Goal: Use online tool/utility: Use online tool/utility

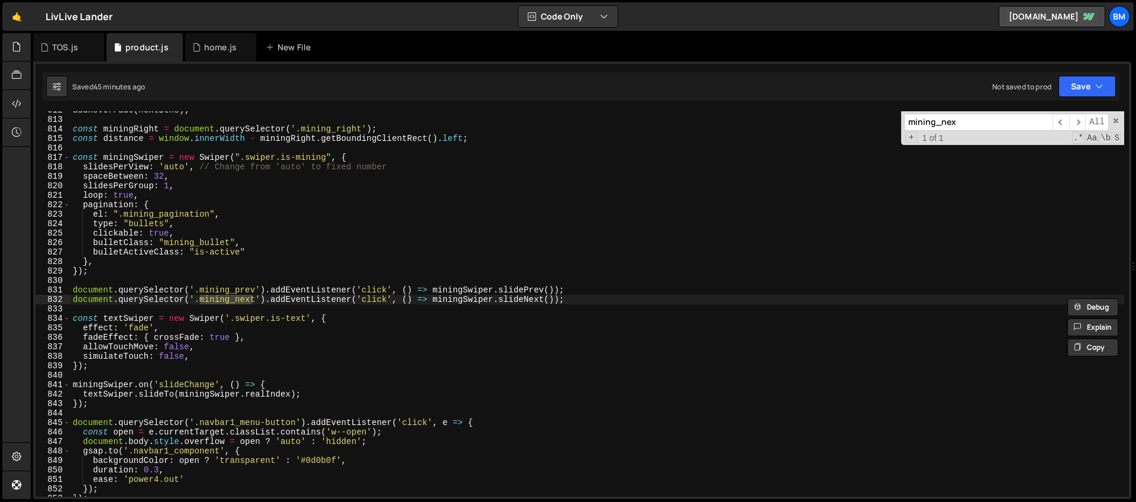
scroll to position [7683, 0]
type input "mining_nex"
click at [577, 304] on div "addHoverFade ( nextBtns ) ; const miningRight = document . querySelector ( '.mi…" at bounding box center [597, 309] width 1054 height 404
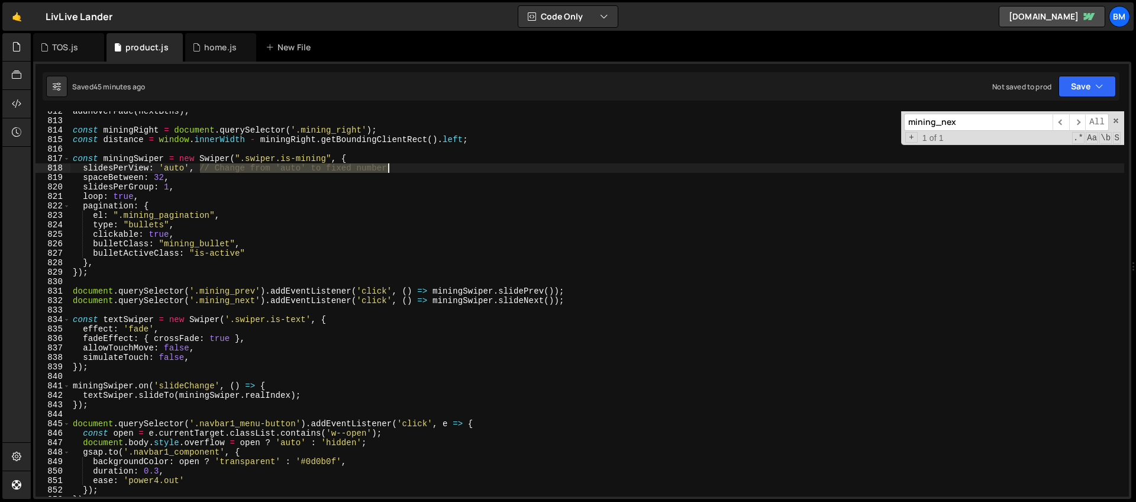
drag, startPoint x: 201, startPoint y: 167, endPoint x: 433, endPoint y: 163, distance: 232.0
click at [433, 163] on div "addHoverFade ( nextBtns ) ; const miningRight = document . querySelector ( '.mi…" at bounding box center [597, 309] width 1054 height 404
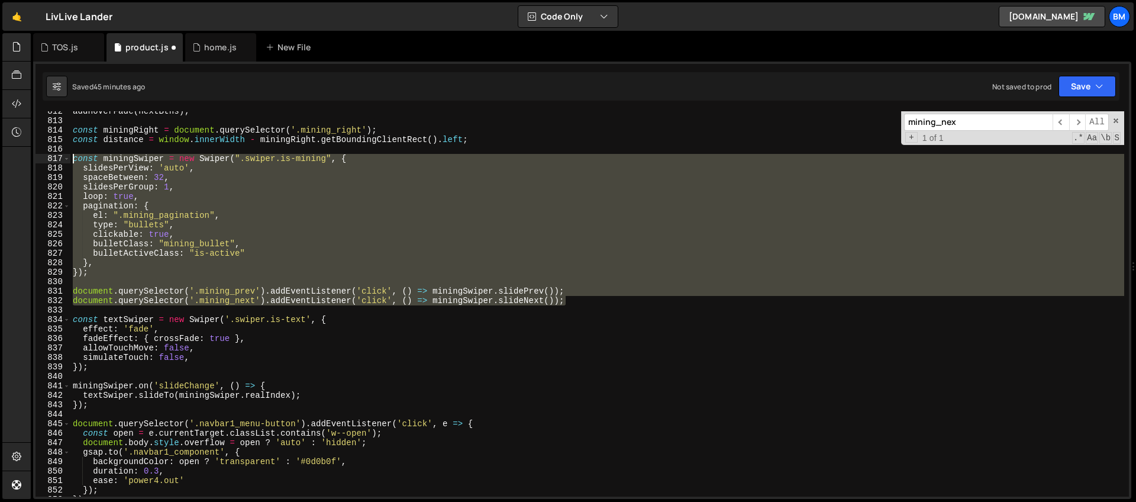
drag, startPoint x: 570, startPoint y: 304, endPoint x: 12, endPoint y: 162, distance: 575.6
click at [12, 162] on div "Hold on a sec... Are you certain you wish to leave this page? Any changes you'v…" at bounding box center [568, 251] width 1136 height 502
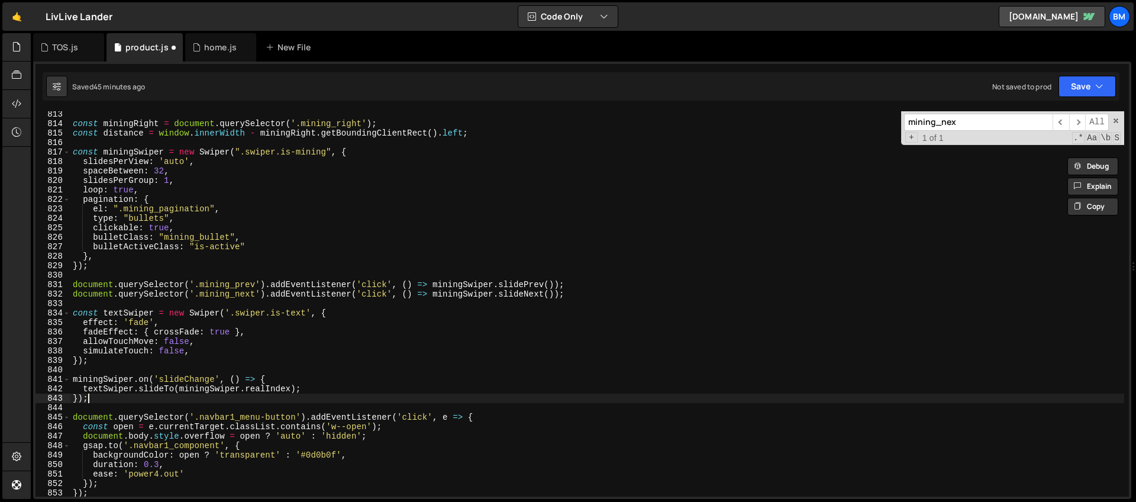
click at [112, 399] on div "const miningRight = document . querySelector ( '.mining_right' ) ; const distan…" at bounding box center [597, 311] width 1054 height 404
type textarea "});"
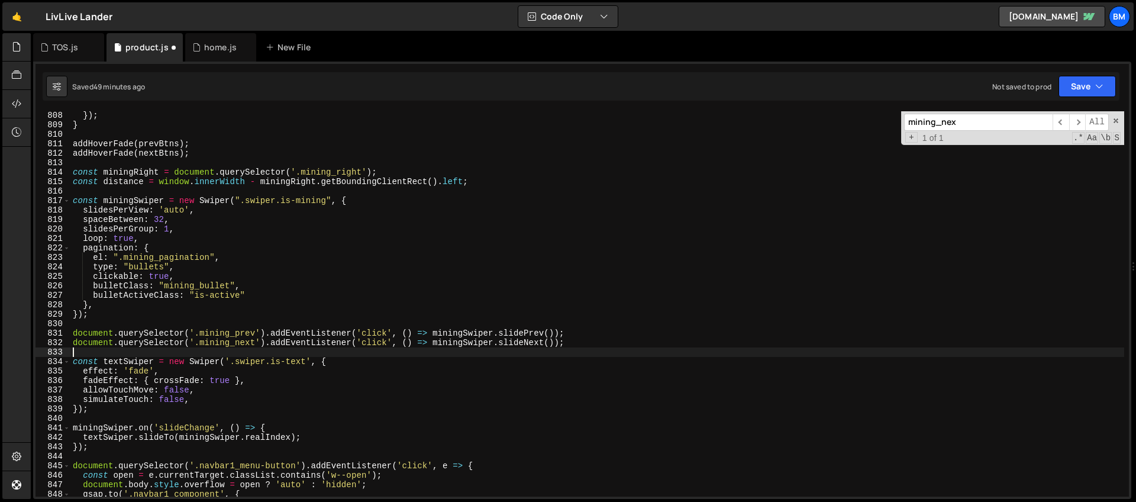
click at [83, 354] on div "}) ; } addHoverFade ( prevBtns ) ; addHoverFade ( nextBtns ) ; const miningRigh…" at bounding box center [597, 313] width 1054 height 404
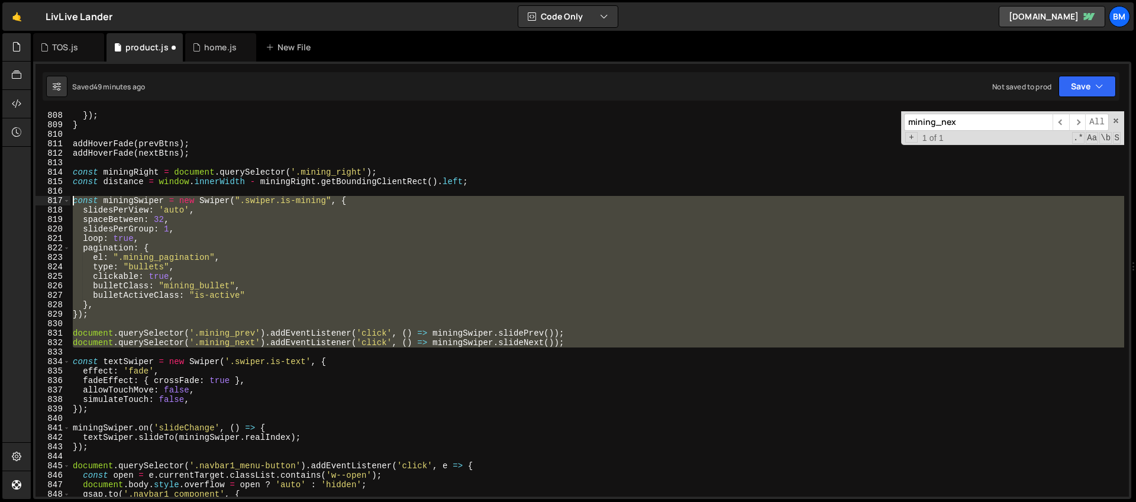
click at [72, 198] on div "}) ; } addHoverFade ( prevBtns ) ; addHoverFade ( nextBtns ) ; const miningRigh…" at bounding box center [597, 313] width 1054 height 404
paste textarea "});"
type textarea "});"
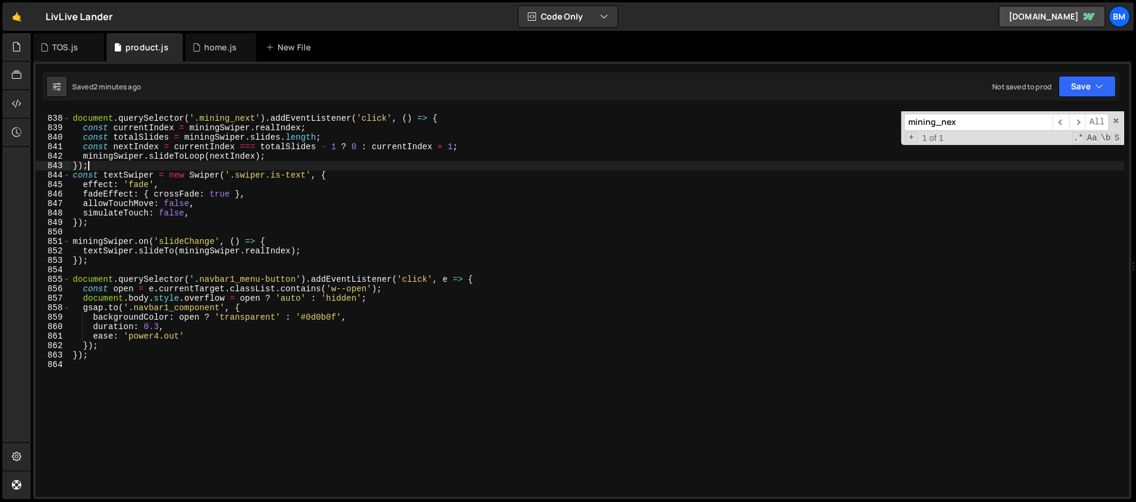
scroll to position [7983, 0]
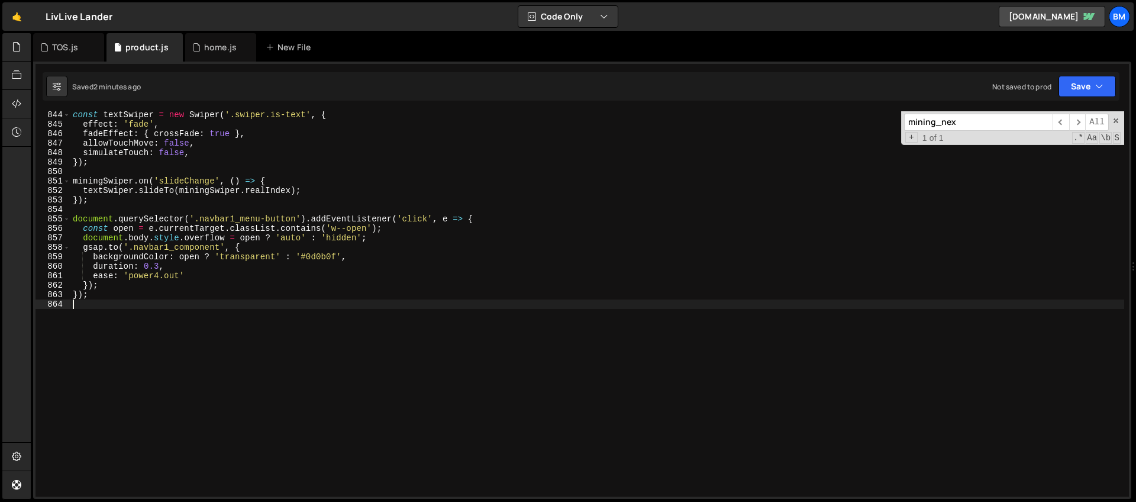
click at [157, 390] on div "const textSwiper = new Swiper ( '.swiper.is-text' , { effect : 'fade' , fadeEff…" at bounding box center [597, 312] width 1054 height 404
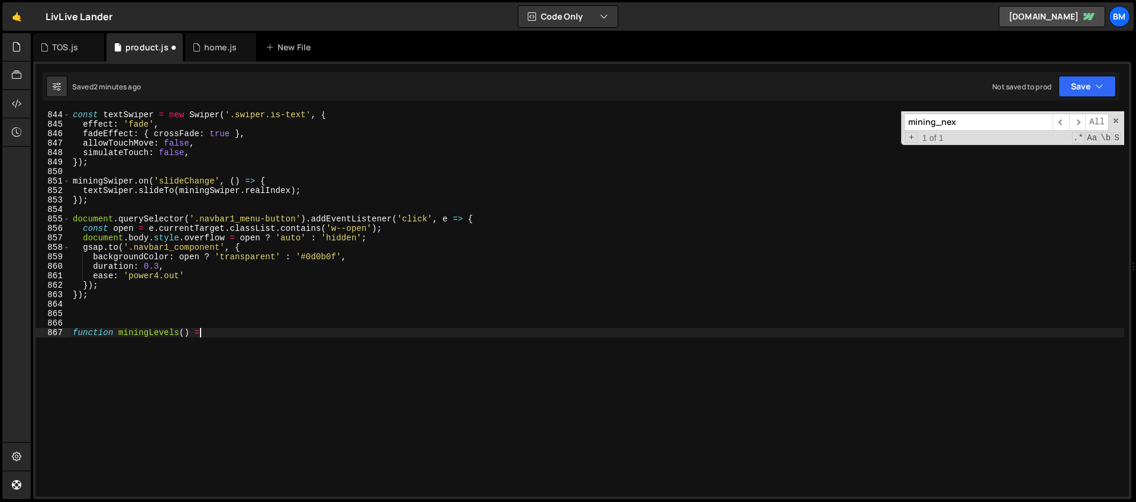
scroll to position [0, 8]
type textarea "function miningLevels() {"
type textarea "gsap.timeline({})"
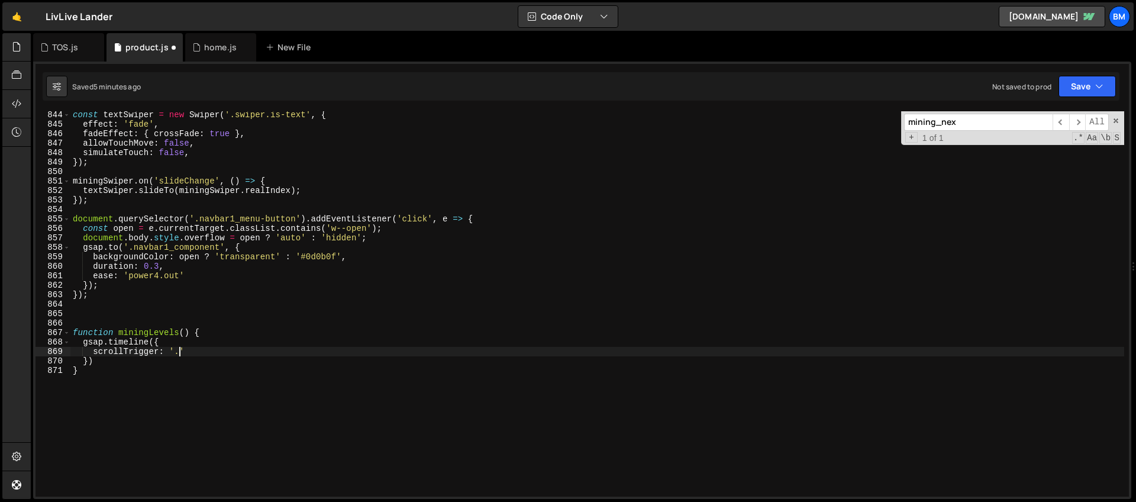
scroll to position [0, 7]
paste textarea "mining_levels"
click at [273, 351] on div "const textSwiper = new Swiper ( '.swiper.is-text' , { effect : 'fade' , fadeEff…" at bounding box center [597, 312] width 1054 height 404
type textarea "scrollTrigger: '.mining_levels',"
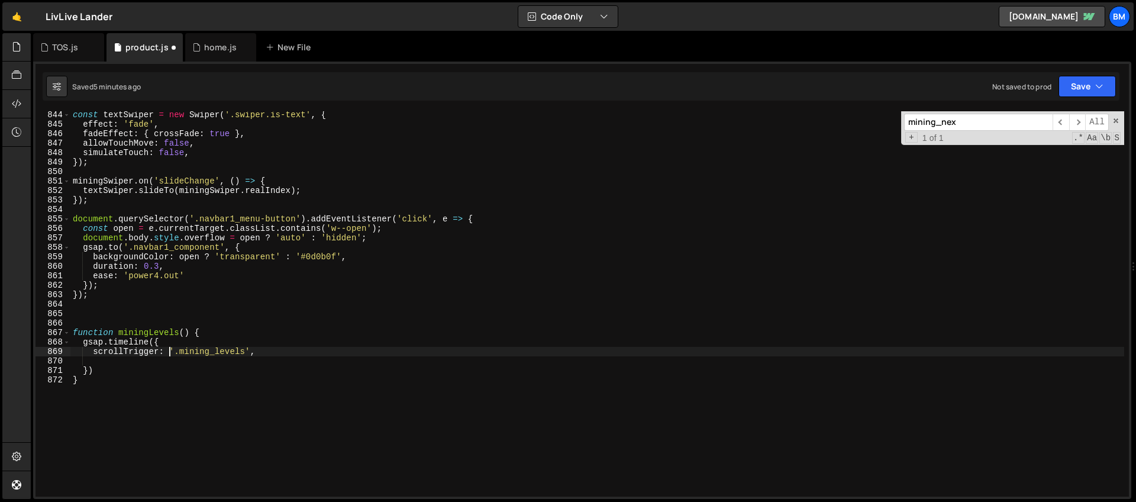
click at [167, 349] on div "const textSwiper = new Swiper ( '.swiper.is-text' , { effect : 'fade' , fadeEff…" at bounding box center [597, 312] width 1054 height 404
type textarea "scrollTrigger: {'.mining_levels',"
click at [144, 363] on div "const textSwiper = new Swiper ( '.swiper.is-text' , { effect : 'fade' , fadeEff…" at bounding box center [597, 312] width 1054 height 404
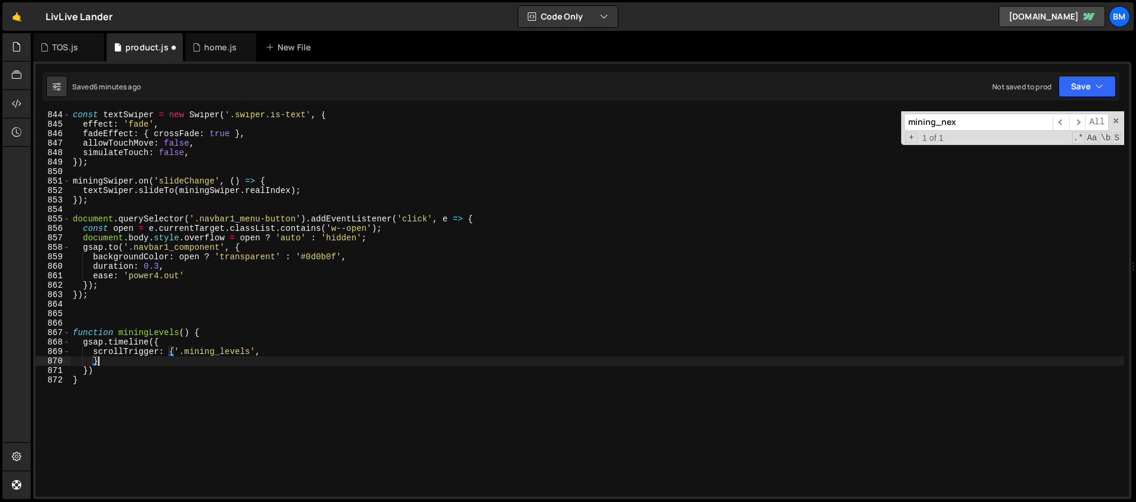
click at [174, 351] on div "const textSwiper = new Swiper ( '.swiper.is-text' , { effect : 'fade' , fadeEff…" at bounding box center [597, 312] width 1054 height 404
type textarea "trigger: '.mining_levels',"
click at [243, 359] on div "const textSwiper = new Swiper ( '.swiper.is-text' , { effect : 'fade' , fadeEff…" at bounding box center [597, 312] width 1054 height 404
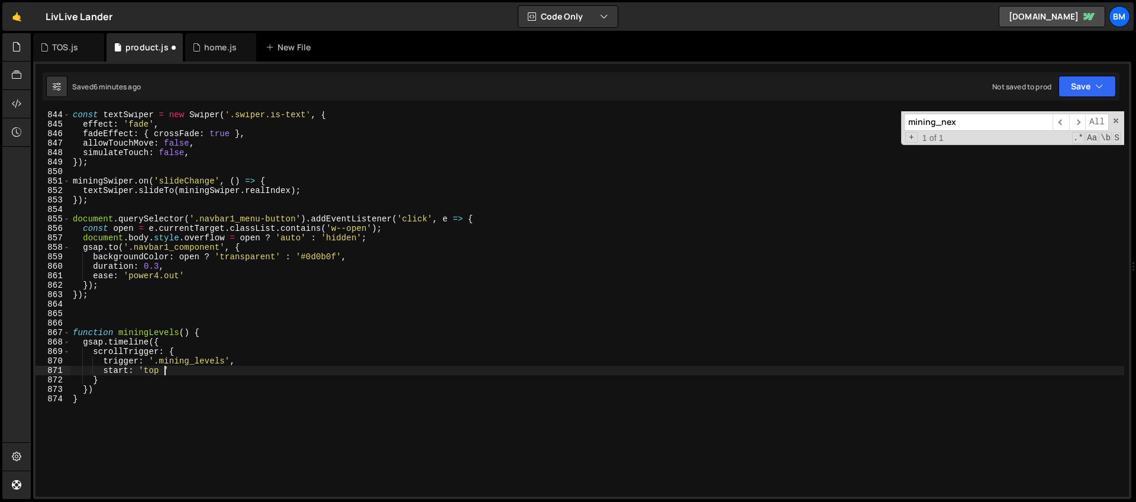
scroll to position [0, 7]
click at [220, 371] on div "const textSwiper = new Swiper ( '.swiper.is-text' , { effect : 'fade' , fadeEff…" at bounding box center [597, 312] width 1054 height 404
type textarea "start: 'top 80%',"
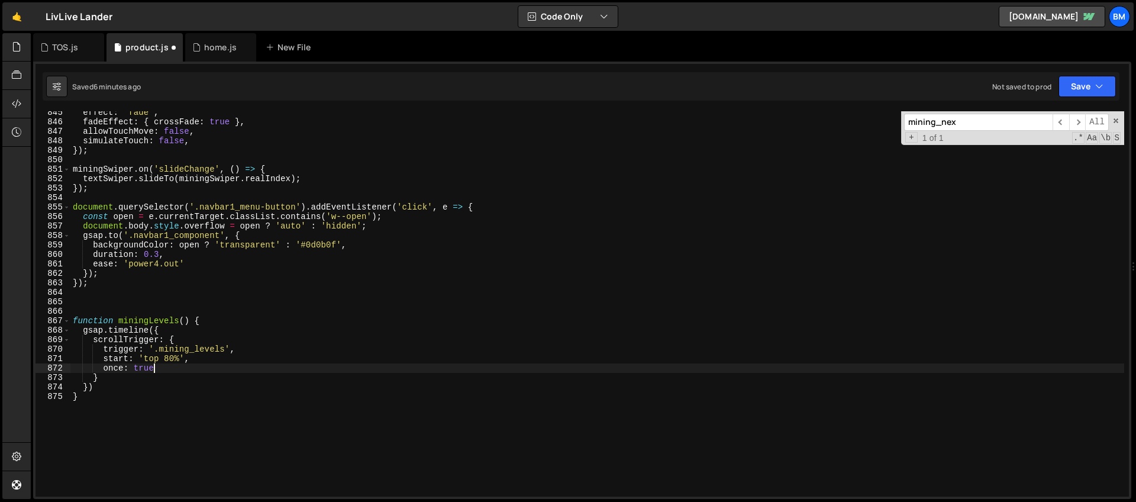
click at [99, 386] on div "effect : 'fade' , fadeEffect : { crossFade : true } , allowTouchMove : false , …" at bounding box center [597, 310] width 1054 height 404
type textarea "})"
paste textarea "mining_levels-coins"
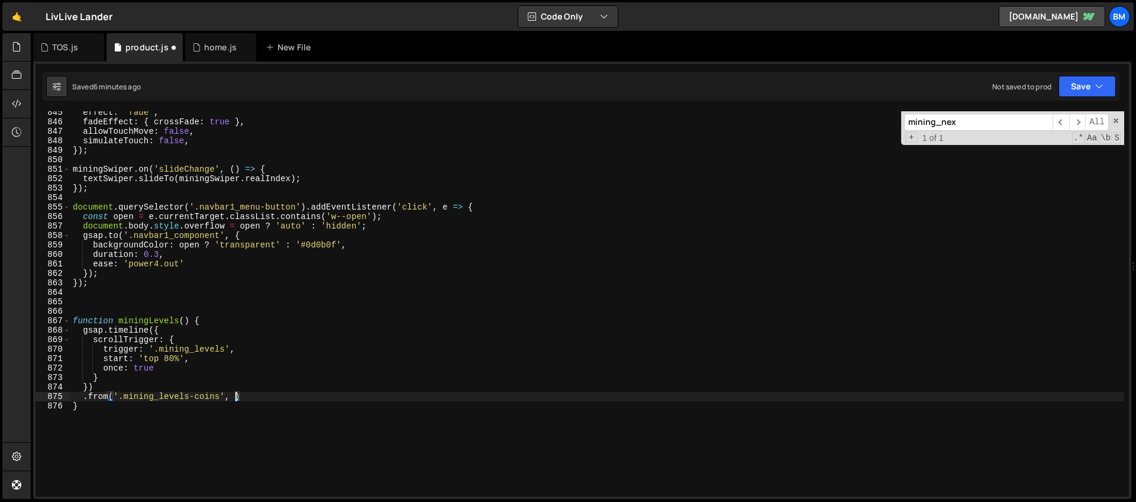
type textarea ".from('.mining_levels-coins', {)"
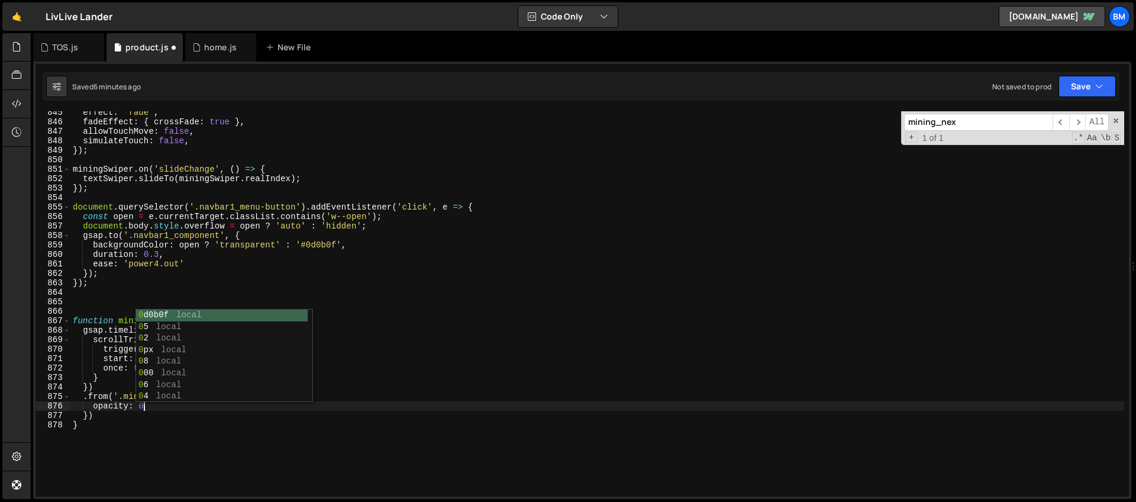
type textarea "opacity: 0,"
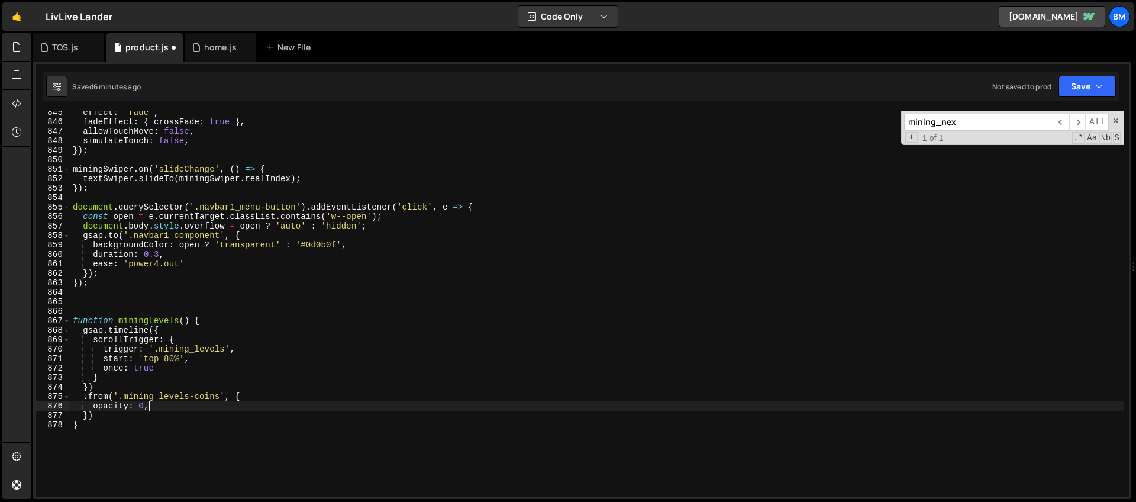
scroll to position [0, 5]
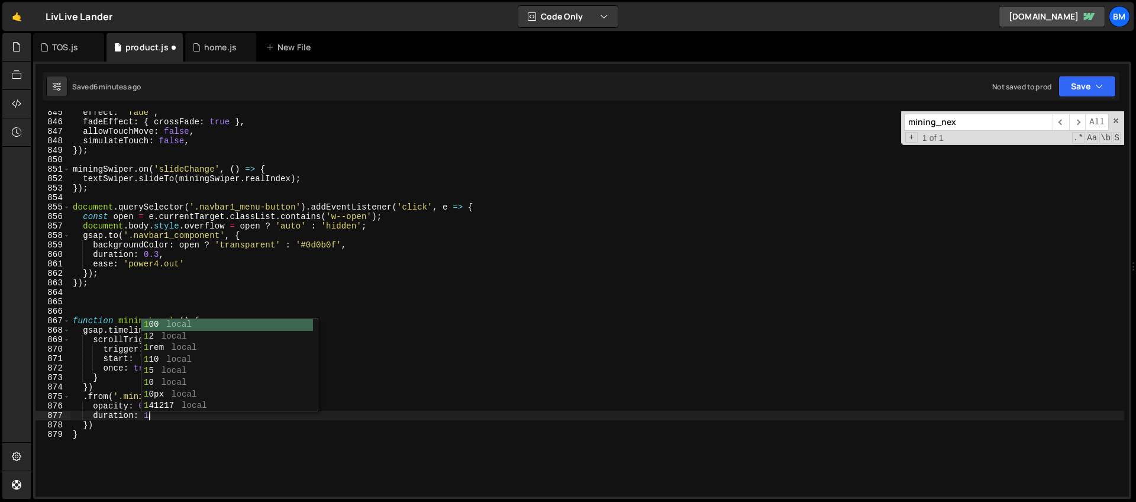
type textarea "duration: 1,"
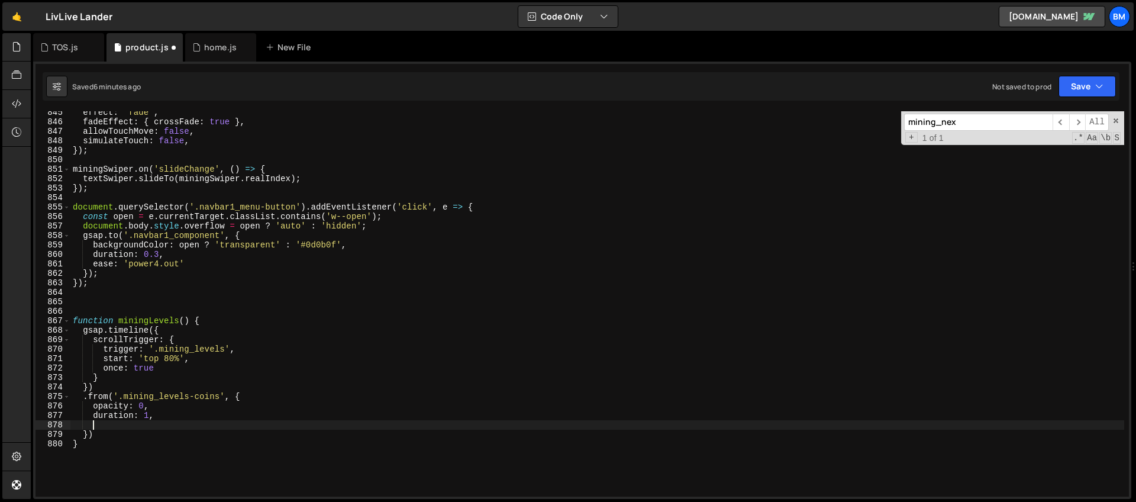
type textarea "d"
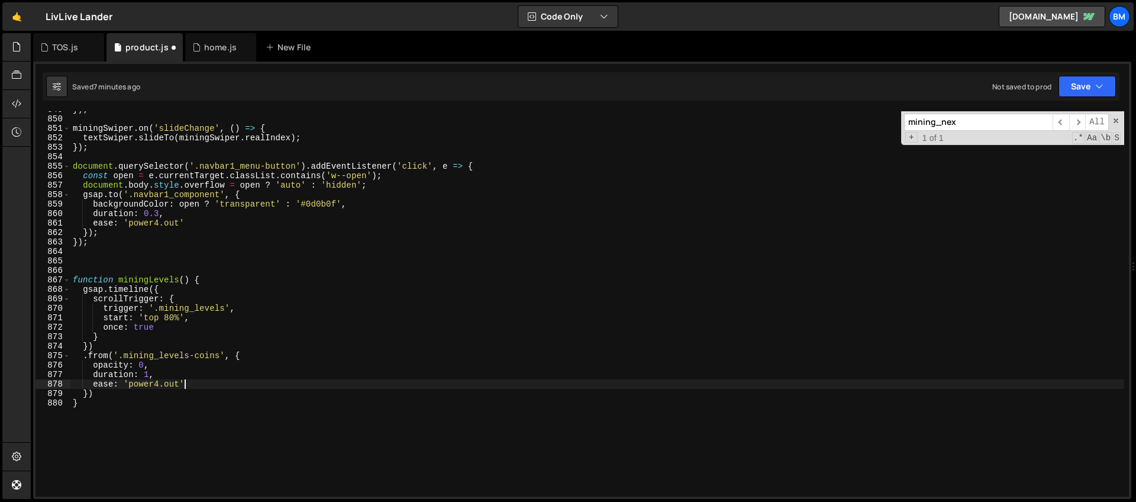
click at [112, 399] on div "}) ; miningSwiper . on ( 'slideChange' , ( ) => { textSwiper . slideTo ( mining…" at bounding box center [597, 307] width 1054 height 404
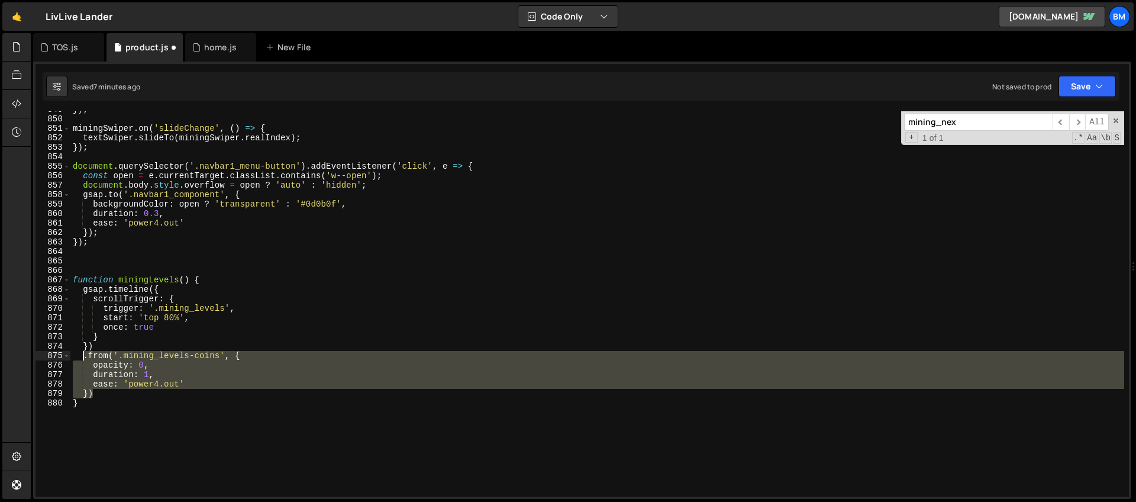
drag, startPoint x: 108, startPoint y: 395, endPoint x: 80, endPoint y: 358, distance: 45.7
click at [80, 358] on div "}) ; miningSwiper . on ( 'slideChange' , ( ) => { textSwiper . slideTo ( mining…" at bounding box center [597, 307] width 1054 height 404
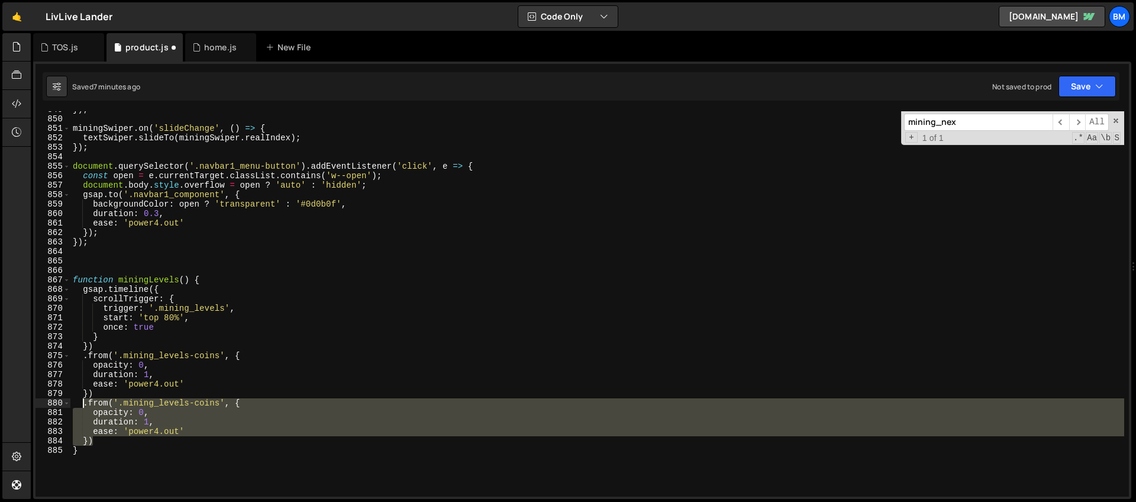
scroll to position [8046, 0]
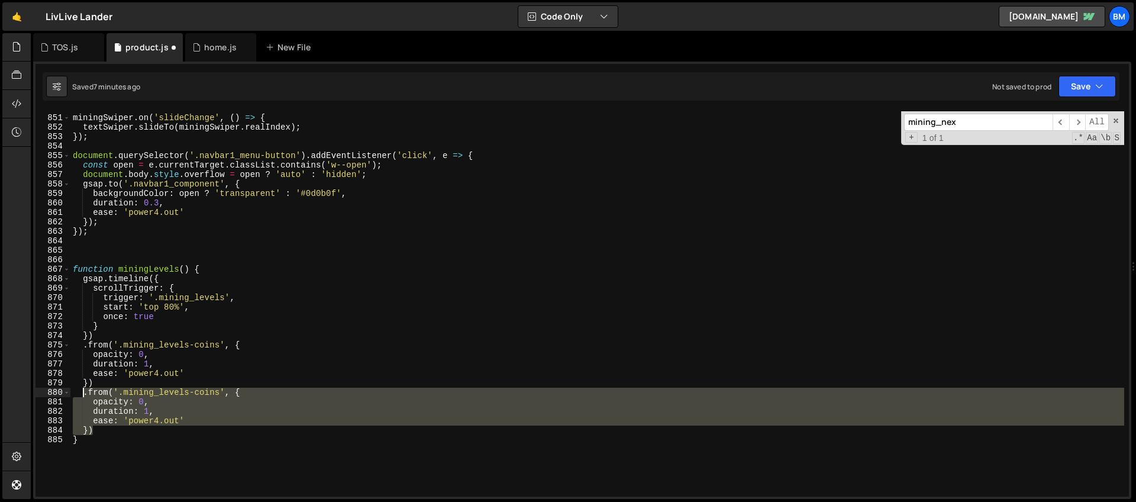
click at [218, 394] on div "miningSwiper . on ( 'slideChange' , ( ) => { textSwiper . slideTo ( miningSwipe…" at bounding box center [597, 303] width 1054 height 385
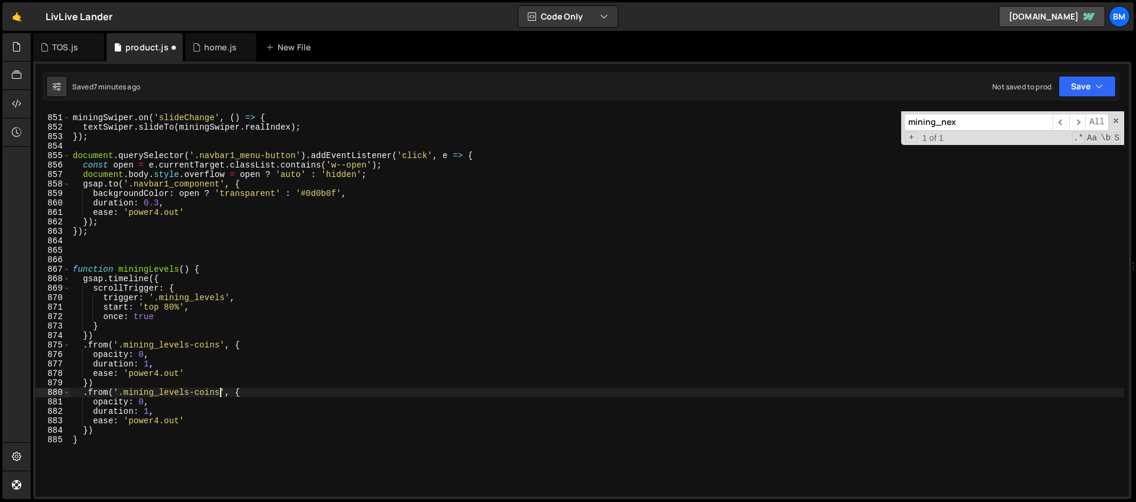
click at [124, 393] on div "miningSwiper . on ( 'slideChange' , ( ) => { textSwiper . slideTo ( miningSwipe…" at bounding box center [597, 306] width 1054 height 404
paste textarea "_xp"
click at [161, 411] on div "miningSwiper . on ( 'slideChange' , ( ) => { textSwiper . slideTo ( miningSwipe…" at bounding box center [597, 306] width 1054 height 404
type textarea "duration: 1,"
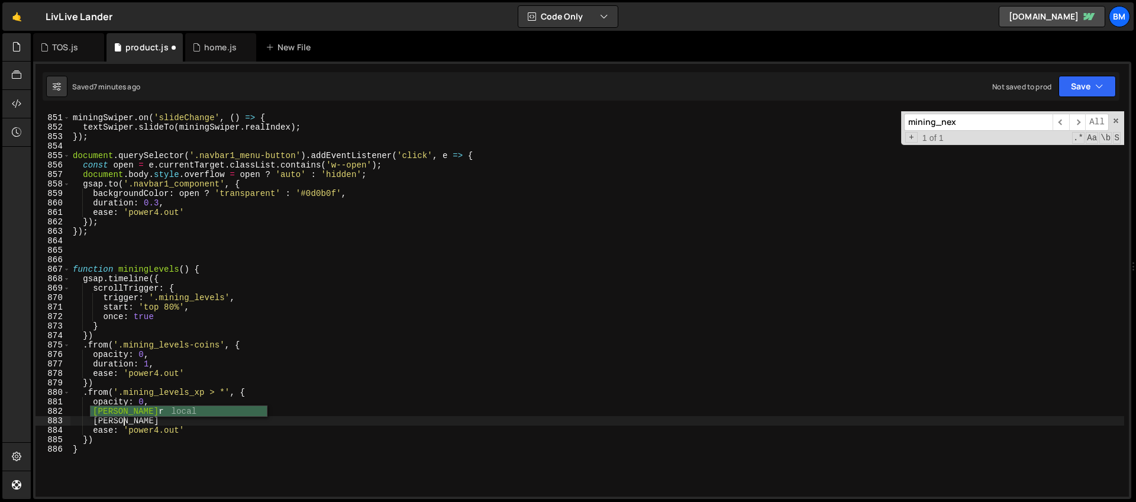
type textarea "stagger"
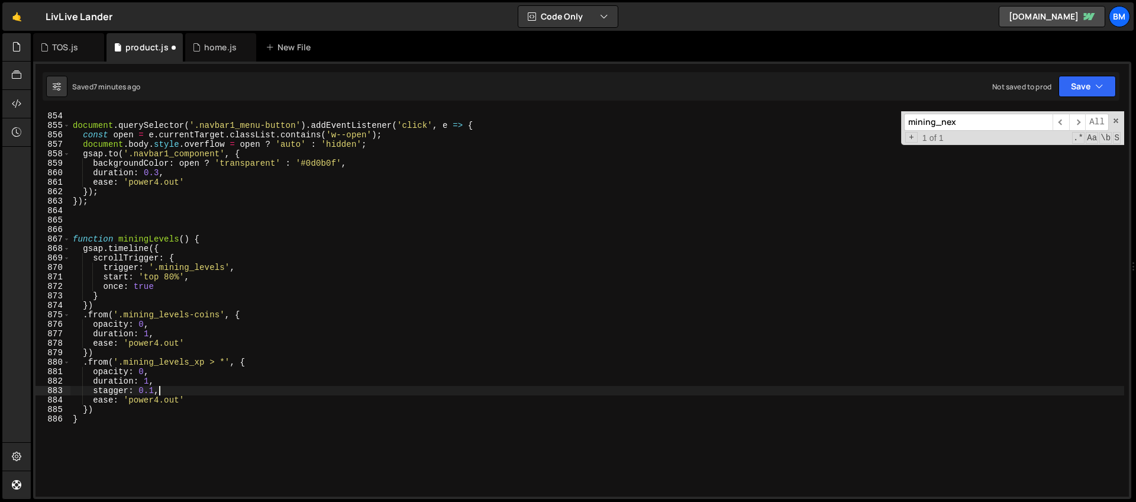
scroll to position [8078, 0]
click at [156, 369] on div "document . querySelector ( '.navbar1_menu-button' ) . addEventListener ( 'click…" at bounding box center [597, 311] width 1054 height 404
click at [123, 370] on div "document . querySelector ( '.navbar1_menu-button' ) . addEventListener ( 'click…" at bounding box center [597, 311] width 1054 height 404
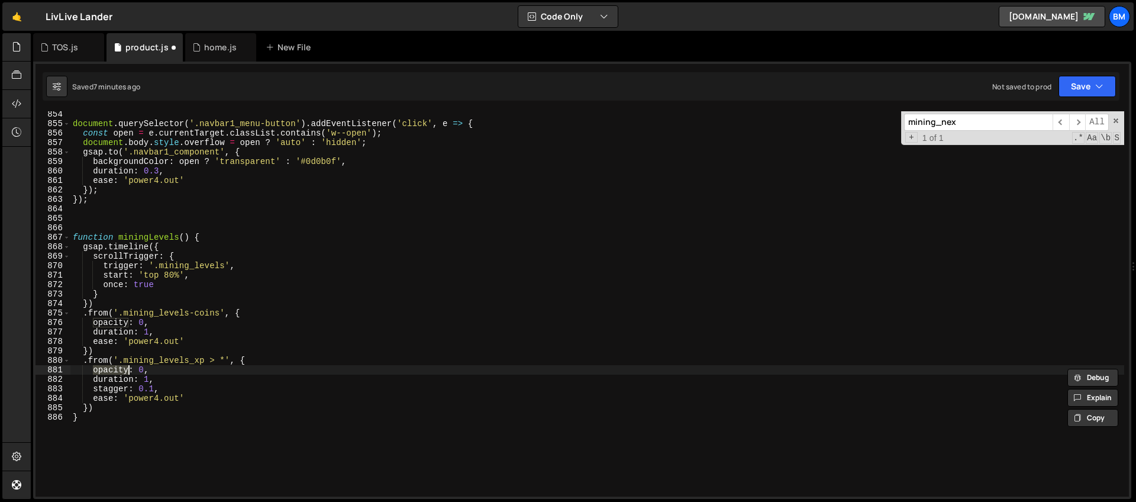
scroll to position [0, 2]
click at [146, 371] on div "document . querySelector ( '.navbar1_menu-button' ) . addEventListener ( 'click…" at bounding box center [597, 311] width 1054 height 404
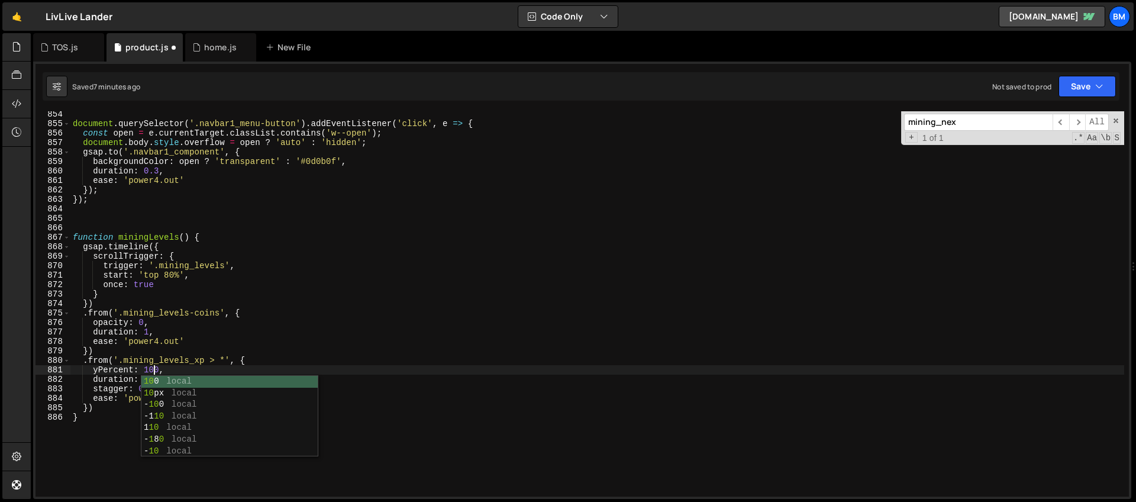
click at [127, 301] on div "document . querySelector ( '.navbar1_menu-button' ) . addEventListener ( 'click…" at bounding box center [597, 311] width 1054 height 404
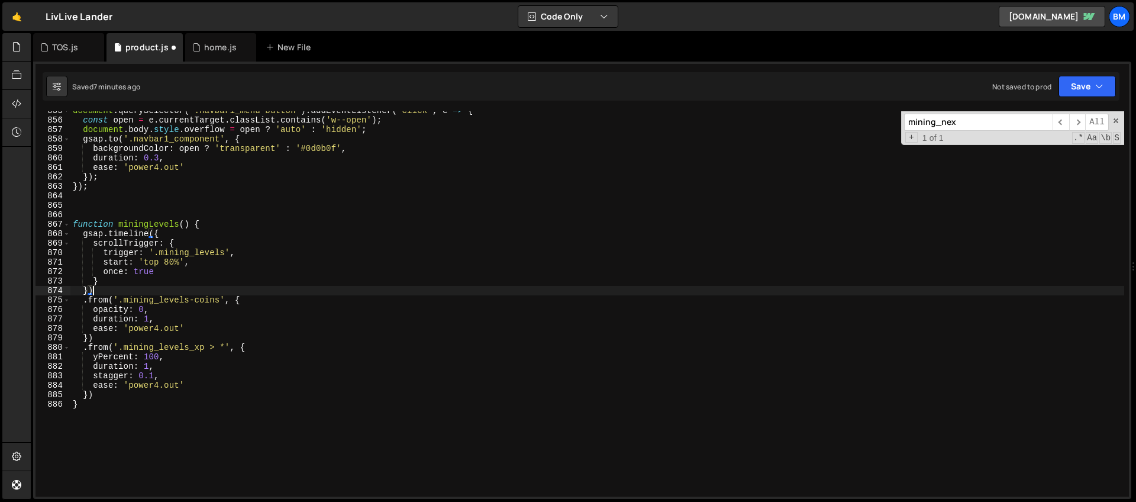
scroll to position [8129, 0]
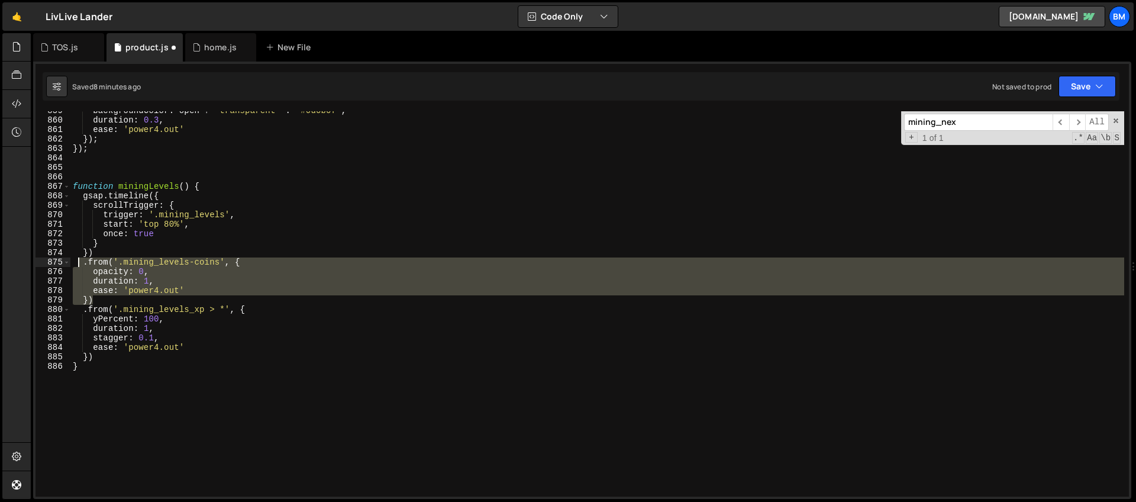
drag, startPoint x: 107, startPoint y: 298, endPoint x: 79, endPoint y: 265, distance: 42.8
click at [79, 265] on div "backgroundColor : open ? 'transparent' : '#0d0b0f' , duration : 0.3 , ease : 'p…" at bounding box center [597, 308] width 1054 height 404
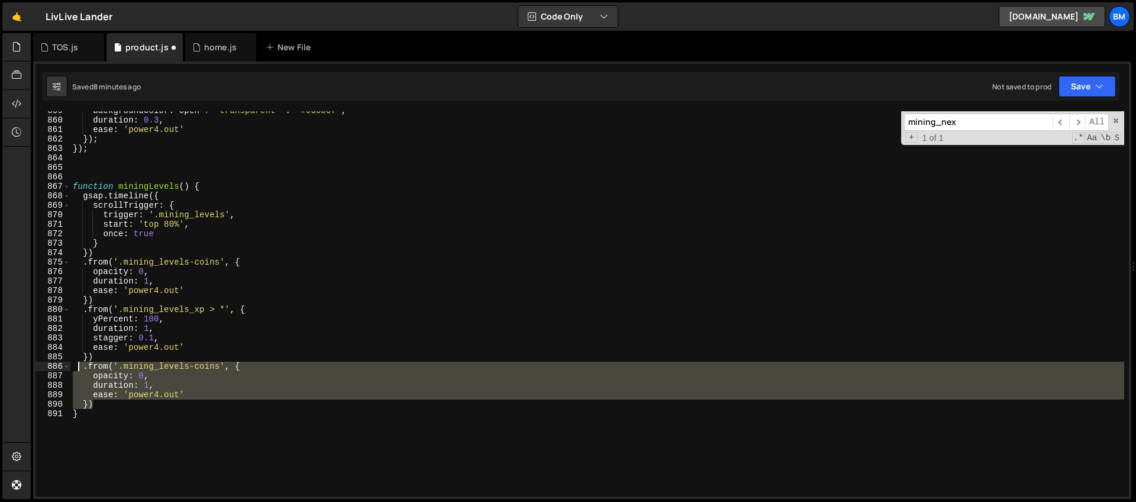
click at [220, 362] on div "backgroundColor : open ? 'transparent' : '#0d0b0f' , duration : 0.3 , ease : 'p…" at bounding box center [597, 303] width 1054 height 385
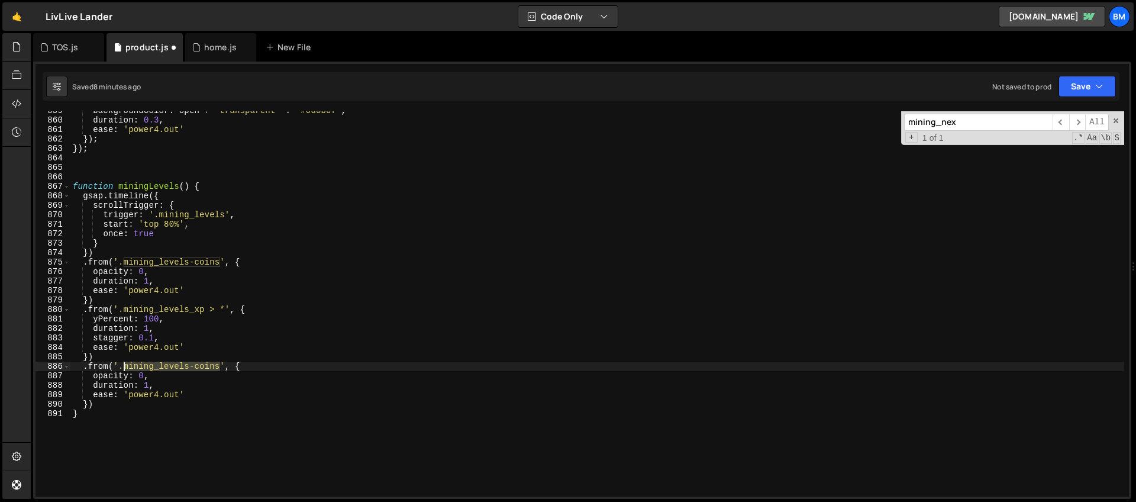
click at [124, 367] on div "backgroundColor : open ? 'transparent' : '#0d0b0f' , duration : 0.3 , ease : 'p…" at bounding box center [597, 308] width 1054 height 404
paste textarea "bar"
click at [150, 378] on div "backgroundColor : open ? 'transparent' : '#0d0b0f' , duration : 0.3 , ease : 'p…" at bounding box center [597, 308] width 1054 height 404
type textarea "opacity: 0,"
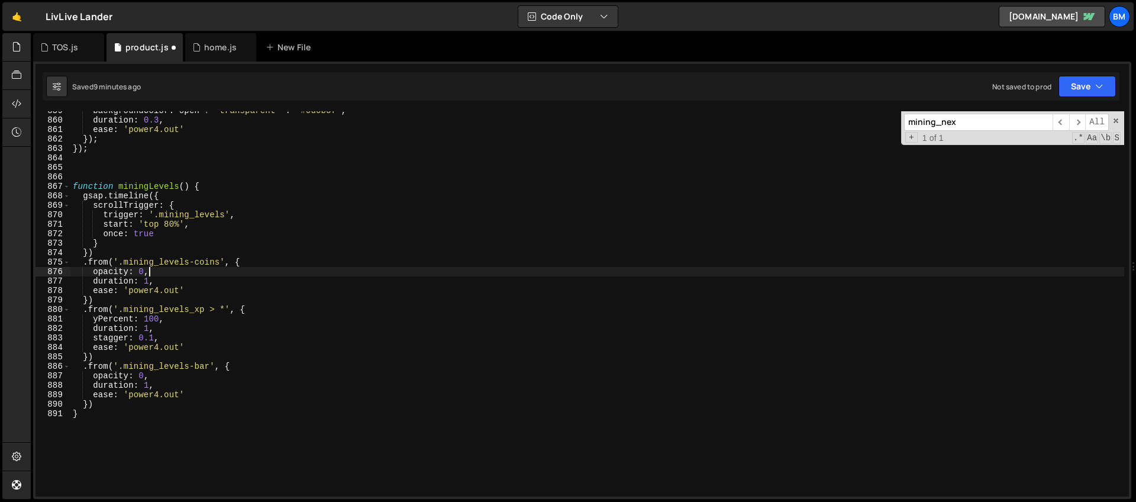
click at [172, 274] on div "backgroundColor : open ? 'transparent' : '#0d0b0f' , duration : 0.3 , ease : 'p…" at bounding box center [597, 308] width 1054 height 404
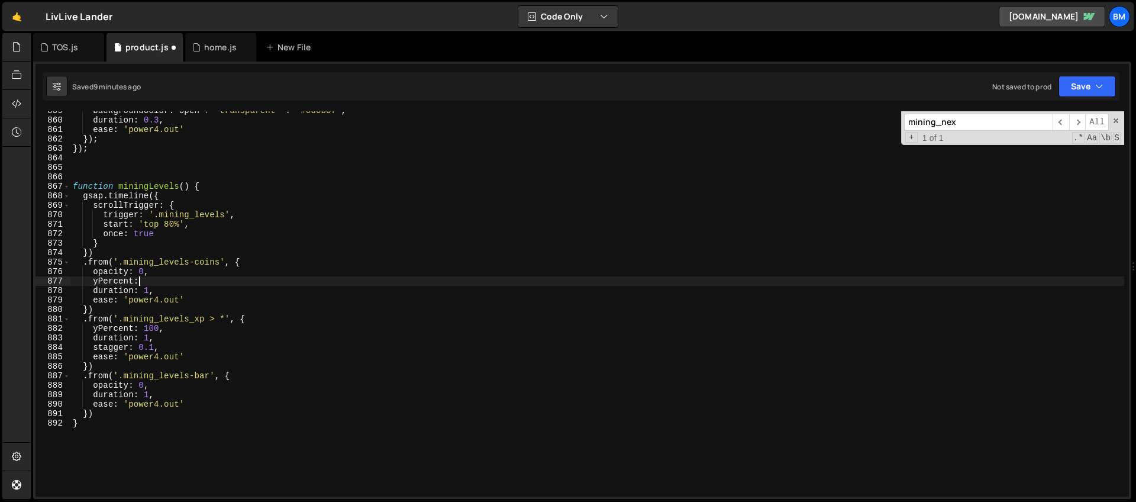
scroll to position [0, 4]
type textarea "yPercent: 50,"
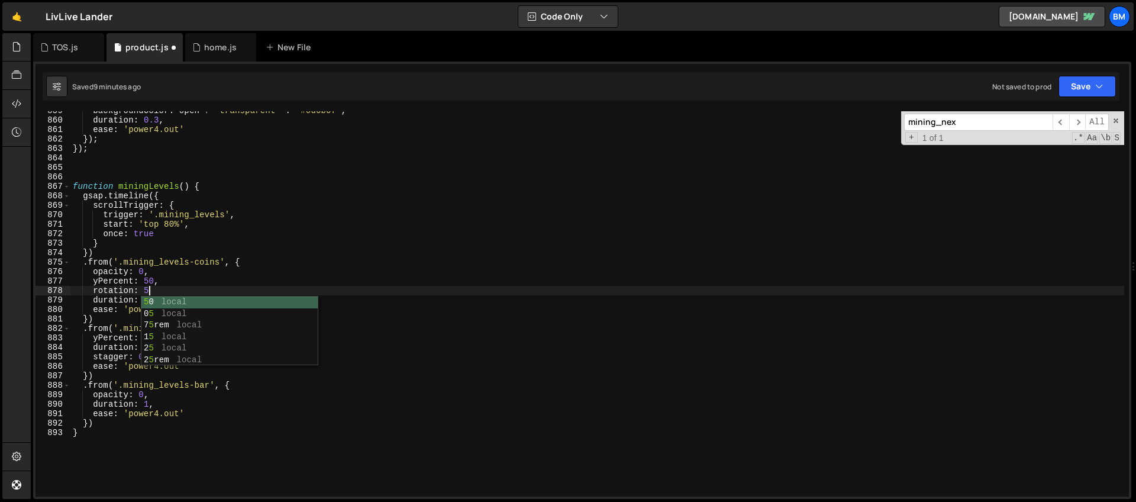
scroll to position [0, 5]
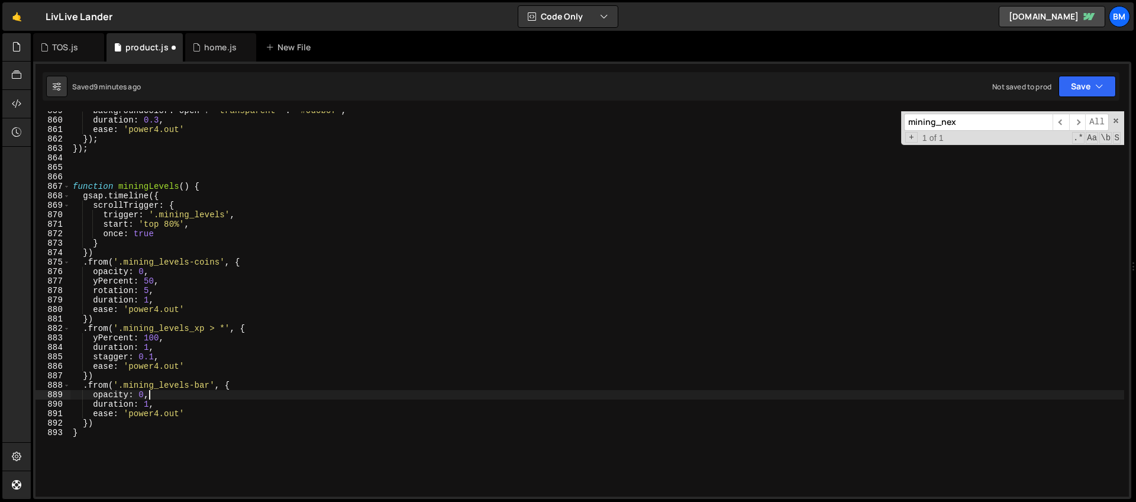
click at [161, 393] on div "backgroundColor : open ? 'transparent' : '#0d0b0f' , duration : 0.3 , ease : 'p…" at bounding box center [597, 308] width 1054 height 404
type textarea "opacity: 0,"
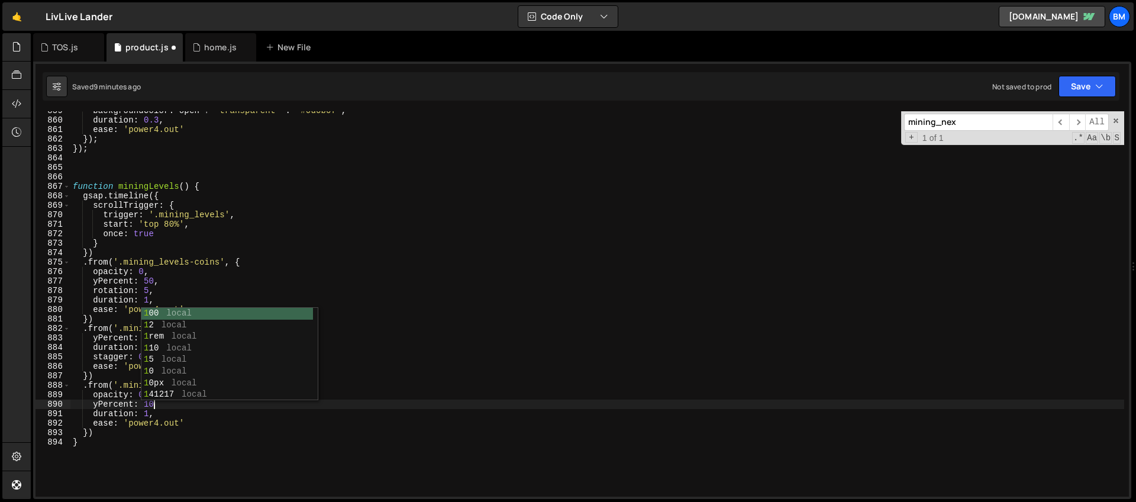
scroll to position [0, 5]
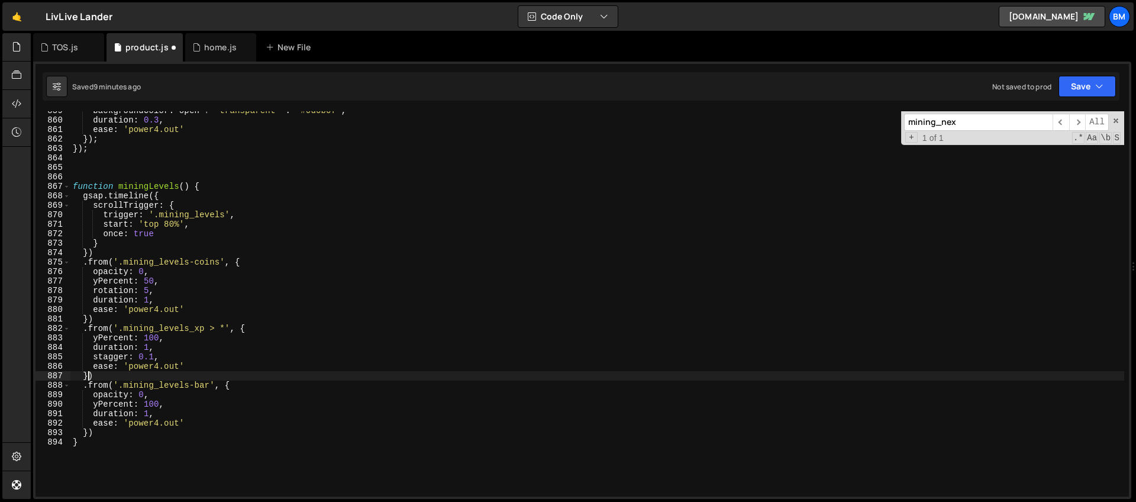
click at [90, 373] on div "backgroundColor : open ? 'transparent' : '#0d0b0f' , duration : 0.3 , ease : 'p…" at bounding box center [597, 308] width 1054 height 404
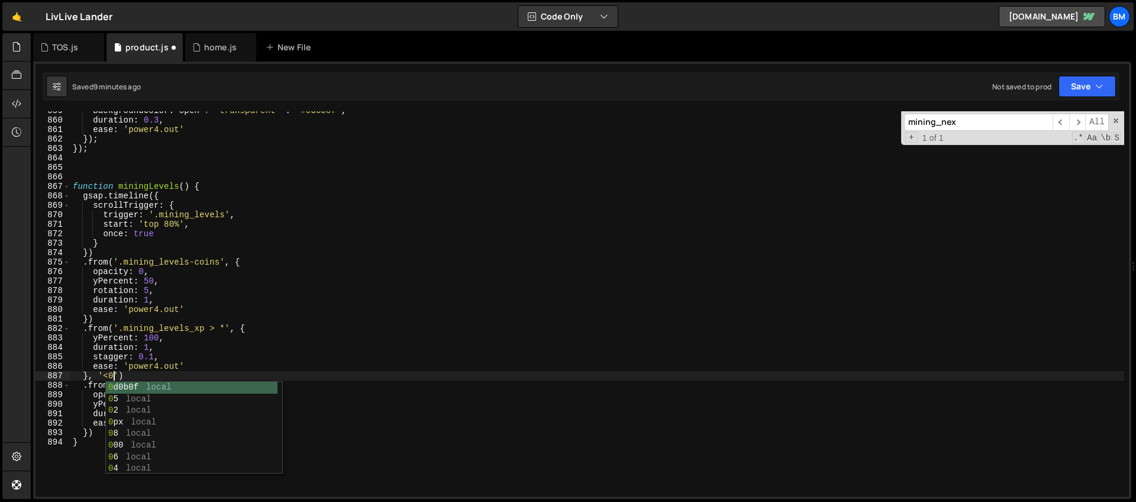
scroll to position [0, 3]
click at [102, 351] on div "backgroundColor : open ? 'transparent' : '#0d0b0f' , duration : 0.3 , ease : 'p…" at bounding box center [597, 308] width 1054 height 404
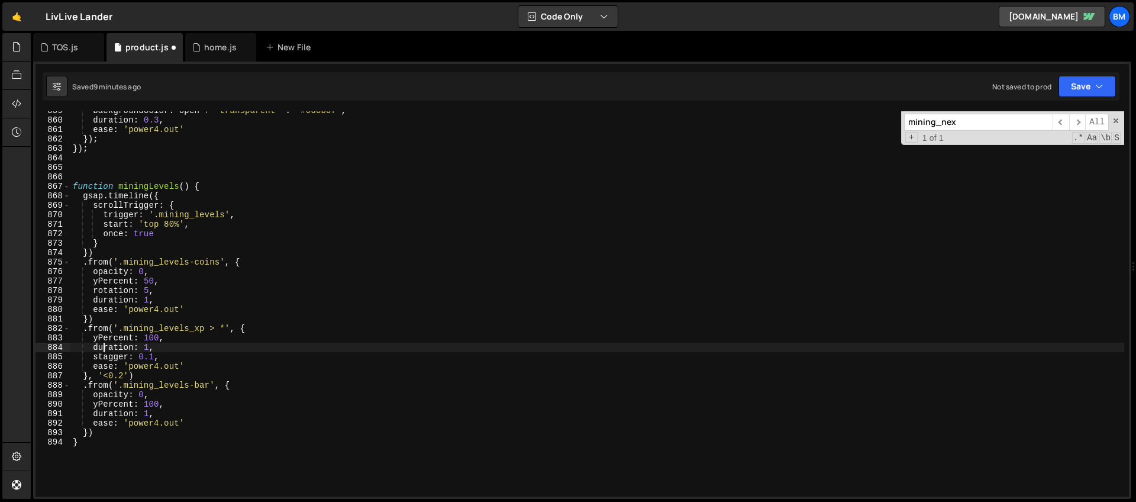
scroll to position [8137, 0]
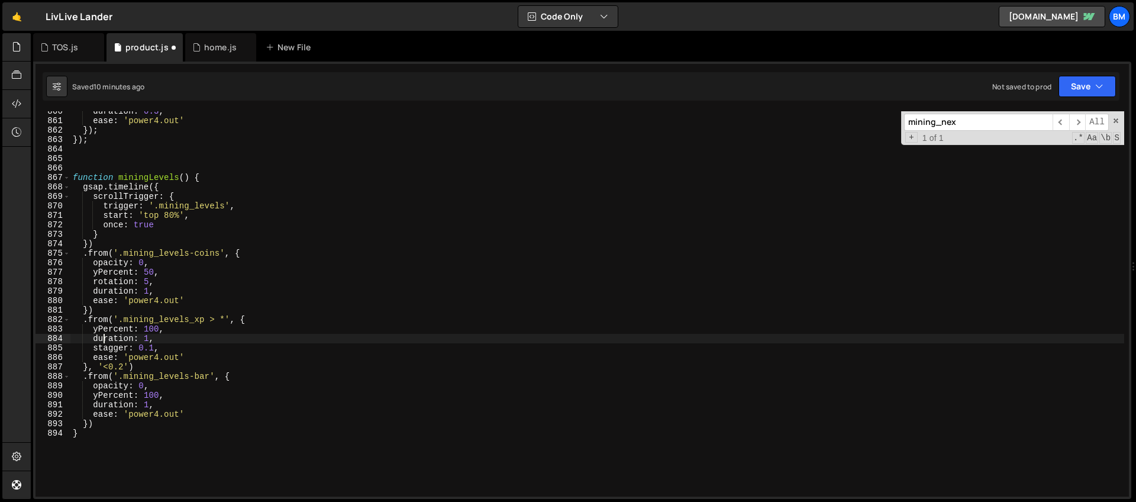
click at [91, 423] on div "duration : 0.3 , ease : 'power4.out' }) ; }) ; function miningLevels ( ) { gsap…" at bounding box center [597, 309] width 1054 height 404
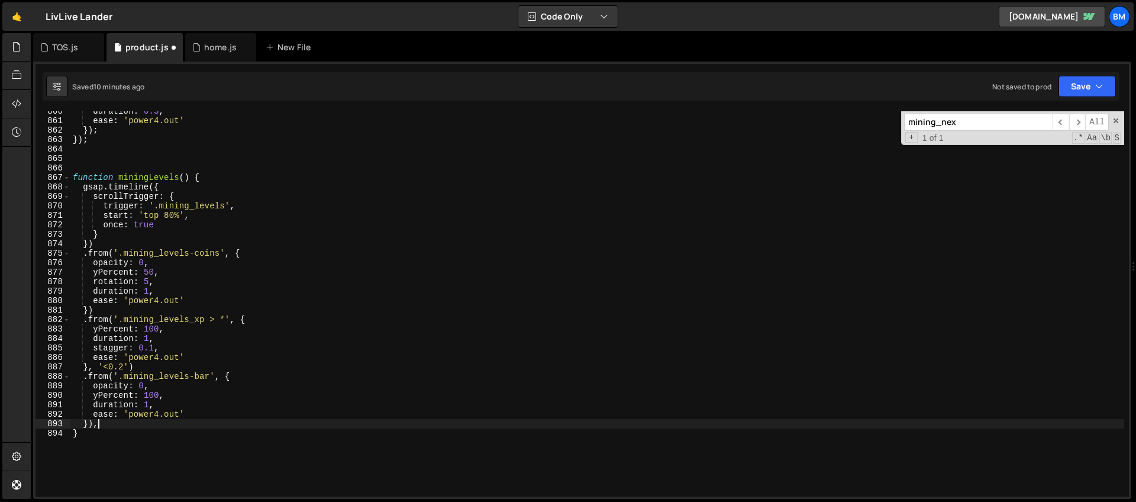
scroll to position [0, 1]
click at [91, 422] on div "duration : 0.3 , ease : 'power4.out' }) ; }) ; function miningLevels ( ) { gsap…" at bounding box center [597, 309] width 1054 height 404
click at [87, 423] on div "duration : 0.3 , ease : 'power4.out' }) ; }) ; function miningLevels ( ) { gsap…" at bounding box center [597, 309] width 1054 height 404
type textarea "}, '<0.2)"
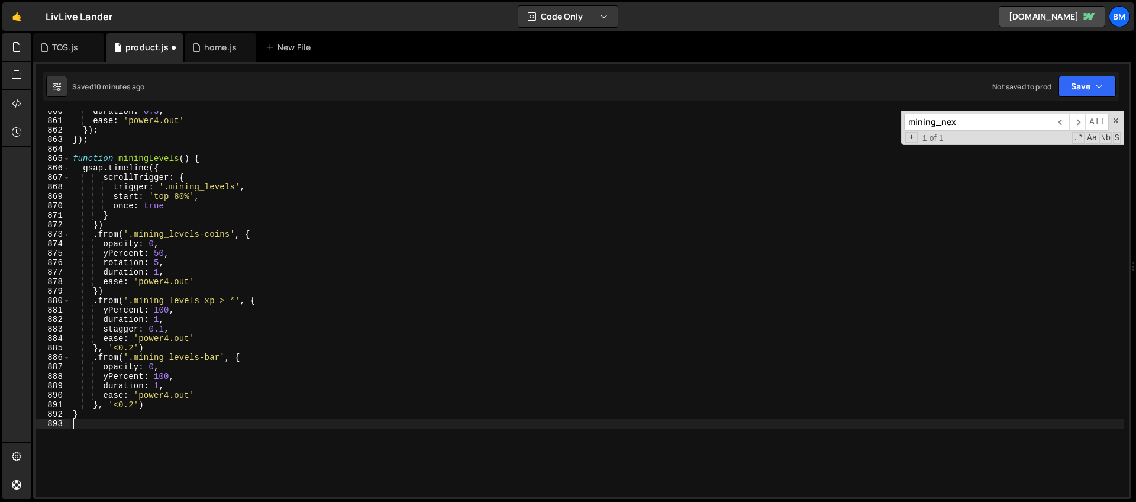
scroll to position [0, 0]
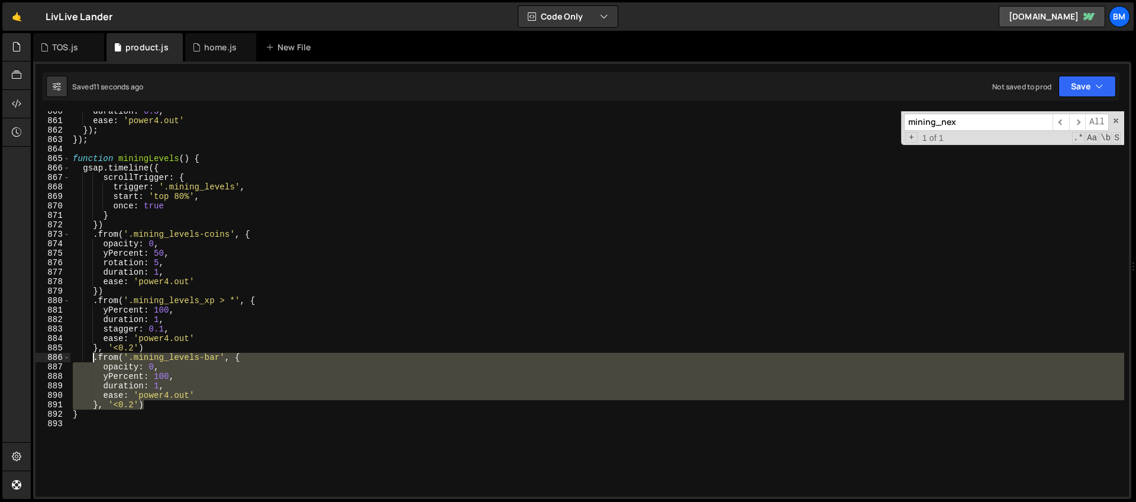
drag, startPoint x: 150, startPoint y: 405, endPoint x: 93, endPoint y: 359, distance: 72.4
click at [93, 359] on div "duration : 0.3 , ease : 'power4.out' }) ; }) ; function miningLevels ( ) { gsap…" at bounding box center [597, 309] width 1054 height 404
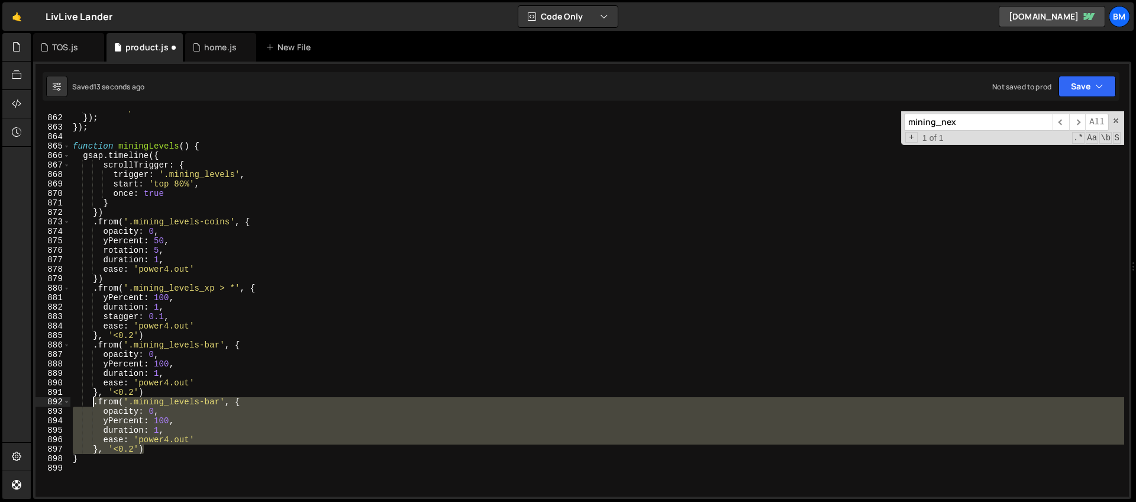
scroll to position [8163, 0]
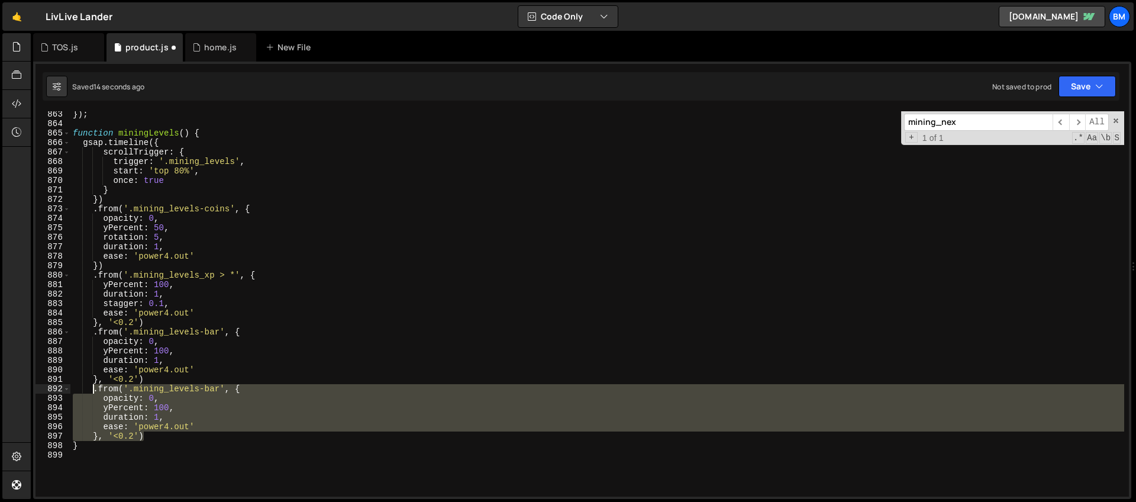
click at [156, 421] on div "}) ; function miningLevels ( ) { gsap . timeline ({ scrollTrigger : { trigger :…" at bounding box center [597, 303] width 1054 height 385
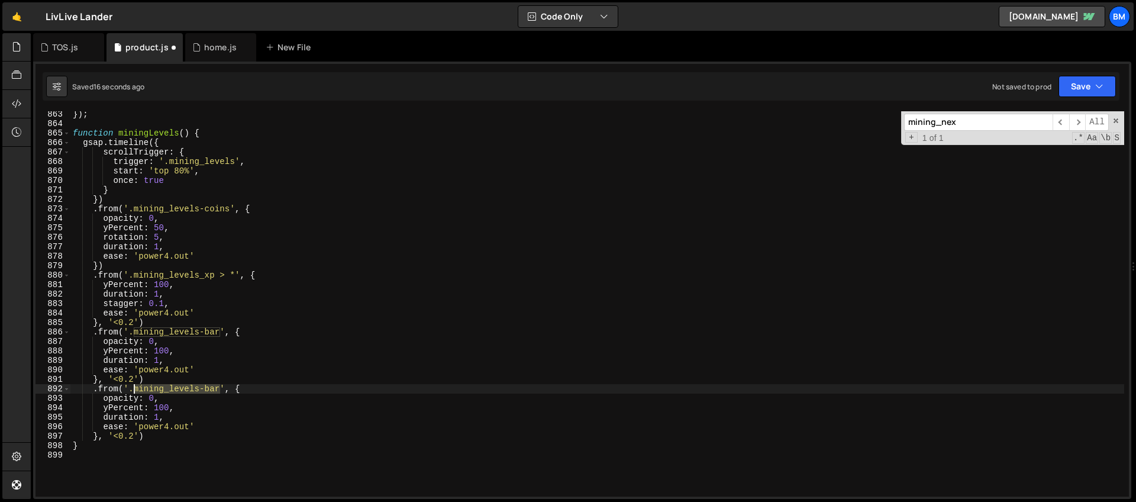
drag, startPoint x: 221, startPoint y: 387, endPoint x: 132, endPoint y: 387, distance: 88.8
click at [132, 387] on div "}) ; function miningLevels ( ) { gsap . timeline ({ scrollTrigger : { trigger :…" at bounding box center [597, 311] width 1054 height 404
paste textarea "imgs"
click at [180, 416] on div "}) ; function miningLevels ( ) { gsap . timeline ({ scrollTrigger : { trigger :…" at bounding box center [597, 311] width 1054 height 404
type textarea "duration: 1,"
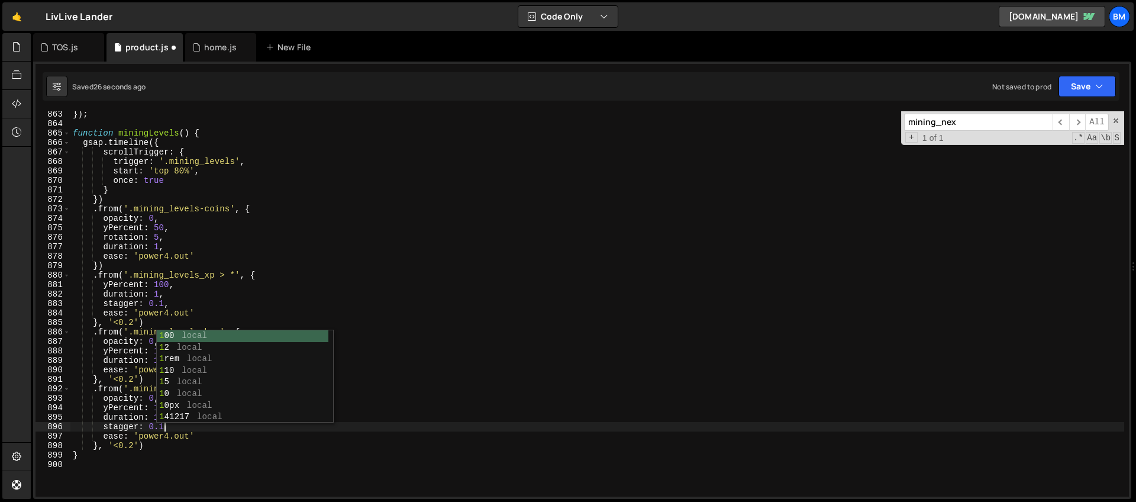
scroll to position [0, 6]
click at [165, 423] on div "}) ; function miningLevels ( ) { gsap . timeline ({ scrollTrigger : { trigger :…" at bounding box center [597, 311] width 1054 height 404
type textarea "stagger: 0.05,"
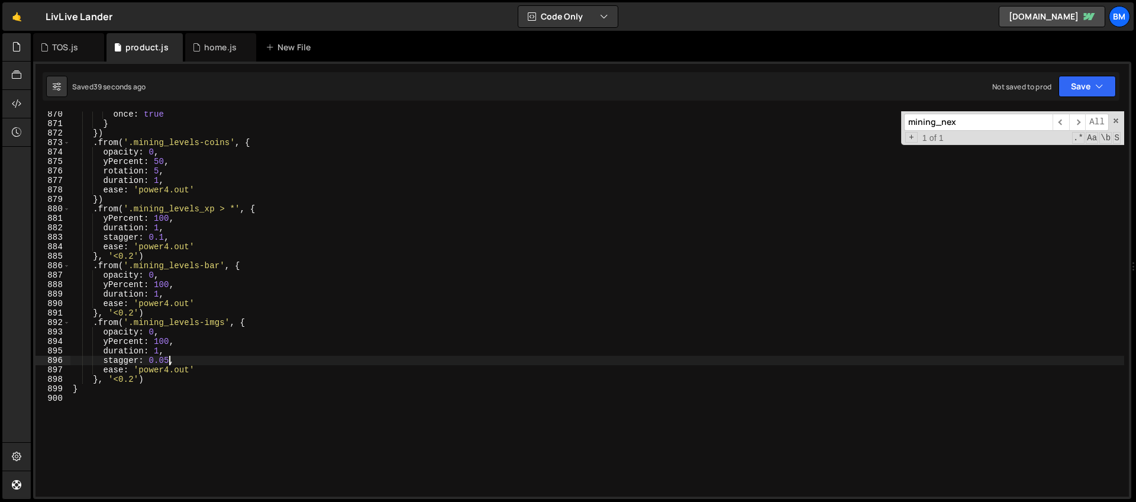
scroll to position [8307, 0]
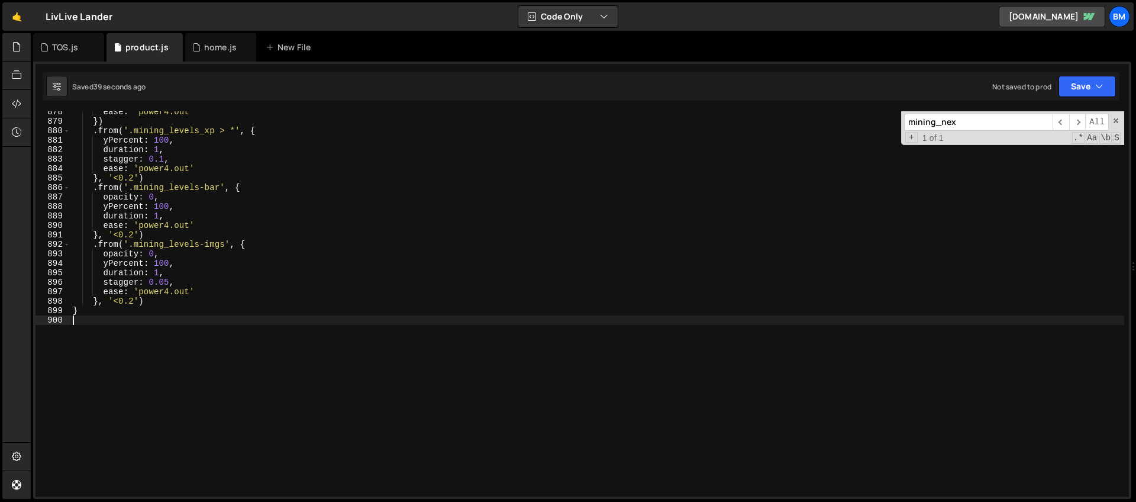
click at [234, 350] on div "ease : 'power4.out' }) . from ( '.mining_levels_xp > *' , { yPercent : 100 , du…" at bounding box center [597, 309] width 1054 height 404
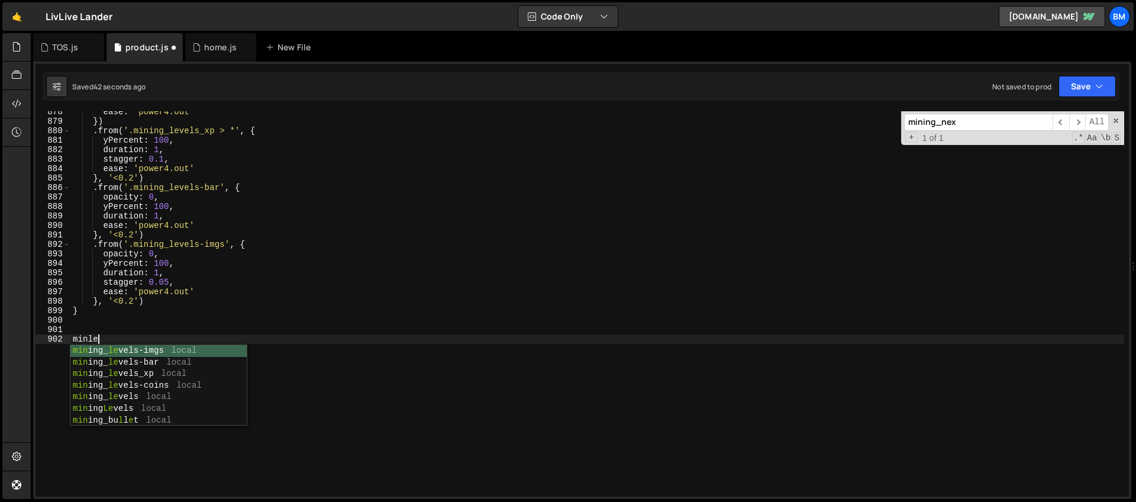
scroll to position [0, 1]
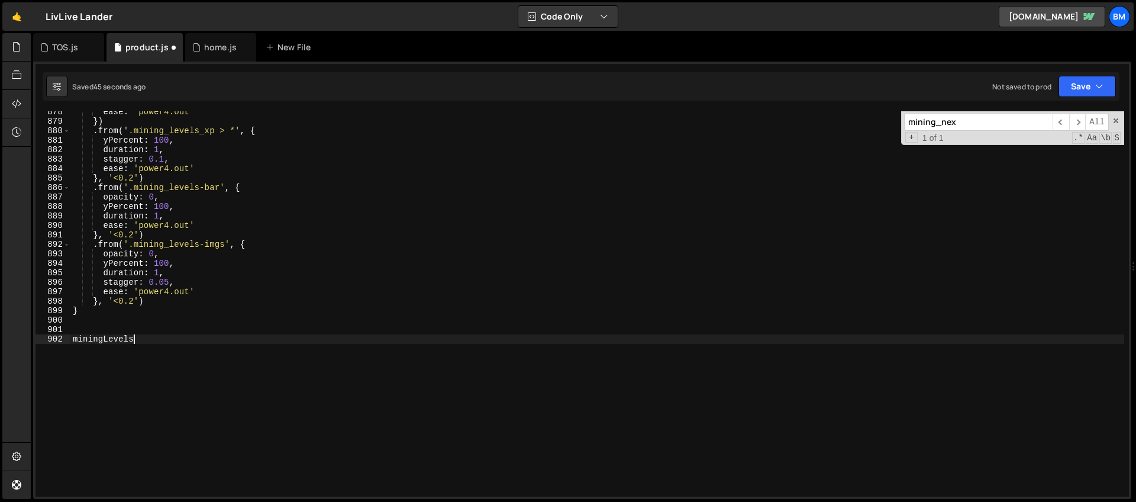
type textarea "miningLevels()"
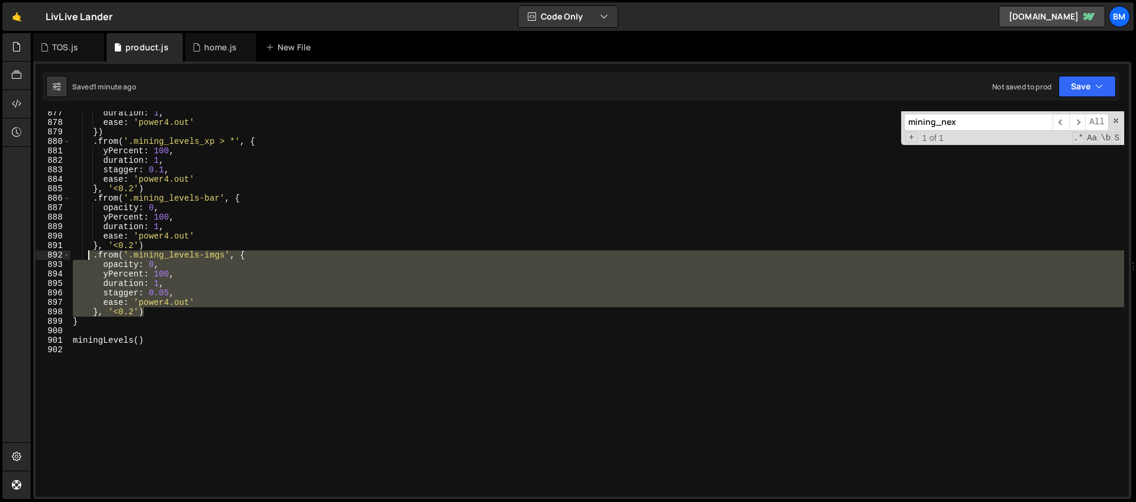
drag, startPoint x: 155, startPoint y: 312, endPoint x: 89, endPoint y: 256, distance: 86.8
click at [89, 256] on div "duration : 1 , ease : 'power4.out' }) . from ( '.mining_levels_xp > *' , { yPer…" at bounding box center [597, 310] width 1054 height 404
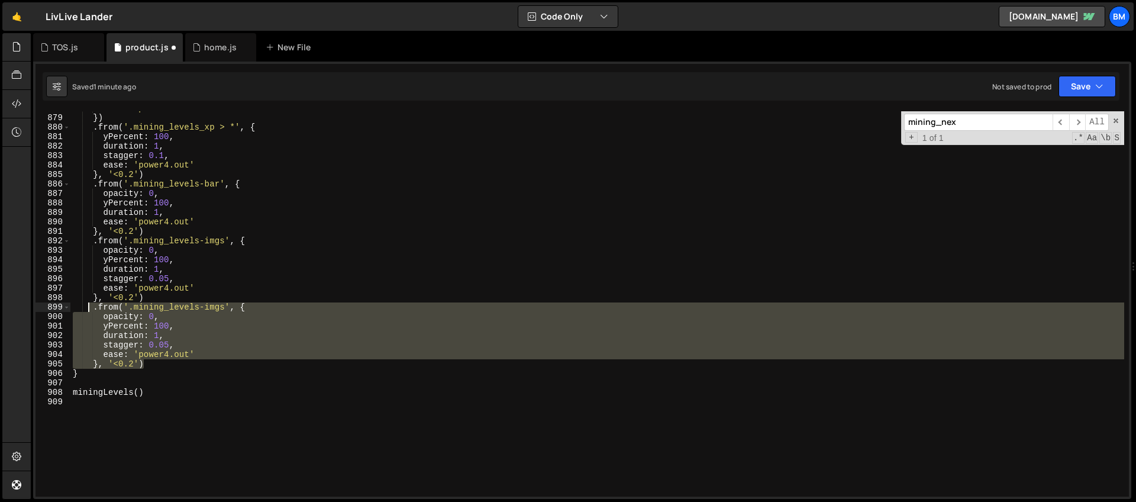
scroll to position [8318, 0]
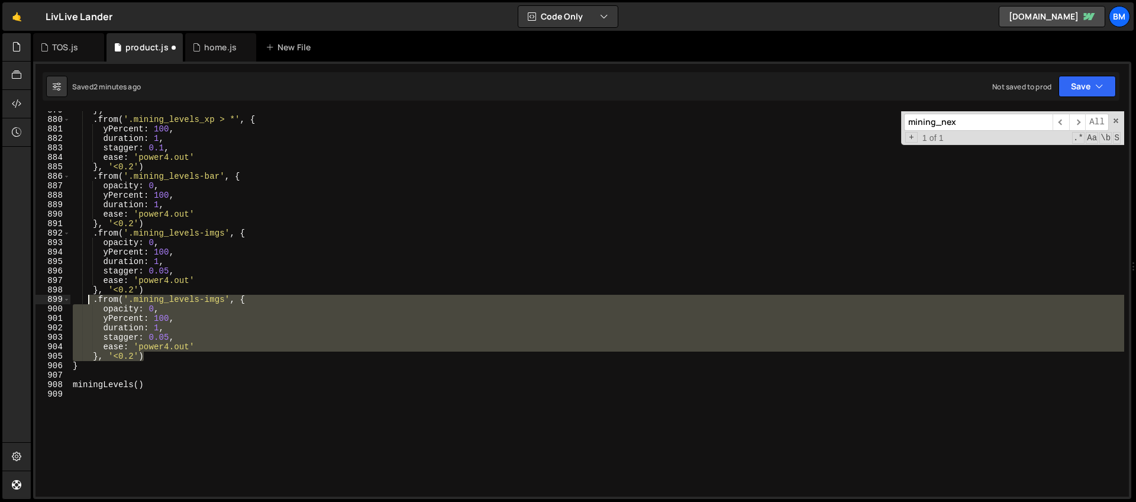
click at [227, 301] on div "}) . from ( '.mining_levels_xp > *' , { yPercent : 100 , duration : 1 , stagger…" at bounding box center [597, 303] width 1054 height 385
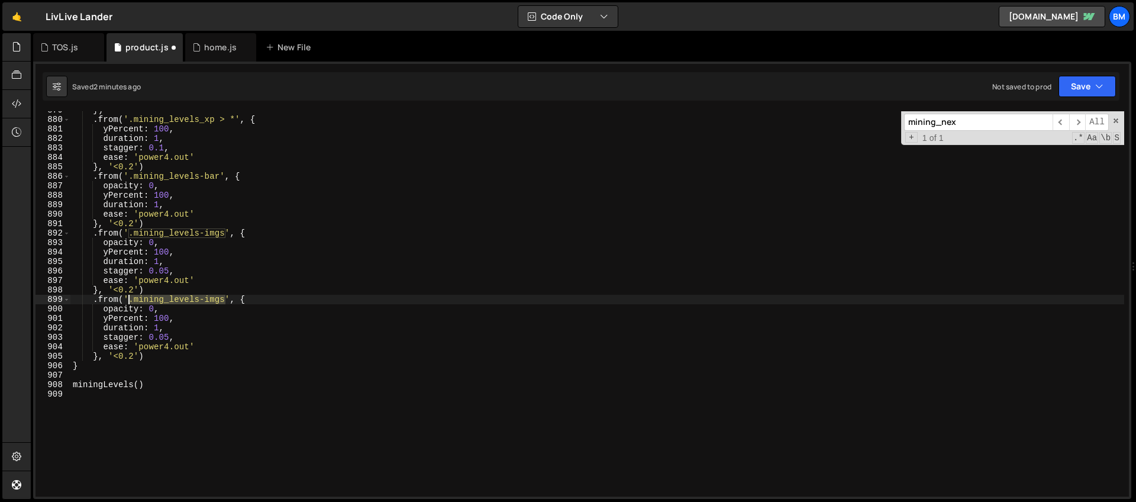
click at [130, 300] on div "}) . from ( '.mining_levels_xp > *' , { yPercent : 100 , duration : 1 , stagger…" at bounding box center [597, 307] width 1054 height 404
paste textarea "mining-levels-h"
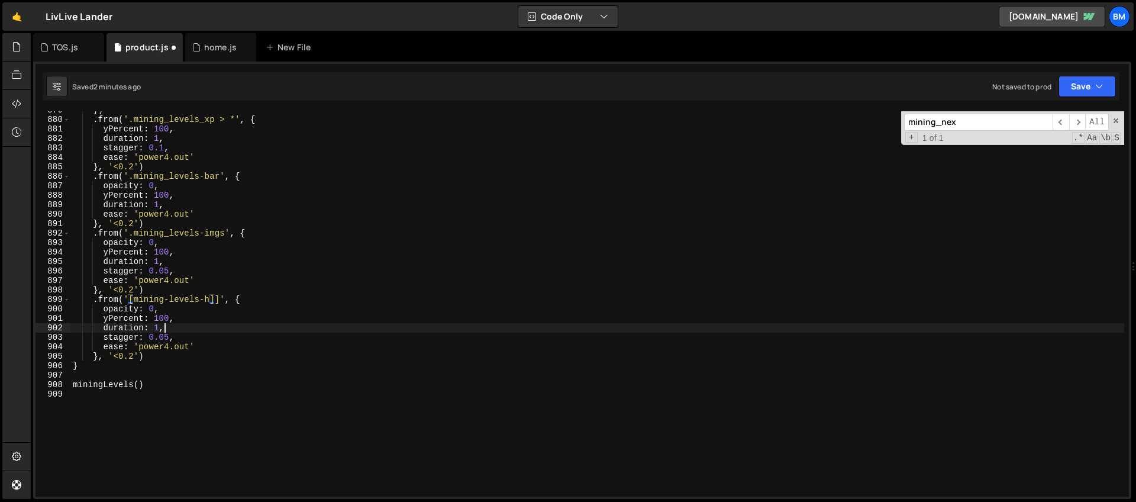
click at [173, 325] on div "}) . from ( '.mining_levels_xp > *' , { yPercent : 100 , duration : 1 , stagger…" at bounding box center [597, 307] width 1054 height 404
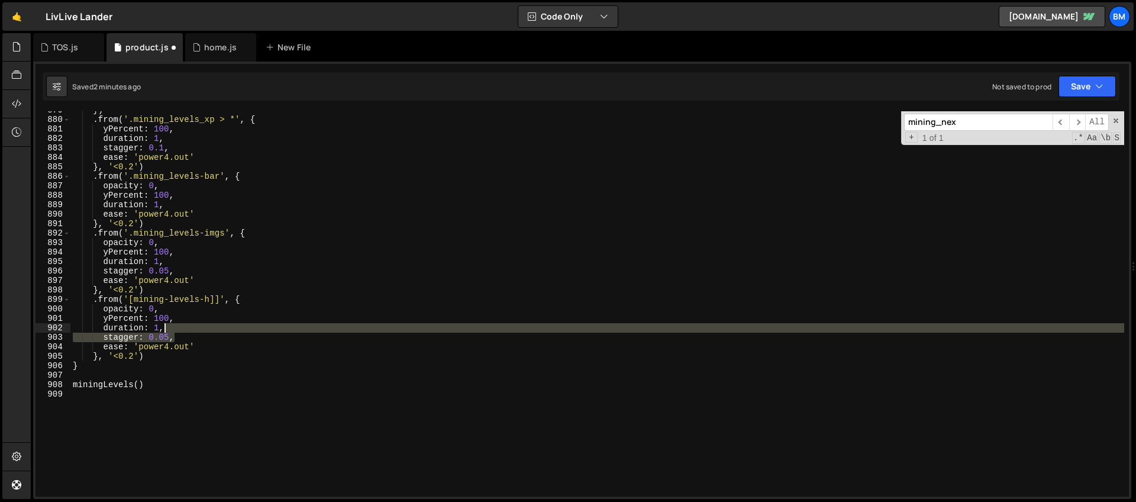
click at [179, 330] on div "}) . from ( '.mining_levels_xp > *' , { yPercent : 100 , duration : 1 , stagger…" at bounding box center [597, 307] width 1054 height 404
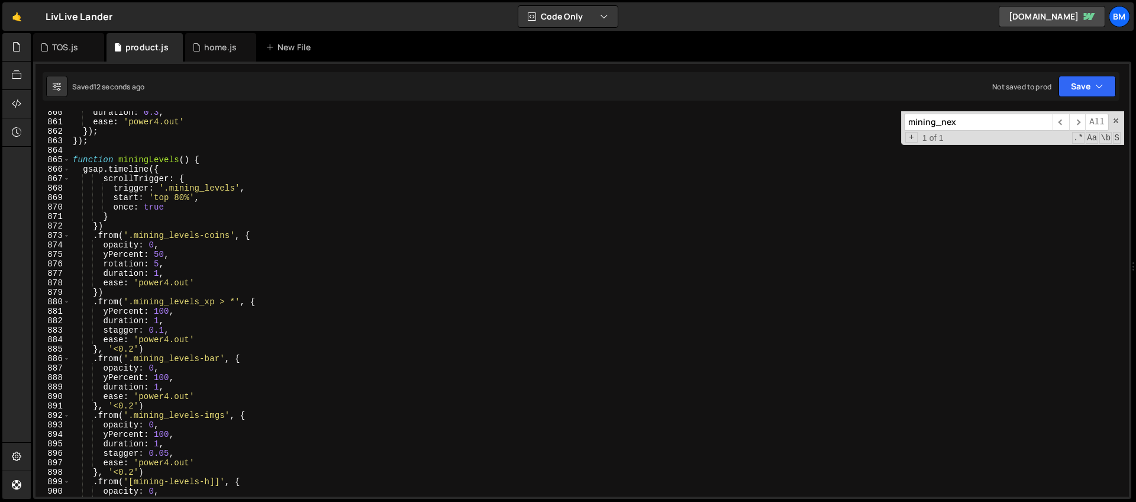
scroll to position [8126, 0]
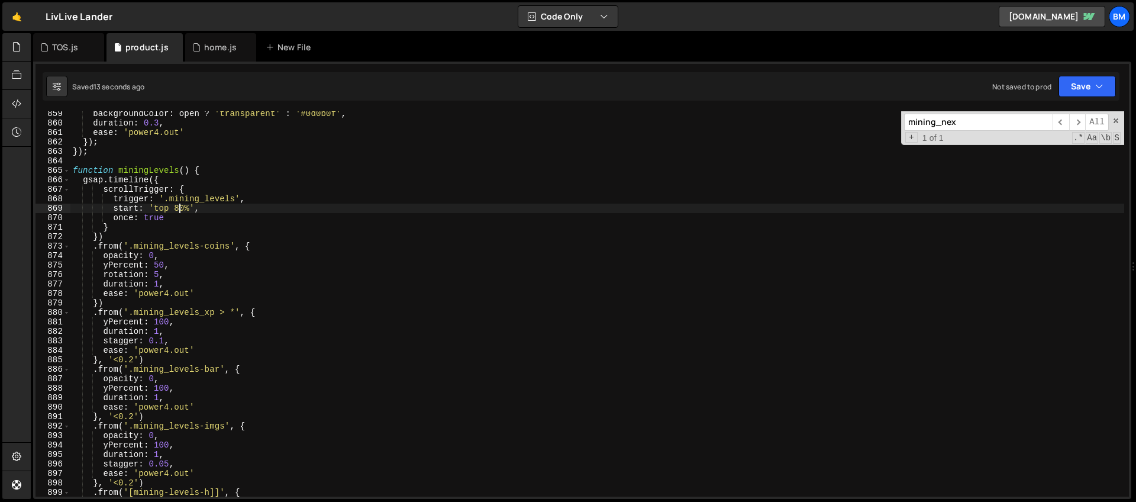
click at [179, 209] on div "backgroundColor : open ? 'transparent' : '#0d0b0f' , duration : 0.3 , ease : 'p…" at bounding box center [597, 311] width 1054 height 404
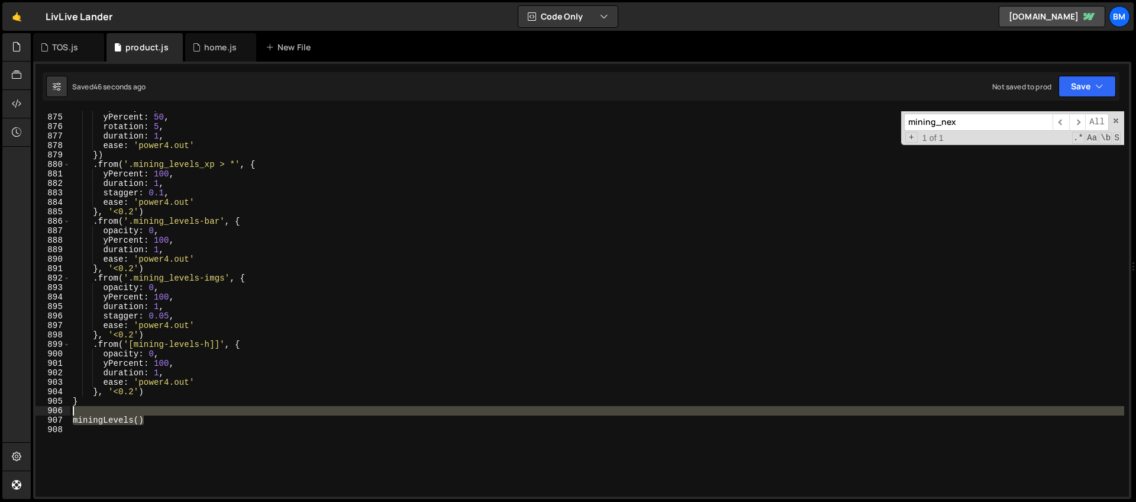
click at [144, 414] on div "opacity : 0 , yPercent : 50 , rotation : 5 , duration : 1 , ease : 'power4.out'…" at bounding box center [597, 305] width 1054 height 404
type textarea "miningLevels()"
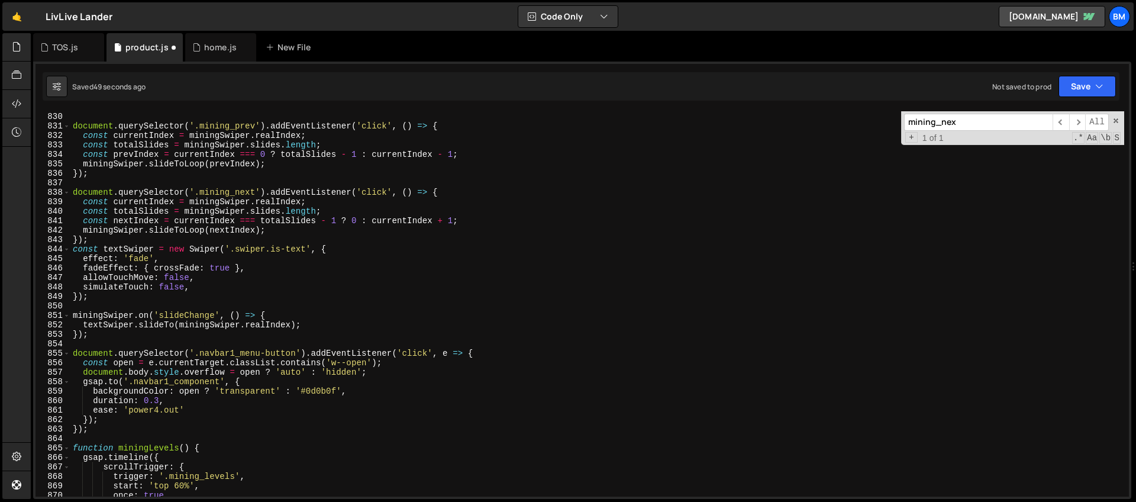
scroll to position [7791, 0]
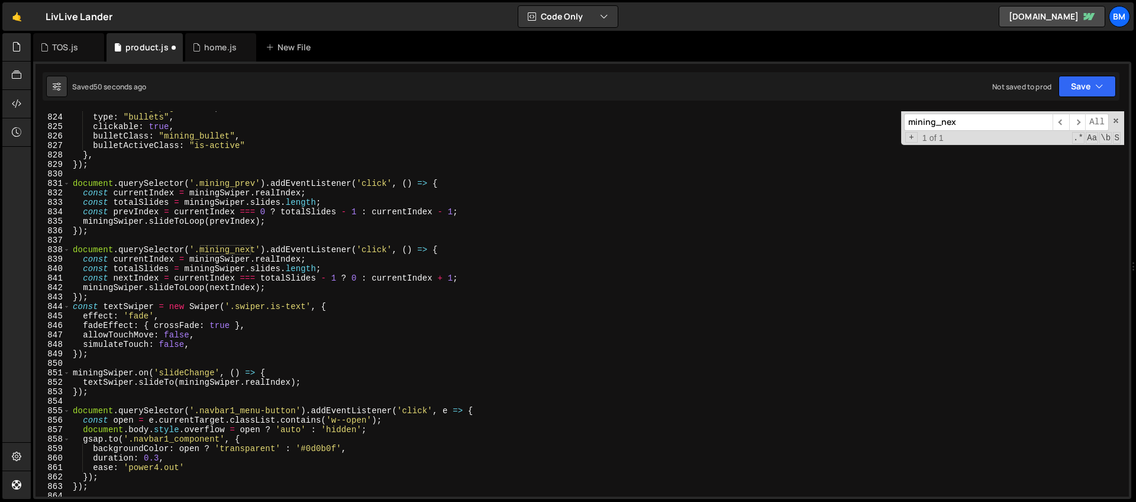
drag, startPoint x: 983, startPoint y: 125, endPoint x: 833, endPoint y: 118, distance: 151.1
click at [833, 118] on div "el : ".mining_pagination" , type : "bullets" , clickable : true , bulletClass :…" at bounding box center [597, 303] width 1054 height 385
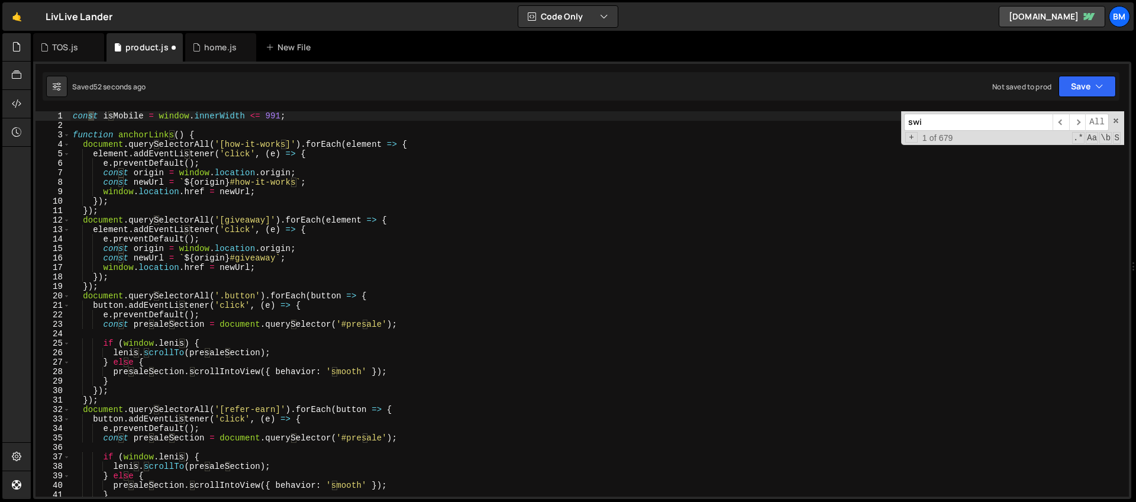
scroll to position [1663, 0]
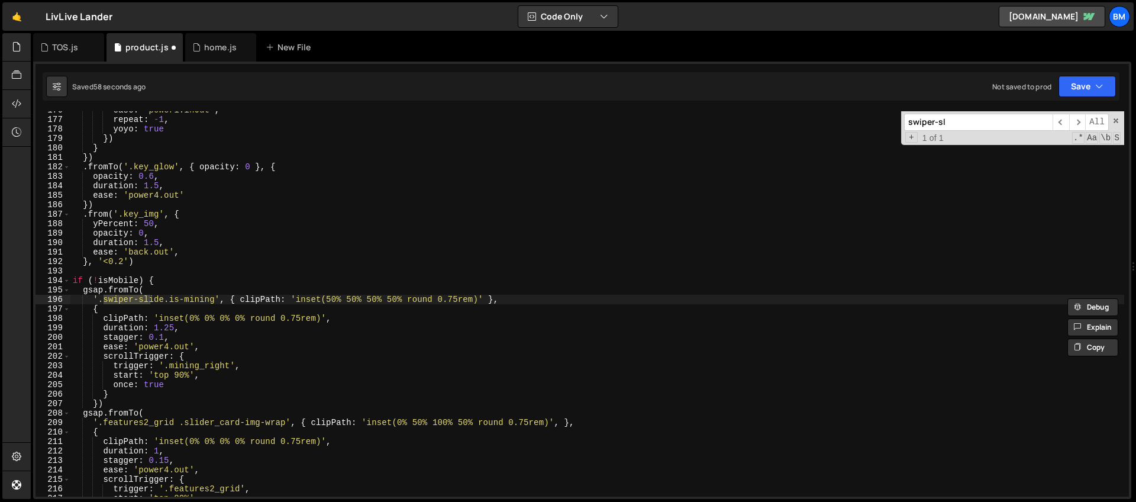
type input "swiper-sl"
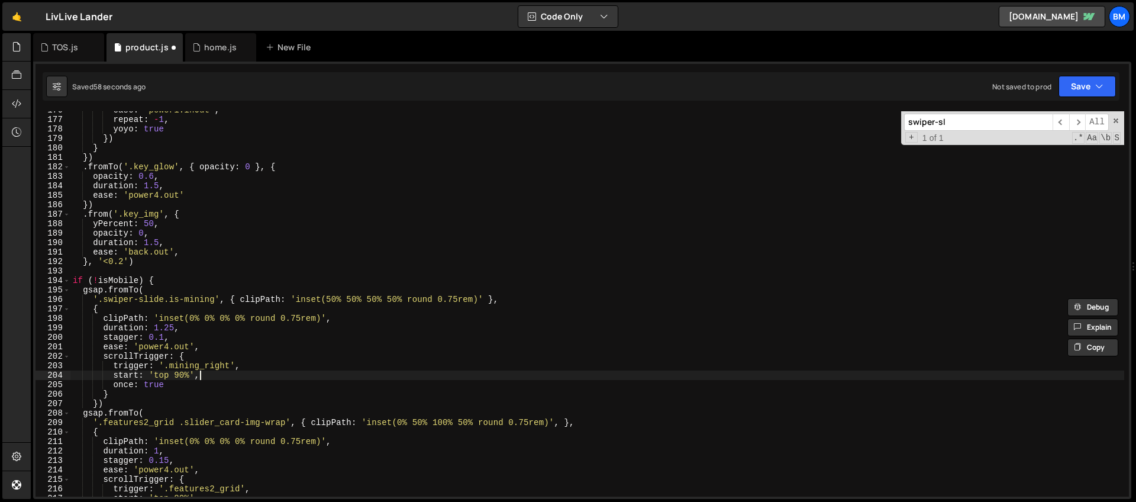
click at [253, 377] on div "ease : 'power1.inOut' , repeat : - 1 , yoyo : true }) } }) . fromTo ( '.key_glo…" at bounding box center [597, 307] width 1054 height 404
click at [188, 382] on div "ease : 'power1.inOut' , repeat : - 1 , yoyo : true }) } }) . fromTo ( '.key_glo…" at bounding box center [597, 307] width 1054 height 404
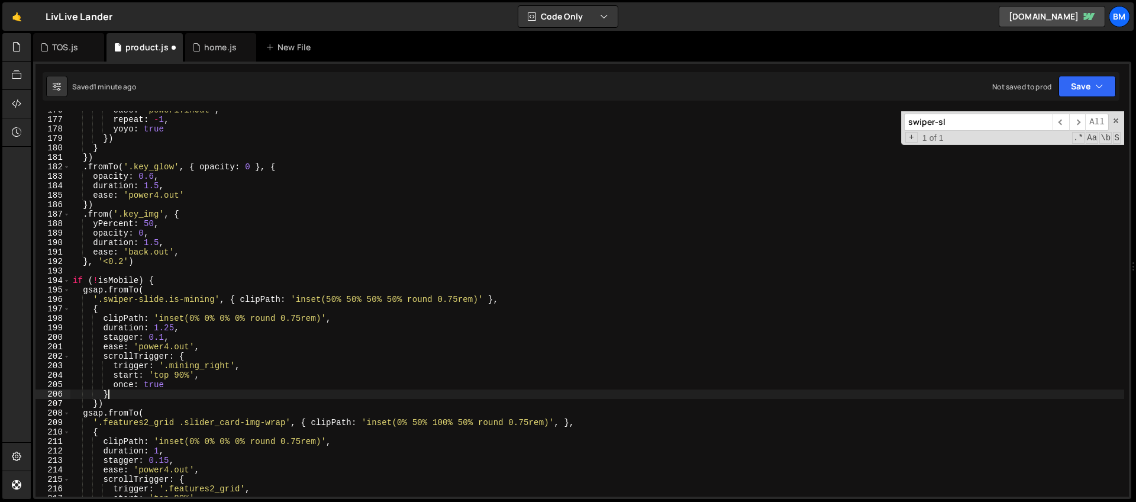
click at [120, 390] on div "ease : 'power1.inOut' , repeat : - 1 , yoyo : true }) } }) . fromTo ( '.key_glo…" at bounding box center [597, 307] width 1054 height 404
type textarea "},"
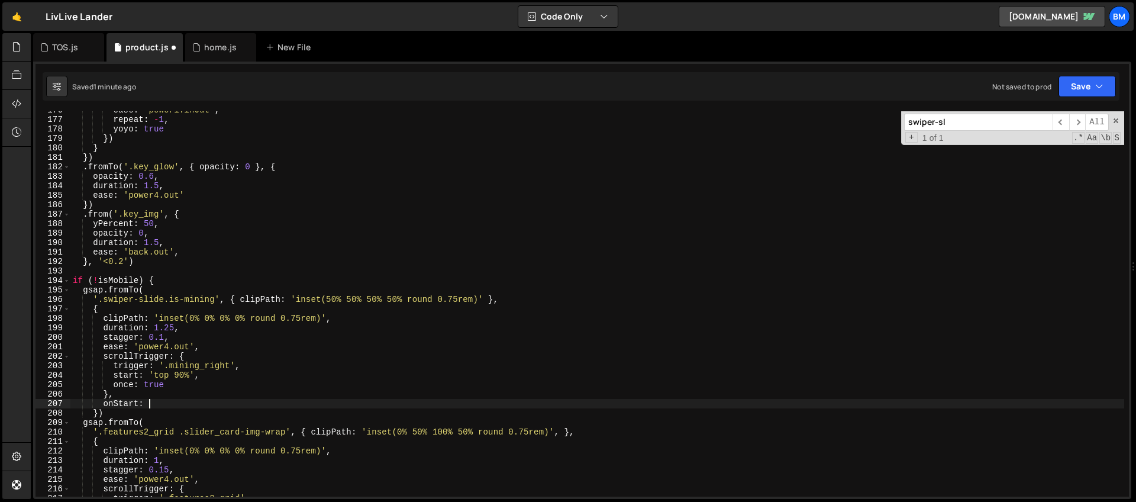
scroll to position [0, 5]
type textarea "onStart: () => {"
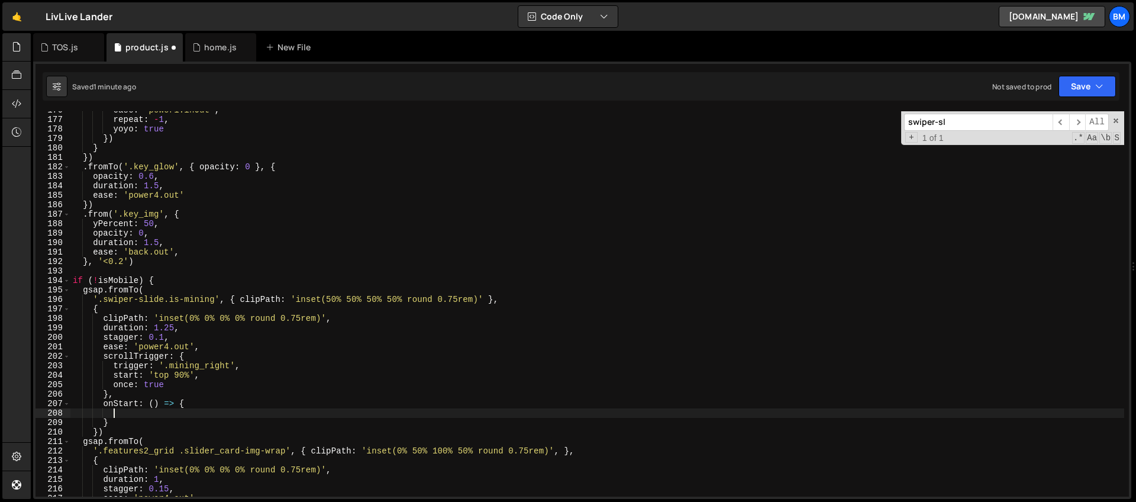
paste textarea "mining-levels-h"
type textarea "mining-levels-h"
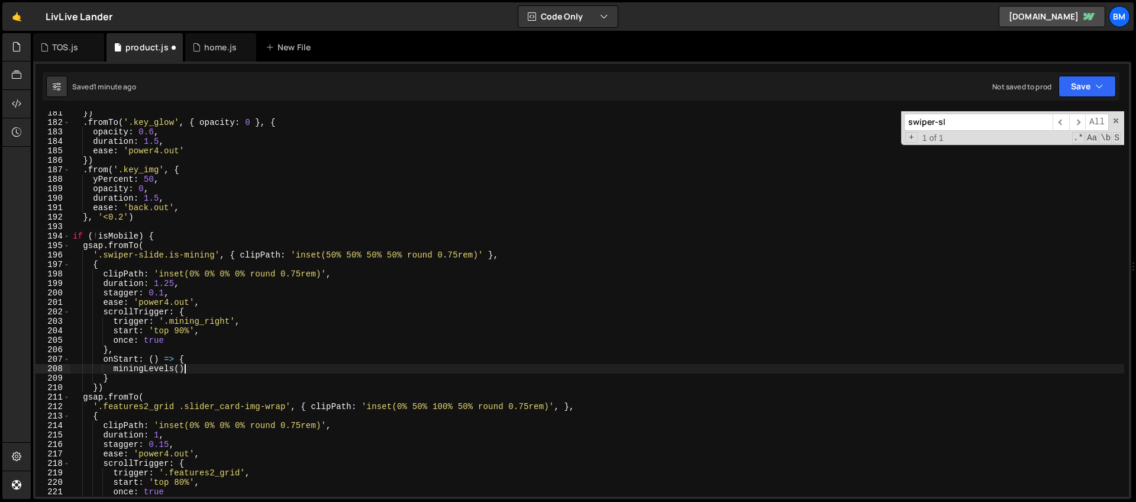
scroll to position [0, 7]
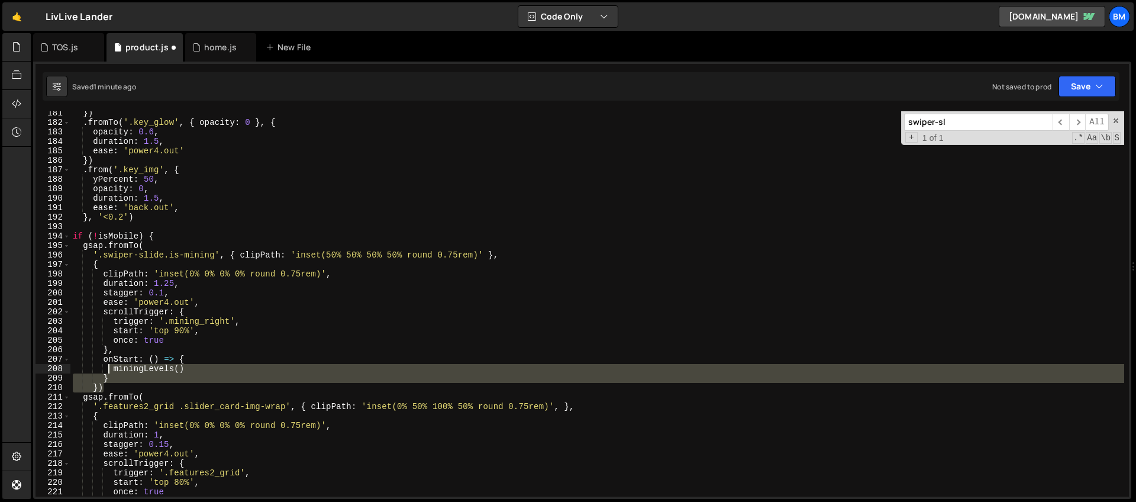
drag, startPoint x: 120, startPoint y: 383, endPoint x: 110, endPoint y: 365, distance: 21.4
click at [110, 365] on div "}) . fromTo ( '.key_glow' , { opacity : 0 } , { opacity : 0.6 , duration : 1.5 …" at bounding box center [597, 310] width 1054 height 404
click at [111, 380] on div "}) . fromTo ( '.key_glow' , { opacity : 0 } , { opacity : 0.6 , duration : 1.5 …" at bounding box center [597, 303] width 1054 height 385
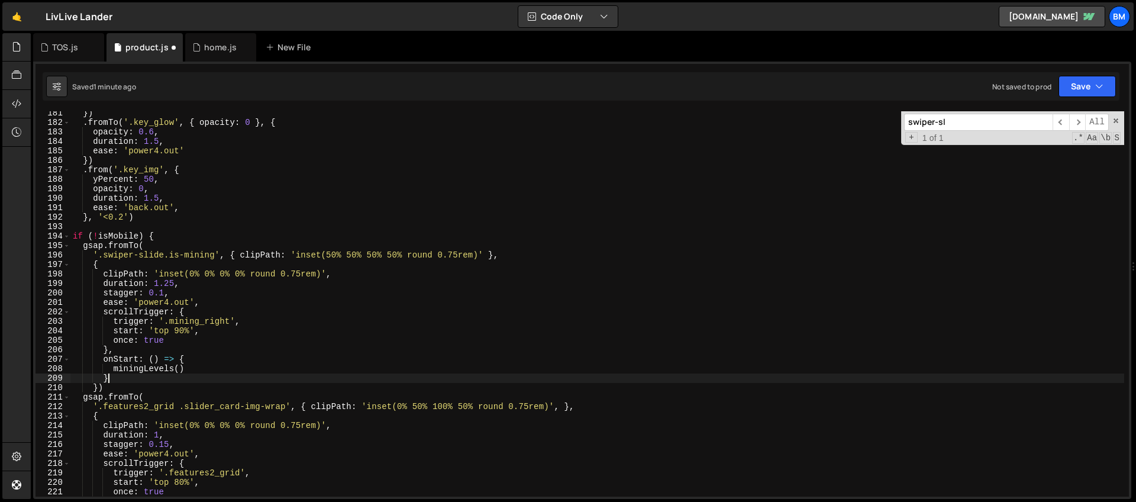
scroll to position [0, 2]
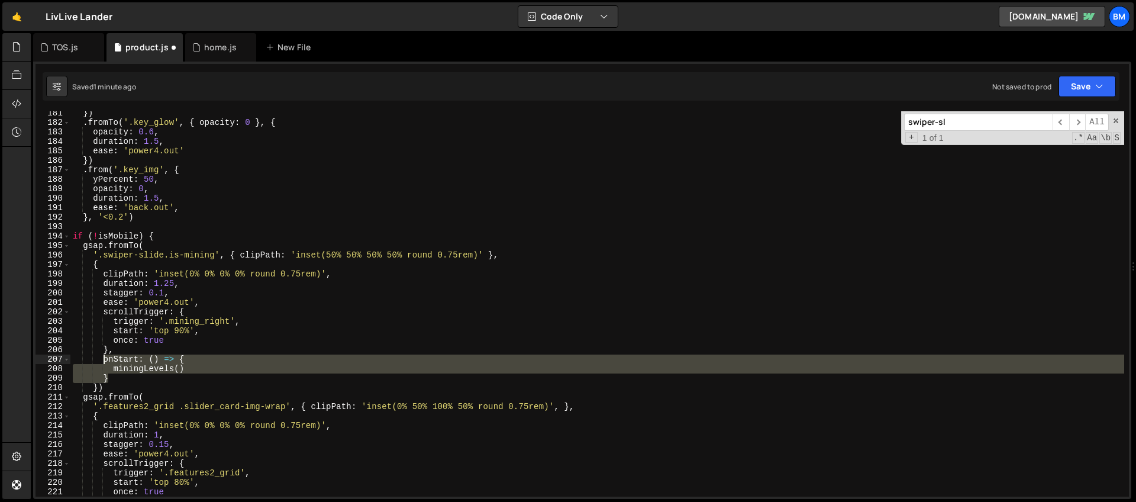
drag, startPoint x: 113, startPoint y: 378, endPoint x: 102, endPoint y: 363, distance: 18.7
click at [102, 363] on div "}) . fromTo ( '.key_glow' , { opacity : 0 } , { opacity : 0.6 , duration : 1.5 …" at bounding box center [597, 310] width 1054 height 404
paste textarea "}"
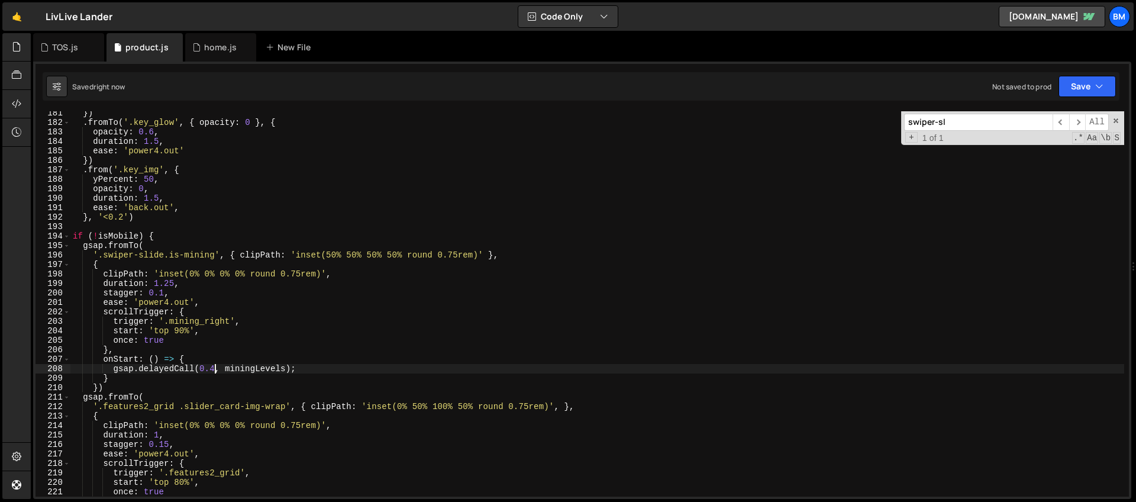
click at [215, 366] on div "}) . fromTo ( '.key_glow' , { opacity : 0 } , { opacity : 0.6 , duration : 1.5 …" at bounding box center [597, 310] width 1054 height 404
click at [1112, 120] on span at bounding box center [1116, 121] width 8 height 8
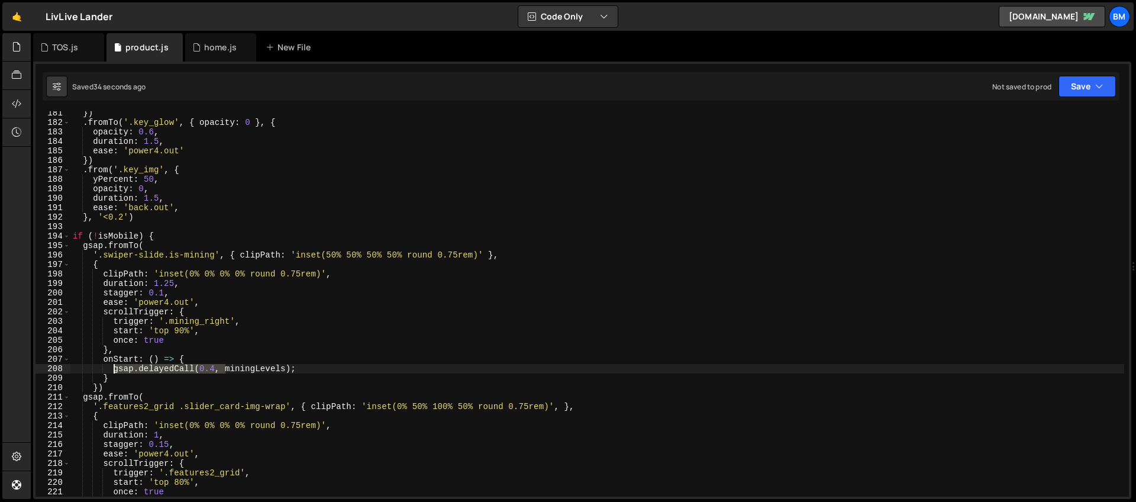
drag, startPoint x: 224, startPoint y: 369, endPoint x: 114, endPoint y: 366, distance: 110.1
click at [114, 366] on div "}) . fromTo ( '.key_glow' , { opacity : 0 } , { opacity : 0.6 , duration : 1.5 …" at bounding box center [597, 310] width 1054 height 404
click at [174, 370] on div "}) . fromTo ( '.key_glow' , { opacity : 0 } , { opacity : 0.6 , duration : 1.5 …" at bounding box center [597, 310] width 1054 height 404
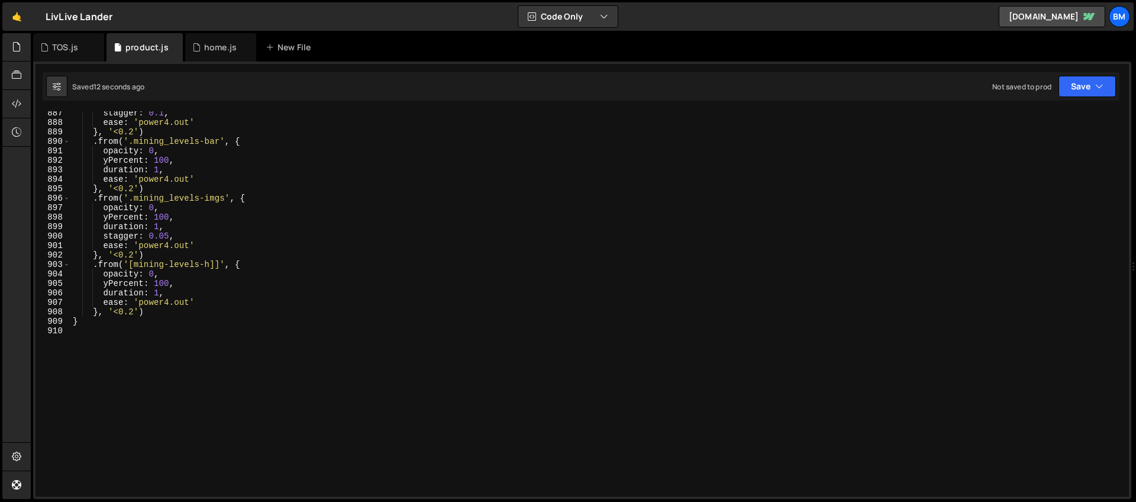
scroll to position [8154, 0]
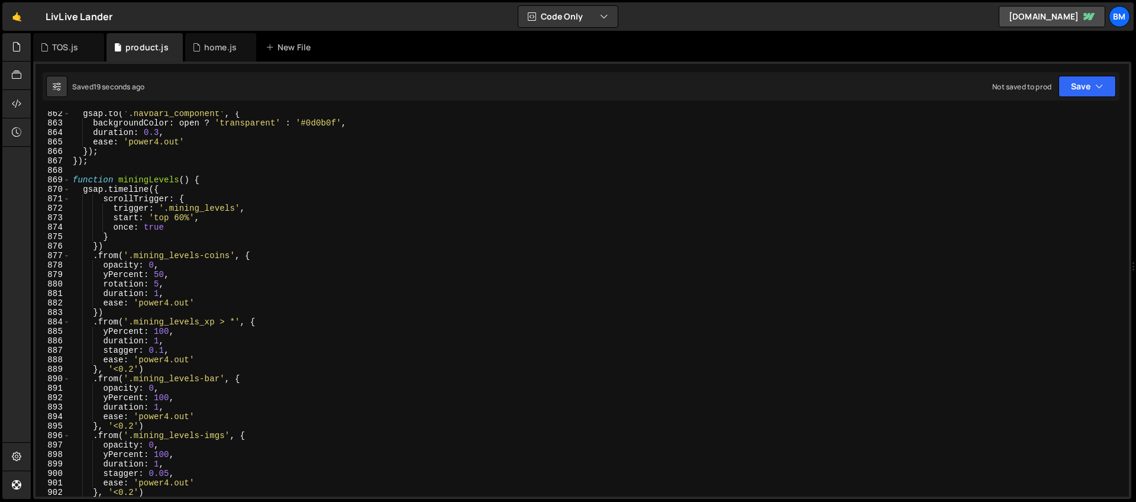
click at [179, 214] on div "gsap . to ( '.navbar1_component' , { backgroundColor : open ? 'transparent' : '…" at bounding box center [597, 311] width 1054 height 404
type textarea "start: 'top 70%',"
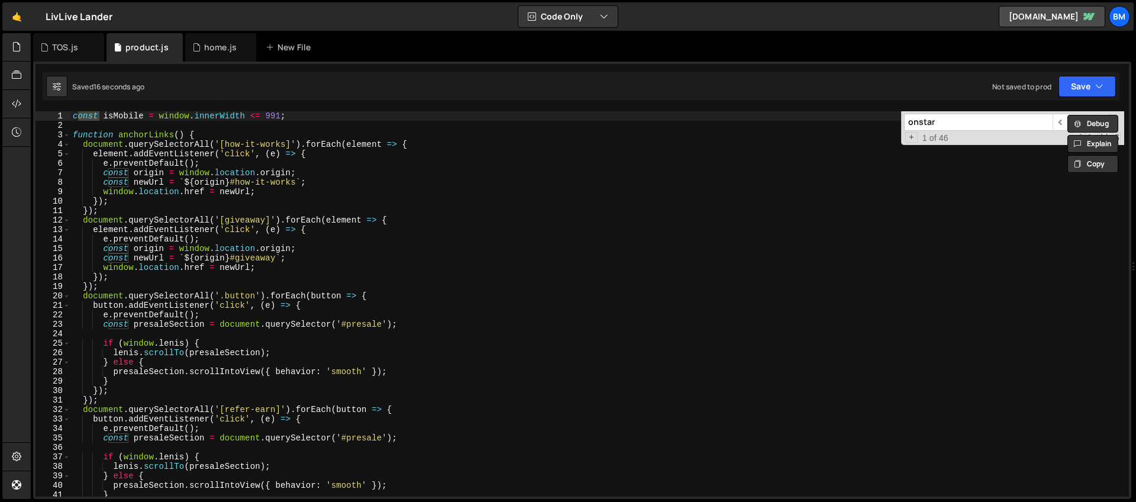
scroll to position [1767, 0]
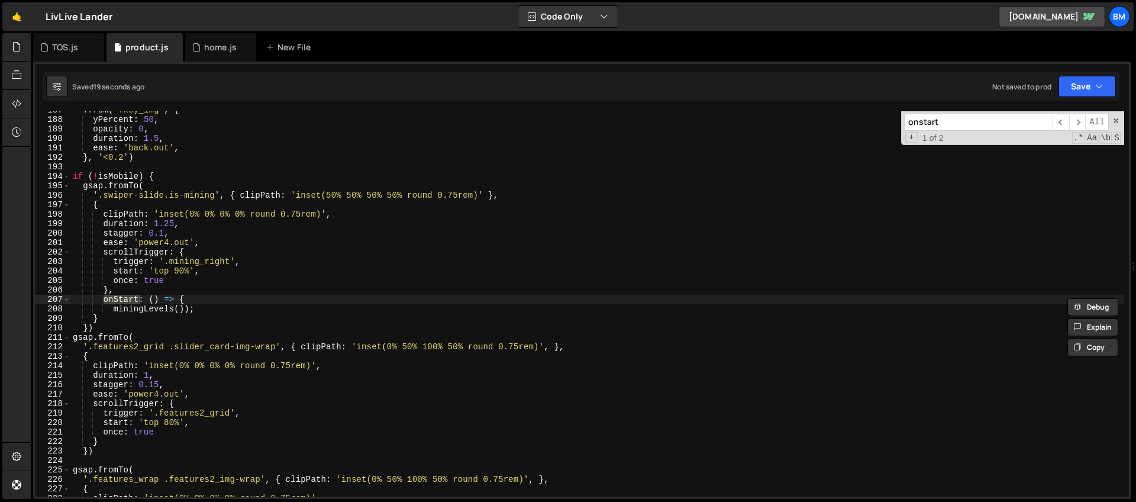
type input "onstart"
click at [185, 311] on div ". from ( '.key_img' , { yPercent : 50 , opacity : 0 , duration : 1.5 , ease : '…" at bounding box center [597, 307] width 1054 height 404
type textarea "miningLevels();"
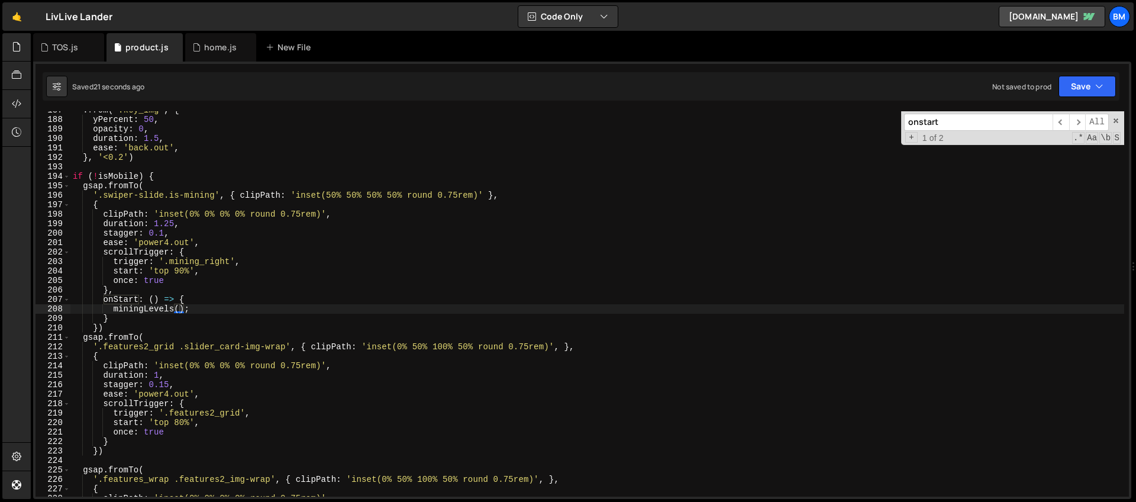
drag, startPoint x: 956, startPoint y: 121, endPoint x: 832, endPoint y: 117, distance: 124.4
click at [832, 117] on div ". from ( '.key_img' , { yPercent : 50 , opacity : 0 , duration : 1.5 , ease : '…" at bounding box center [597, 303] width 1054 height 385
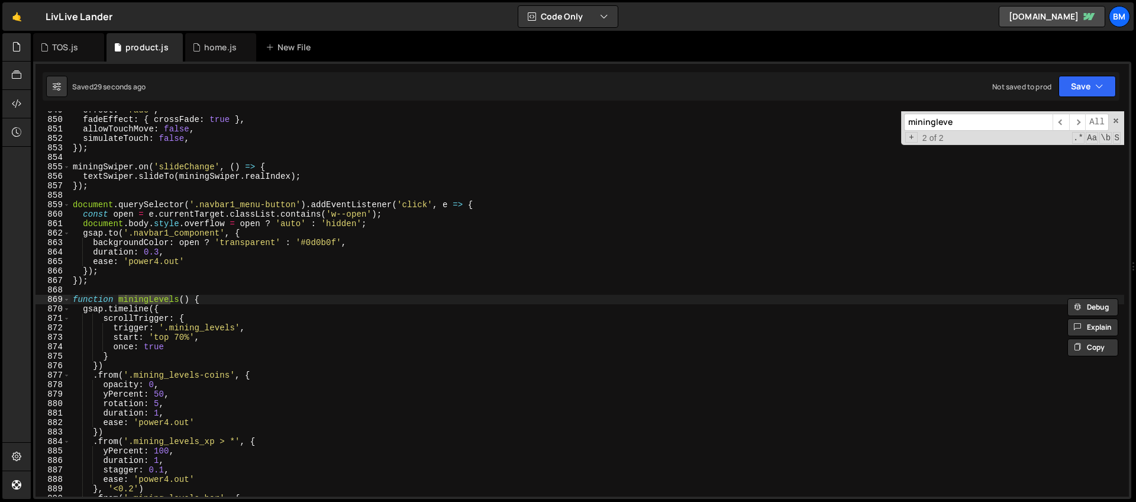
scroll to position [8275, 0]
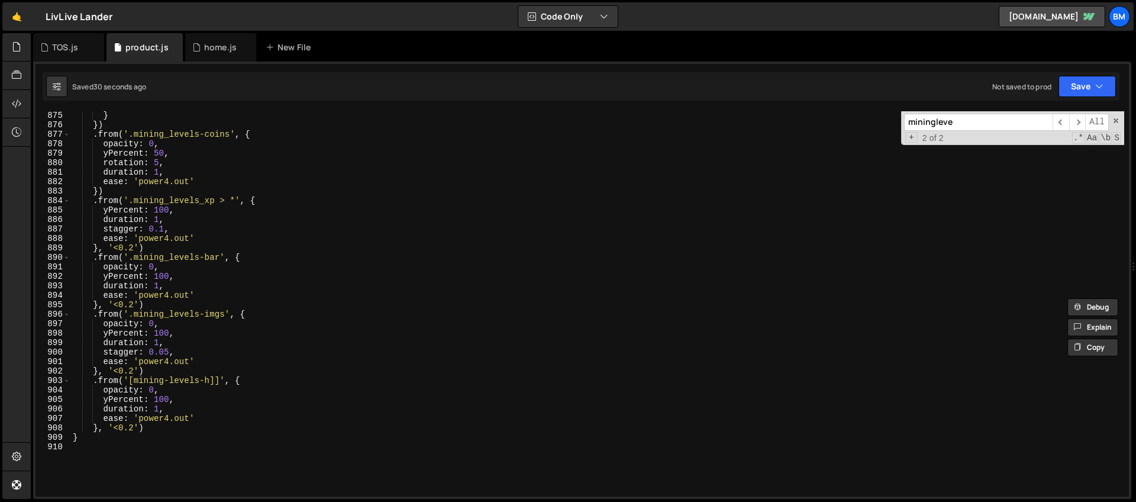
type input "miningleve"
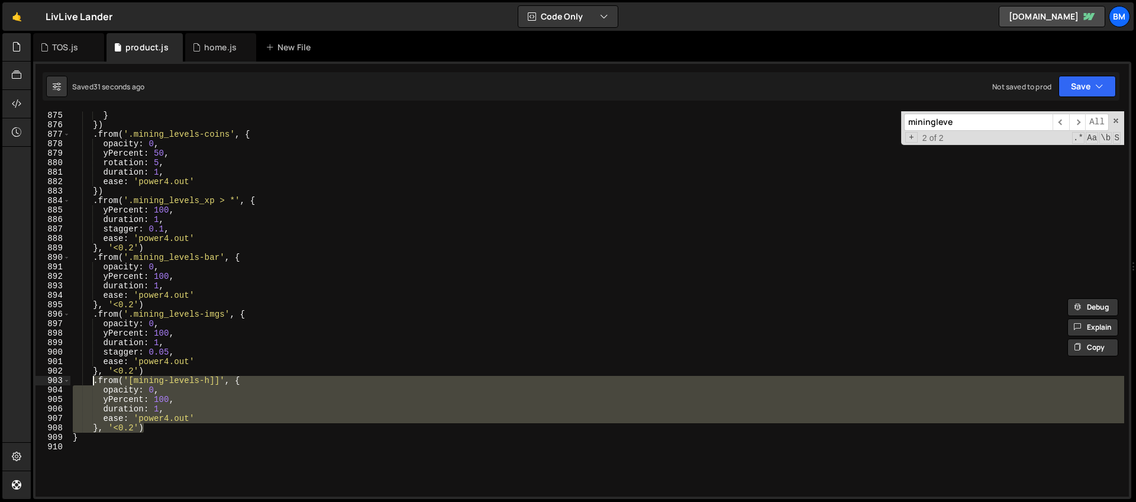
drag, startPoint x: 150, startPoint y: 431, endPoint x: 94, endPoint y: 381, distance: 75.0
click at [94, 381] on div "} }) . from ( '.mining_levels-coins' , { opacity : 0 , yPercent : 50 , rotation…" at bounding box center [597, 313] width 1054 height 404
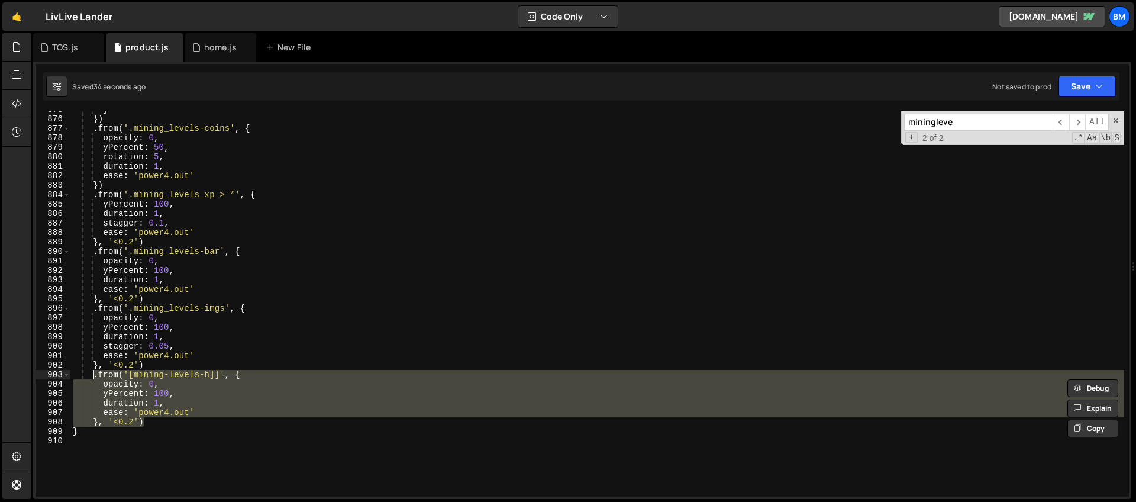
click at [313, 336] on div "} }) . from ( '.mining_levels-coins' , { opacity : 0 , yPercent : 50 , rotation…" at bounding box center [597, 307] width 1054 height 404
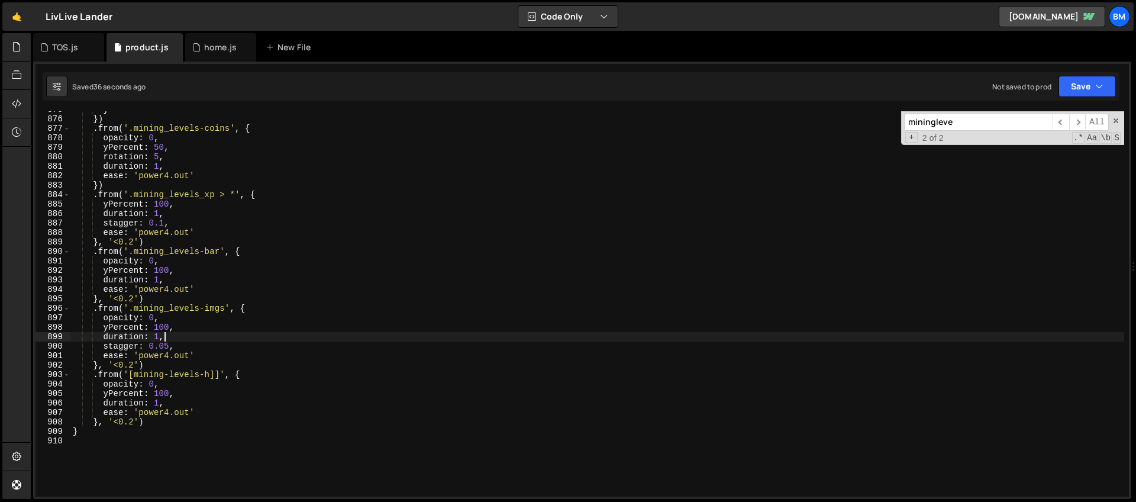
click at [214, 375] on div "} }) . from ( '.mining_levels-coins' , { opacity : 0 , yPercent : 50 , rotation…" at bounding box center [597, 307] width 1054 height 404
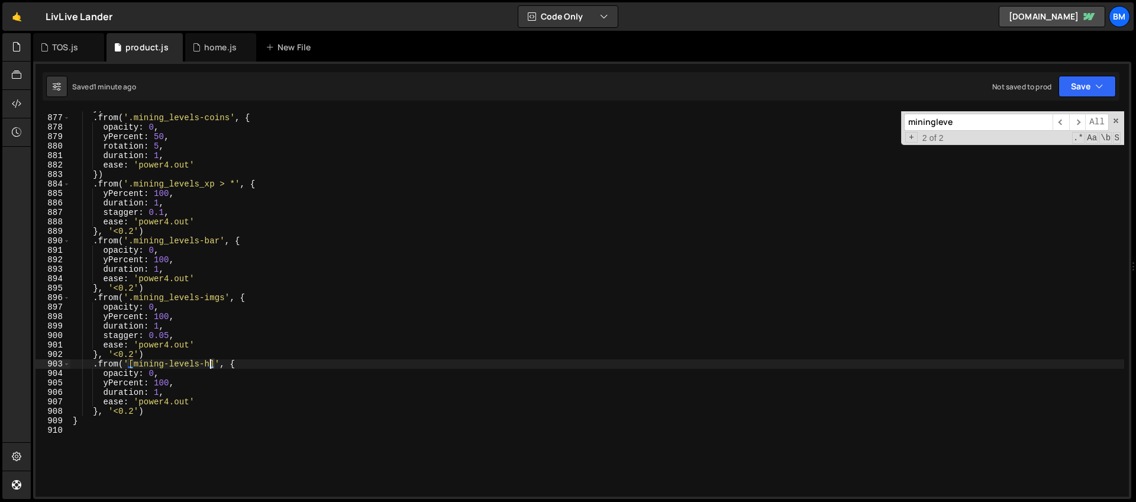
click at [153, 410] on div "}) . from ( '.mining_levels-coins' , { opacity : 0 , yPercent : 50 , rotation :…" at bounding box center [597, 306] width 1054 height 404
type textarea "}, '<0.2')"
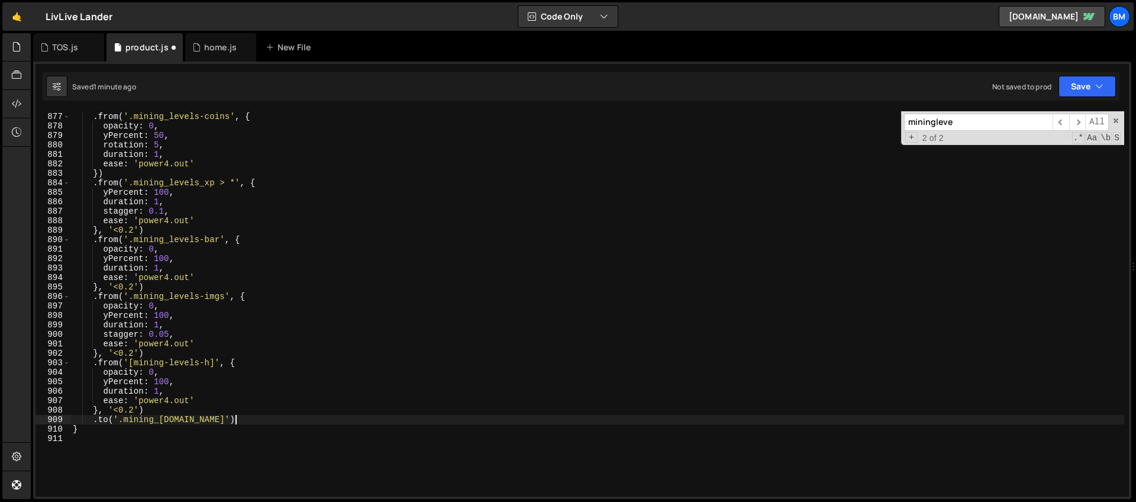
scroll to position [8318, 0]
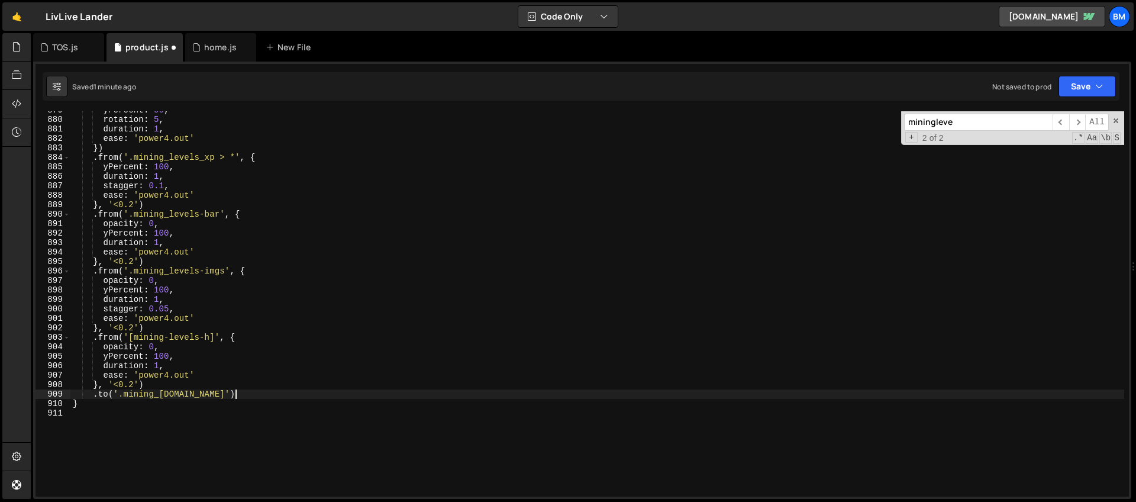
click at [239, 395] on div "yPercent : 50 , rotation : 5 , duration : 1 , ease : 'power4.out' }) . from ( '…" at bounding box center [597, 307] width 1054 height 404
type textarea ".to('.mining_[DOMAIN_NAME]', {)"
type textarea "opacity: 100,"
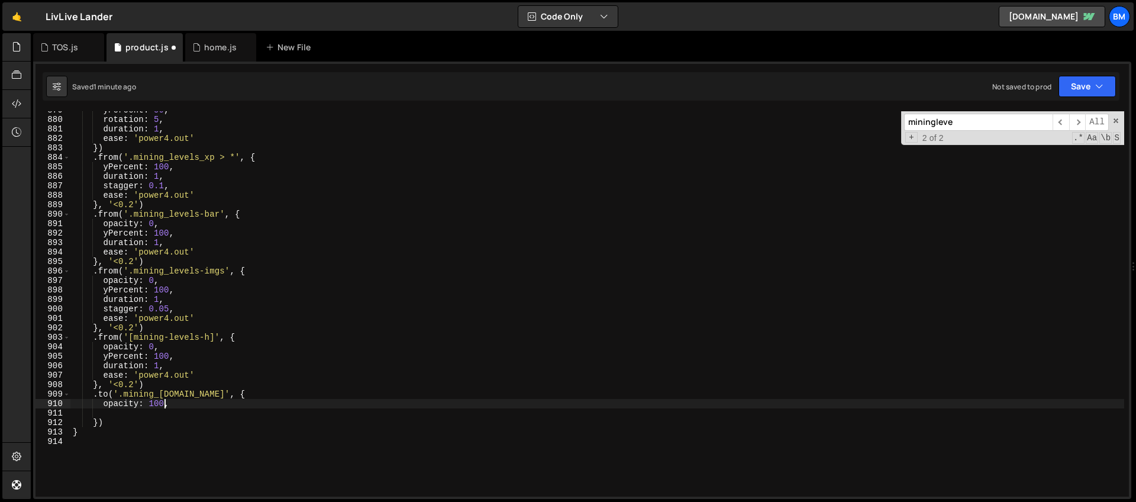
click at [165, 404] on div "yPercent : 50 , rotation : 5 , duration : 1 , ease : 'power4.out' }) . from ( '…" at bounding box center [597, 307] width 1054 height 404
type textarea "opacity: 1,"
click at [150, 414] on div "yPercent : 50 , rotation : 5 , duration : 1 , ease : 'power4.out' }) . from ( '…" at bounding box center [597, 307] width 1054 height 404
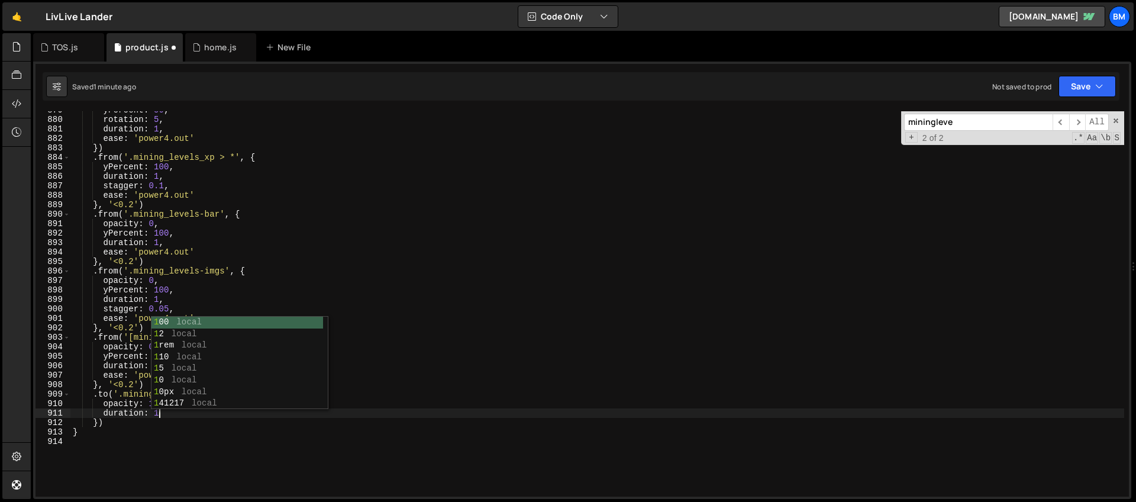
type textarea "duration: 1,"
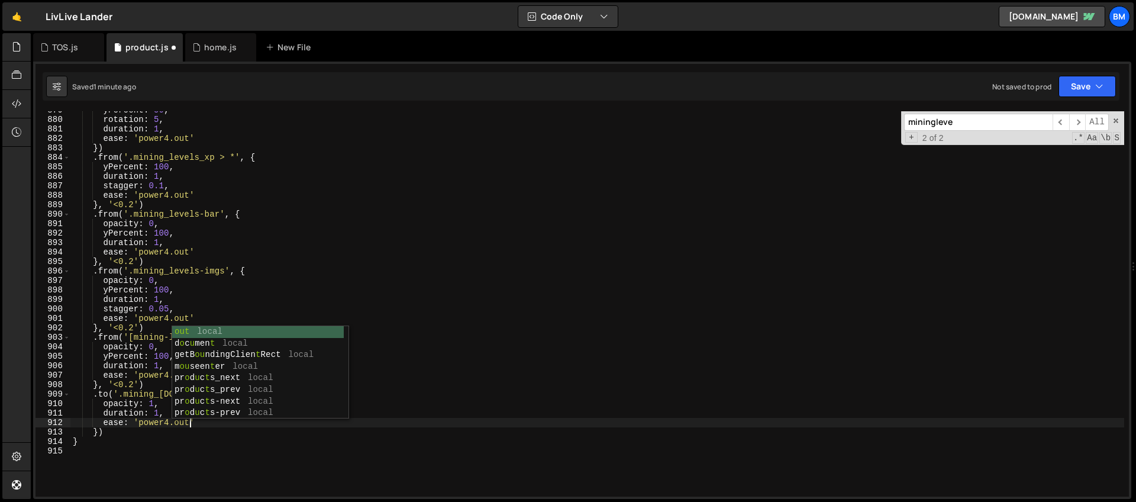
scroll to position [0, 8]
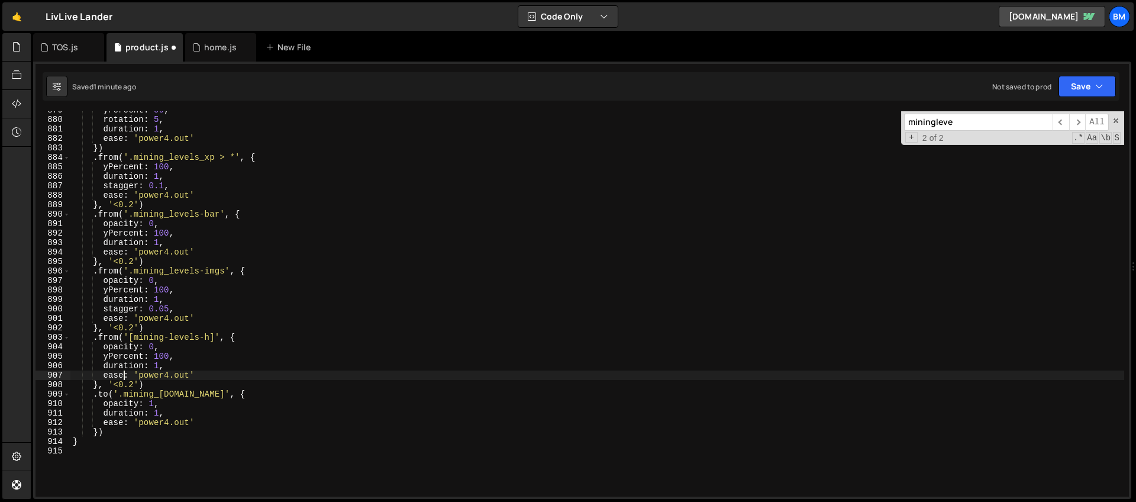
click at [122, 375] on div "yPercent : 50 , rotation : 5 , duration : 1 , ease : 'power4.out' }) . from ( '…" at bounding box center [597, 307] width 1054 height 404
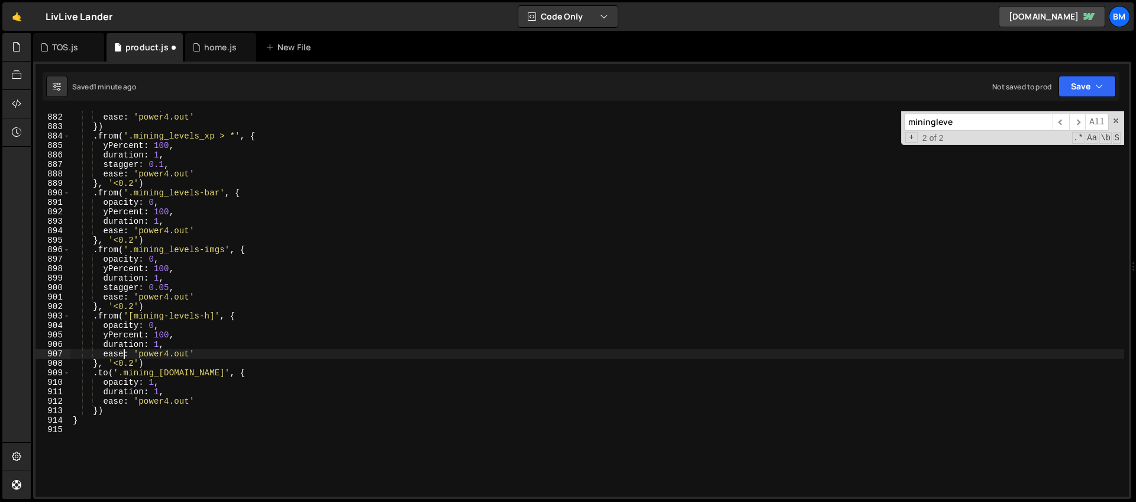
scroll to position [8349, 0]
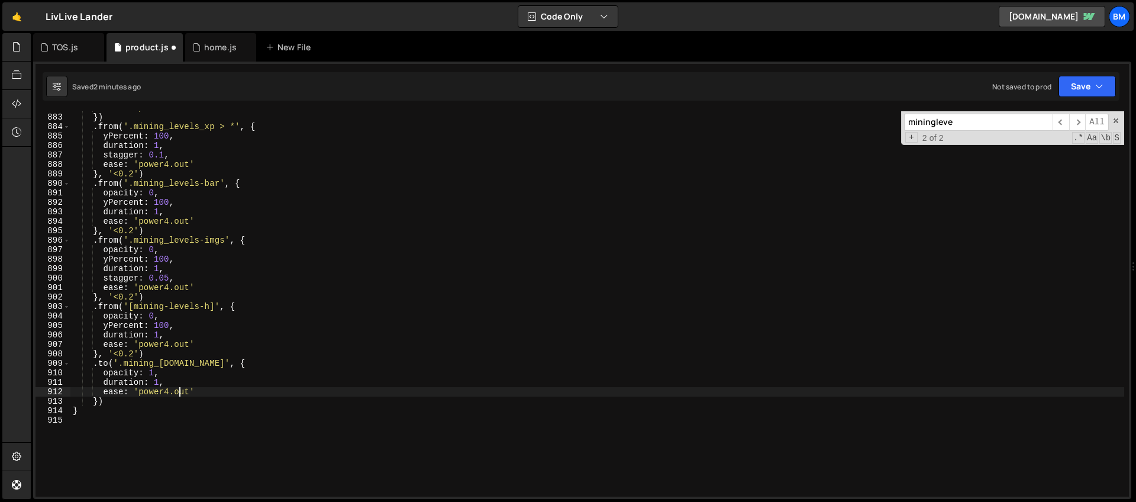
click at [179, 392] on div "ease : 'power4.out' }) . from ( '.mining_levels_xp > *' , { yPercent : 100 , du…" at bounding box center [597, 305] width 1054 height 404
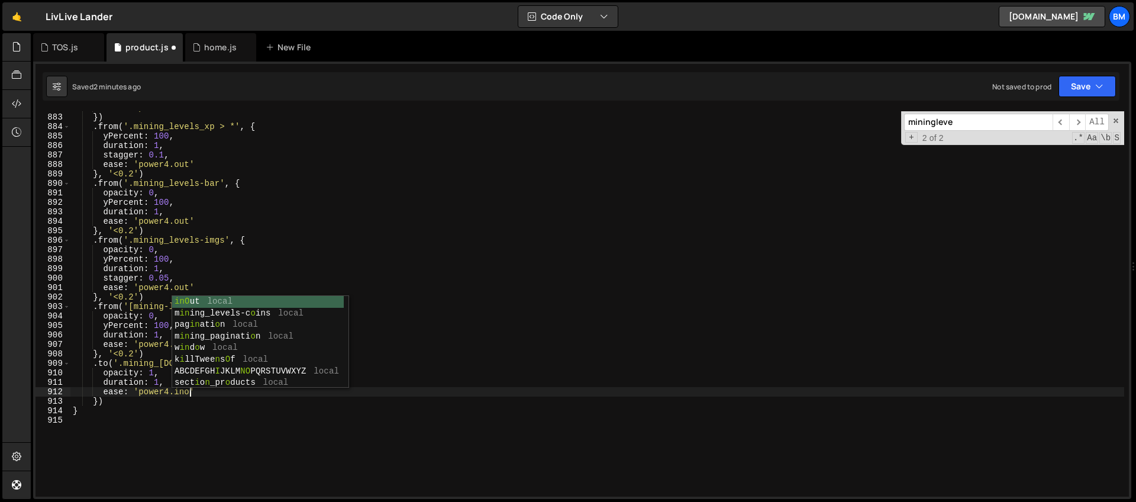
scroll to position [0, 8]
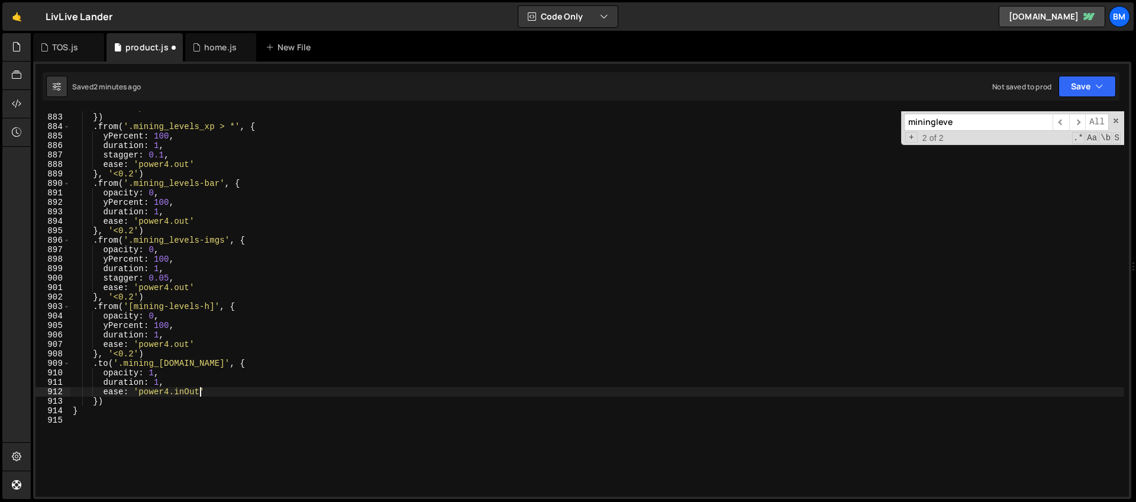
click at [208, 392] on div "ease : 'power4.out' }) . from ( '.mining_levels_xp > *' , { yPercent : 100 , du…" at bounding box center [597, 305] width 1054 height 404
type textarea "ease: 'power4.inOut',"
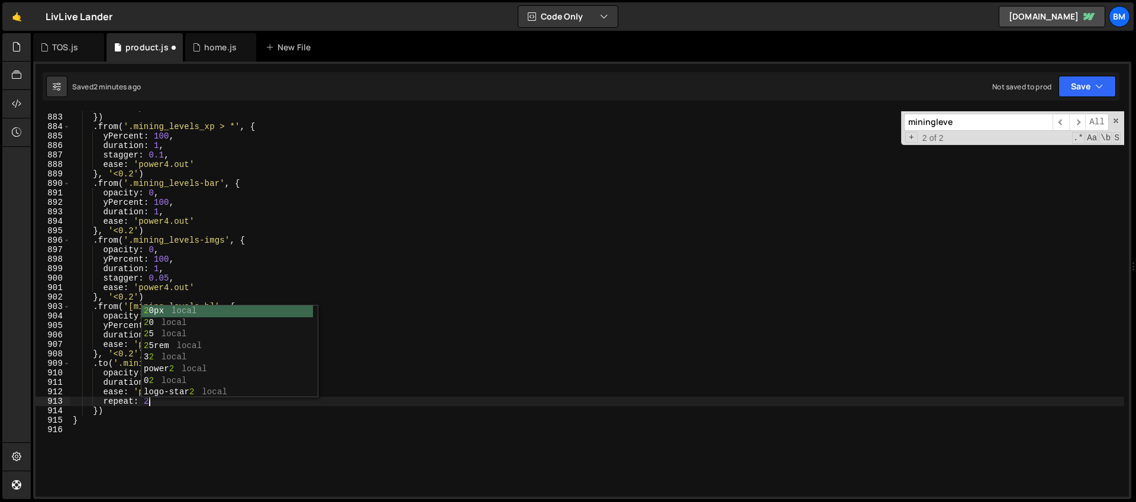
type textarea "repeat: 2,"
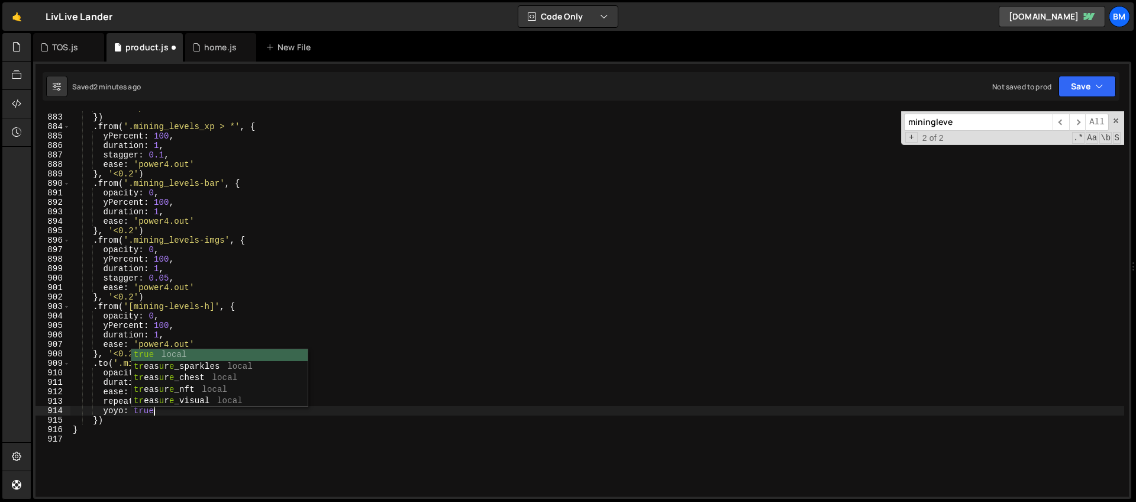
type textarea "yoyo: true,"
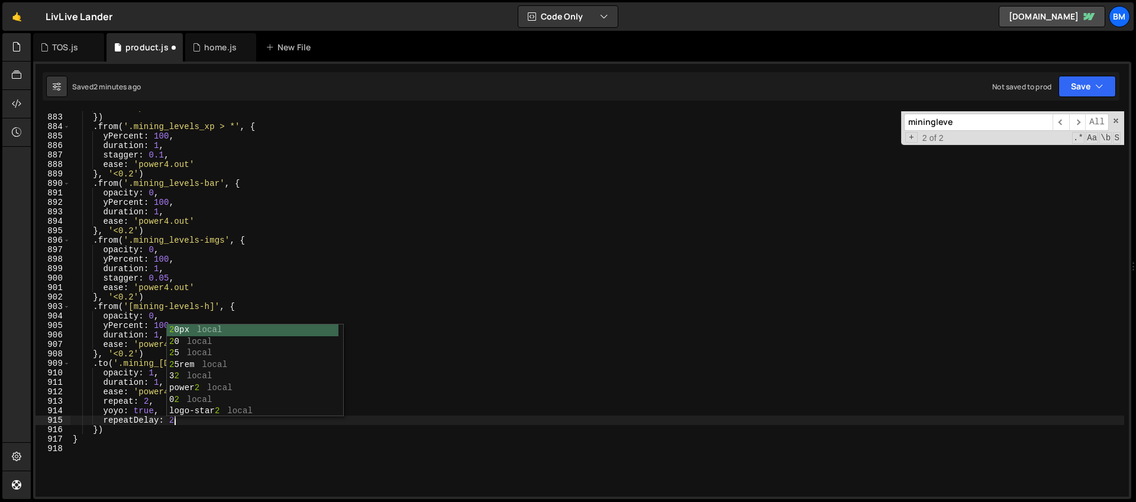
scroll to position [0, 7]
click at [127, 386] on div "ease : 'power4.out' }) . from ( '.mining_levels_xp > *' , { yPercent : 100 , du…" at bounding box center [597, 305] width 1054 height 404
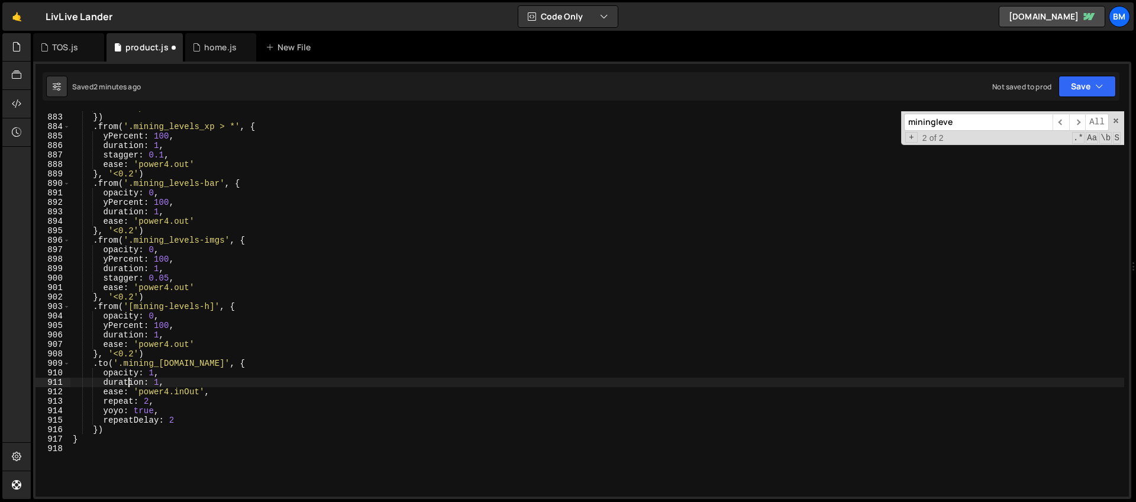
scroll to position [0, 6]
click at [98, 431] on div "ease : 'power4.out' }) . from ( '.mining_levels_xp > *' , { yPercent : 100 , du…" at bounding box center [597, 305] width 1054 height 404
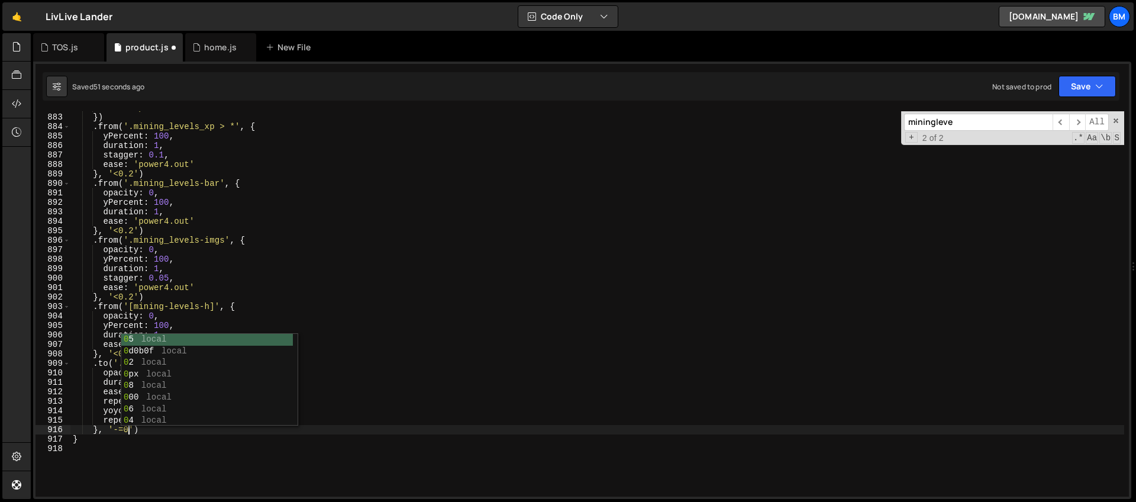
scroll to position [0, 4]
click at [178, 420] on div "ease : 'power4.out' }) . from ( '.mining_levels_xp > *' , { yPercent : 100 , du…" at bounding box center [597, 305] width 1054 height 404
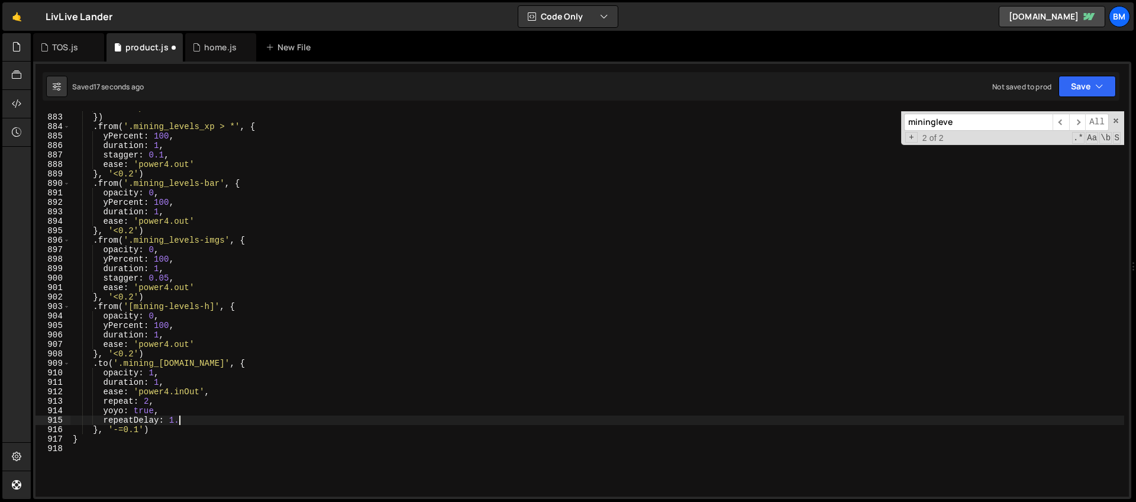
scroll to position [0, 7]
click at [154, 344] on div "ease : 'power4.out' }) . from ( '.mining_levels_xp > *' , { yPercent : 100 , du…" at bounding box center [597, 305] width 1054 height 404
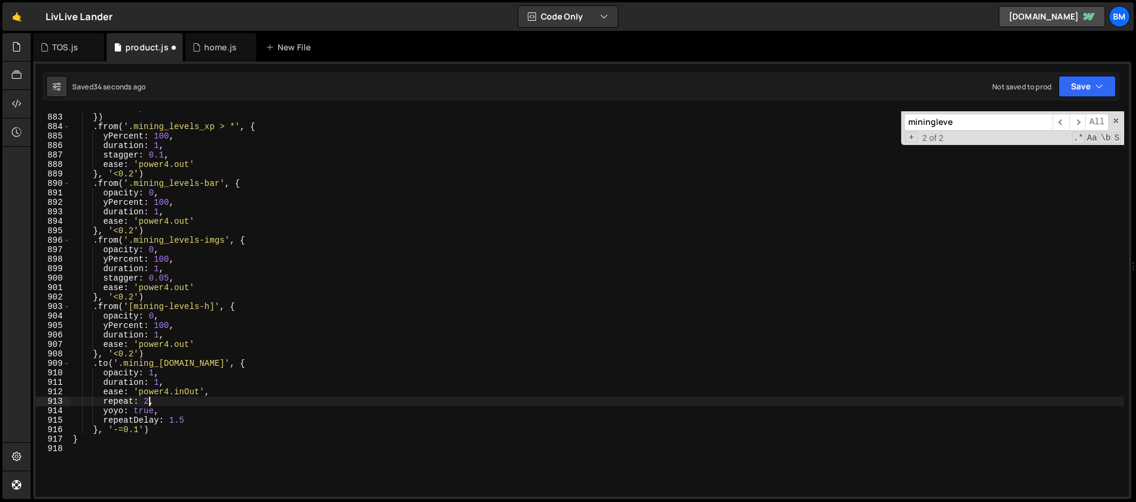
click at [150, 402] on div "ease : 'power4.out' }) . from ( '.mining_levels_xp > *' , { yPercent : 100 , du…" at bounding box center [597, 305] width 1054 height 404
click at [167, 422] on div "ease : 'power4.out' }) . from ( '.mining_levels_xp > *' , { yPercent : 100 , du…" at bounding box center [597, 305] width 1054 height 404
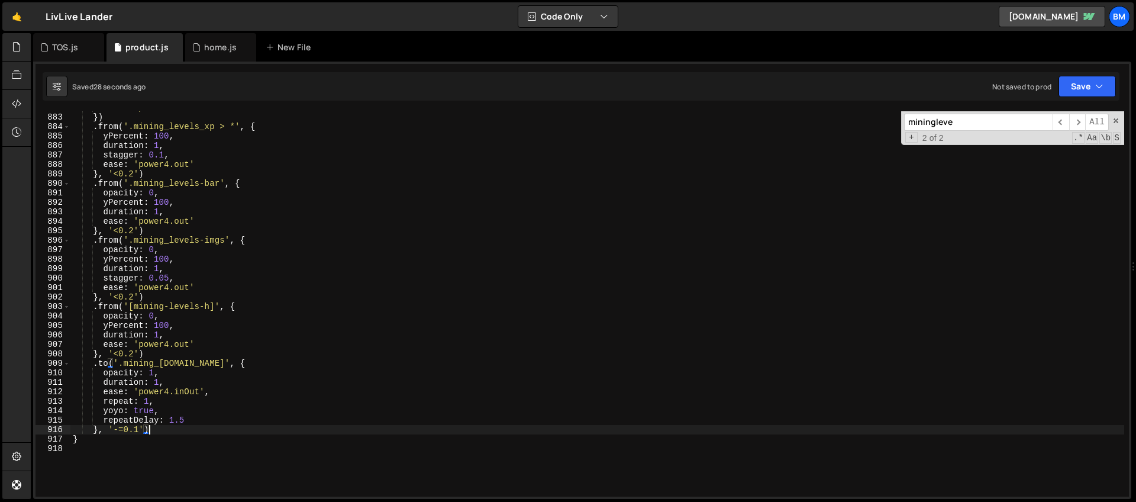
click at [159, 428] on div "ease : 'power4.out' }) . from ( '.mining_levels_xp > *' , { yPercent : 100 , du…" at bounding box center [597, 305] width 1054 height 404
type textarea "}, '-=0.1')"
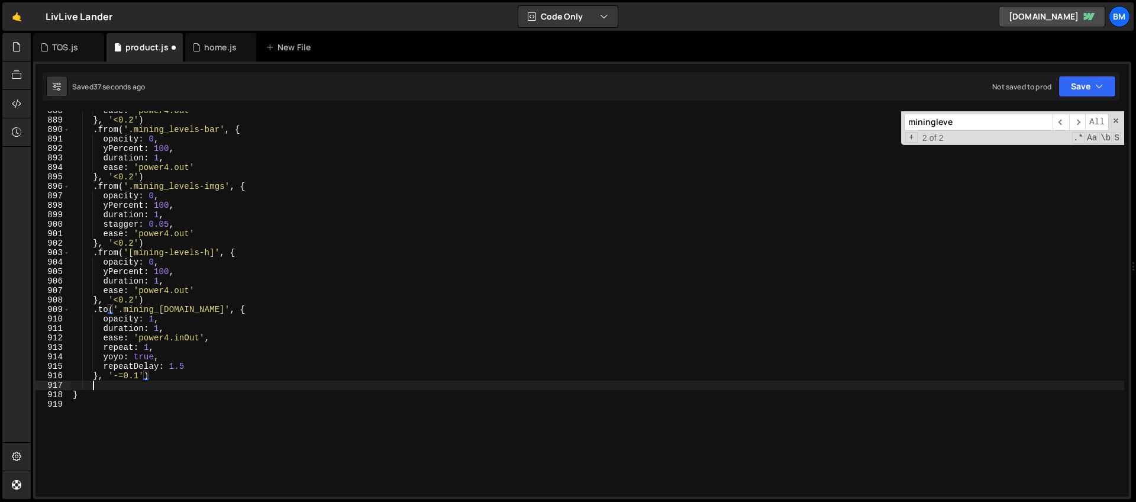
scroll to position [0, 1]
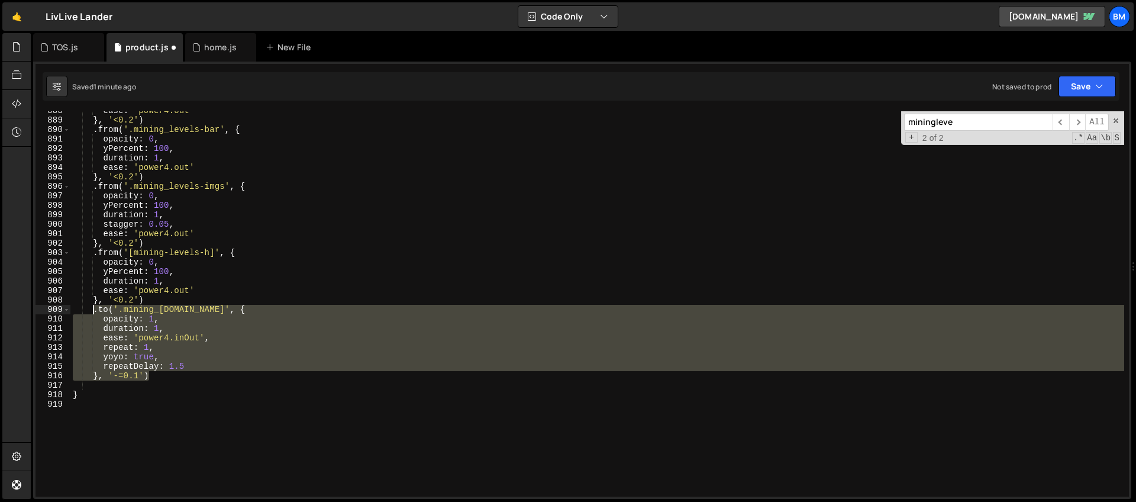
drag, startPoint x: 153, startPoint y: 377, endPoint x: 94, endPoint y: 309, distance: 89.7
click at [94, 309] on div "ease : 'power4.out' } , '<0.2' ) . from ( '.mining_levels-bar' , { opacity : 0 …" at bounding box center [597, 308] width 1054 height 404
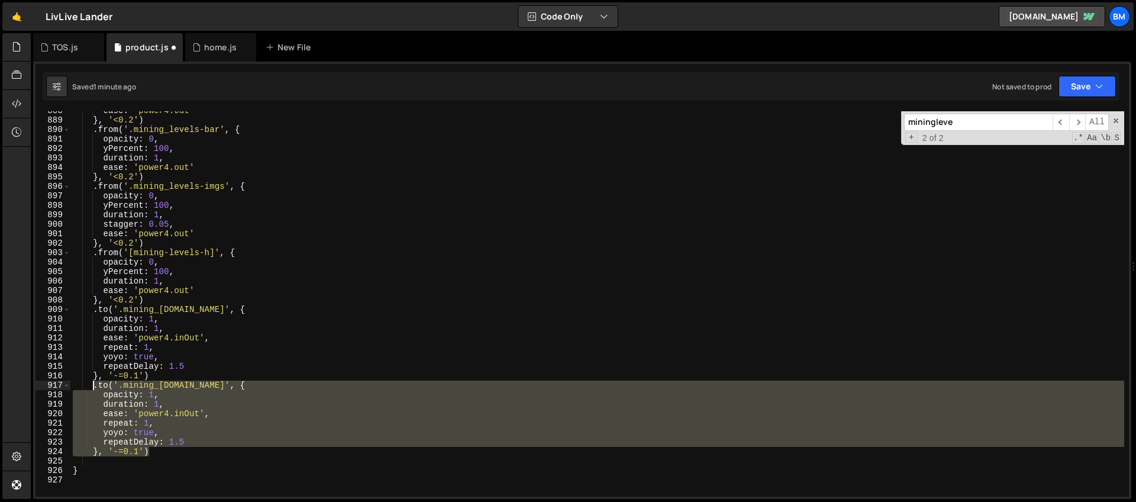
click at [141, 385] on div "ease : 'power4.out' } , '<0.2' ) . from ( '.mining_levels-bar' , { opacity : 0 …" at bounding box center [597, 303] width 1054 height 385
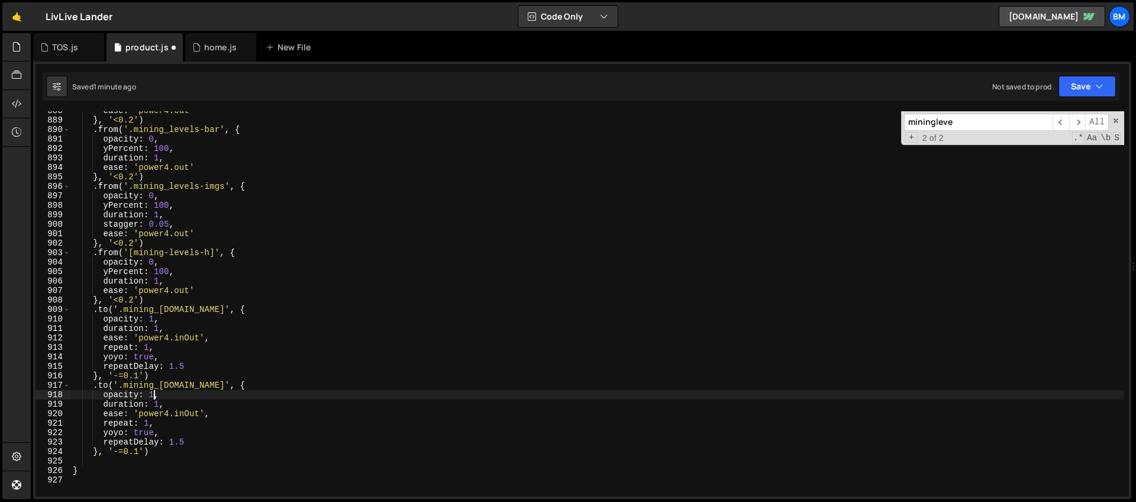
click at [154, 396] on div "ease : 'power4.out' } , '<0.2' ) . from ( '.mining_levels-bar' , { opacity : 0 …" at bounding box center [597, 308] width 1054 height 404
click at [151, 408] on div "ease : 'power4.out' } , '<0.2' ) . from ( '.mining_levels-bar' , { opacity : 0 …" at bounding box center [597, 308] width 1054 height 404
drag, startPoint x: 170, startPoint y: 393, endPoint x: 150, endPoint y: 394, distance: 20.2
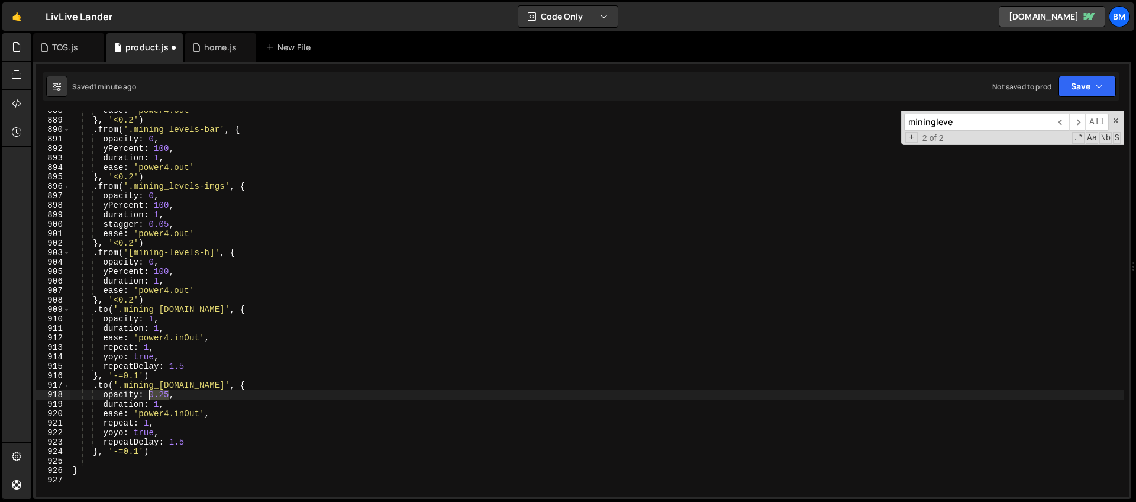
click at [150, 394] on div "ease : 'power4.out' } , '<0.2' ) . from ( '.mining_levels-bar' , { opacity : 0 …" at bounding box center [597, 308] width 1054 height 404
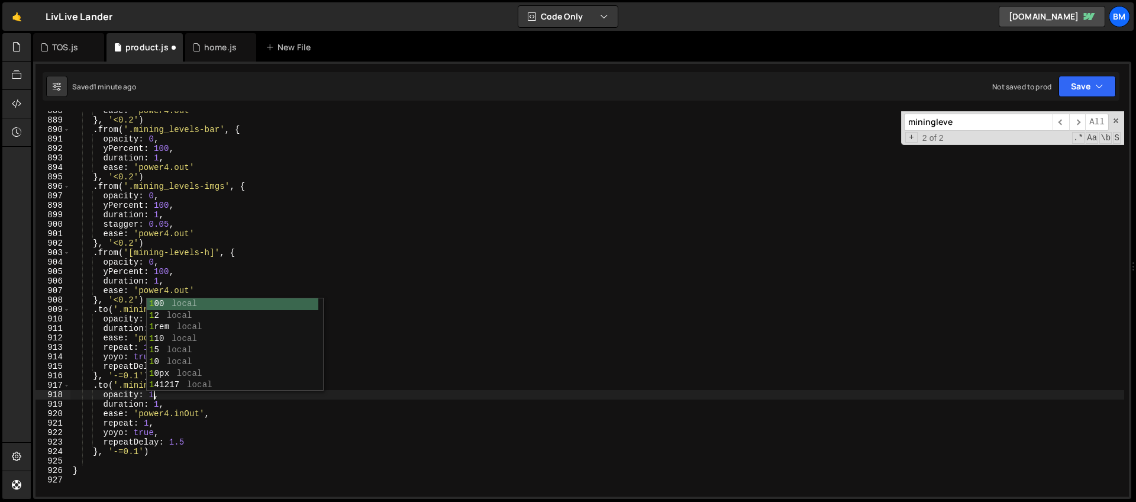
scroll to position [0, 5]
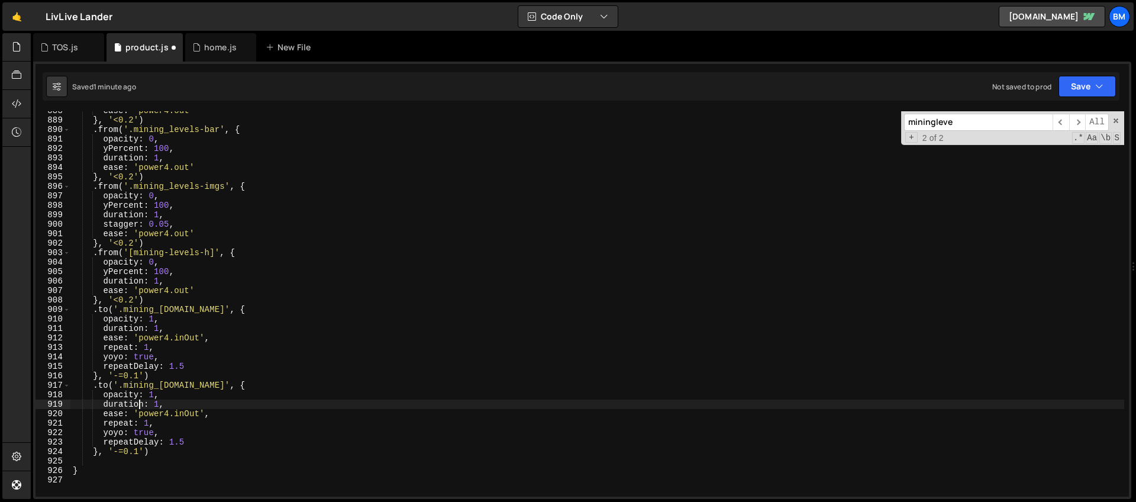
click at [138, 401] on div "ease : 'power4.out' } , '<0.2' ) . from ( '.mining_levels-bar' , { opacity : 0 …" at bounding box center [597, 308] width 1054 height 404
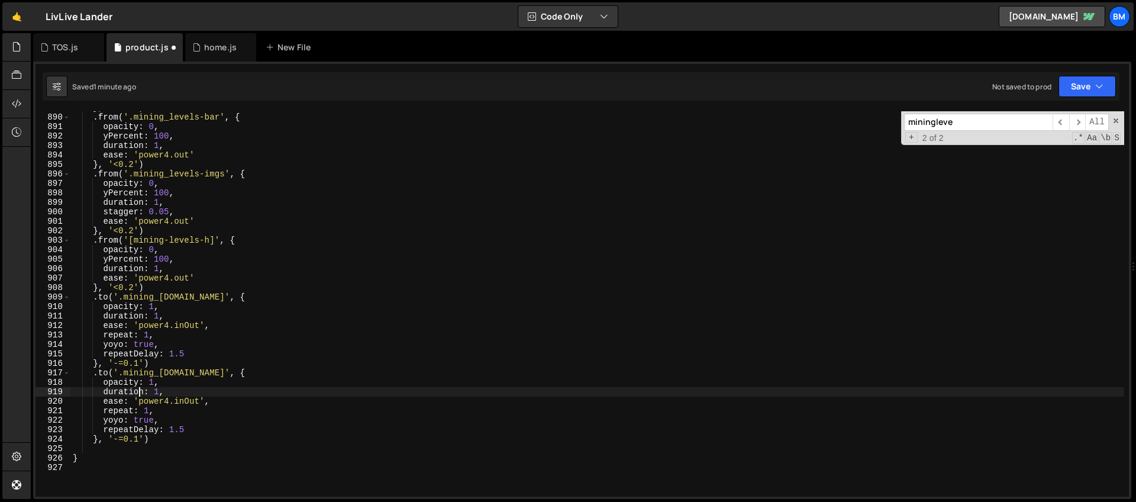
scroll to position [8417, 0]
click at [212, 399] on div ". from ( '.mining_levels-bar' , { opacity : 0 , yPercent : 100 , duration : 1 ,…" at bounding box center [597, 313] width 1054 height 404
type textarea "ease: 'power4.inOut',"
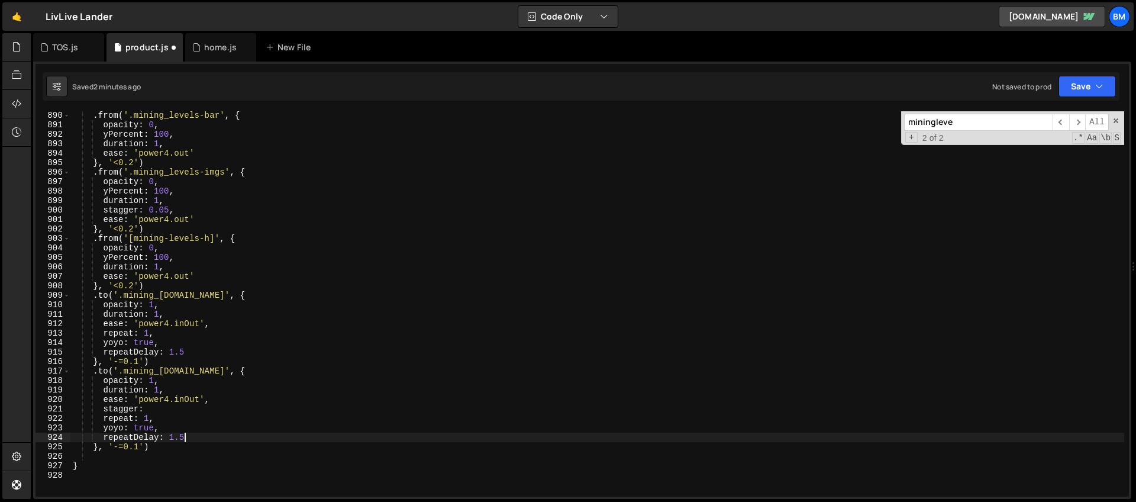
click at [192, 437] on div ". from ( '.mining_levels-bar' , { opacity : 0 , yPercent : 100 , duration : 1 ,…" at bounding box center [597, 313] width 1054 height 404
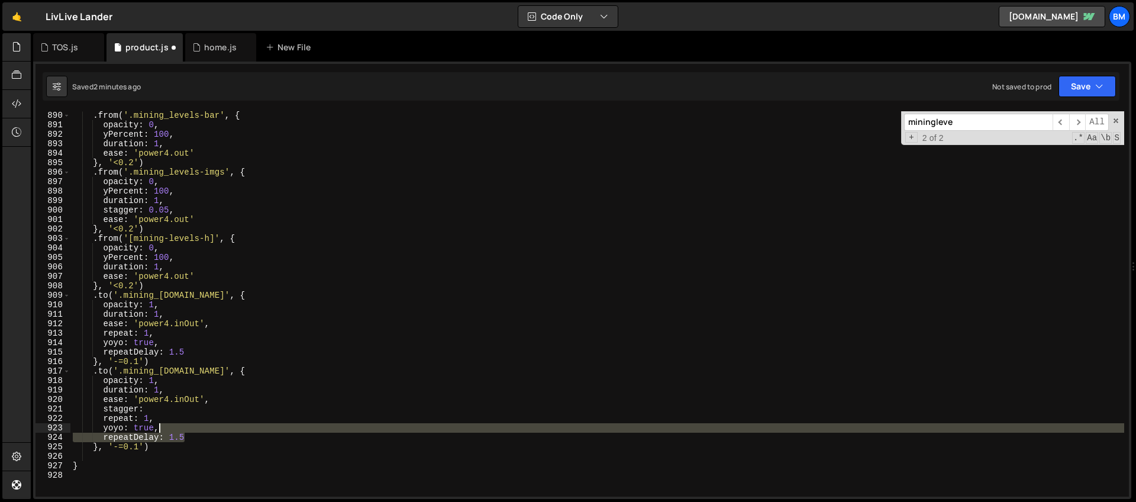
drag, startPoint x: 189, startPoint y: 436, endPoint x: 185, endPoint y: 431, distance: 6.4
click at [185, 431] on div ". from ( '.mining_levels-bar' , { opacity : 0 , yPercent : 100 , duration : 1 ,…" at bounding box center [597, 313] width 1054 height 404
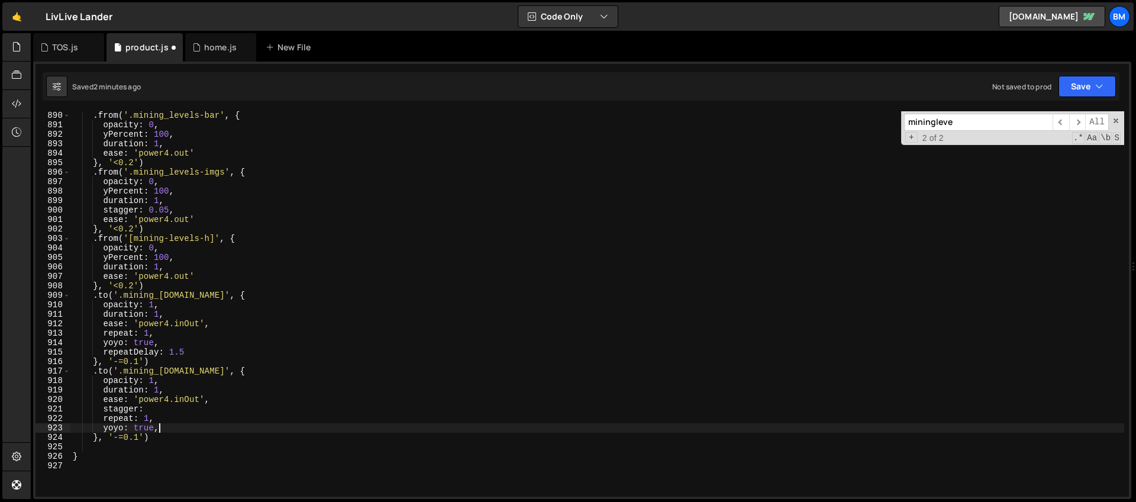
click at [150, 420] on div ". from ( '.mining_levels-bar' , { opacity : 0 , yPercent : 100 , duration : 1 ,…" at bounding box center [597, 313] width 1054 height 404
click at [149, 408] on div ". from ( '.mining_levels-bar' , { opacity : 0 , yPercent : 100 , duration : 1 ,…" at bounding box center [597, 313] width 1054 height 404
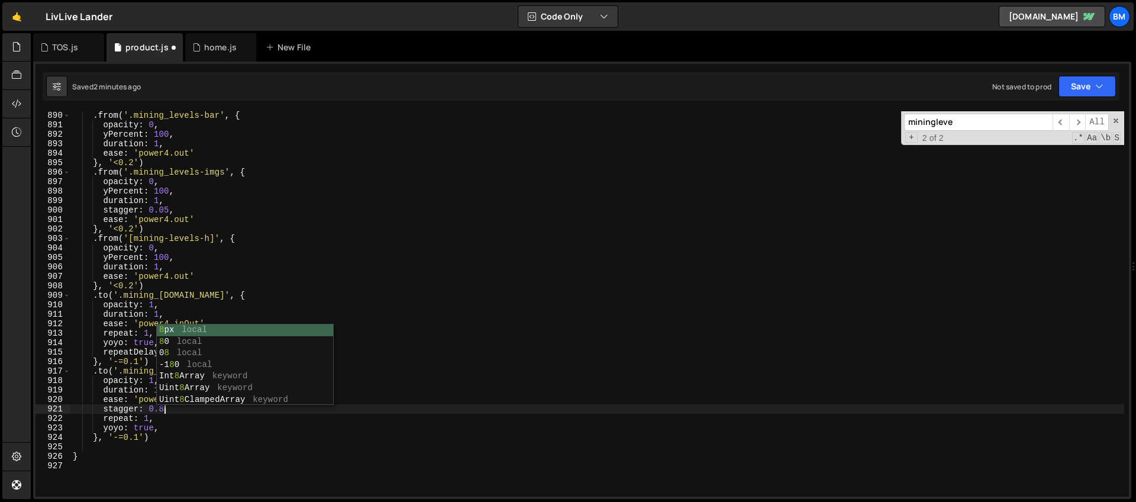
scroll to position [0, 6]
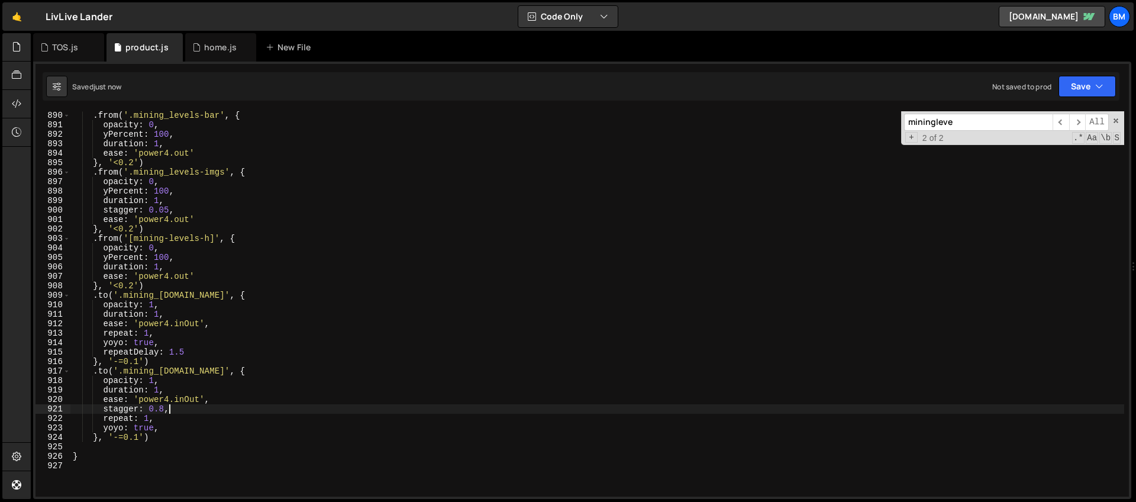
click at [140, 438] on div ". from ( '.mining_levels-bar' , { opacity : 0 , yPercent : 100 , duration : 1 ,…" at bounding box center [597, 313] width 1054 height 404
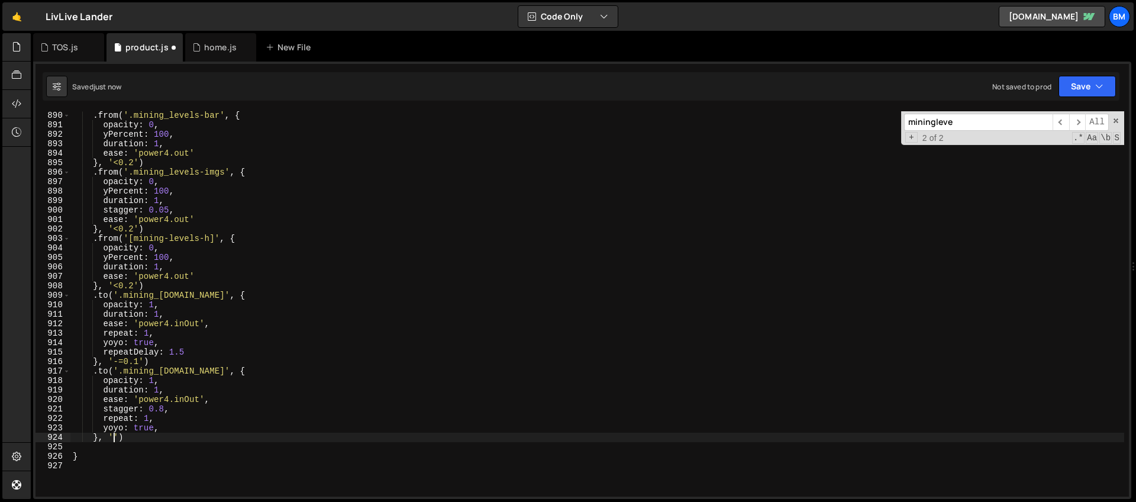
scroll to position [0, 3]
click at [235, 368] on div ". from ( '.mining_levels-bar' , { opacity : 0 , yPercent : 100 , duration : 1 ,…" at bounding box center [597, 313] width 1054 height 404
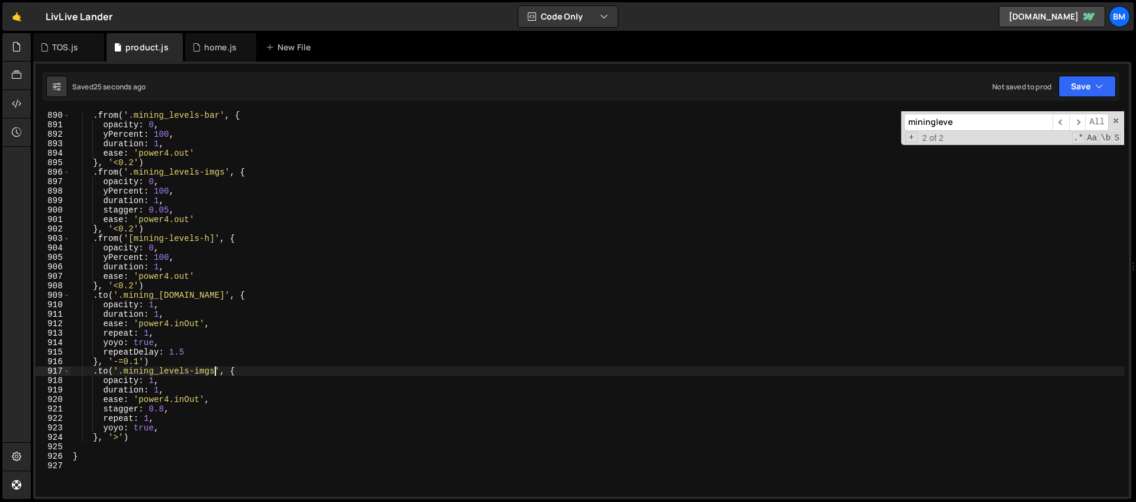
click at [164, 408] on div ". from ( '.mining_levels-bar' , { opacity : 0 , yPercent : 100 , duration : 1 ,…" at bounding box center [597, 313] width 1054 height 404
type textarea "stagger: {,"
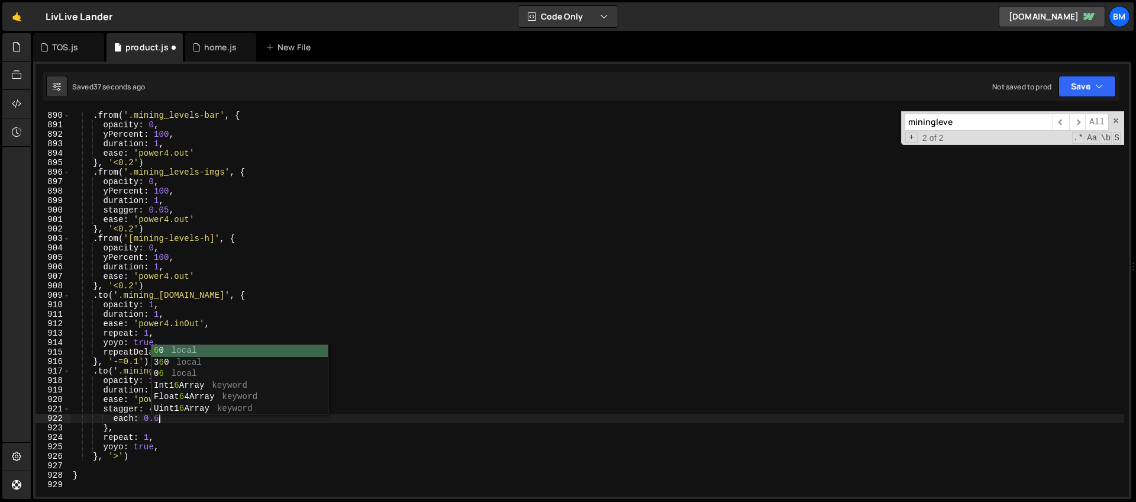
scroll to position [0, 5]
type textarea "each: 0.6,"
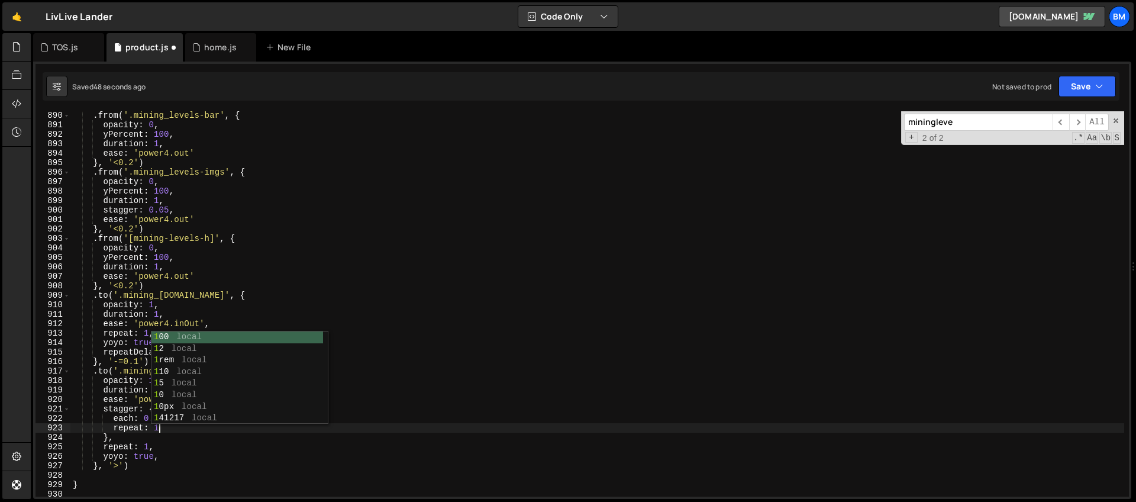
type textarea "repeat: 1,"
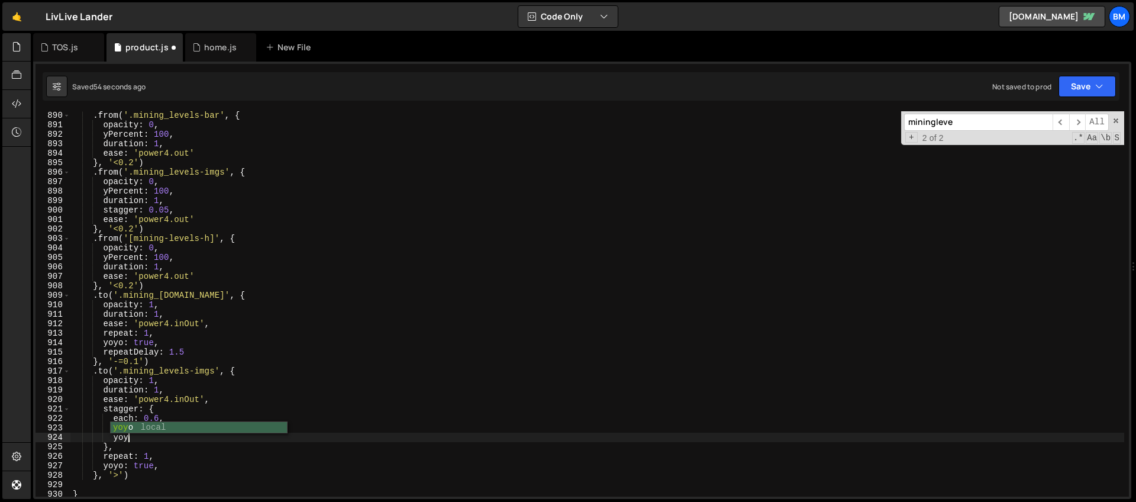
type textarea "yoyo"
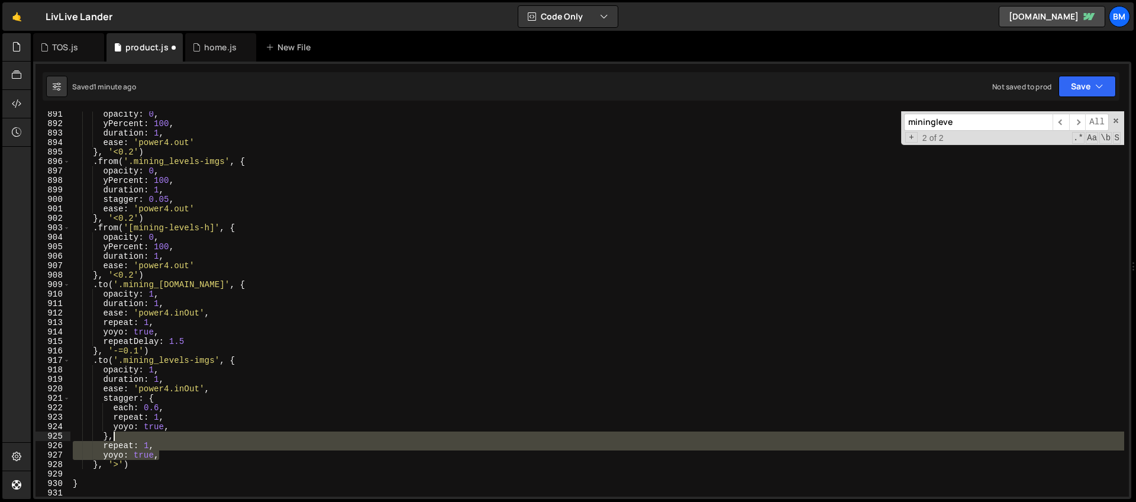
drag, startPoint x: 164, startPoint y: 452, endPoint x: 160, endPoint y: 440, distance: 13.1
click at [160, 440] on div "opacity : 0 , yPercent : 100 , duration : 1 , ease : 'power4.out' } , '<0.2' ) …" at bounding box center [597, 311] width 1054 height 404
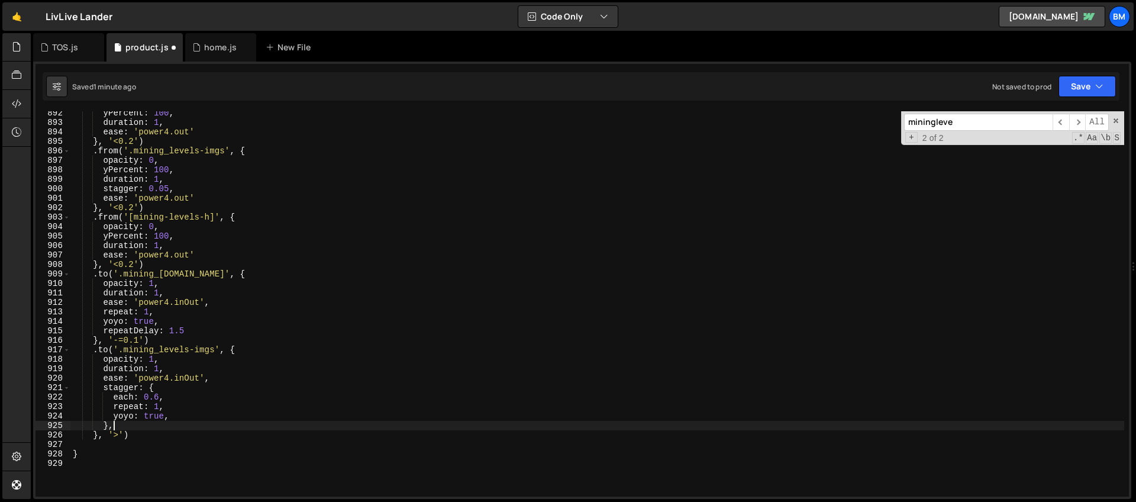
scroll to position [0, 2]
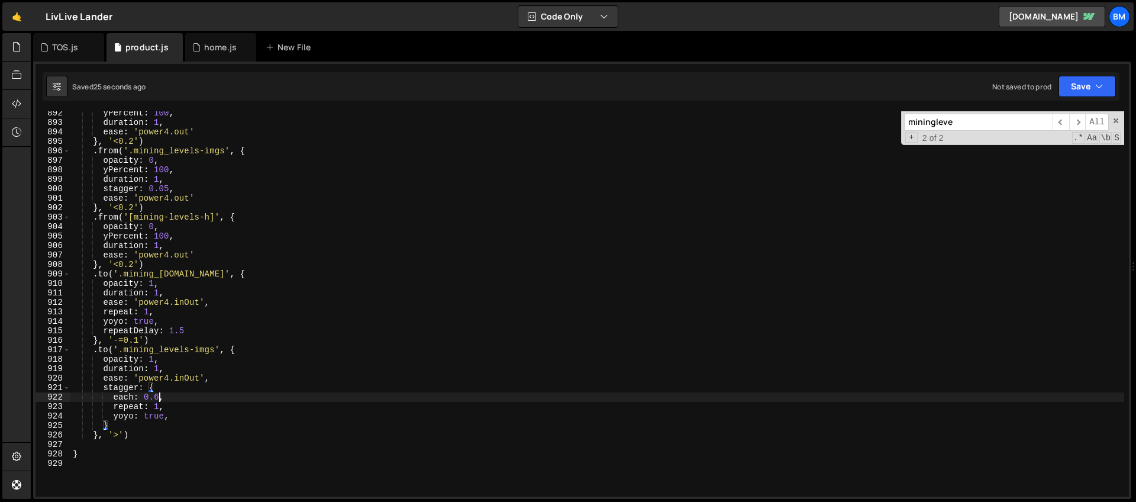
click at [158, 395] on div "yPercent : 100 , duration : 1 , ease : 'power4.out' } , '<0.2' ) . from ( '.min…" at bounding box center [597, 310] width 1054 height 404
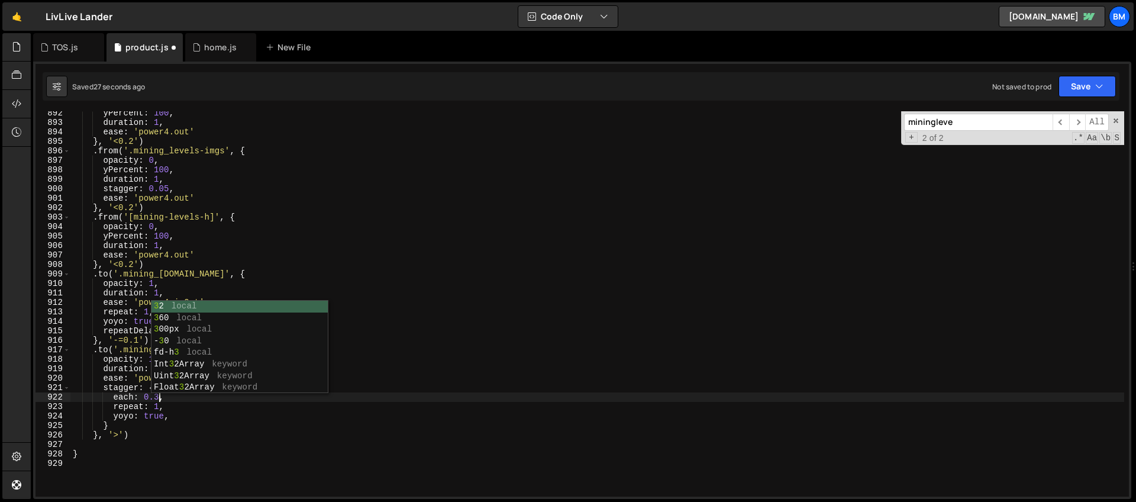
scroll to position [0, 5]
click at [171, 411] on div "yPercent : 100 , duration : 1 , ease : 'power4.out' } , '<0.2' ) . from ( '.min…" at bounding box center [597, 310] width 1054 height 404
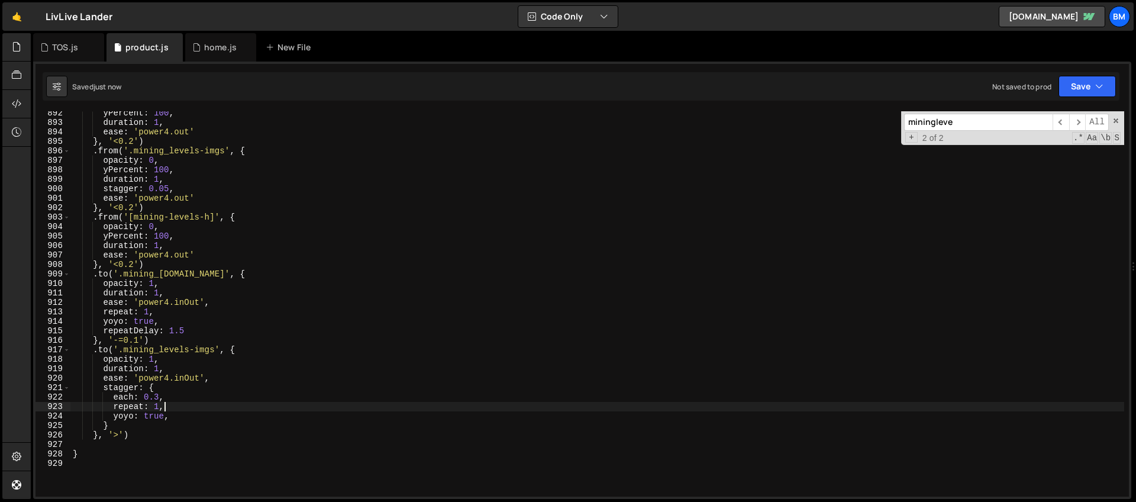
click at [160, 398] on div "yPercent : 100 , duration : 1 , ease : 'power4.out' } , '<0.2' ) . from ( '.min…" at bounding box center [597, 310] width 1054 height 404
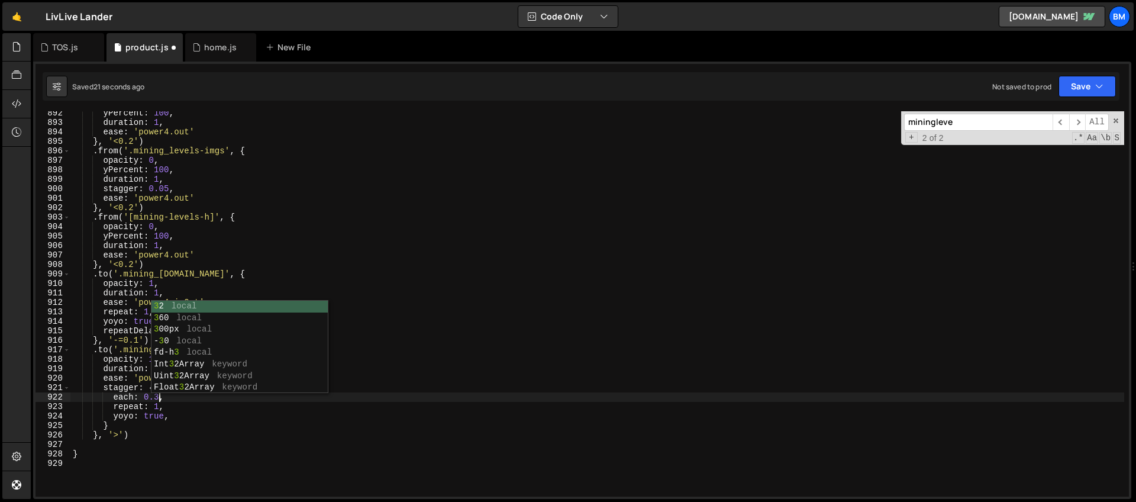
click at [176, 417] on div "yPercent : 100 , duration : 1 , ease : 'power4.out' } , '<0.2' ) . from ( '.min…" at bounding box center [597, 310] width 1054 height 404
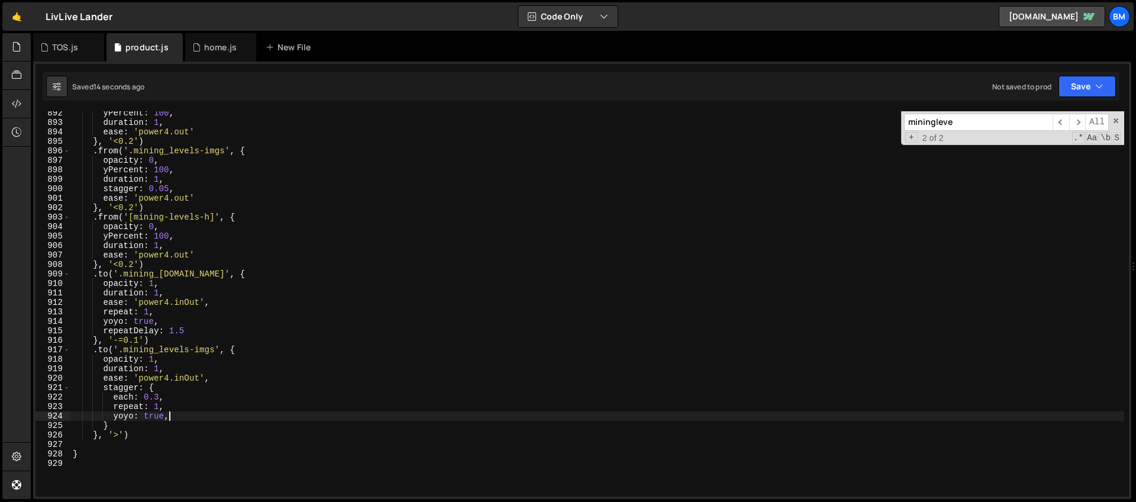
click at [158, 368] on div "yPercent : 100 , duration : 1 , ease : 'power4.out' } , '<0.2' ) . from ( '.min…" at bounding box center [597, 310] width 1054 height 404
click at [169, 380] on div "yPercent : 100 , duration : 1 , ease : 'power4.out' } , '<0.2' ) . from ( '.min…" at bounding box center [597, 310] width 1054 height 404
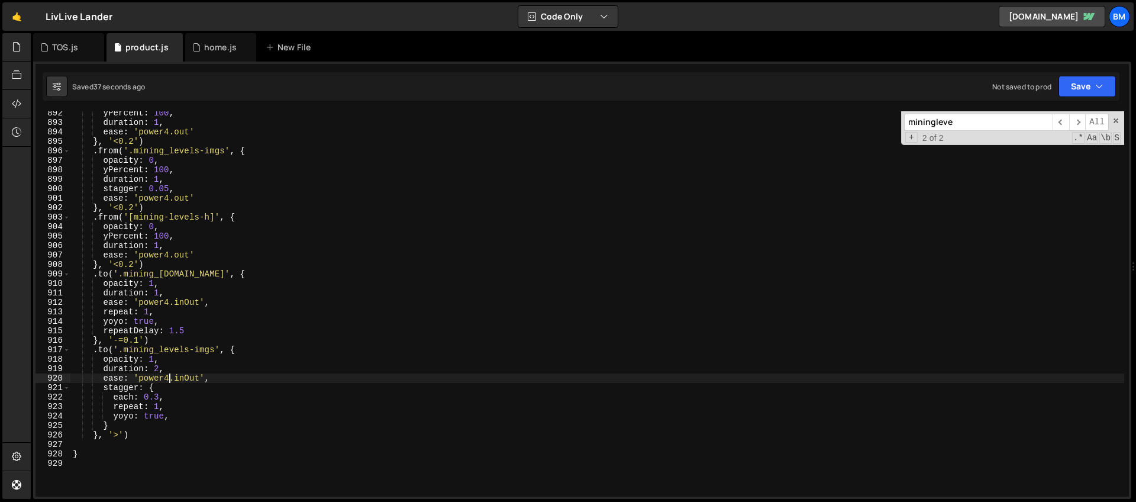
scroll to position [0, 7]
click at [161, 371] on div "yPercent : 100 , duration : 1 , ease : 'power4.out' } , '<0.2' ) . from ( '.min…" at bounding box center [597, 310] width 1054 height 404
click at [167, 390] on div "yPercent : 100 , duration : 1 , ease : 'power4.out' } , '<0.2' ) . from ( '.min…" at bounding box center [597, 310] width 1054 height 404
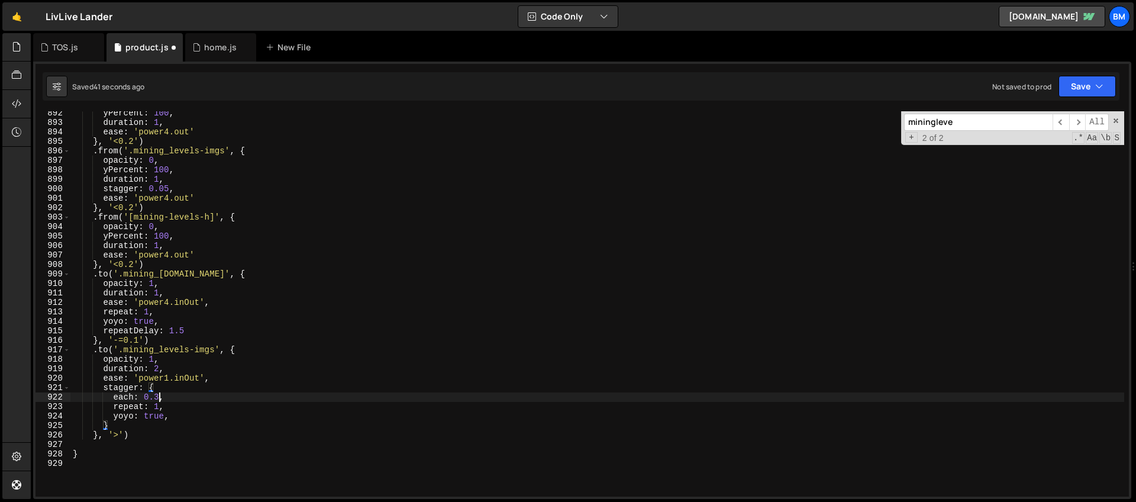
click at [159, 398] on div "yPercent : 100 , duration : 1 , ease : 'power4.out' } , '<0.2' ) . from ( '.min…" at bounding box center [597, 310] width 1054 height 404
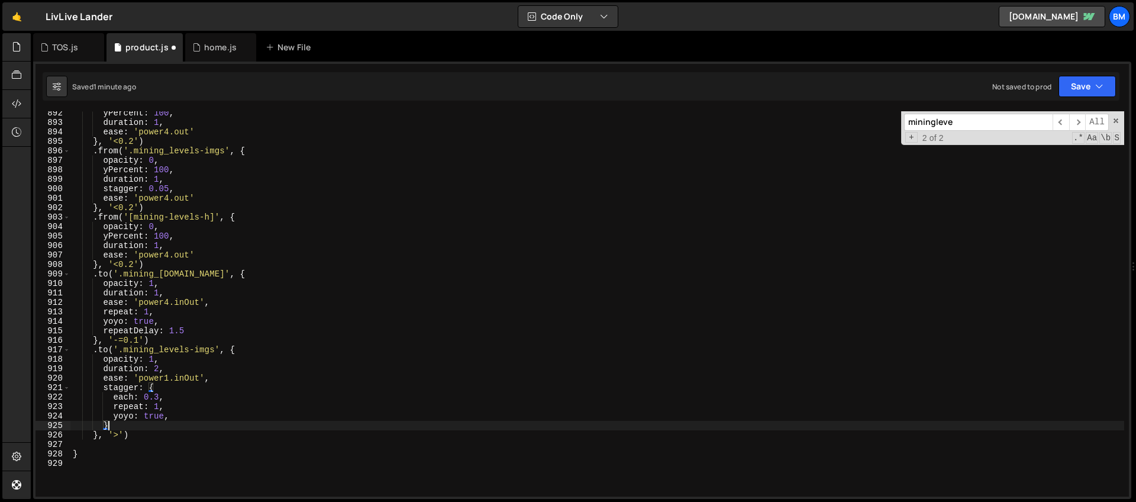
click at [117, 427] on div "yPercent : 100 , duration : 1 , ease : 'power4.out' } , '<0.2' ) . from ( '.min…" at bounding box center [597, 310] width 1054 height 404
type textarea "},"
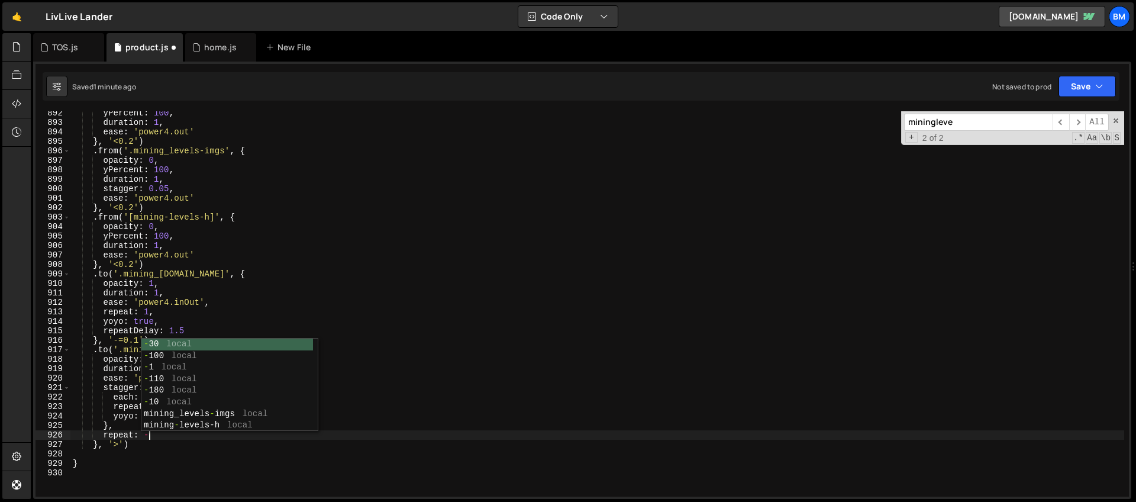
type textarea "repeat: -1,"
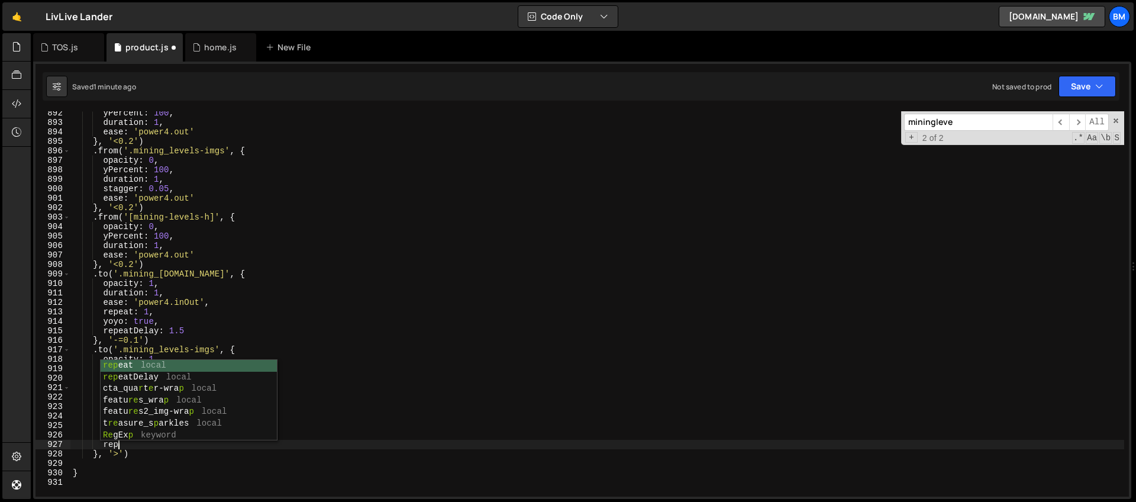
scroll to position [0, 3]
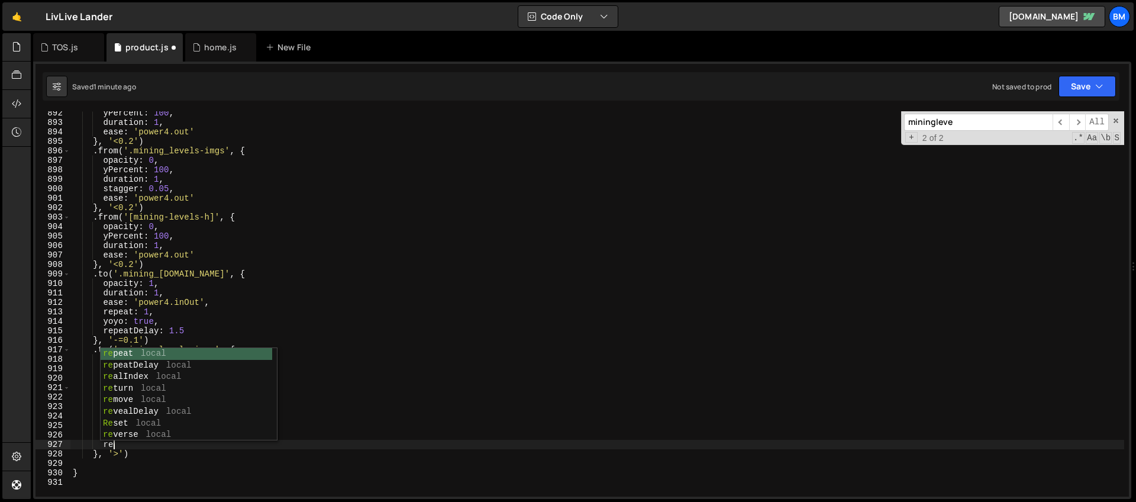
type textarea "r"
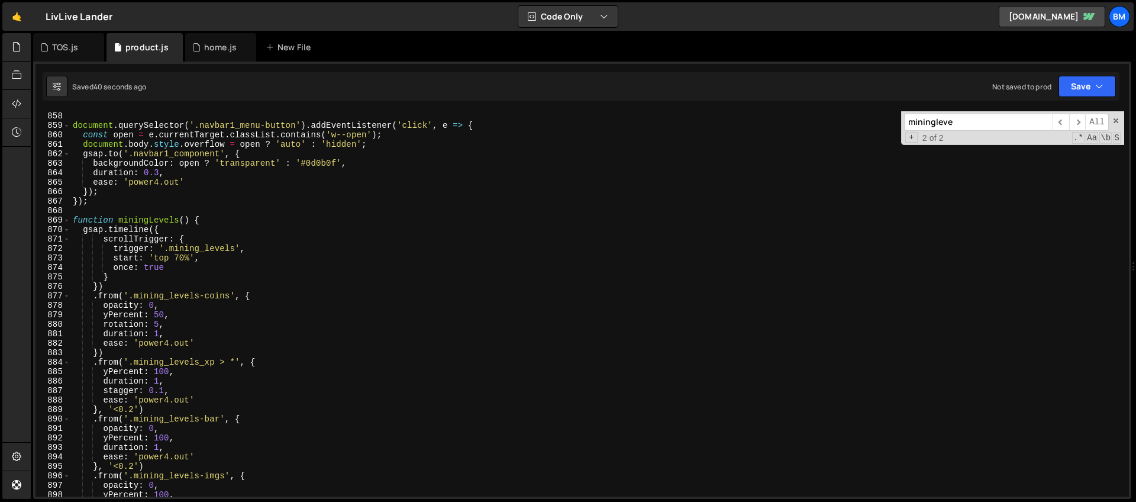
scroll to position [8112, 0]
click at [109, 286] on div "}) ; document . querySelector ( '.navbar1_menu-button' ) . addEventListener ( '…" at bounding box center [597, 306] width 1054 height 404
click at [191, 237] on div "}) ; document . querySelector ( '.navbar1_menu-button' ) . addEventListener ( '…" at bounding box center [597, 306] width 1054 height 404
click at [112, 279] on div "}) ; document . querySelector ( '.navbar1_menu-button' ) . addEventListener ( '…" at bounding box center [597, 306] width 1054 height 404
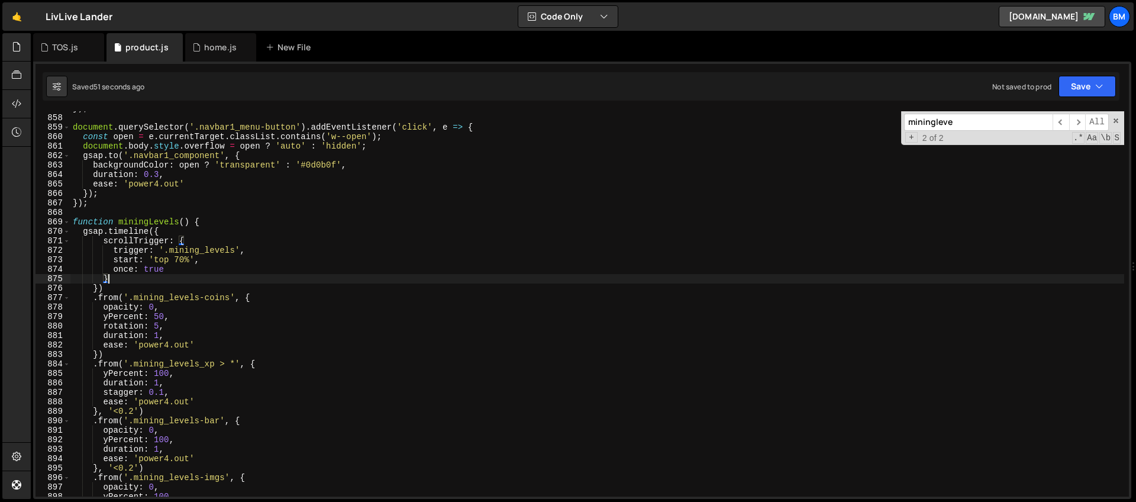
type textarea "},"
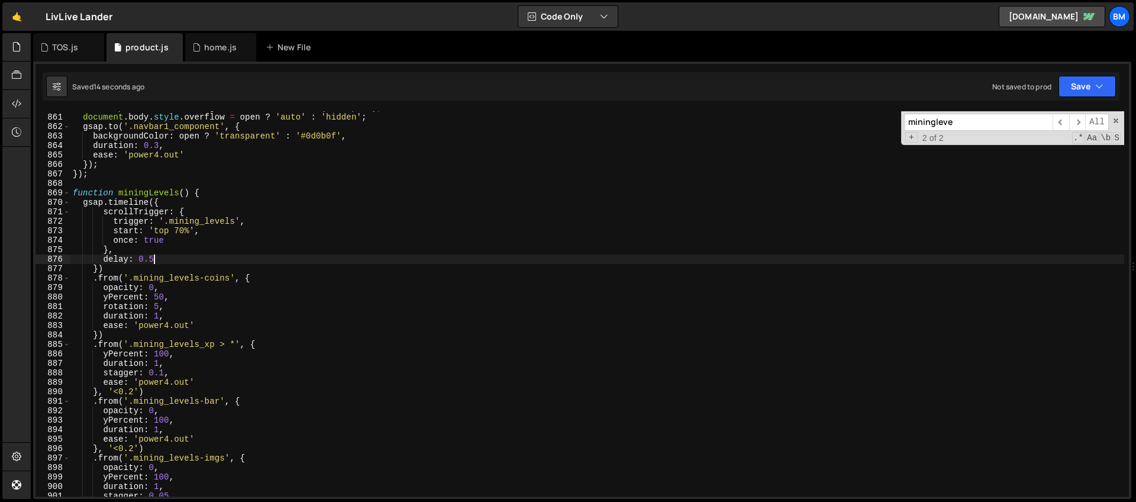
scroll to position [8152, 0]
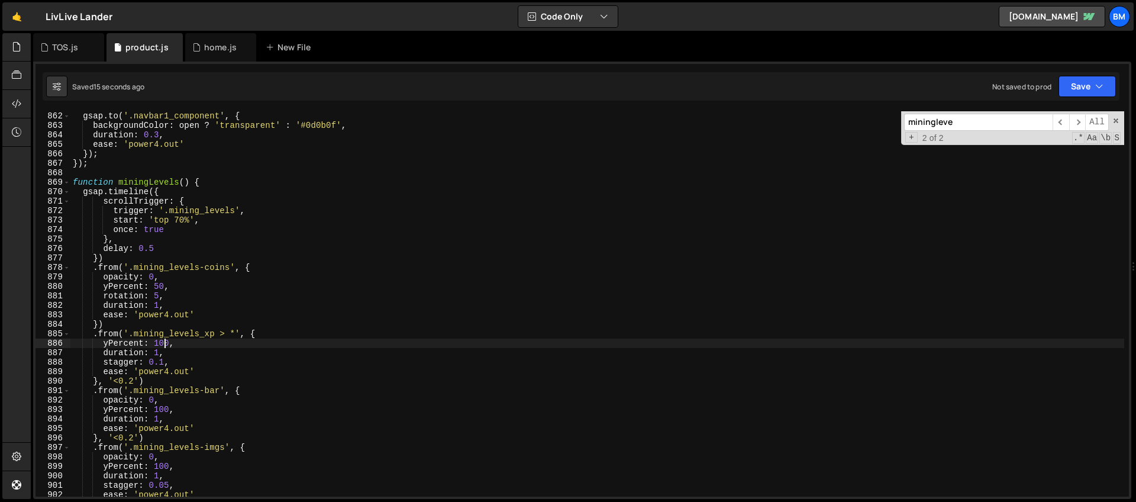
click at [163, 344] on div "document . body . style . overflow = open ? 'auto' : 'hidden' ; gsap . to ( '.n…" at bounding box center [597, 304] width 1054 height 404
click at [162, 250] on div "document . body . style . overflow = open ? 'auto' : 'hidden' ; gsap . to ( '.n…" at bounding box center [597, 304] width 1054 height 404
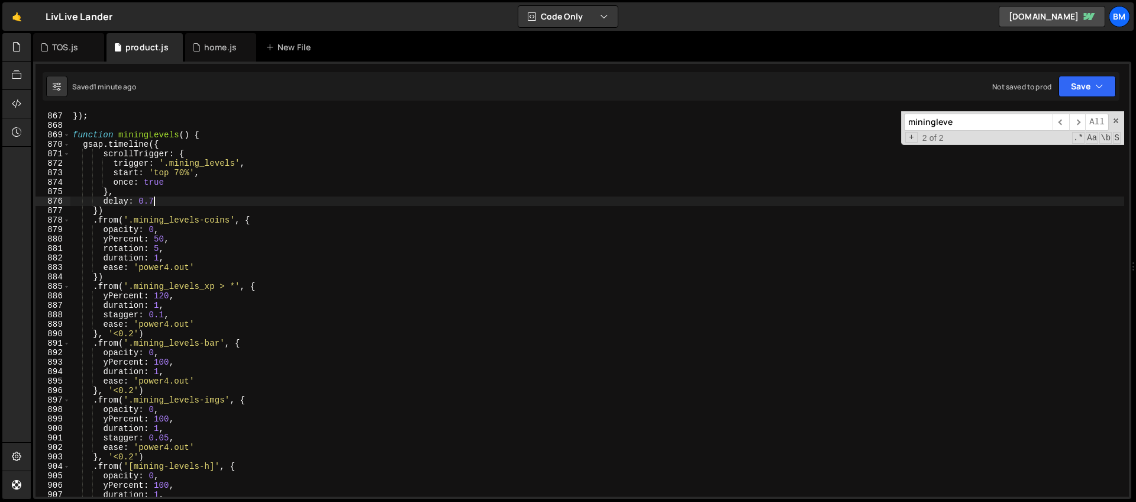
scroll to position [8199, 0]
click at [177, 296] on div "}) ; }) ; function miningLevels ( ) { gsap . timeline ({ scrollTrigger : { trig…" at bounding box center [597, 304] width 1054 height 404
type textarea "yPercent: 120,"
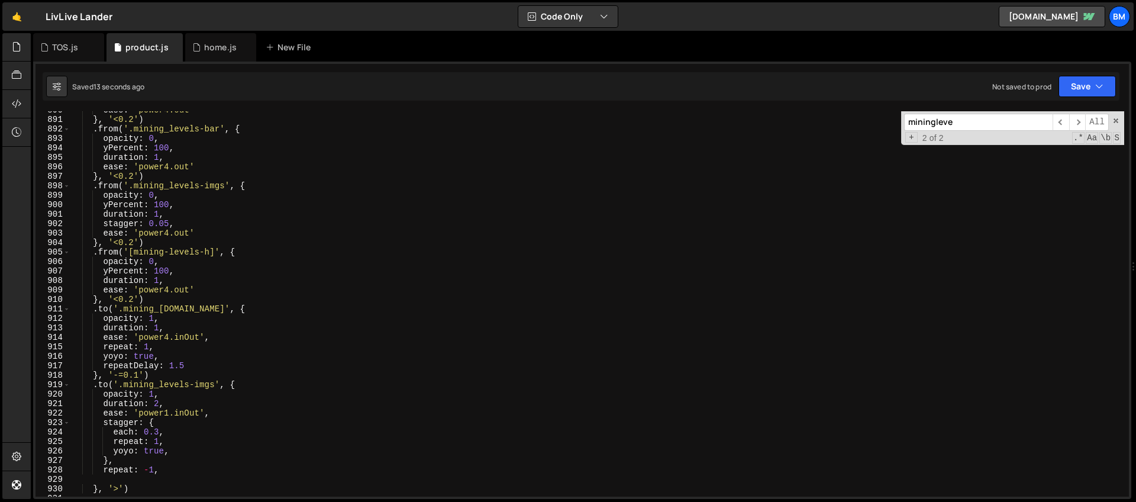
scroll to position [8480, 0]
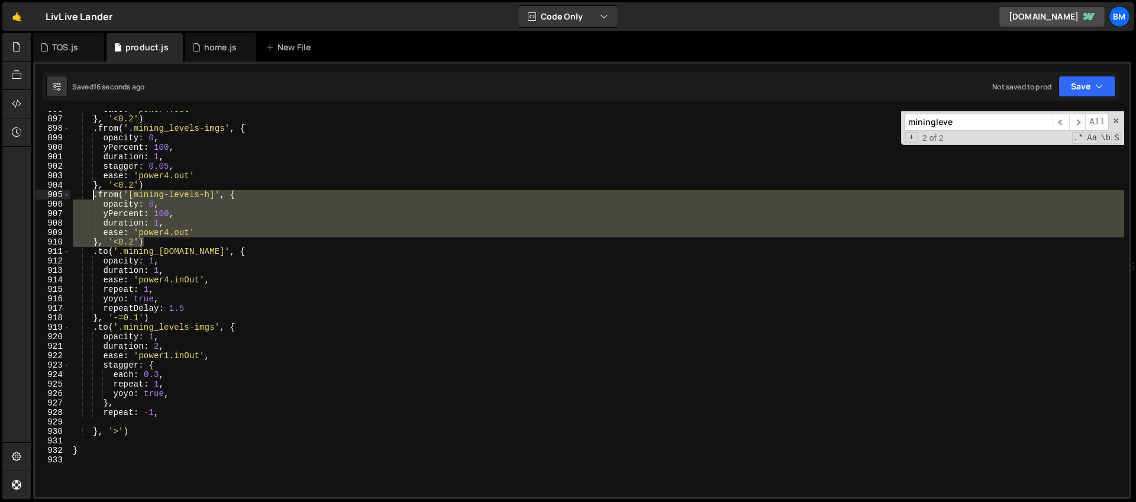
drag, startPoint x: 146, startPoint y: 241, endPoint x: 93, endPoint y: 194, distance: 70.8
click at [93, 194] on div "ease : 'power4.out' } , '<0.2' ) . from ( '.mining_levels-imgs' , { opacity : 0…" at bounding box center [597, 307] width 1054 height 404
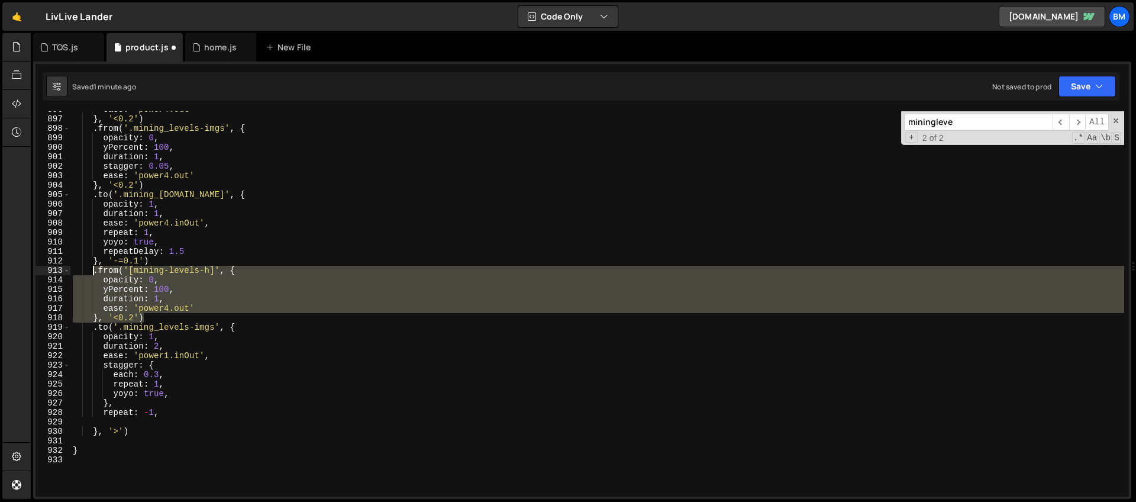
click at [121, 427] on div "ease : 'power4.out' } , '<0.2' ) . from ( '.mining_levels-imgs' , { opacity : 0…" at bounding box center [597, 307] width 1054 height 404
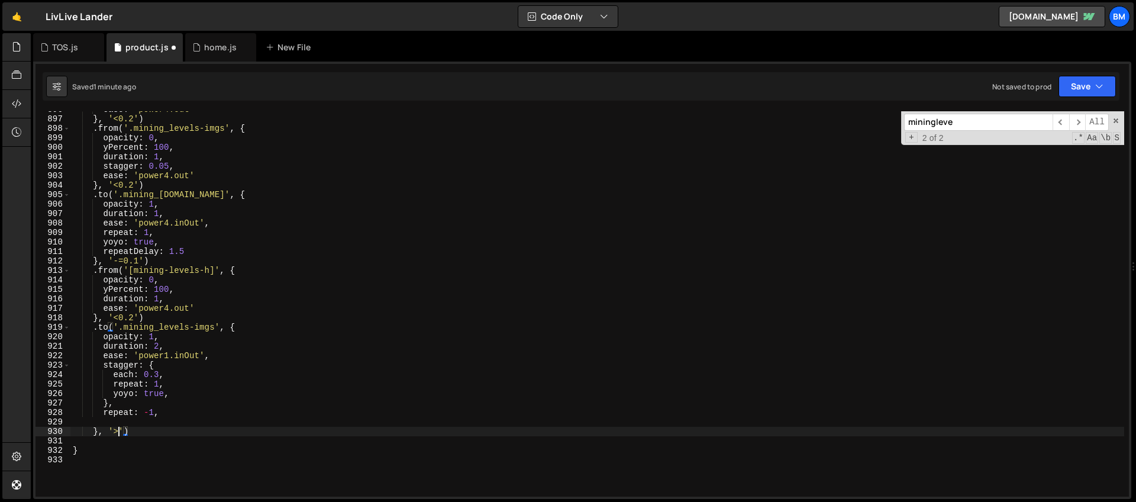
click at [120, 434] on div "ease : 'power4.out' } , '<0.2' ) . from ( '.mining_levels-imgs' , { opacity : 0…" at bounding box center [597, 307] width 1054 height 404
click at [156, 299] on div "ease : 'power4.out' } , '<0.2' ) . from ( '.mining_levels-imgs' , { opacity : 0…" at bounding box center [597, 307] width 1054 height 404
click at [150, 301] on div "ease : 'power4.out' } , '<0.2' ) . from ( '.mining_levels-imgs' , { opacity : 0…" at bounding box center [597, 307] width 1054 height 404
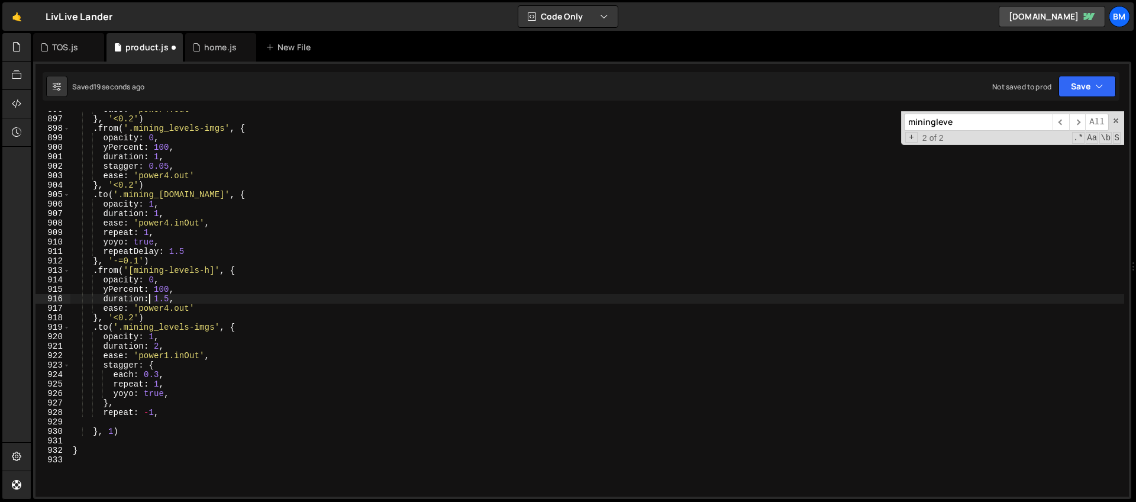
click at [113, 431] on div "ease : 'power4.out' } , '<0.2' ) . from ( '.mining_levels-imgs' , { opacity : 0…" at bounding box center [597, 307] width 1054 height 404
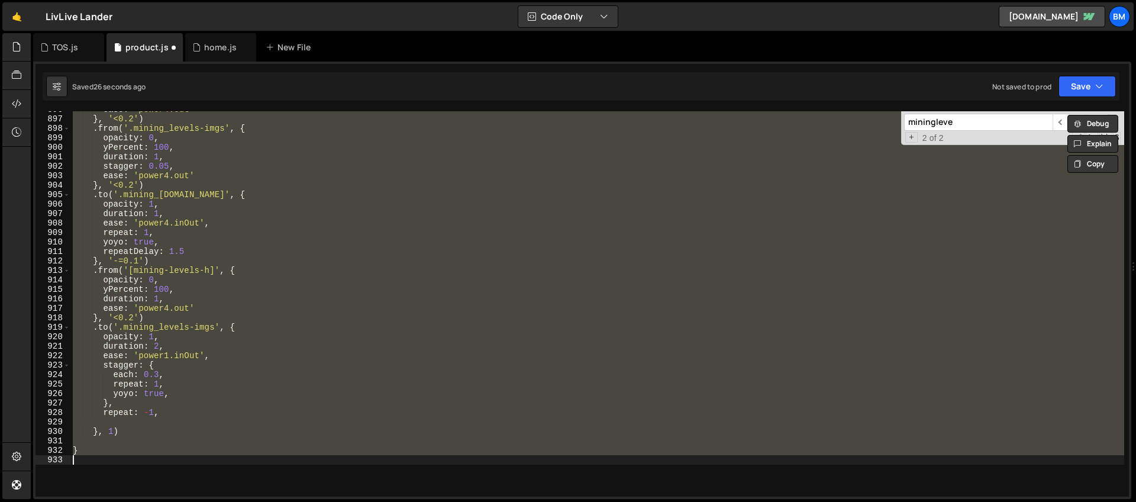
scroll to position [0, 0]
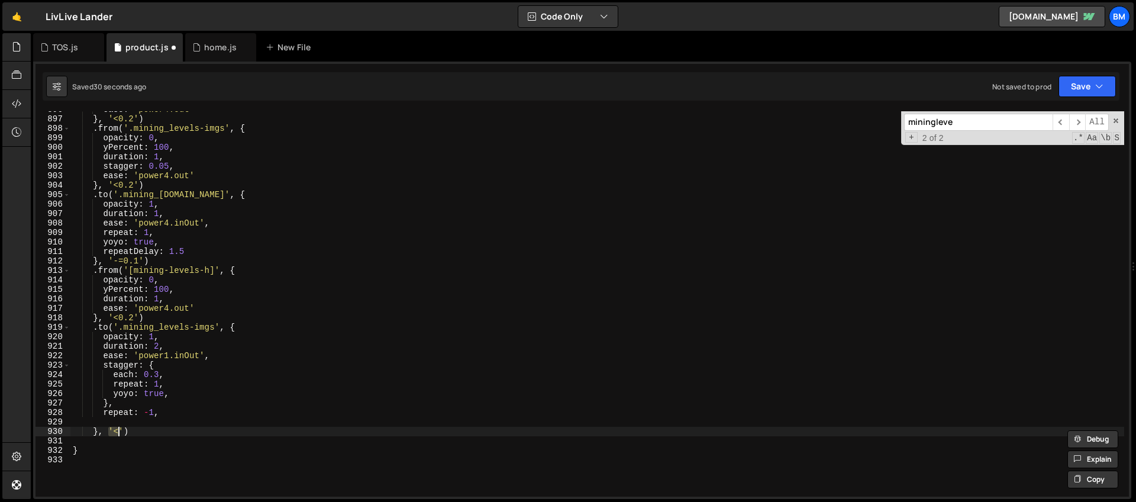
click at [137, 427] on div "ease : 'power4.out' } , '<0.2' ) . from ( '.mining_levels-imgs' , { opacity : 0…" at bounding box center [597, 307] width 1054 height 404
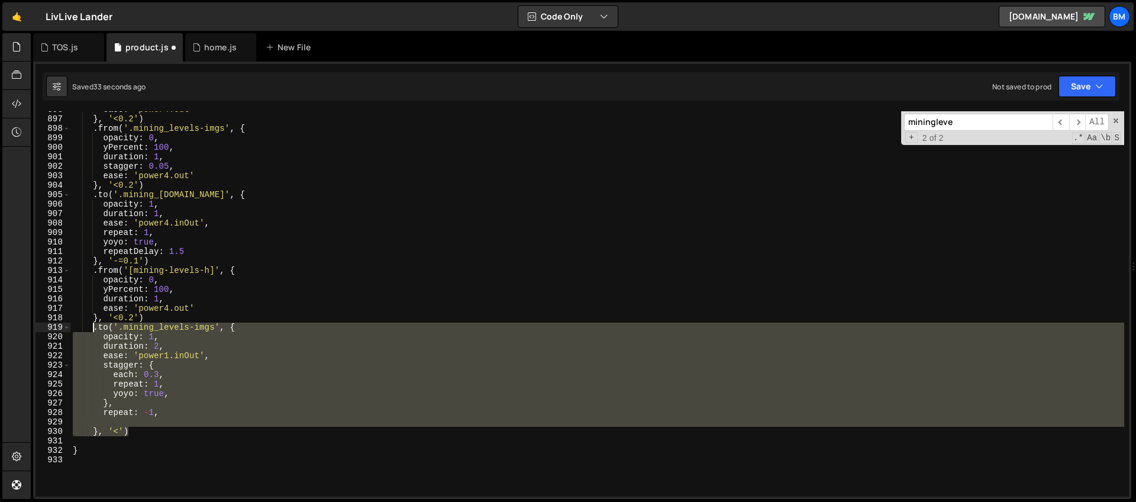
drag, startPoint x: 135, startPoint y: 430, endPoint x: 91, endPoint y: 331, distance: 108.6
click at [91, 331] on div "ease : 'power4.out' } , '<0.2' ) . from ( '.mining_levels-imgs' , { opacity : 0…" at bounding box center [597, 307] width 1054 height 404
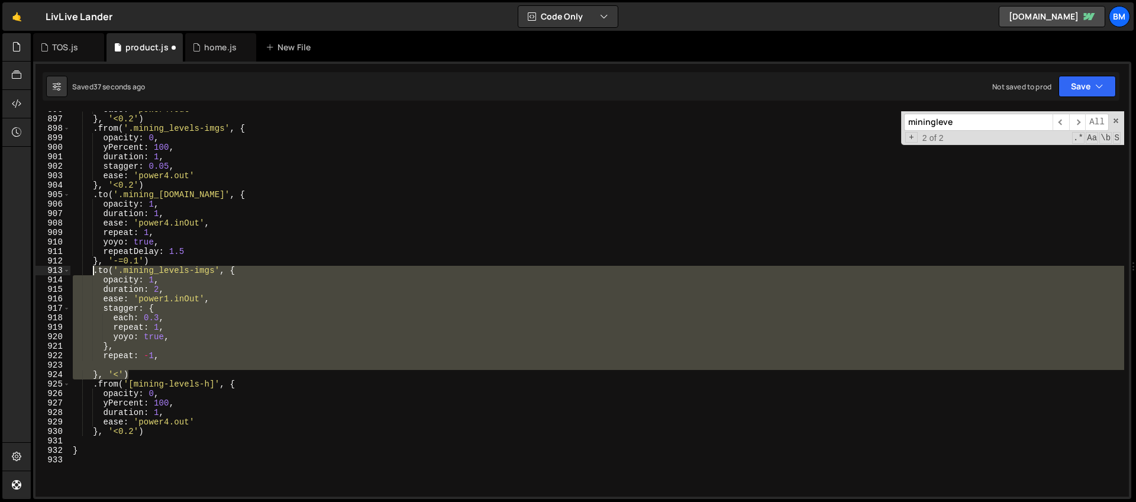
click at [140, 430] on div "ease : 'power4.out' } , '<0.2' ) . from ( '.mining_levels-imgs' , { opacity : 0…" at bounding box center [597, 307] width 1054 height 404
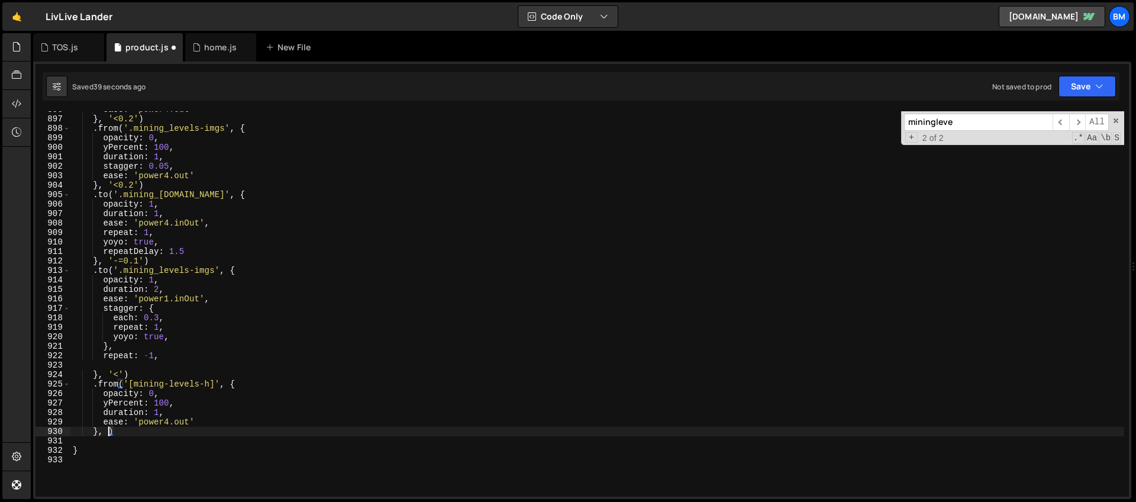
scroll to position [0, 2]
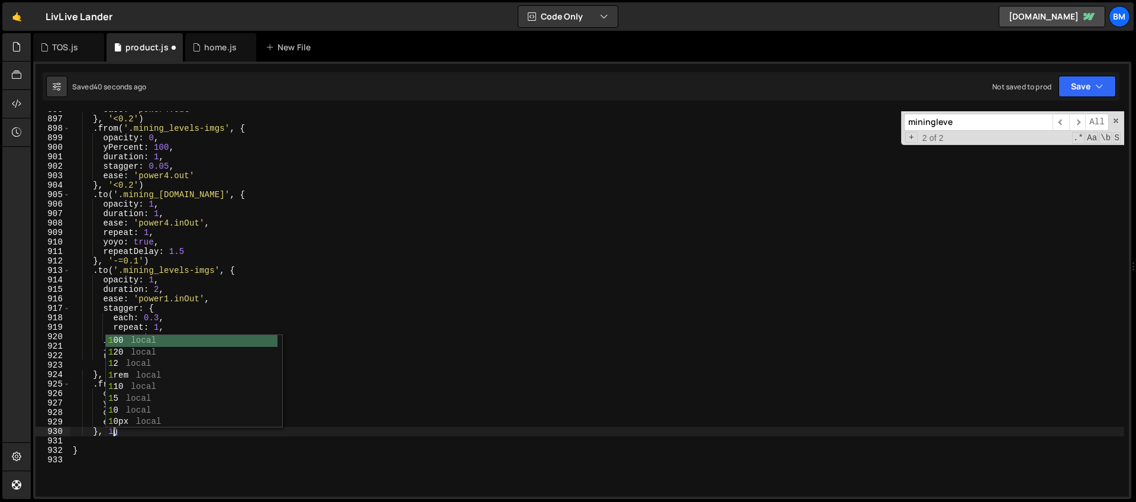
click at [170, 283] on div "ease : 'power4.out' } , '<0.2' ) . from ( '.mining_levels-imgs' , { opacity : 0…" at bounding box center [597, 307] width 1054 height 404
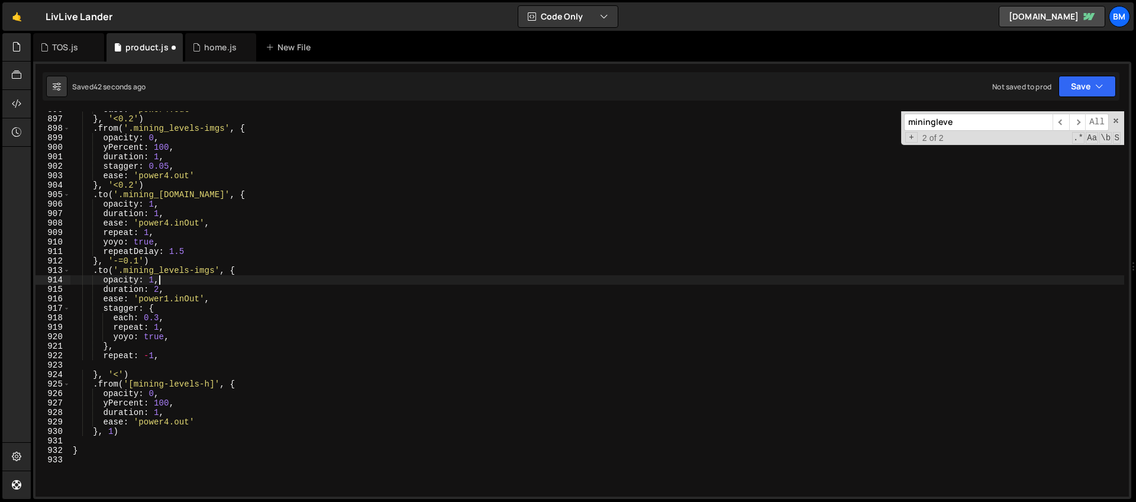
click at [119, 373] on div "ease : 'power4.out' } , '<0.2' ) . from ( '.mining_levels-imgs' , { opacity : 0…" at bounding box center [597, 307] width 1054 height 404
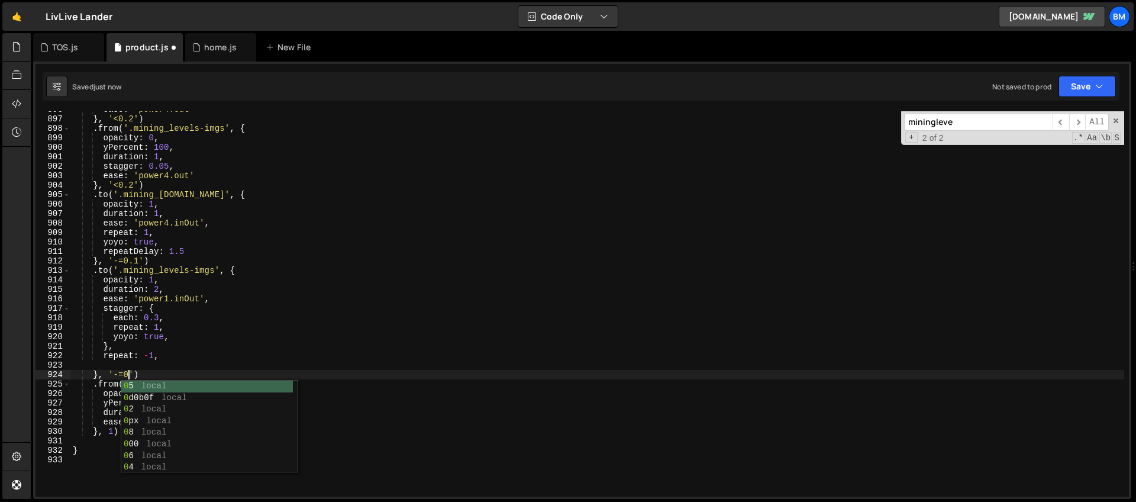
scroll to position [0, 4]
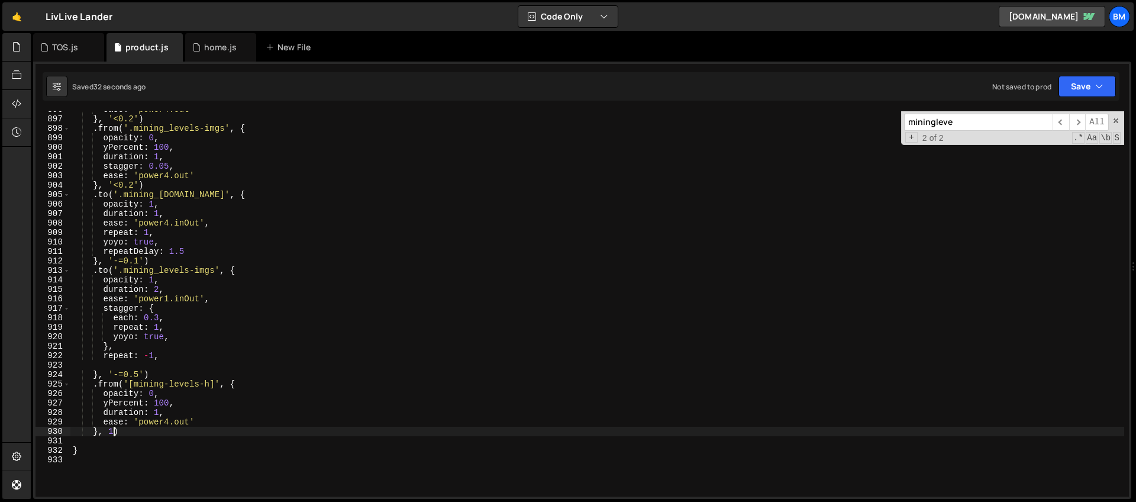
click at [114, 431] on div "ease : 'power4.out' } , '<0.2' ) . from ( '.mining_levels-imgs' , { opacity : 0…" at bounding box center [597, 307] width 1054 height 404
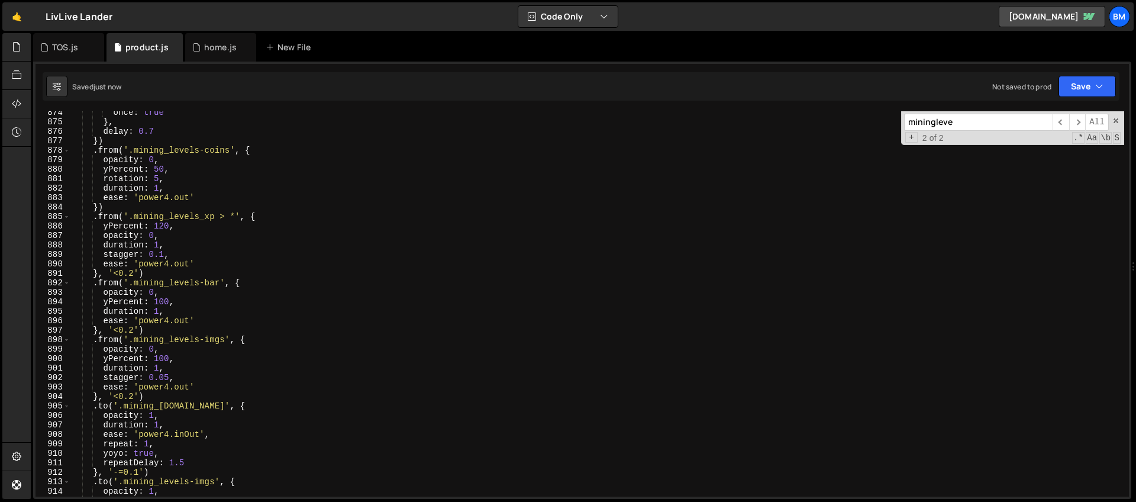
scroll to position [8130, 0]
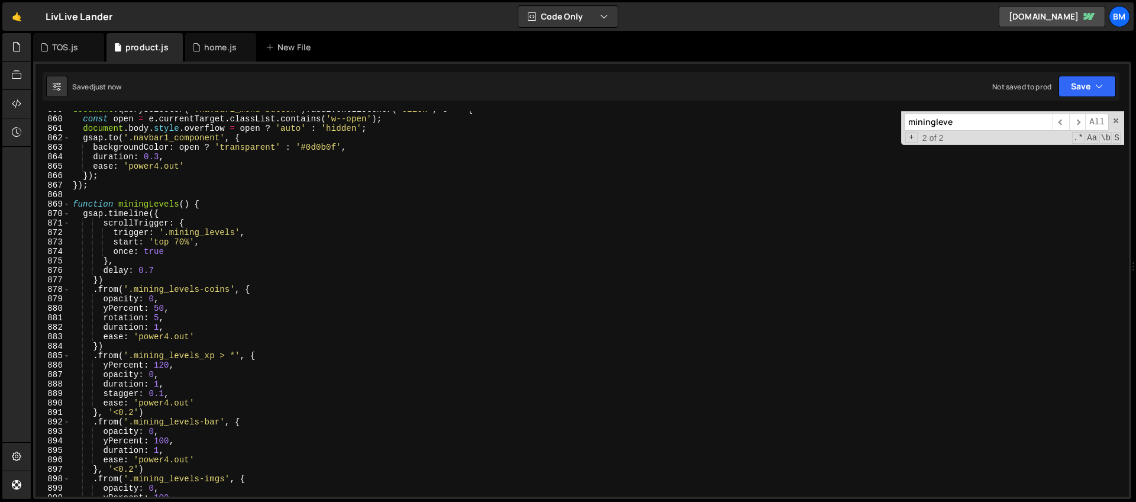
click at [166, 273] on div "document . querySelector ( '.navbar1_menu-button' ) . addEventListener ( 'click…" at bounding box center [597, 307] width 1054 height 404
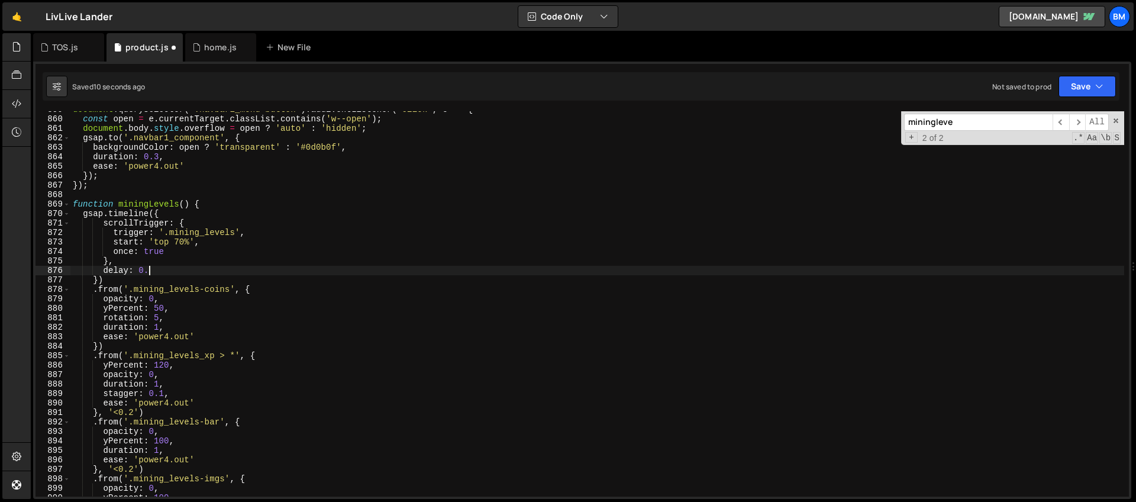
scroll to position [0, 5]
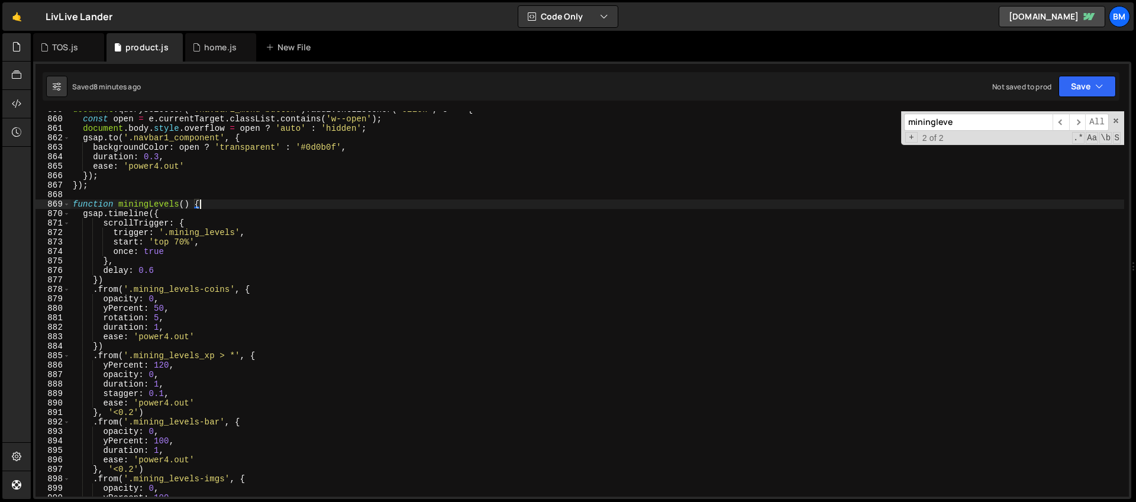
click at [204, 207] on div "document . querySelector ( '.navbar1_menu-button' ) . addEventListener ( 'click…" at bounding box center [597, 307] width 1054 height 404
type textarea "function miningLevels() {"
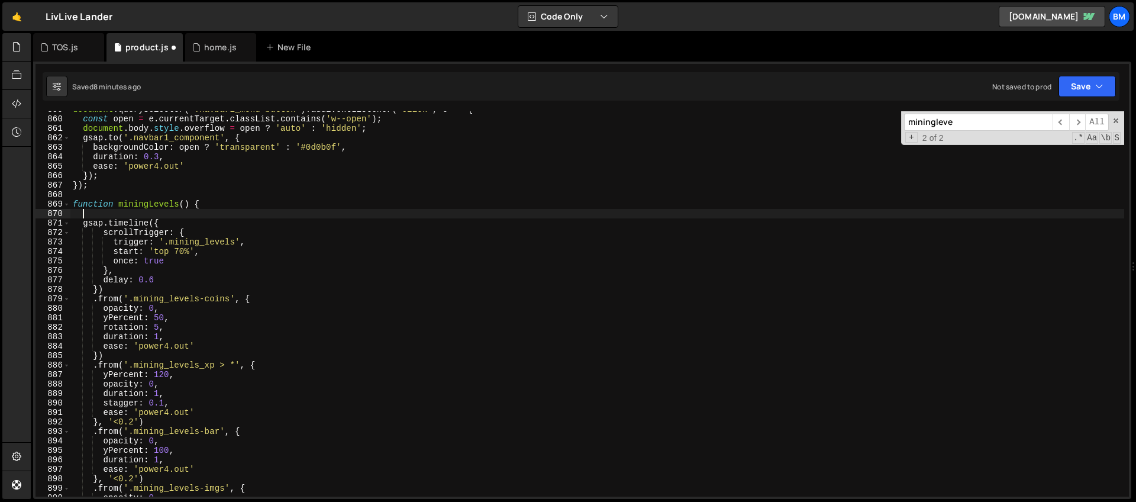
scroll to position [0, 0]
paste textarea "});"
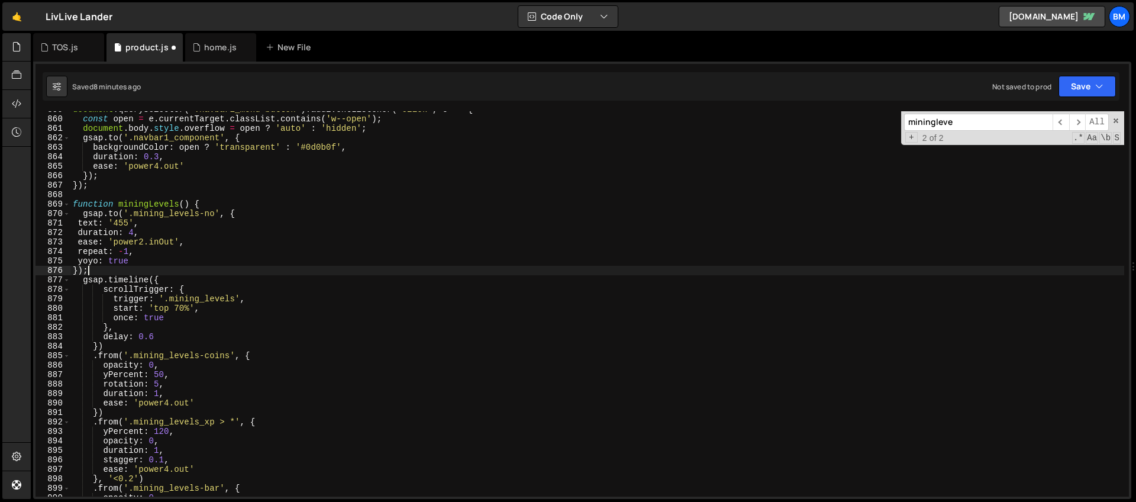
click at [120, 213] on div "document . querySelector ( '.navbar1_menu-button' ) . addEventListener ( 'click…" at bounding box center [597, 307] width 1054 height 404
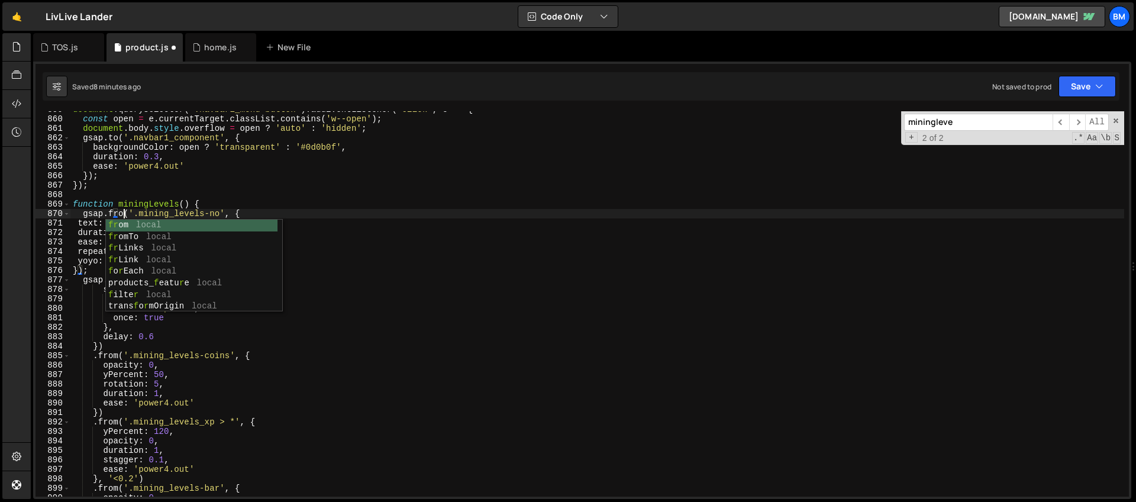
scroll to position [0, 4]
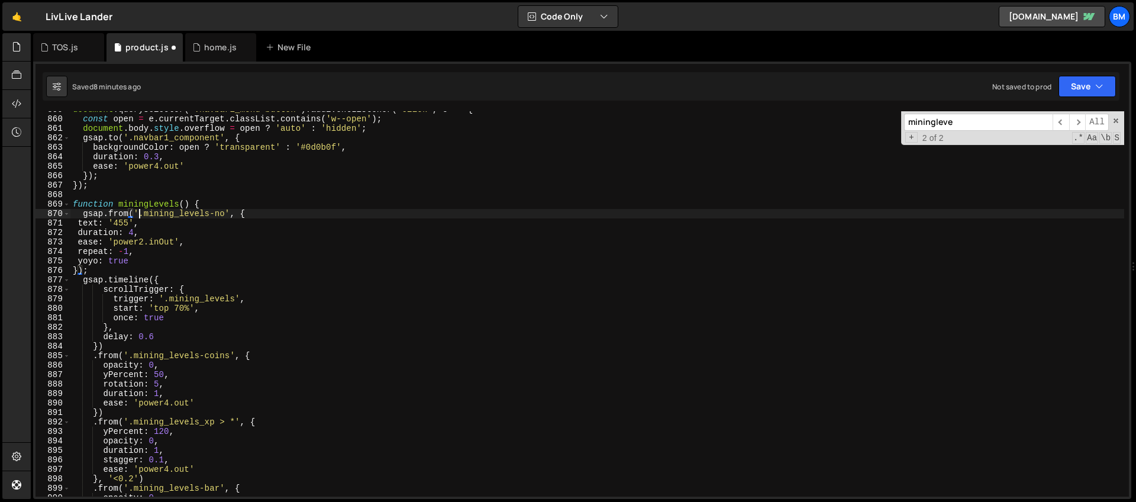
click at [137, 217] on div "document . querySelector ( '.navbar1_menu-button' ) . addEventListener ( 'click…" at bounding box center [597, 307] width 1054 height 404
click at [128, 223] on div "document . querySelector ( '.navbar1_menu-button' ) . addEventListener ( 'click…" at bounding box center [597, 307] width 1054 height 404
click at [207, 202] on div "document . querySelector ( '.navbar1_menu-button' ) . addEventListener ( 'click…" at bounding box center [597, 307] width 1054 height 404
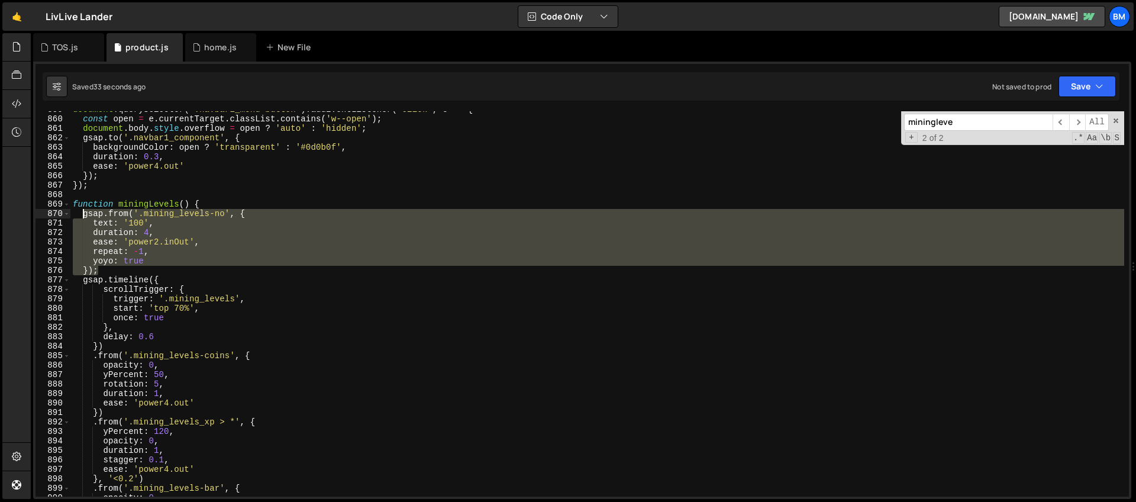
drag, startPoint x: 104, startPoint y: 268, endPoint x: 84, endPoint y: 216, distance: 55.6
click at [84, 216] on div "document . querySelector ( '.navbar1_menu-button' ) . addEventListener ( 'click…" at bounding box center [597, 307] width 1054 height 404
paste textarea "});"
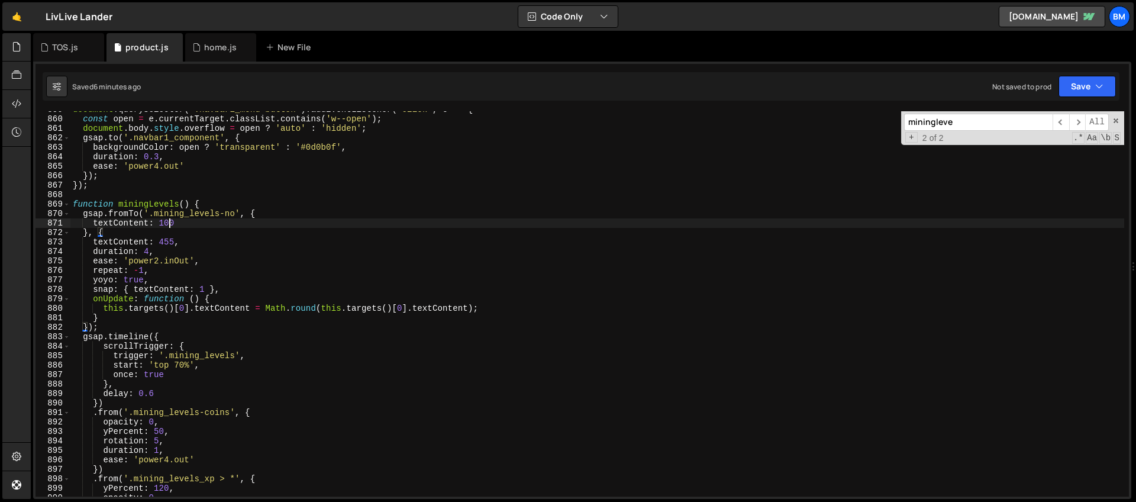
click at [169, 225] on div "document . querySelector ( '.navbar1_menu-button' ) . addEventListener ( 'click…" at bounding box center [597, 307] width 1054 height 404
click at [182, 262] on div "document . querySelector ( '.navbar1_menu-button' ) . addEventListener ( 'click…" at bounding box center [597, 307] width 1054 height 404
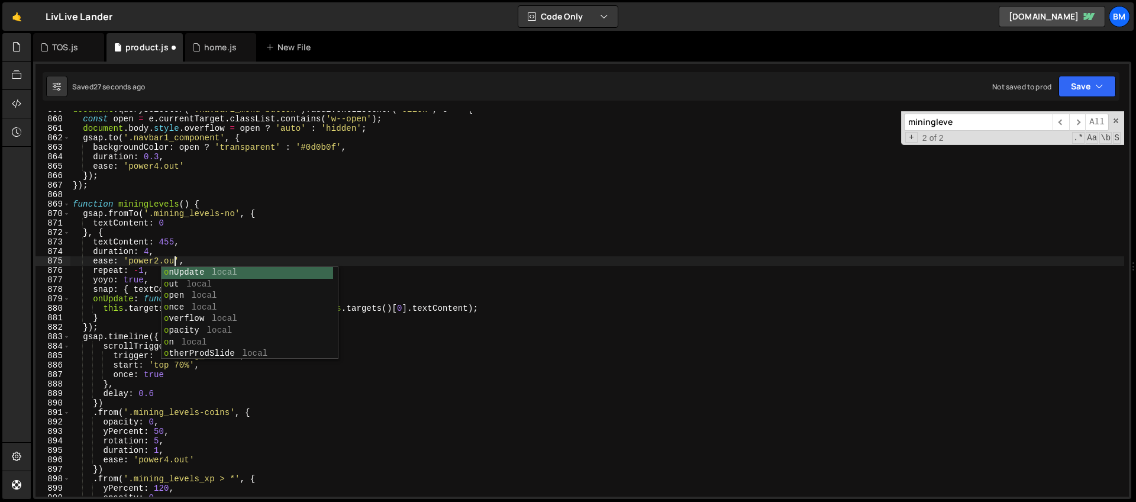
scroll to position [0, 7]
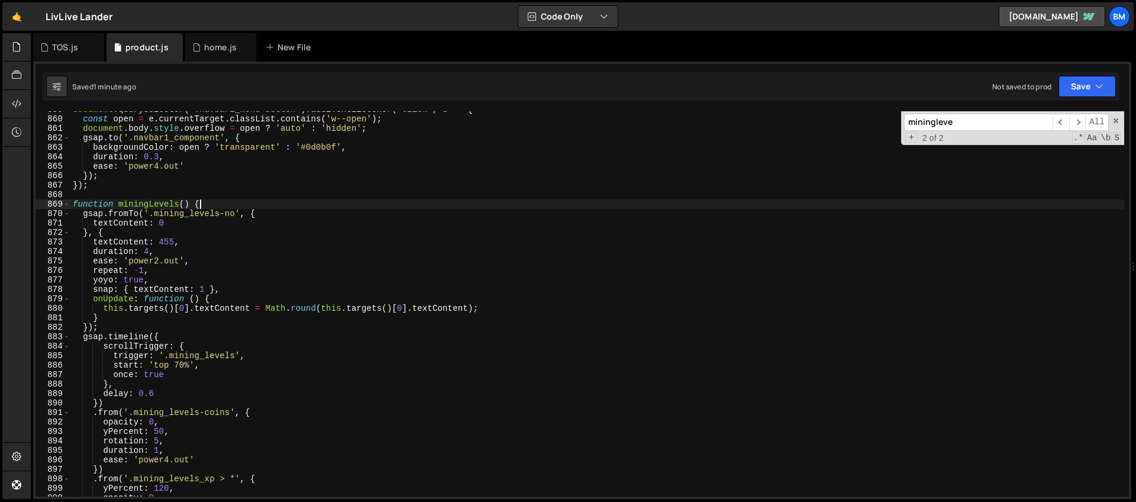
click at [208, 204] on div "document . querySelector ( '.navbar1_menu-button' ) . addEventListener ( 'click…" at bounding box center [597, 307] width 1054 height 404
type textarea "function miningLevels() {"
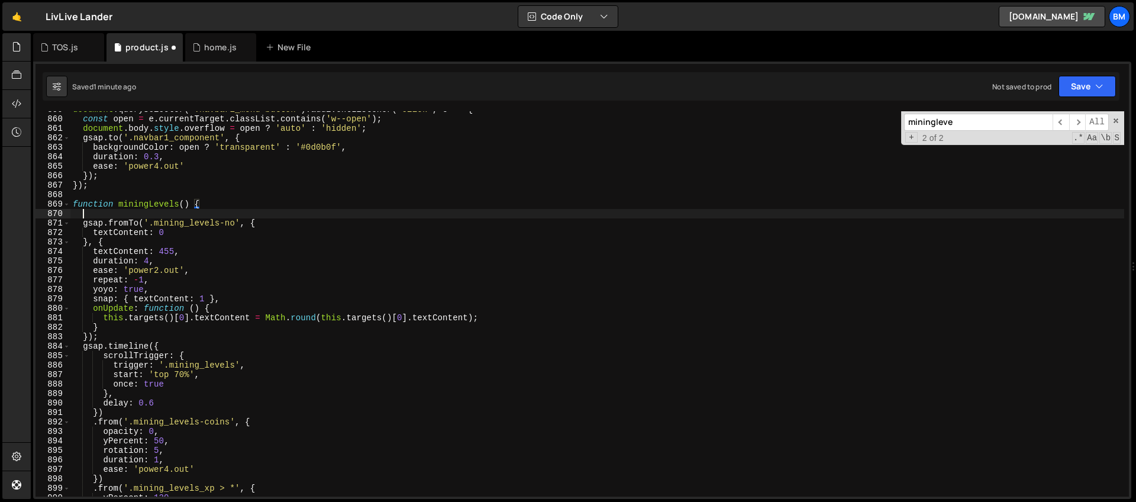
scroll to position [0, 0]
paste textarea "});"
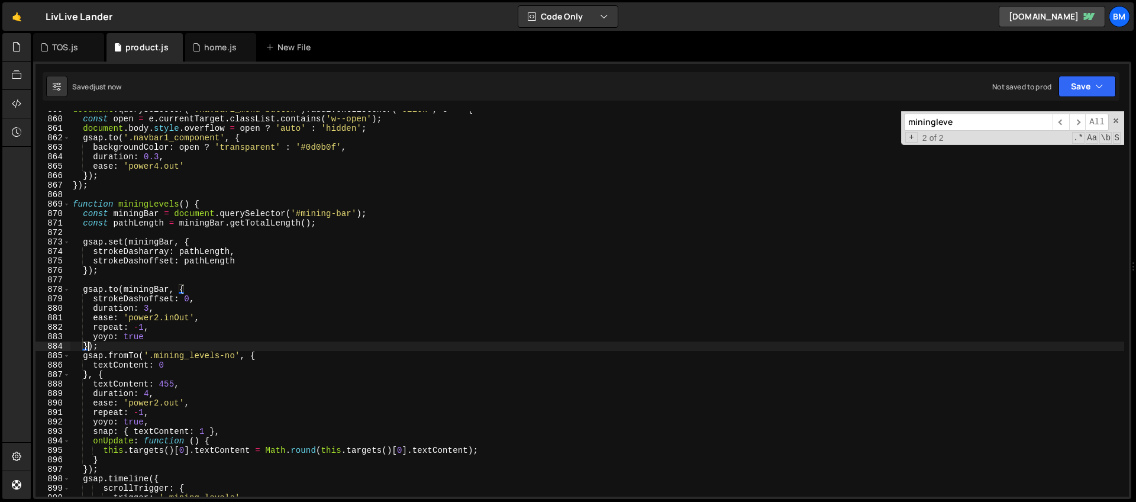
scroll to position [8184, 0]
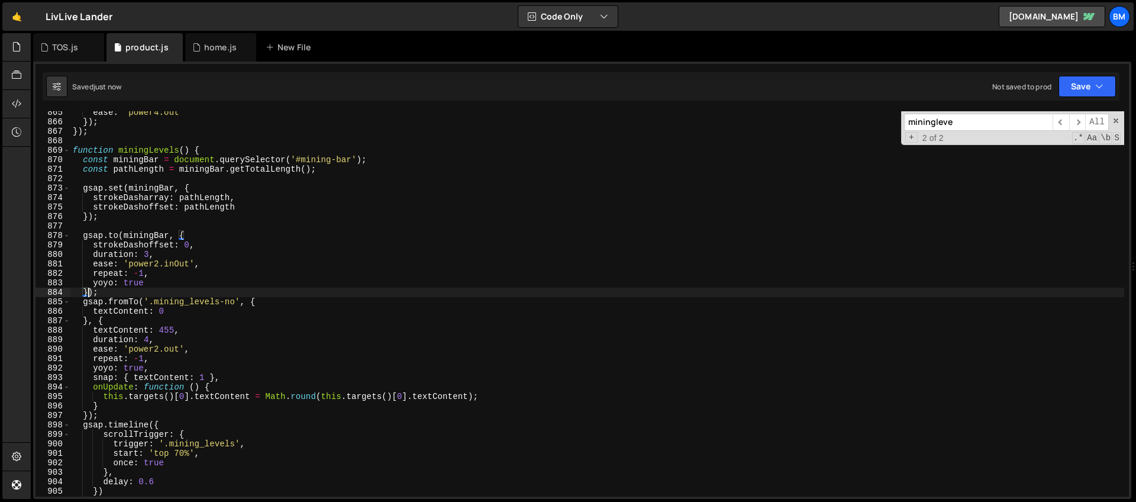
click at [147, 253] on div "ease : 'power4.out' }) ; }) ; function miningLevels ( ) { const miningBar = doc…" at bounding box center [597, 310] width 1054 height 404
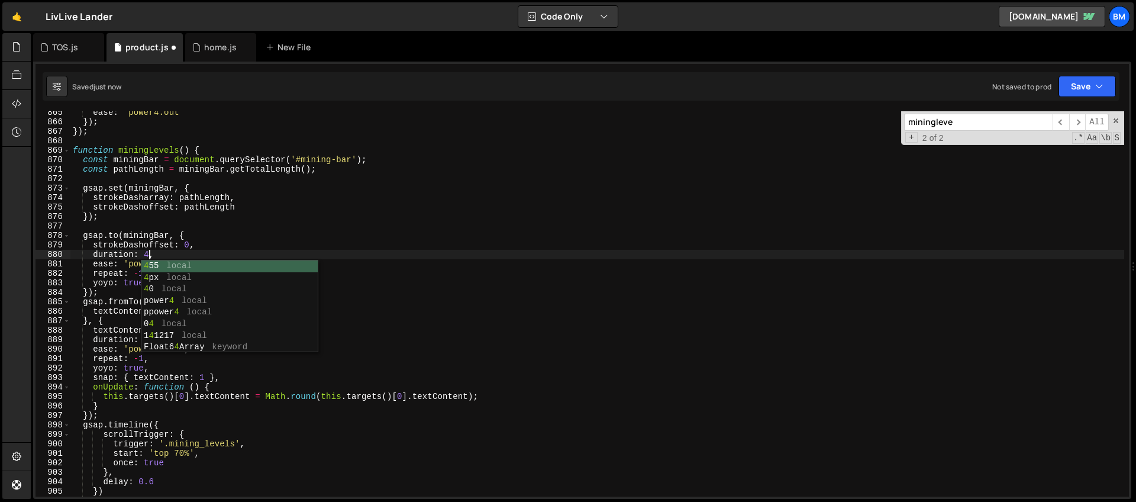
scroll to position [0, 5]
click at [88, 262] on div "ease : 'power4.out' }) ; }) ; function miningLevels ( ) { const miningBar = doc…" at bounding box center [597, 310] width 1054 height 404
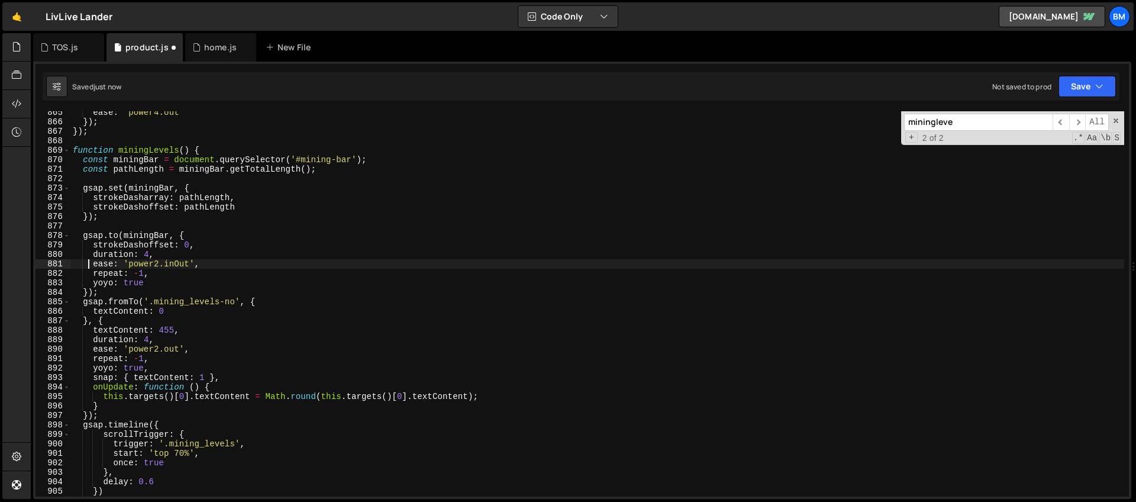
click at [178, 263] on div "ease : 'power4.out' }) ; }) ; function miningLevels ( ) { const miningBar = doc…" at bounding box center [597, 310] width 1054 height 404
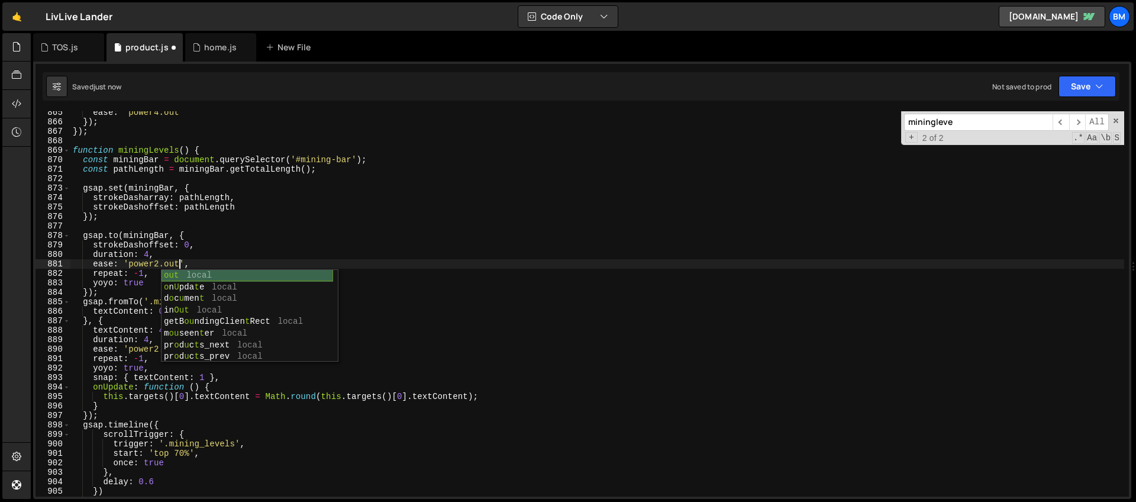
click at [157, 259] on div "ease : 'power4.out' }) ; }) ; function miningLevels ( ) { const miningBar = doc…" at bounding box center [597, 310] width 1054 height 404
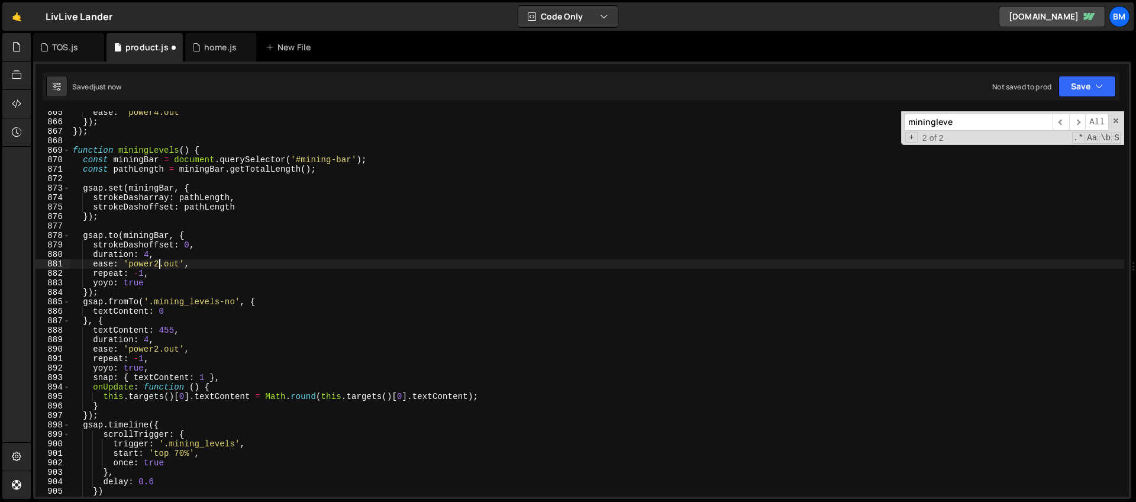
click at [145, 280] on div "ease : 'power4.out' }) ; }) ; function miningLevels ( ) { const miningBar = doc…" at bounding box center [597, 310] width 1054 height 404
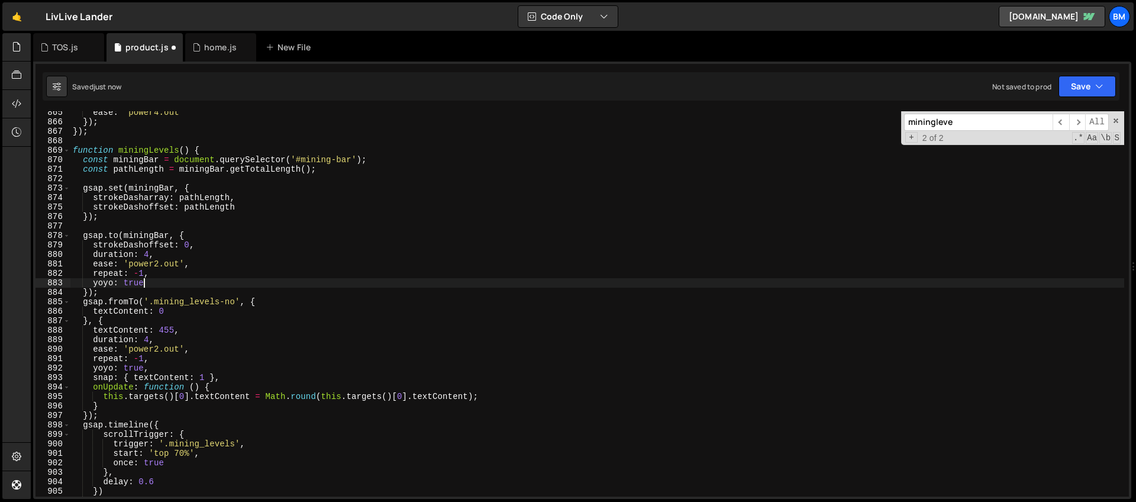
scroll to position [0, 4]
click at [259, 259] on div "ease : 'power4.out' }) ; }) ; function miningLevels ( ) { const miningBar = doc…" at bounding box center [597, 310] width 1054 height 404
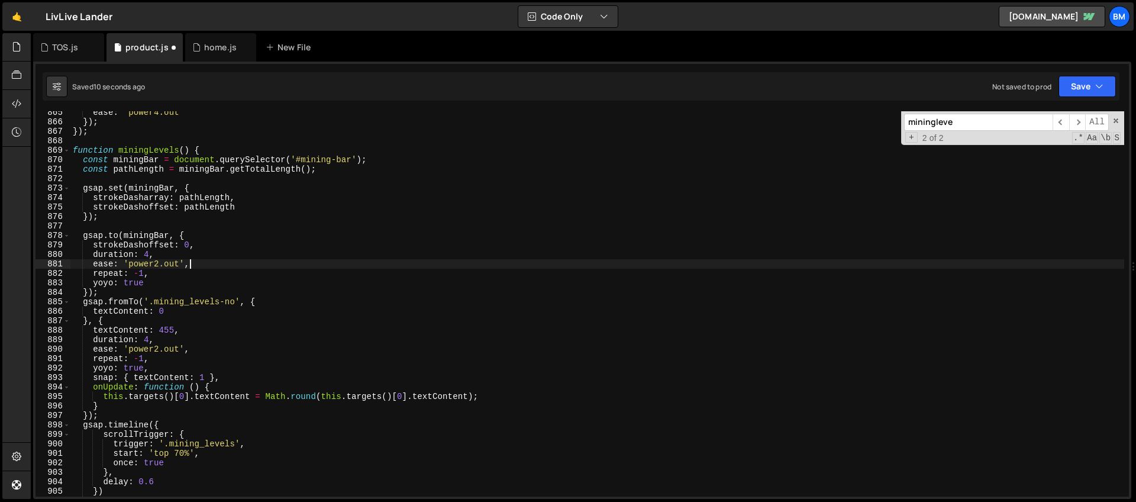
click at [175, 251] on div "ease : 'power4.out' }) ; }) ; function miningLevels ( ) { const miningBar = doc…" at bounding box center [597, 310] width 1054 height 404
click at [134, 309] on div "ease : 'power4.out' }) ; }) ; function miningLevels ( ) { const miningBar = doc…" at bounding box center [597, 310] width 1054 height 404
drag, startPoint x: 353, startPoint y: 158, endPoint x: 302, endPoint y: 161, distance: 51.0
click at [302, 161] on div "ease : 'power4.out' }) ; }) ; function miningLevels ( ) { const miningBar = doc…" at bounding box center [597, 310] width 1054 height 404
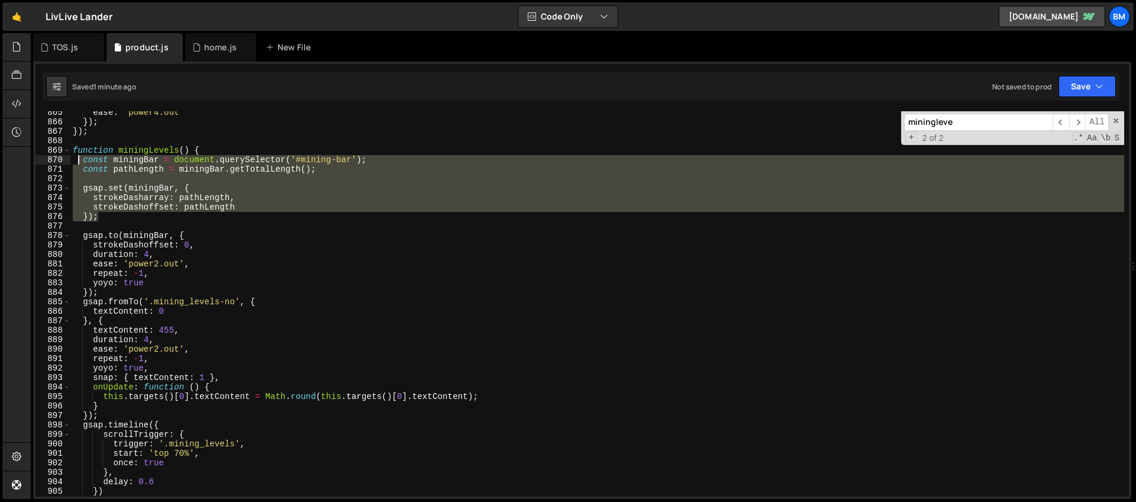
drag, startPoint x: 105, startPoint y: 218, endPoint x: 80, endPoint y: 159, distance: 63.6
click at [80, 159] on div "ease : 'power4.out' }) ; }) ; function miningLevels ( ) { const miningBar = doc…" at bounding box center [597, 310] width 1054 height 404
click at [117, 218] on div "ease : 'power4.out' }) ; }) ; function miningLevels ( ) { const miningBar = doc…" at bounding box center [597, 303] width 1054 height 385
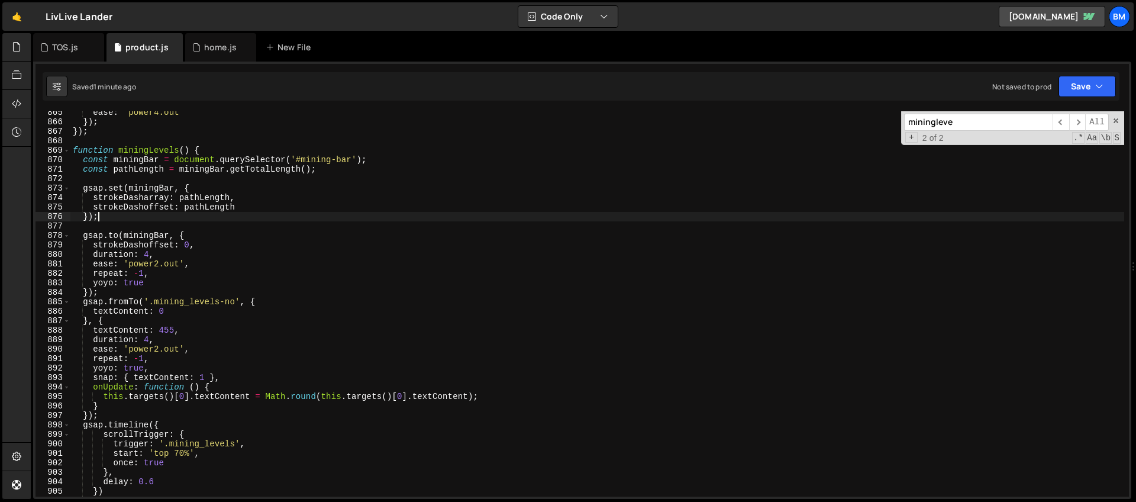
click at [143, 236] on div "ease : 'power4.out' }) ; }) ; function miningLevels ( ) { const miningBar = doc…" at bounding box center [597, 310] width 1054 height 404
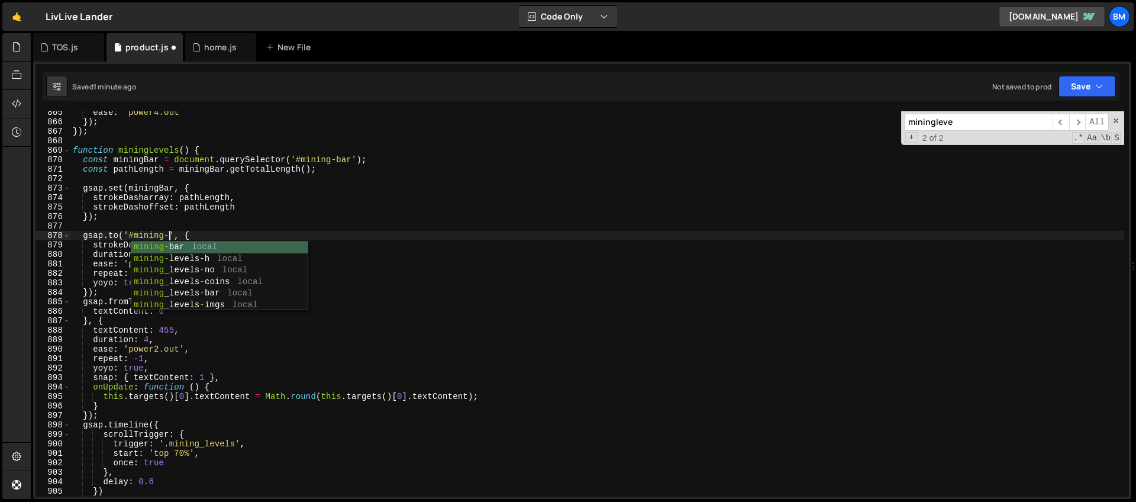
scroll to position [0, 7]
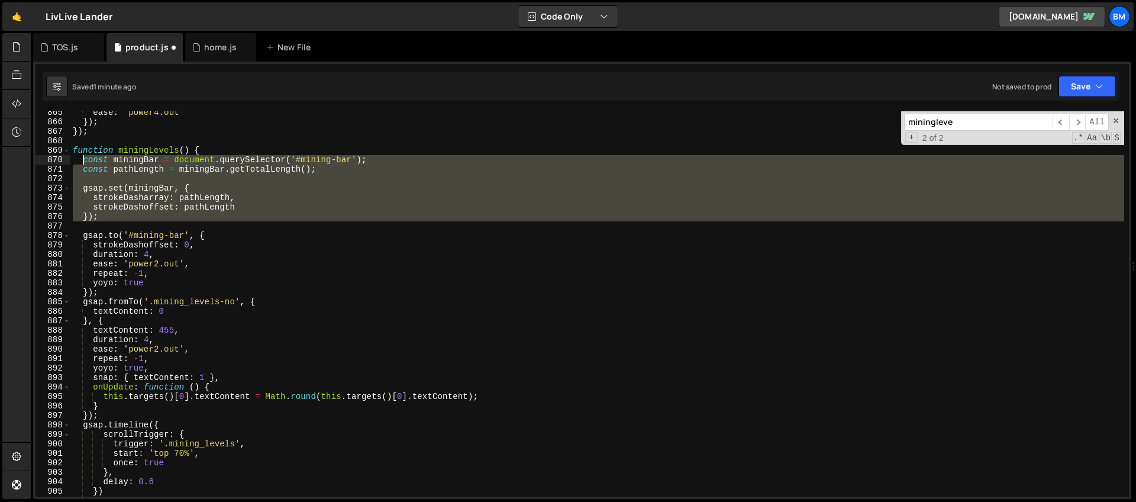
drag, startPoint x: 125, startPoint y: 227, endPoint x: 82, endPoint y: 158, distance: 81.1
click at [82, 158] on div "ease : 'power4.out' }) ; }) ; function miningLevels ( ) { const miningBar = doc…" at bounding box center [597, 310] width 1054 height 404
type textarea "const miningBar = document.querySelector('#mining-bar'); const pathLength = min…"
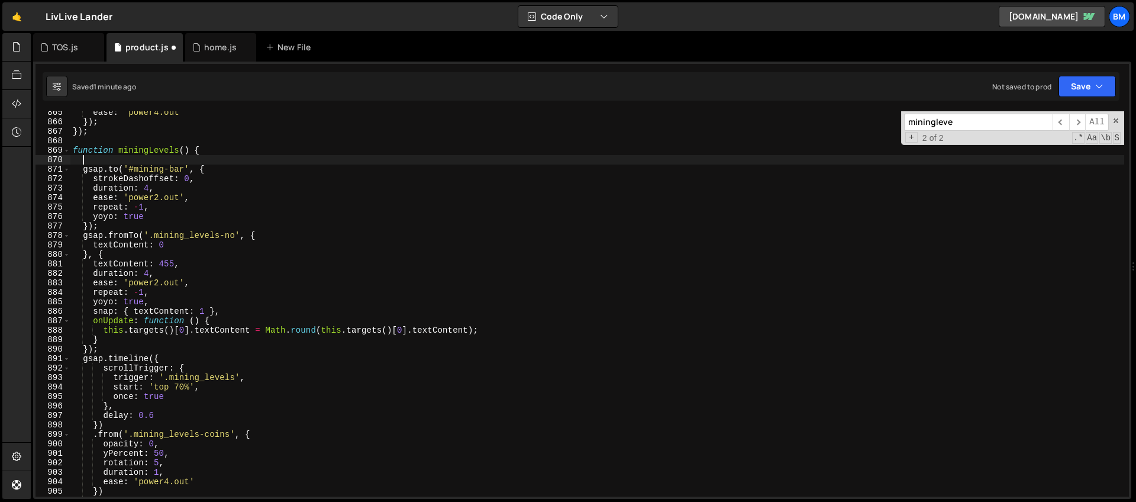
scroll to position [0, 0]
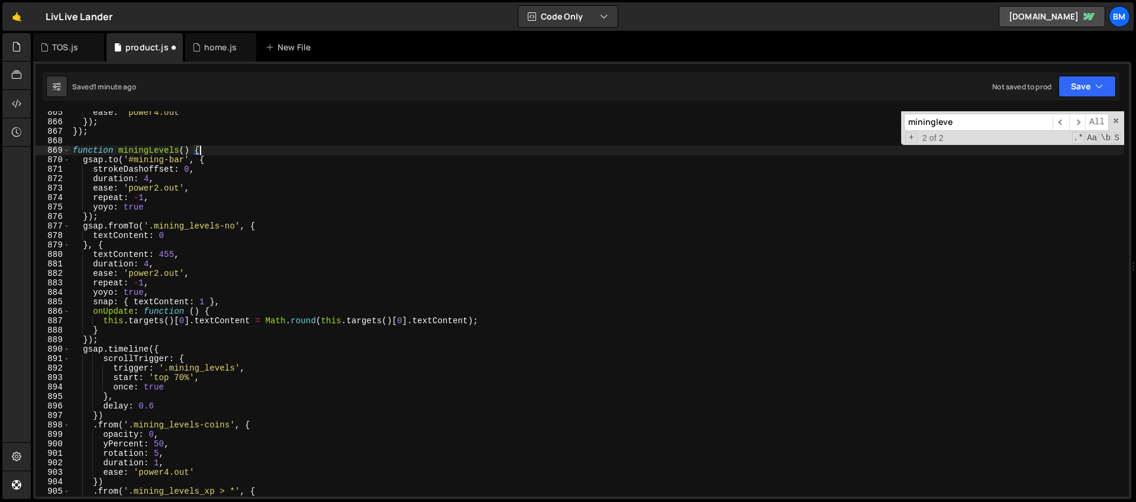
click at [132, 166] on div "ease : 'power4.out' }) ; }) ; function miningLevels ( ) { gsap . to ( '#mining-…" at bounding box center [597, 310] width 1054 height 404
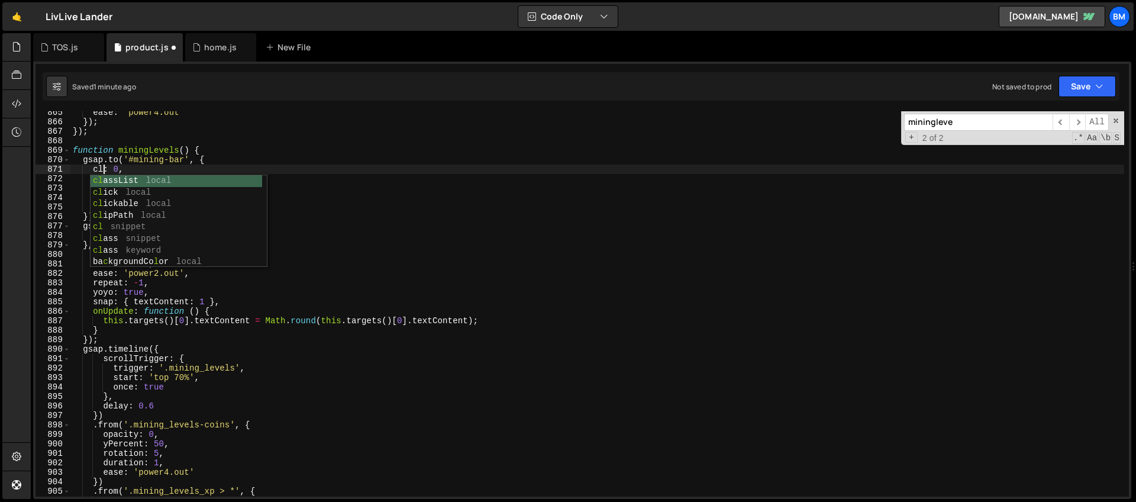
scroll to position [0, 2]
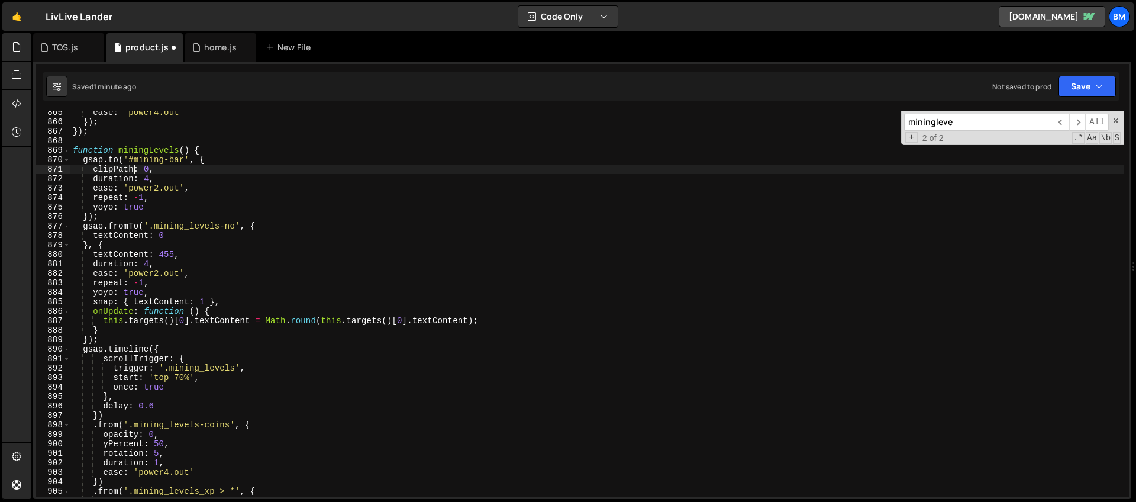
click at [118, 159] on div "ease : 'power4.out' }) ; }) ; function miningLevels ( ) { gsap . to ( '#mining-…" at bounding box center [597, 310] width 1054 height 404
click at [215, 159] on div "ease : 'power4.out' }) ; }) ; function miningLevels ( ) { gsap . fromTo ( '#min…" at bounding box center [597, 310] width 1054 height 404
click at [147, 172] on div "ease : 'power4.out' }) ; }) ; function miningLevels ( ) { gsap . fromTo ( '#min…" at bounding box center [597, 310] width 1054 height 404
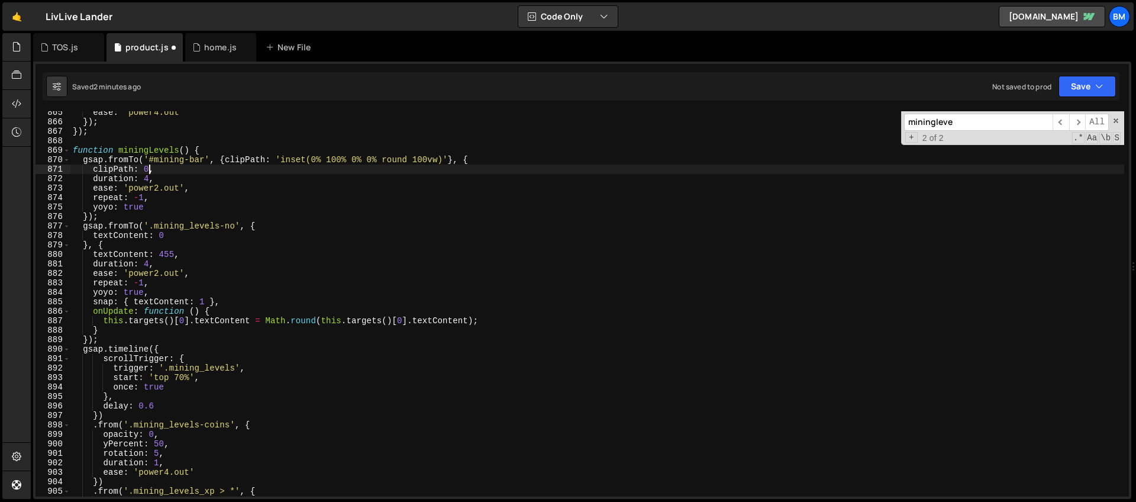
scroll to position [0, 5]
drag, startPoint x: 450, startPoint y: 161, endPoint x: 278, endPoint y: 159, distance: 172.2
click at [278, 159] on div "ease : 'power4.out' }) ; }) ; function miningLevels ( ) { gsap . fromTo ( '#min…" at bounding box center [597, 310] width 1054 height 404
click at [166, 175] on div "ease : 'power4.out' }) ; }) ; function miningLevels ( ) { gsap . fromTo ( '#min…" at bounding box center [597, 310] width 1054 height 404
click at [144, 169] on div "ease : 'power4.out' }) ; }) ; function miningLevels ( ) { gsap . fromTo ( '#min…" at bounding box center [597, 310] width 1054 height 404
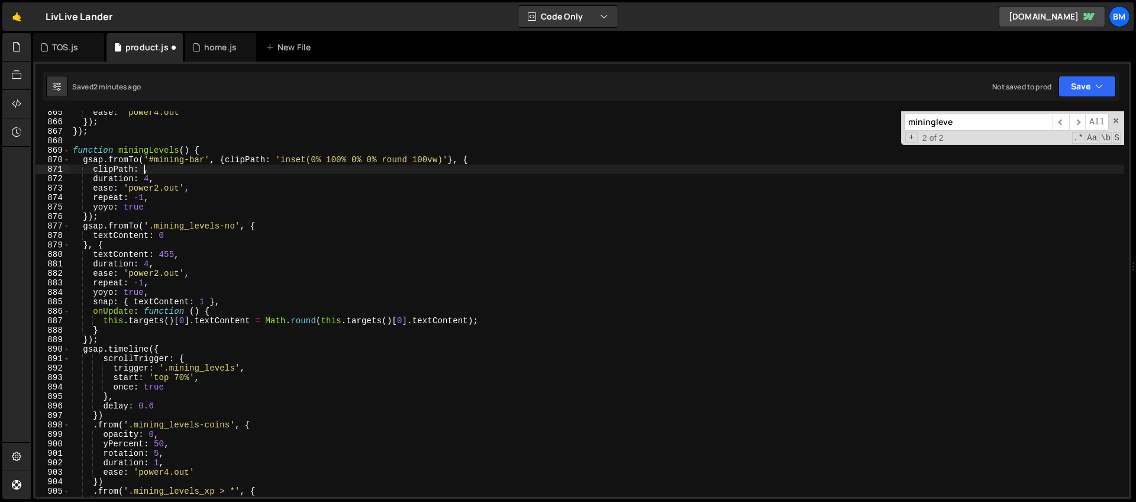
paste textarea "'inset(0% 100% 0% 0% round 100vw)'"
click at [205, 169] on div "ease : 'power4.out' }) ; }) ; function miningLevels ( ) { gsap . fromTo ( '#min…" at bounding box center [597, 310] width 1054 height 404
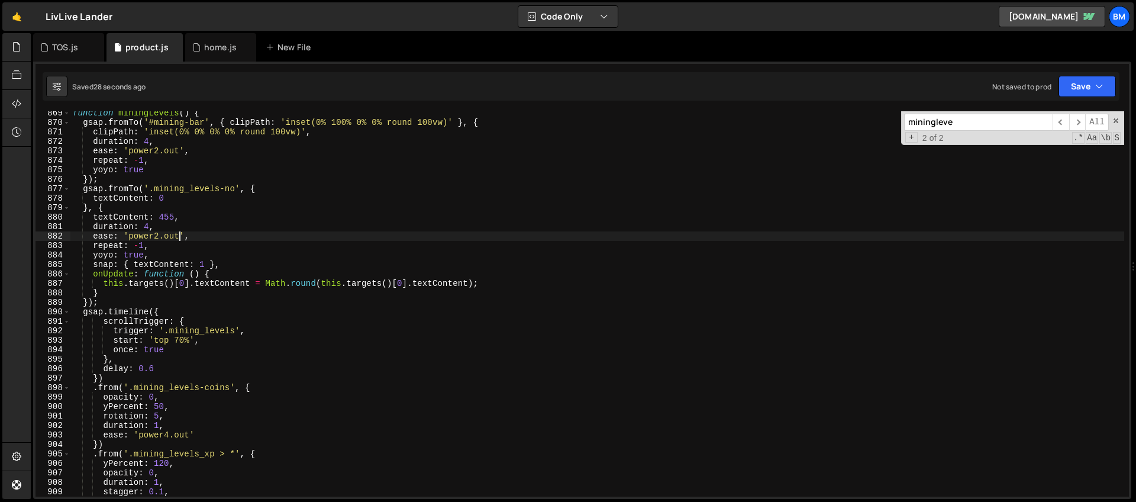
click at [178, 234] on div "function miningLevels ( ) { gsap . fromTo ( '#mining-bar' , { clipPath : 'inset…" at bounding box center [597, 310] width 1054 height 404
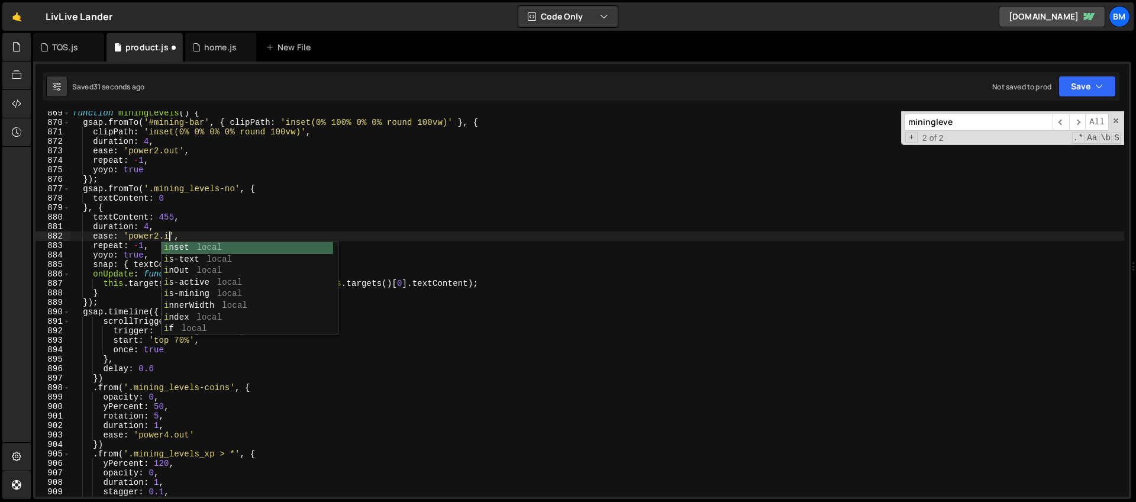
scroll to position [0, 7]
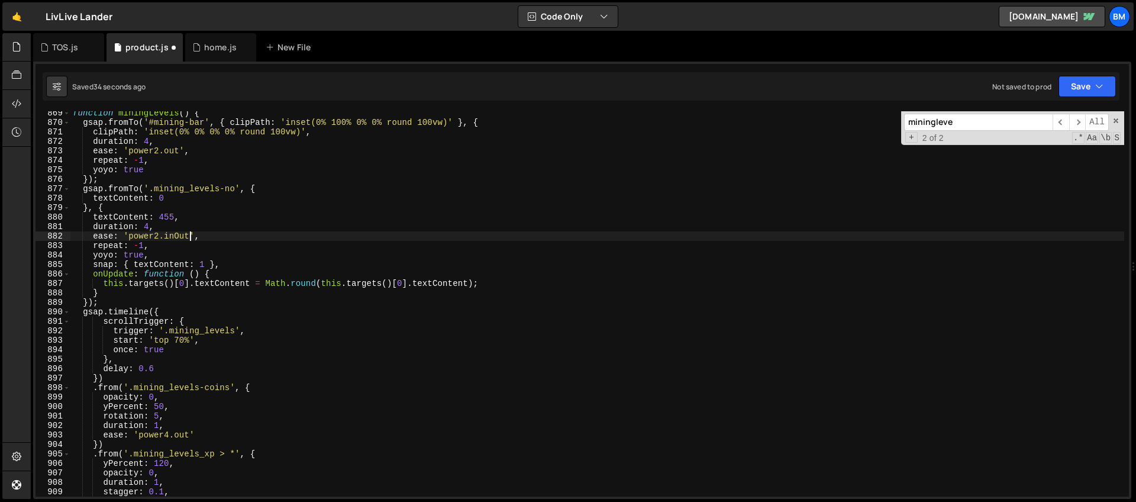
click at [179, 150] on div "function miningLevels ( ) { gsap . fromTo ( '#mining-bar' , { clipPath : 'inset…" at bounding box center [597, 310] width 1054 height 404
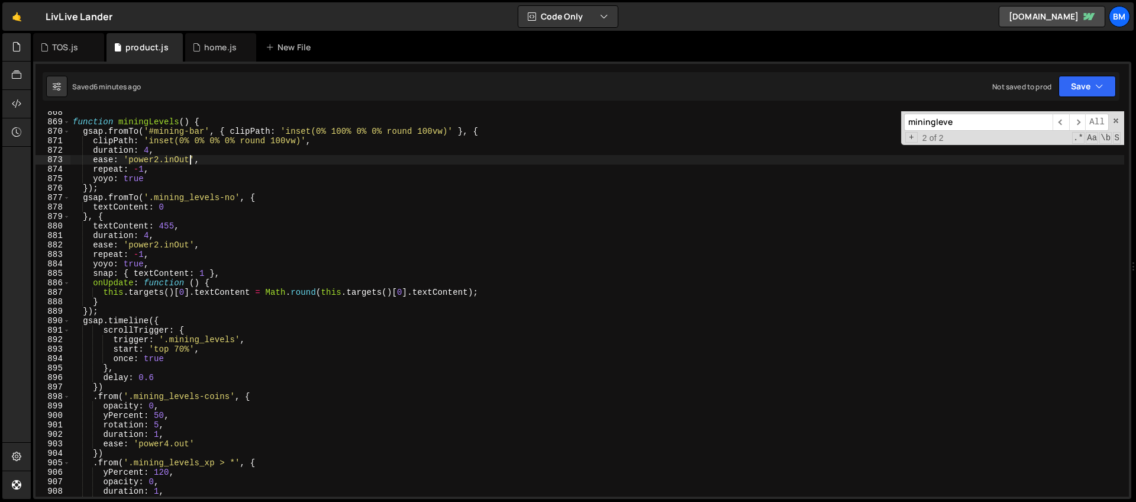
click at [216, 122] on div "function miningLevels ( ) { gsap . fromTo ( '#mining-bar' , { clipPath : 'inset…" at bounding box center [597, 310] width 1054 height 404
type textarea "function miningLevels() {"
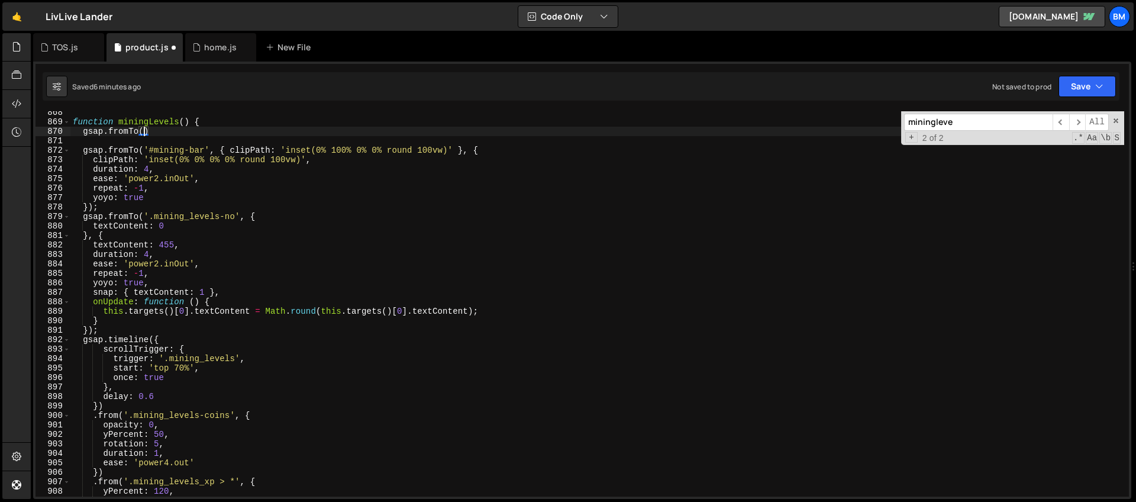
scroll to position [0, 5]
paste textarea "mining_levels_arrow')"
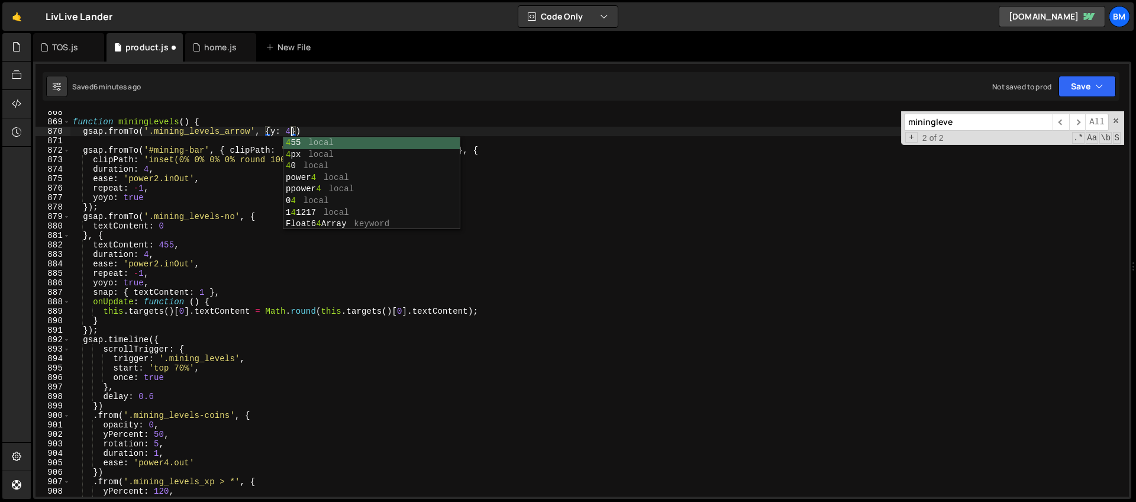
scroll to position [0, 15]
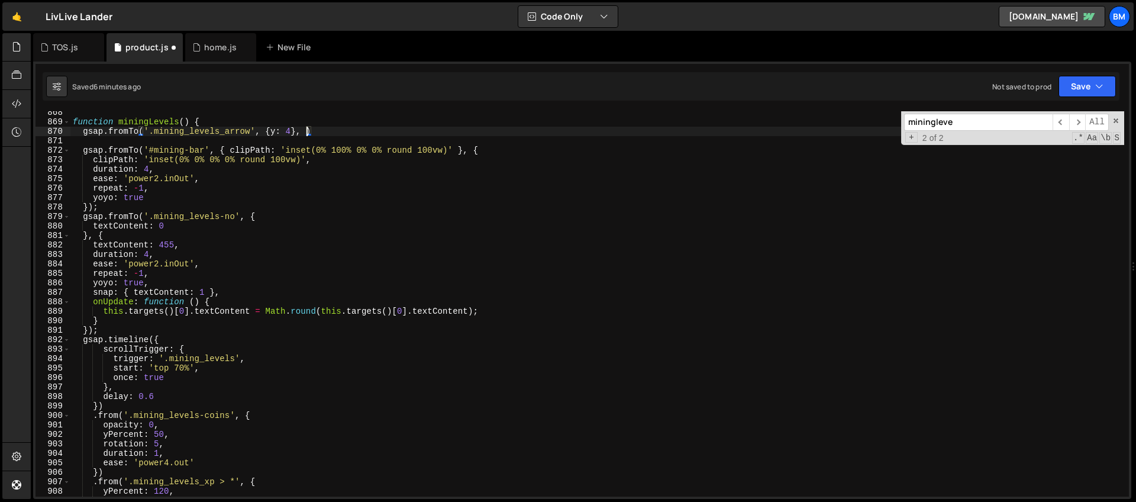
type textarea "gsap.fromTo('.mining_levels_arrow', {y: 4}, {})"
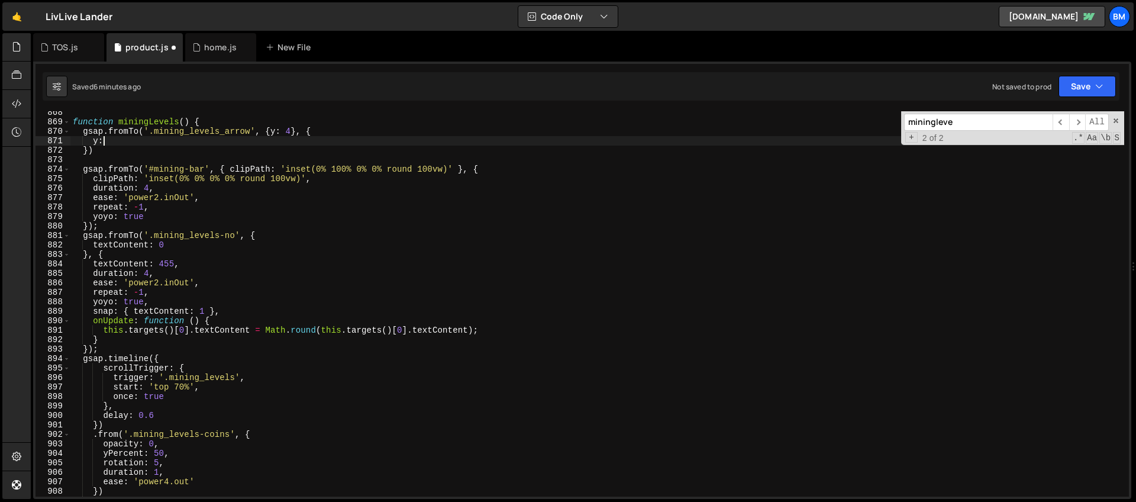
scroll to position [0, 2]
type textarea "y: -4,"
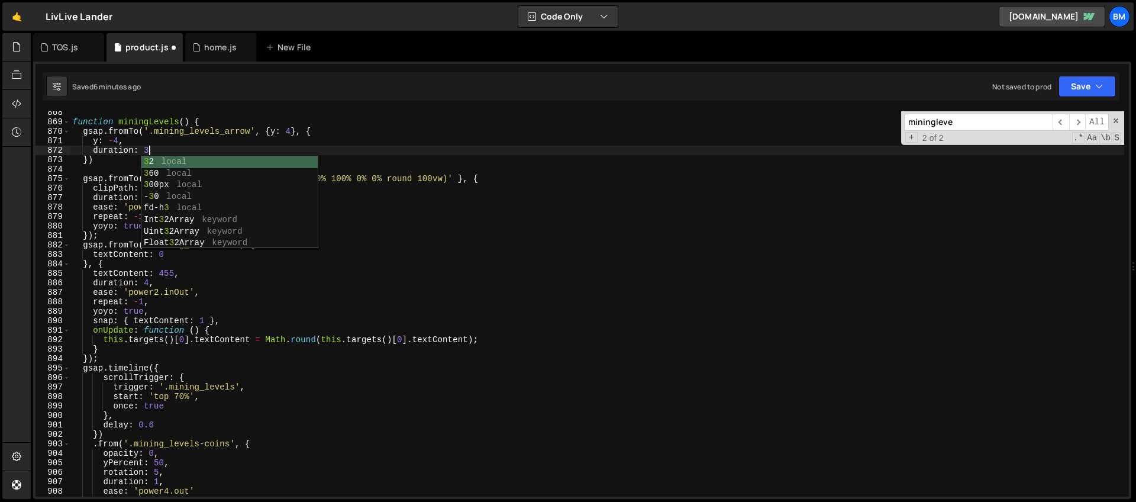
scroll to position [0, 5]
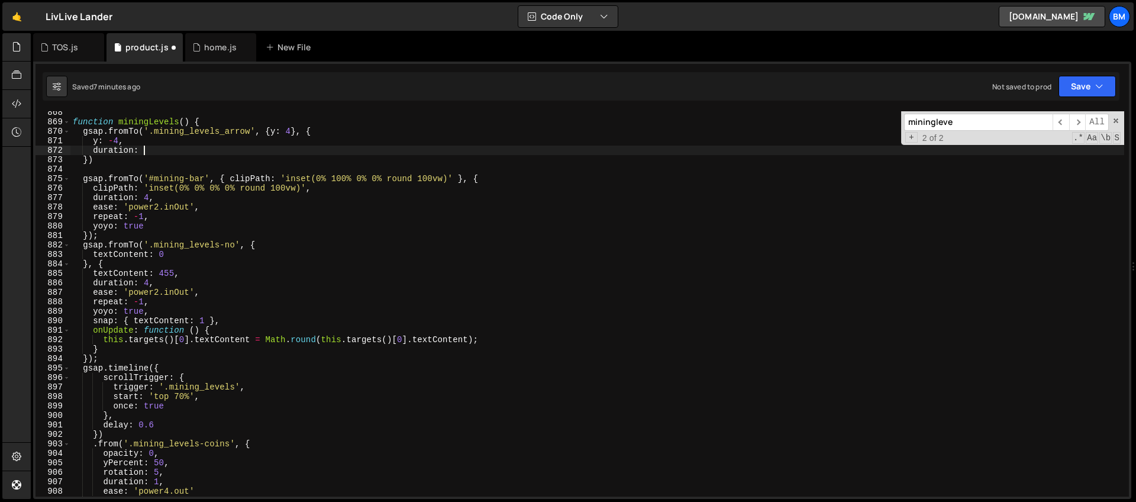
type textarea "duration: 2,"
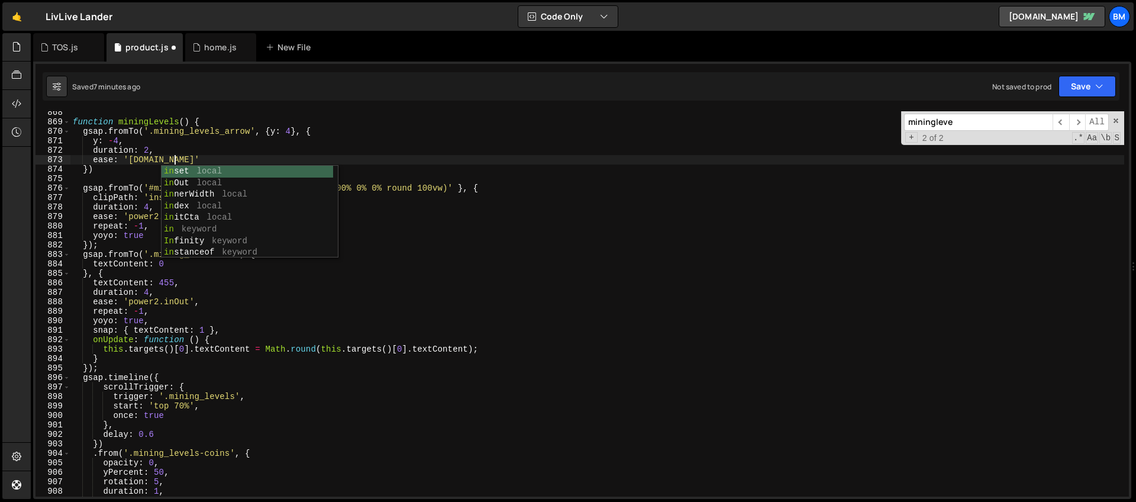
scroll to position [0, 7]
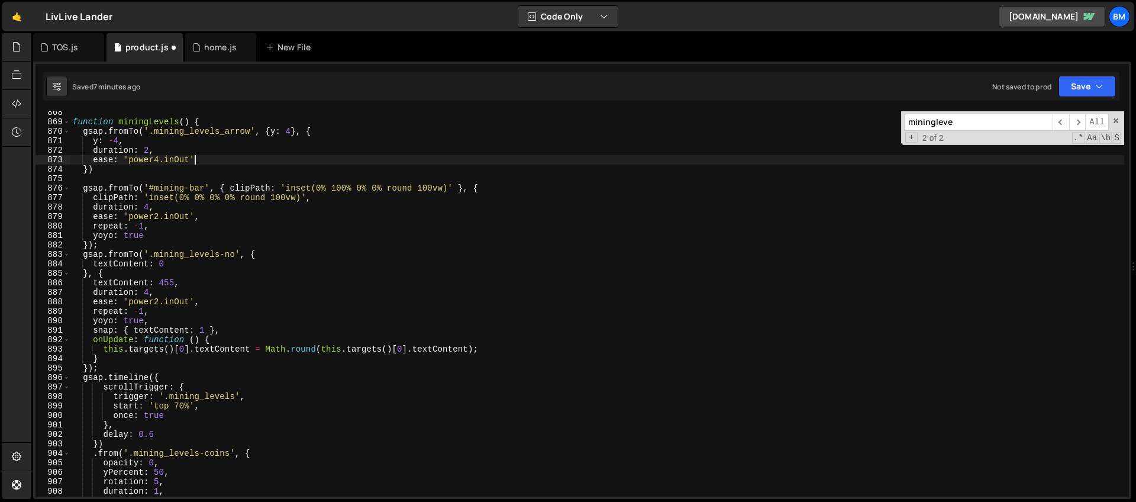
type textarea "ease: 'power4.inOut','"
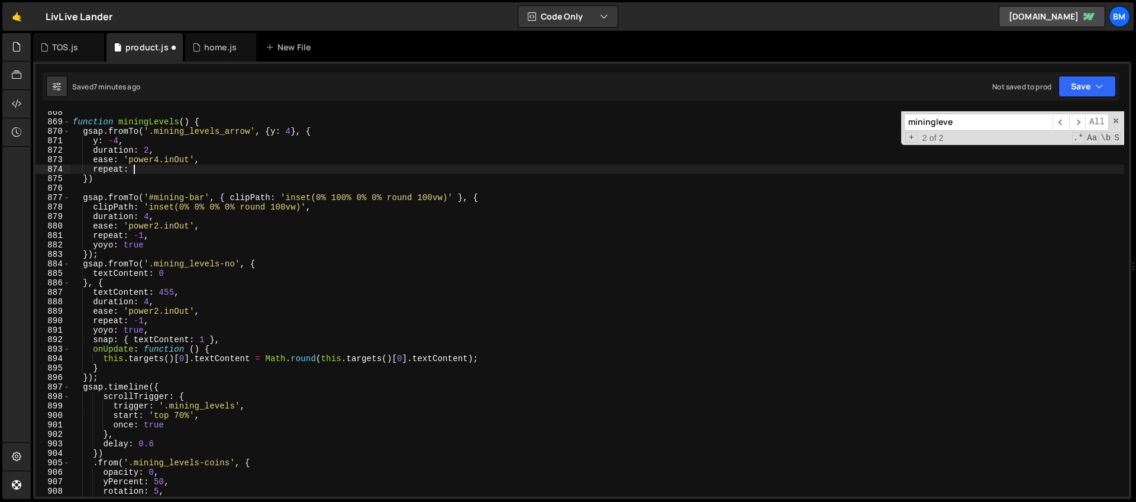
scroll to position [0, 4]
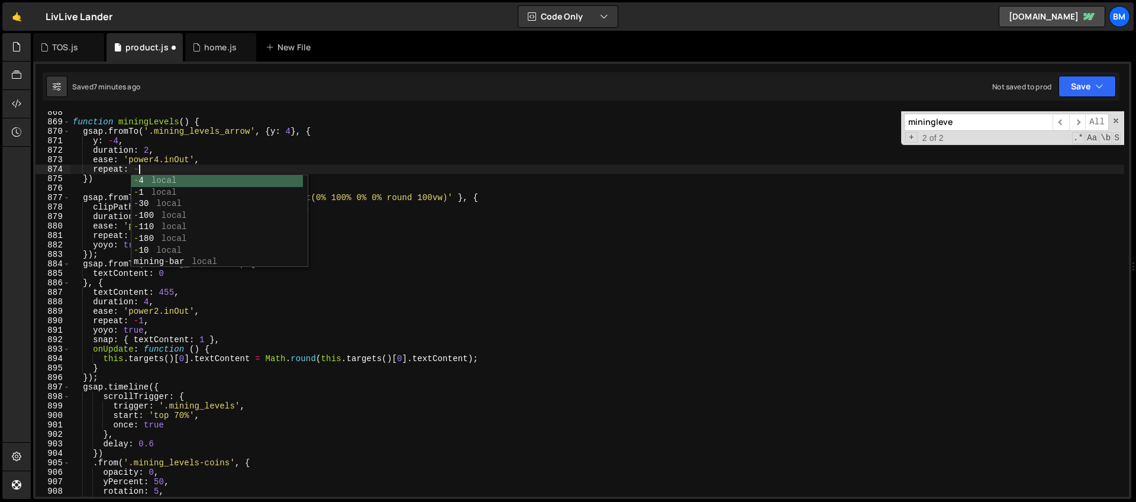
type textarea "repeat: -1,"
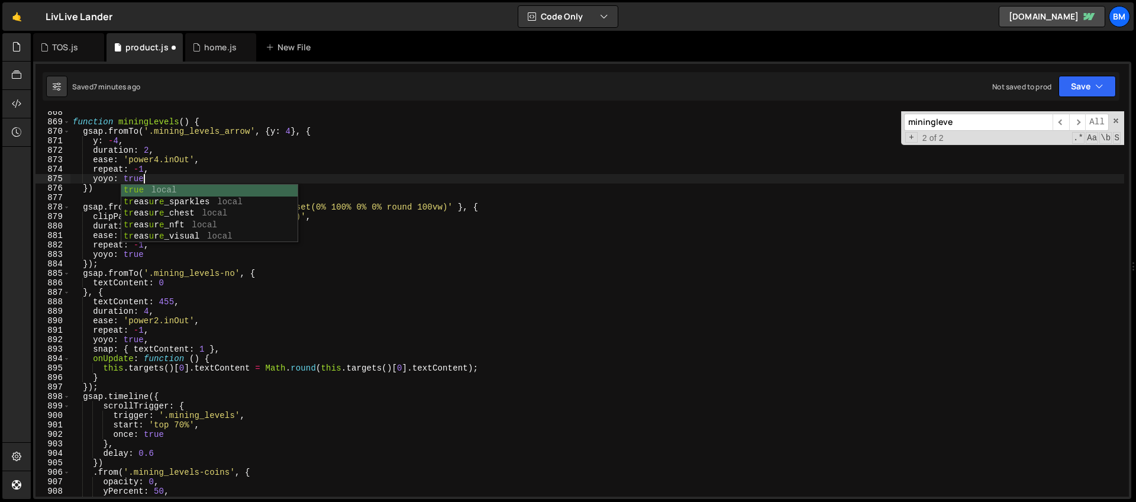
scroll to position [0, 4]
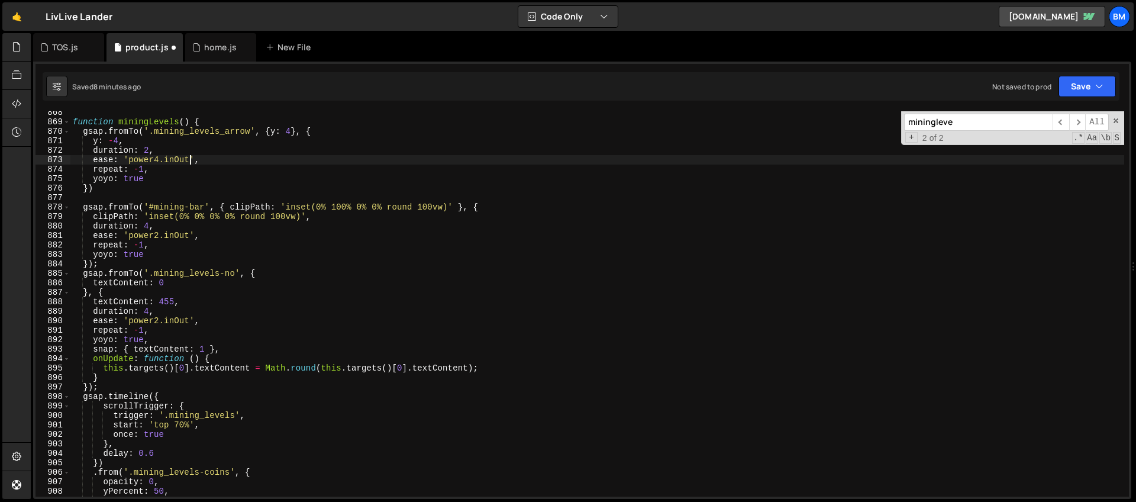
click at [190, 164] on div "function miningLevels ( ) { gsap . fromTo ( '.mining_levels_arrow' , { y : 4 } …" at bounding box center [597, 310] width 1054 height 404
click at [154, 181] on div "function miningLevels ( ) { gsap . fromTo ( '.mining_levels_arrow' , { y : 4 } …" at bounding box center [597, 310] width 1054 height 404
click at [102, 189] on div "function miningLevels ( ) { gsap . fromTo ( '.mining_levels_arrow' , { y : 4 } …" at bounding box center [597, 310] width 1054 height 404
type textarea "})"
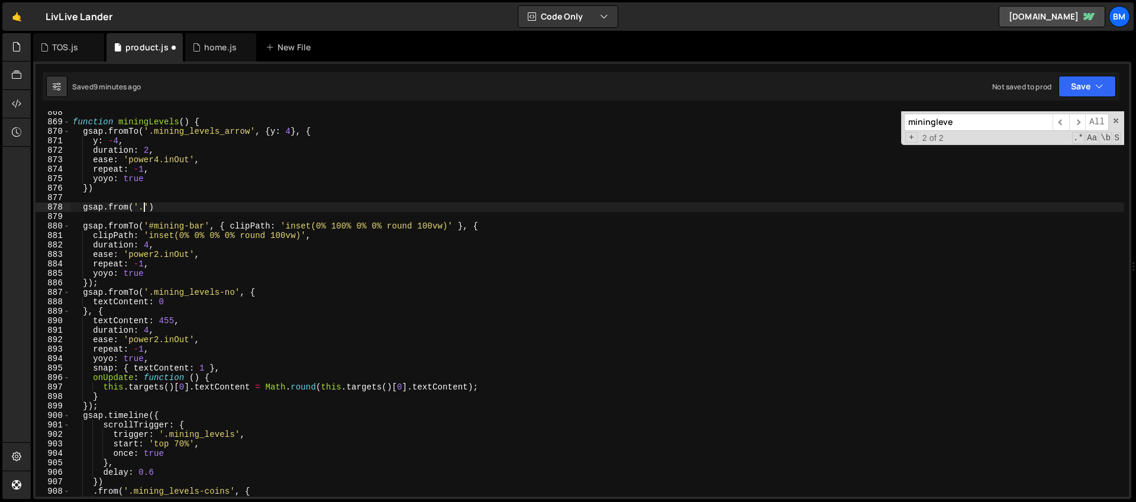
paste textarea "mining_levels-logo"
type textarea "gsap.from('.mining_levels-logo', {')"
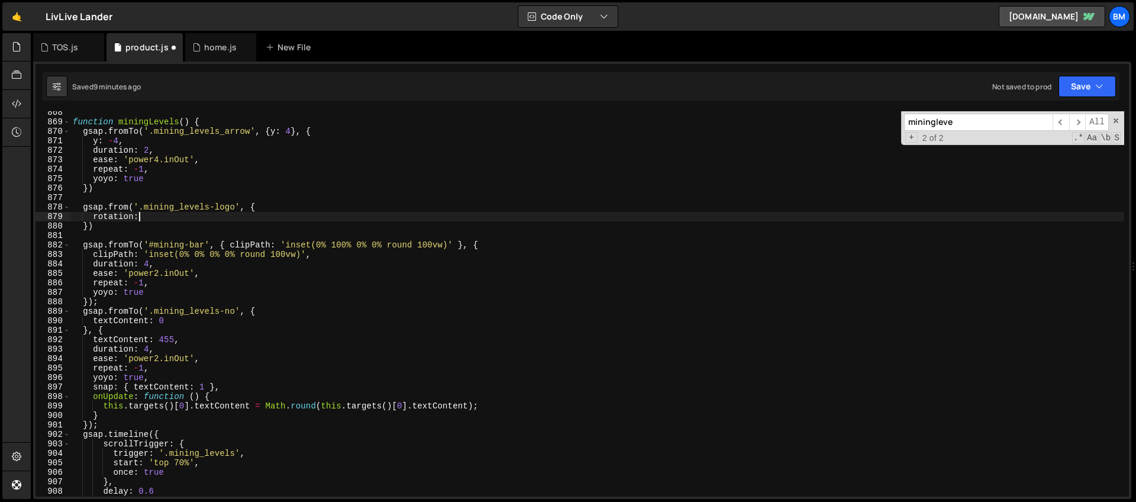
scroll to position [0, 4]
type textarea "rotation: 360,"
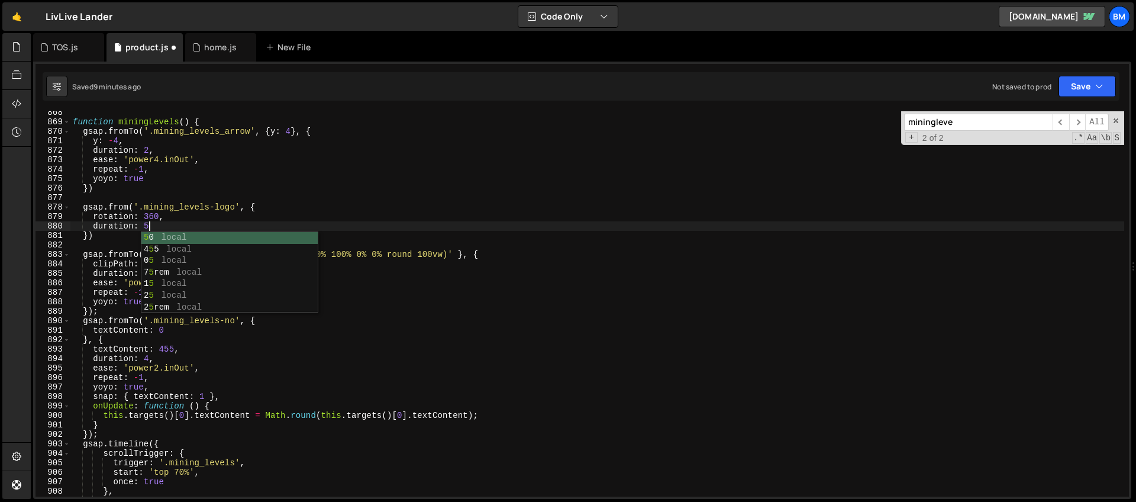
type textarea "duration: 5,"
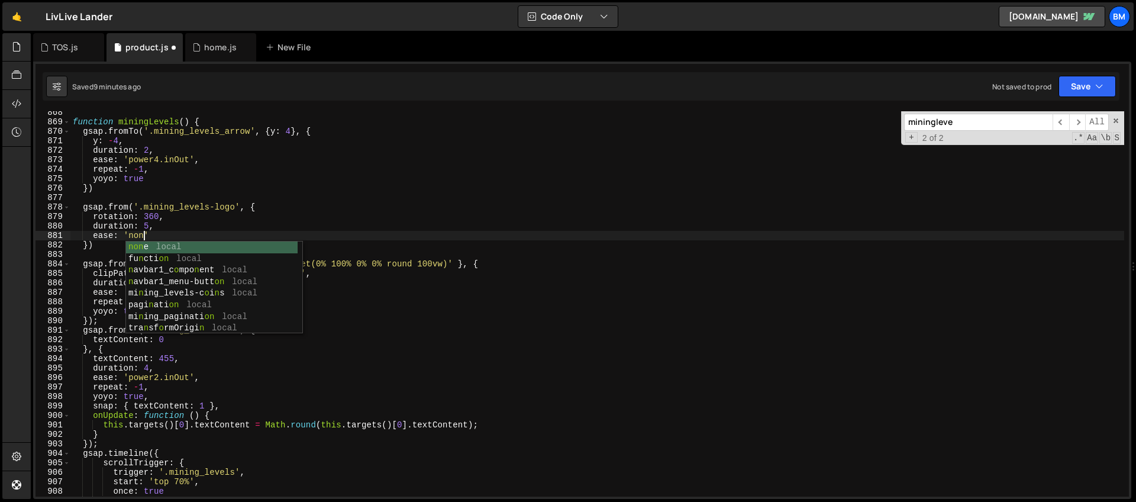
scroll to position [0, 5]
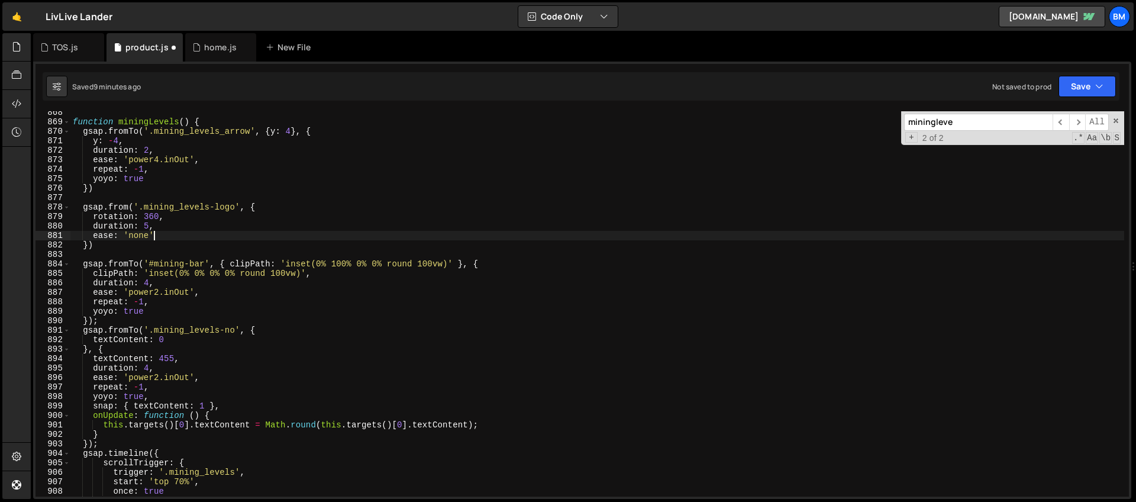
type textarea "ease: 'none',"
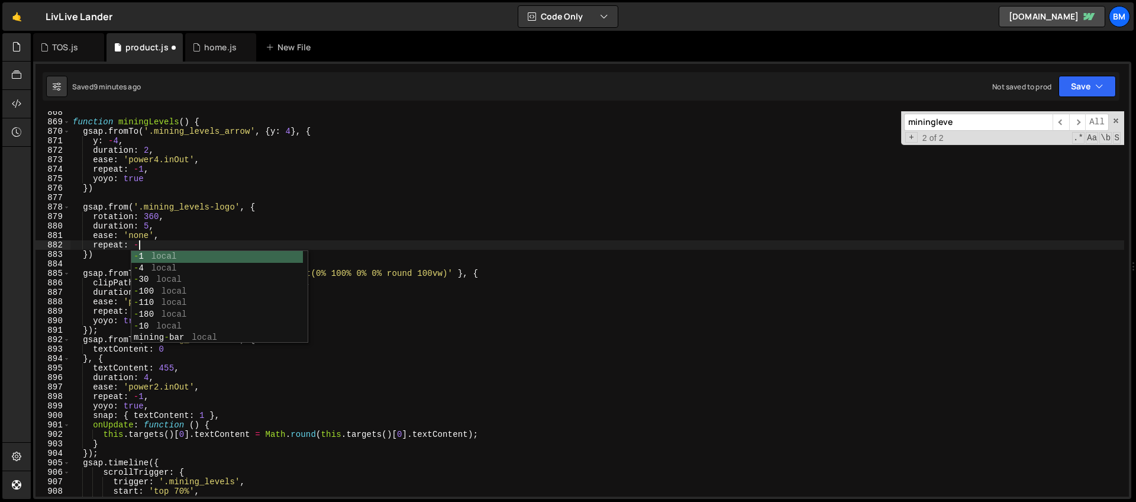
scroll to position [0, 4]
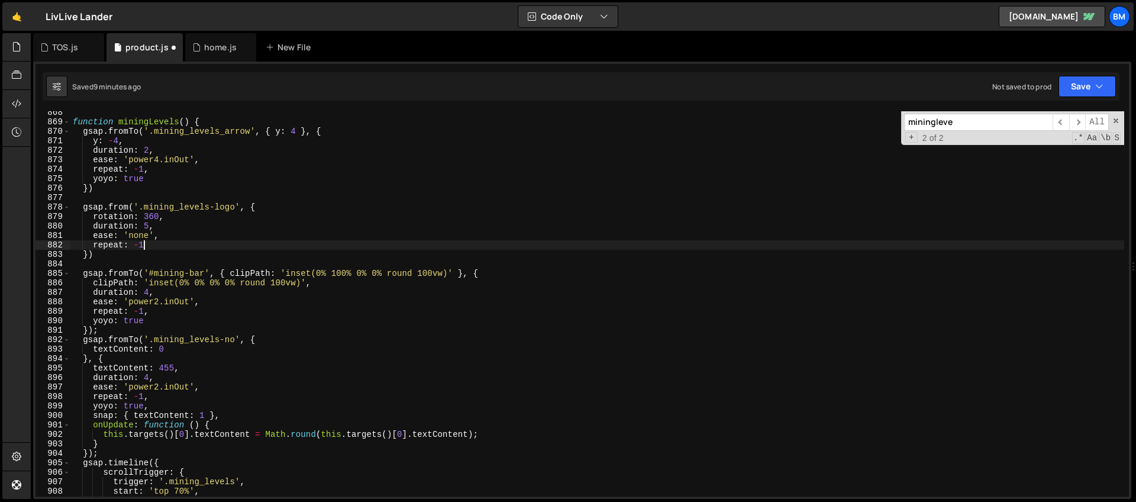
type textarea "repeat: -1"
drag, startPoint x: 970, startPoint y: 118, endPoint x: 760, endPoint y: 126, distance: 210.2
click at [763, 126] on div "function miningLevels ( ) { gsap . fromTo ( '.mining_levels_arrow' , { y : 4 } …" at bounding box center [597, 303] width 1054 height 385
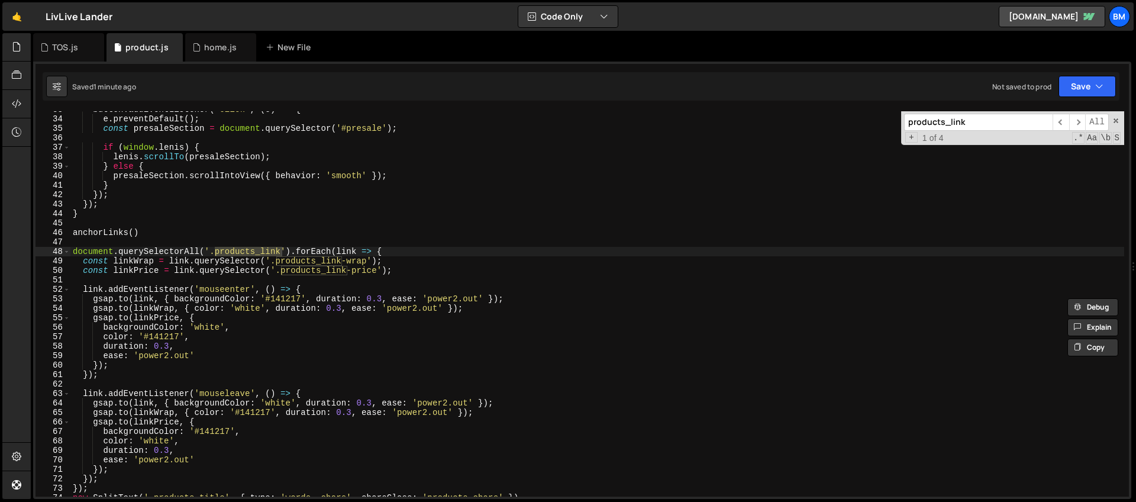
scroll to position [355, 0]
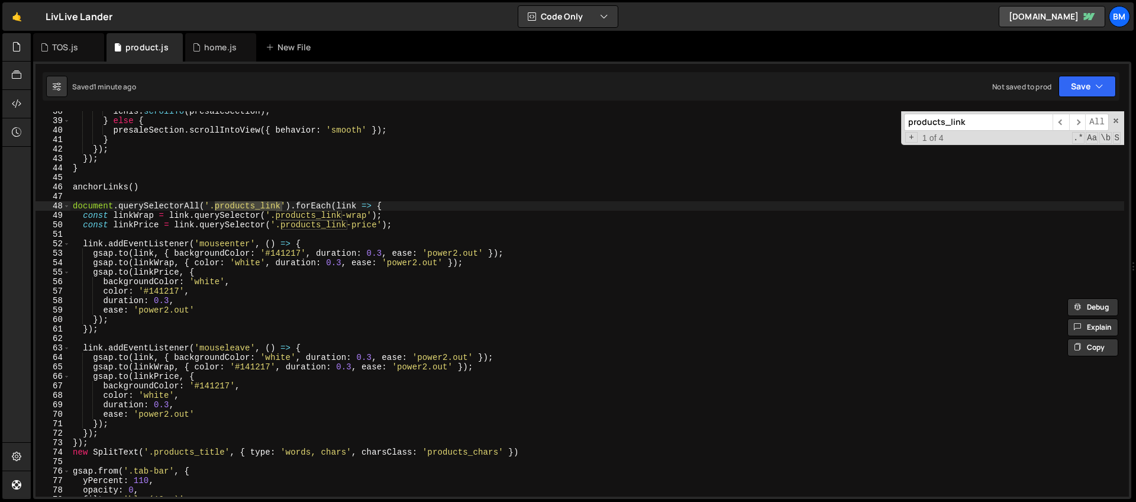
type input "products_link"
click at [311, 246] on div "[PERSON_NAME] . scrollTo ( presaleSection ) ; } else { presaleSection . scrollI…" at bounding box center [597, 309] width 1054 height 404
click at [208, 275] on div "[PERSON_NAME] . scrollTo ( presaleSection ) ; } else { presaleSection . scrollI…" at bounding box center [597, 309] width 1054 height 404
click at [316, 243] on div "[PERSON_NAME] . scrollTo ( presaleSection ) ; } else { presaleSection . scrollI…" at bounding box center [597, 309] width 1054 height 404
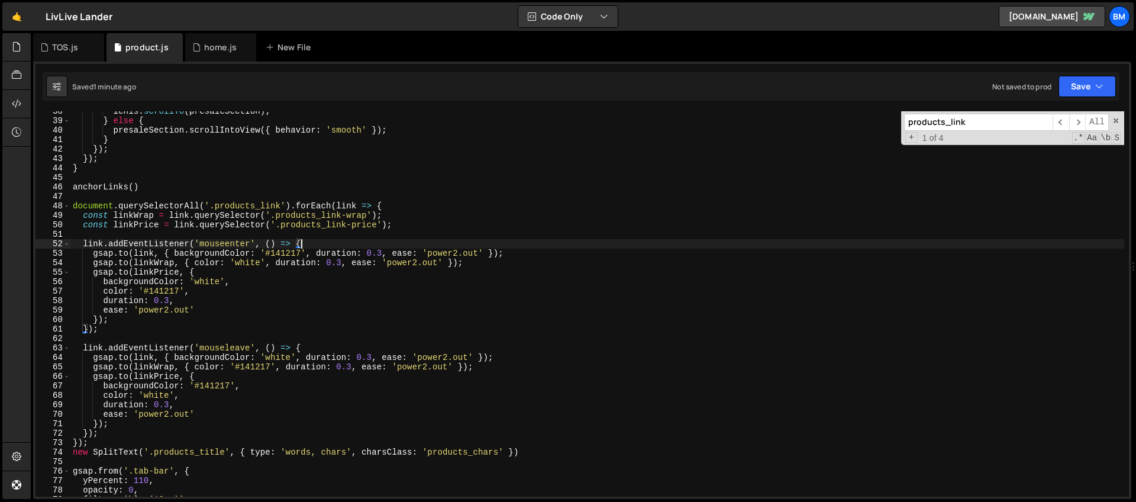
click at [117, 318] on div "[PERSON_NAME] . scrollTo ( presaleSection ) ; } else { presaleSection . scrollI…" at bounding box center [597, 309] width 1054 height 404
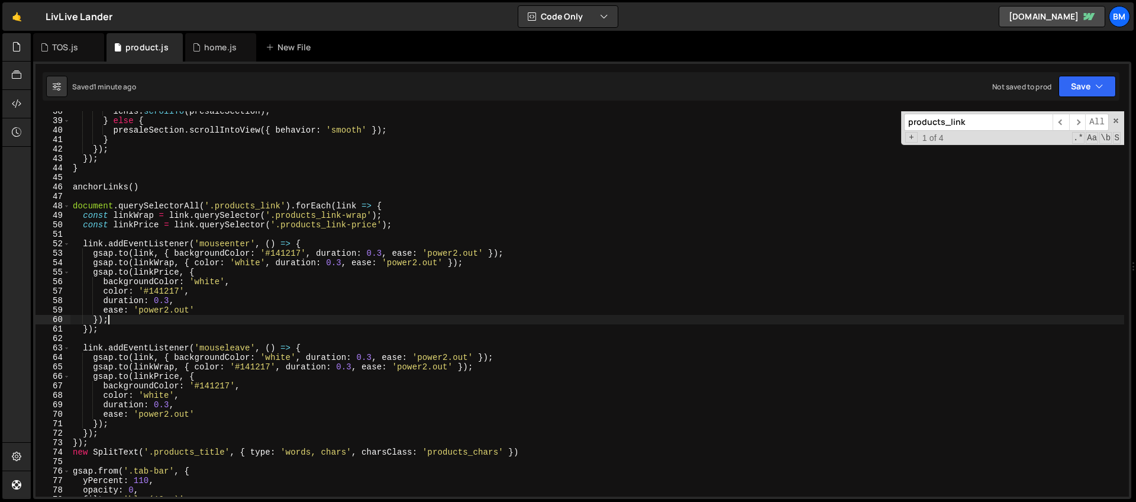
scroll to position [0, 2]
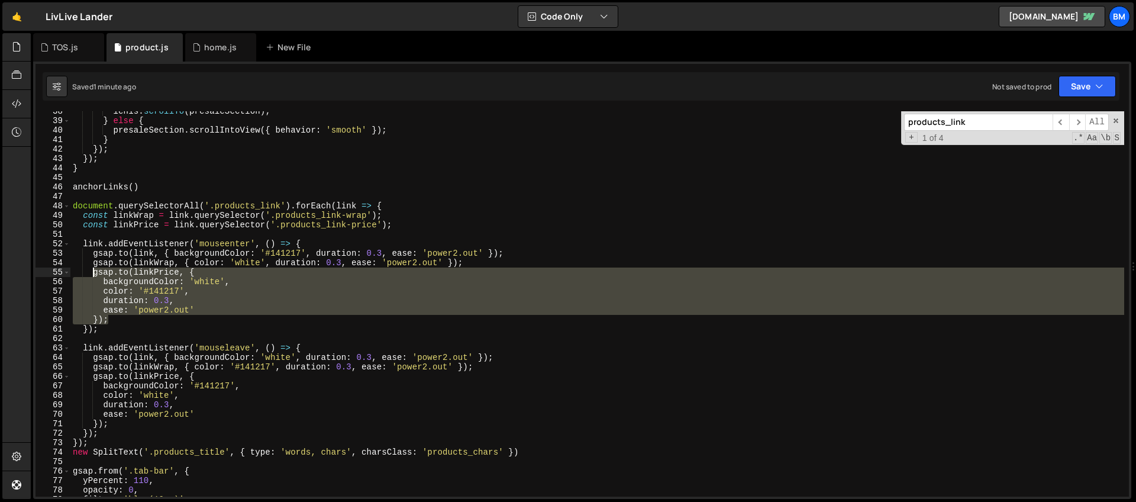
drag, startPoint x: 112, startPoint y: 318, endPoint x: 93, endPoint y: 276, distance: 46.9
click at [93, 276] on div "[PERSON_NAME] . scrollTo ( presaleSection ) ; } else { presaleSection . scrollI…" at bounding box center [597, 309] width 1054 height 404
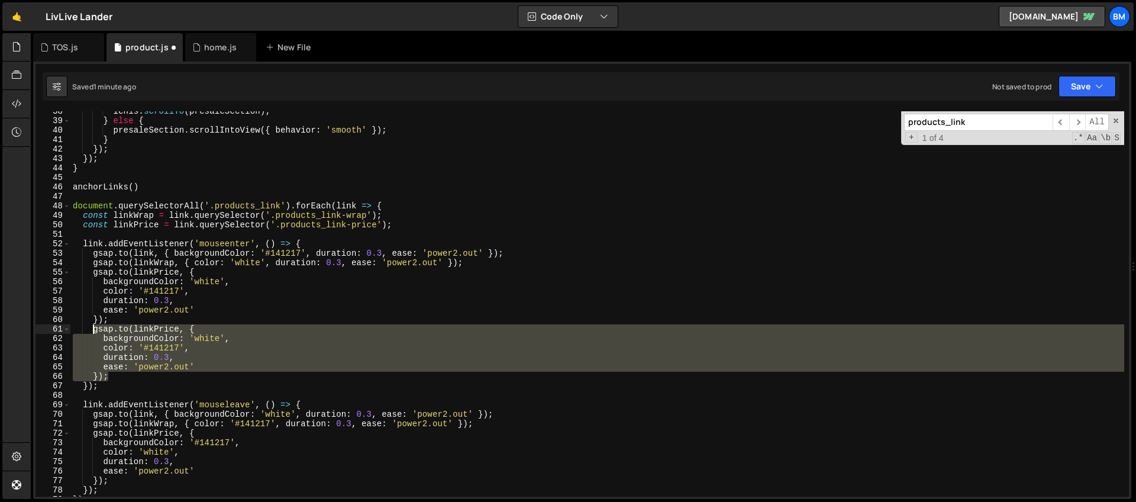
click at [190, 327] on div "[PERSON_NAME] . scrollTo ( presaleSection ) ; } else { presaleSection . scrollI…" at bounding box center [597, 303] width 1054 height 385
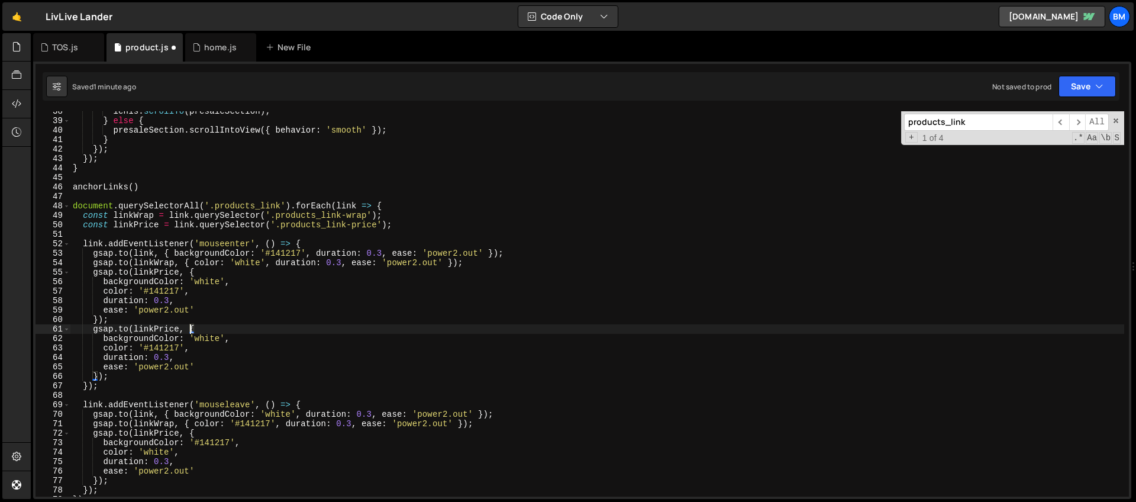
click at [172, 328] on div "[PERSON_NAME] . scrollTo ( presaleSection ) ; } else { presaleSection . scrollI…" at bounding box center [597, 309] width 1054 height 404
paste textarea "products_glow'"
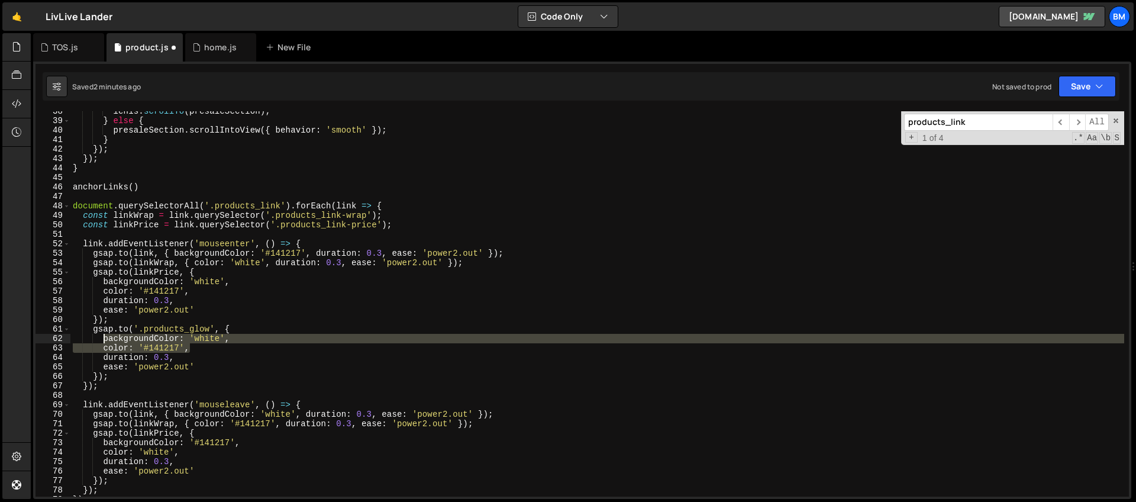
drag, startPoint x: 196, startPoint y: 347, endPoint x: 105, endPoint y: 341, distance: 91.4
click at [105, 341] on div "[PERSON_NAME] . scrollTo ( presaleSection ) ; } else { presaleSection . scrollI…" at bounding box center [597, 309] width 1054 height 404
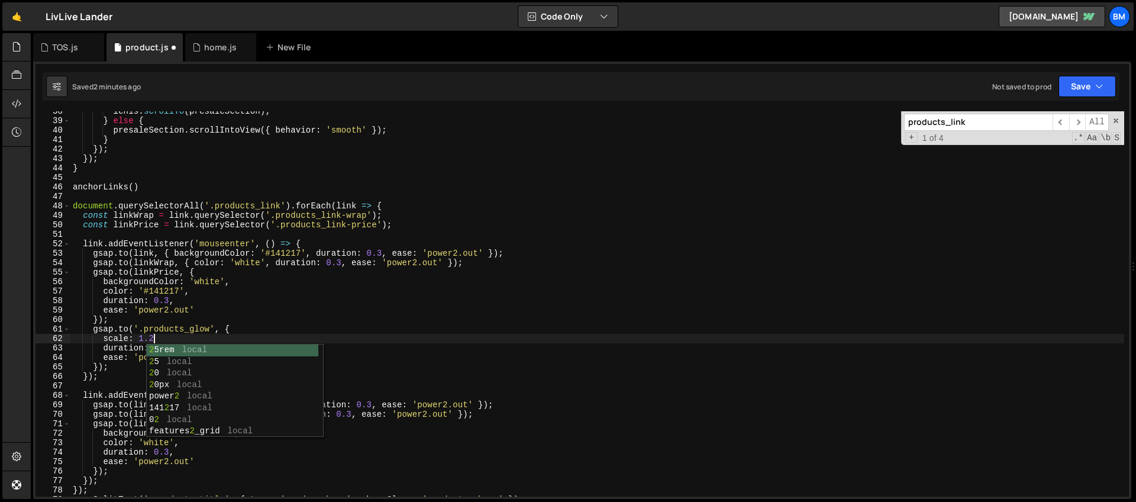
scroll to position [0, 5]
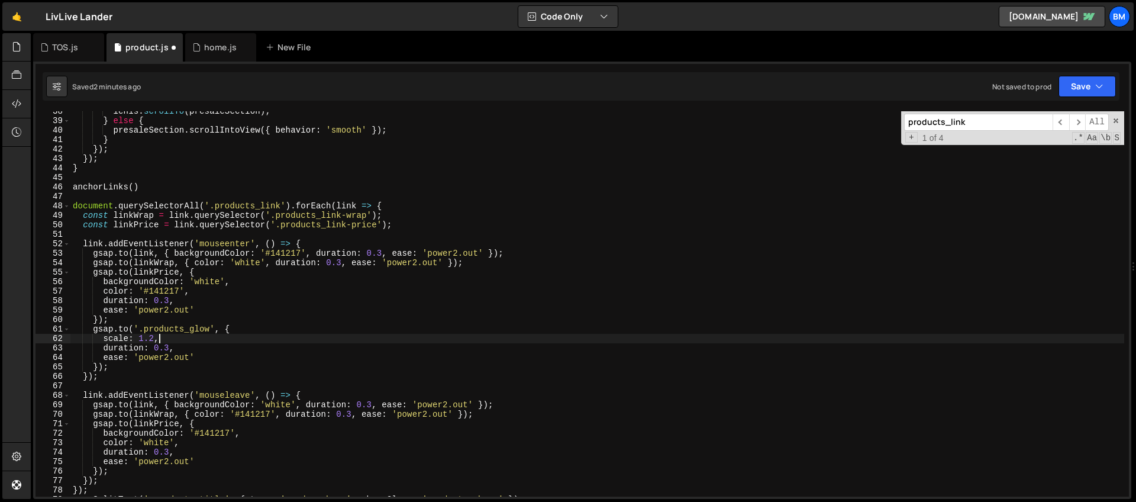
click at [170, 346] on div "[PERSON_NAME] . scrollTo ( presaleSection ) ; } else { presaleSection . scrollI…" at bounding box center [597, 309] width 1054 height 404
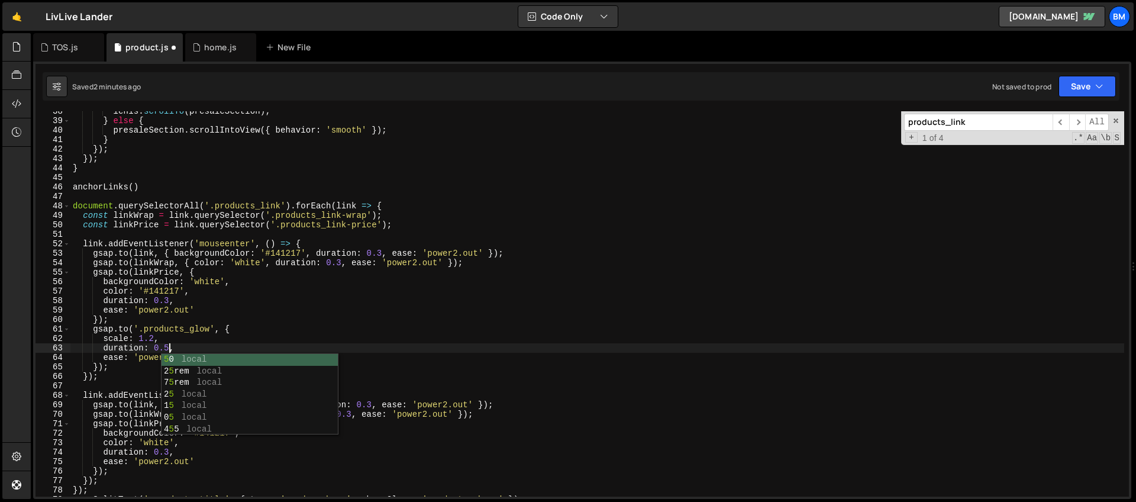
scroll to position [0, 7]
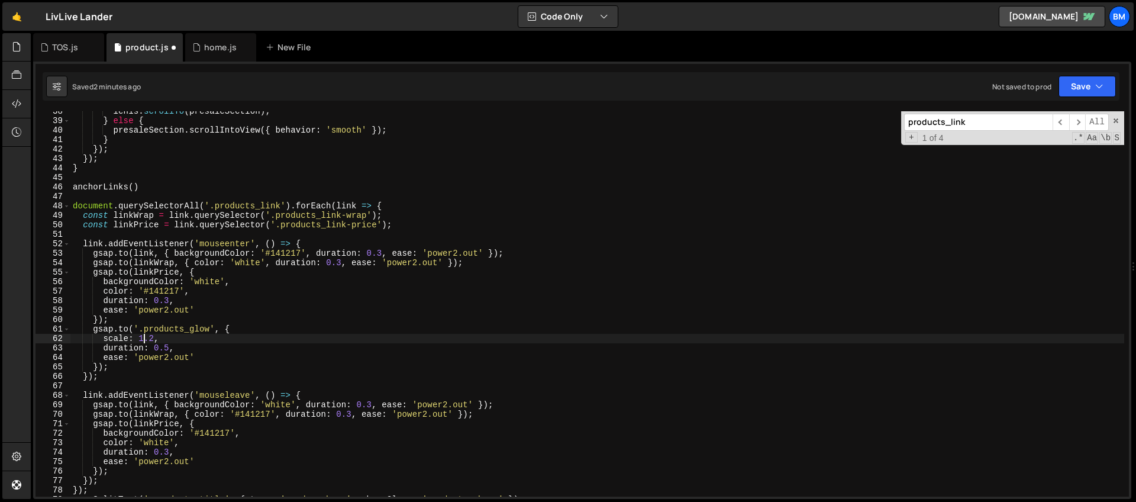
click at [146, 335] on div "[PERSON_NAME] . scrollTo ( presaleSection ) ; } else { presaleSection . scrollI…" at bounding box center [597, 309] width 1054 height 404
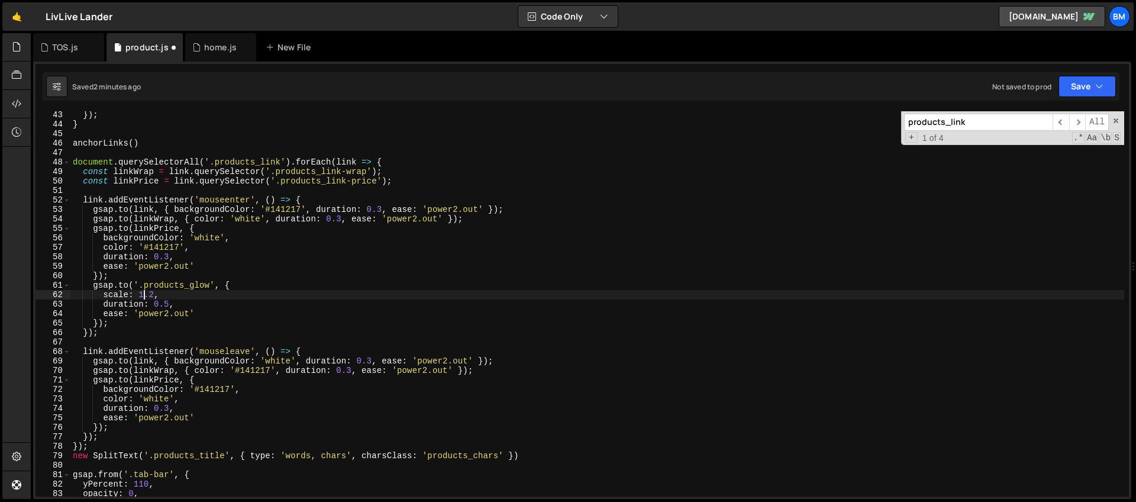
scroll to position [399, 0]
click at [233, 286] on div "}) ; } anchorLinks ( ) document . querySelectorAll ( '.products_link' ) . forEa…" at bounding box center [597, 312] width 1054 height 404
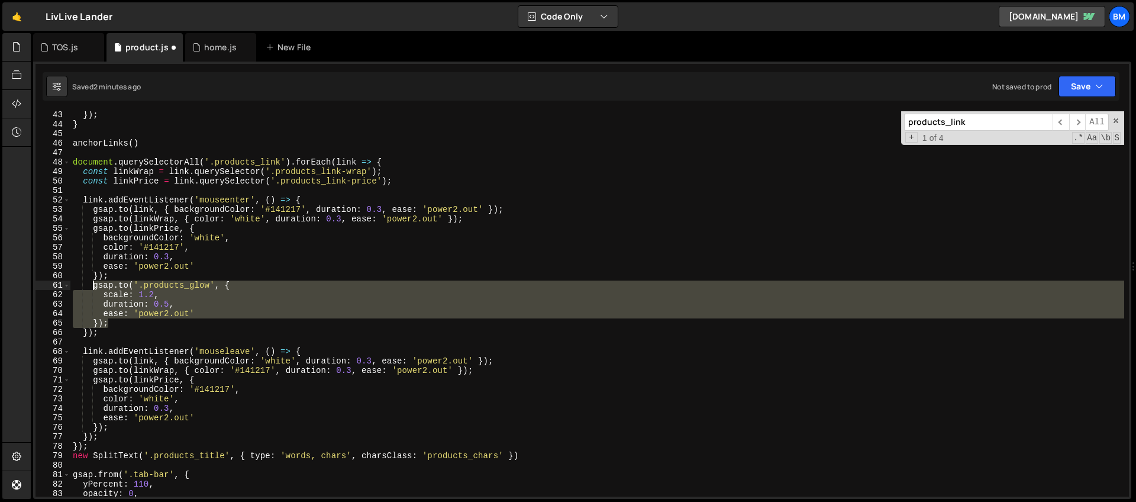
drag, startPoint x: 113, startPoint y: 320, endPoint x: 93, endPoint y: 286, distance: 39.8
click at [93, 286] on div "}) ; } anchorLinks ( ) document . querySelectorAll ( '.products_link' ) . forEa…" at bounding box center [597, 312] width 1054 height 404
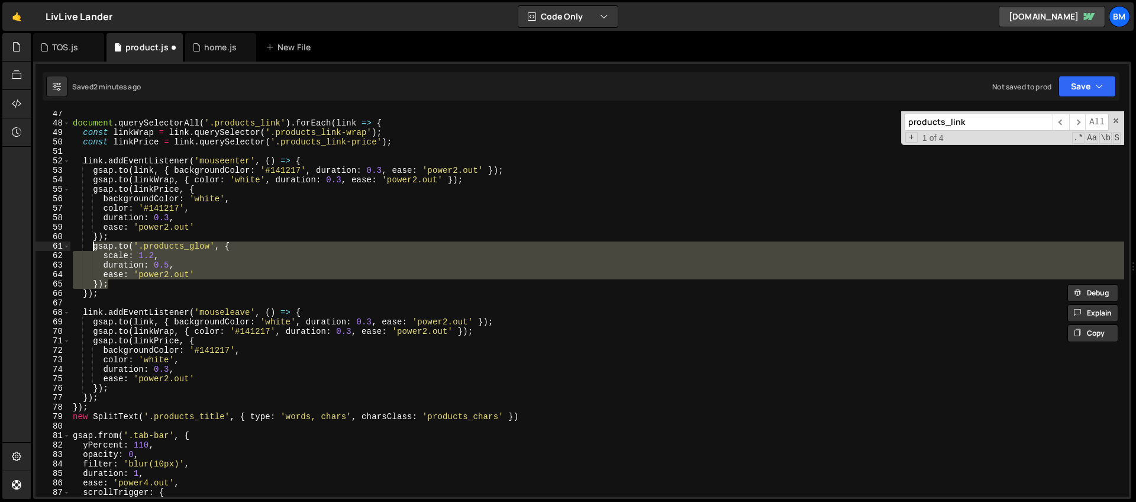
click at [198, 340] on div "document . querySelectorAll ( '.products_link' ) . forEach ( link => { const li…" at bounding box center [597, 311] width 1054 height 404
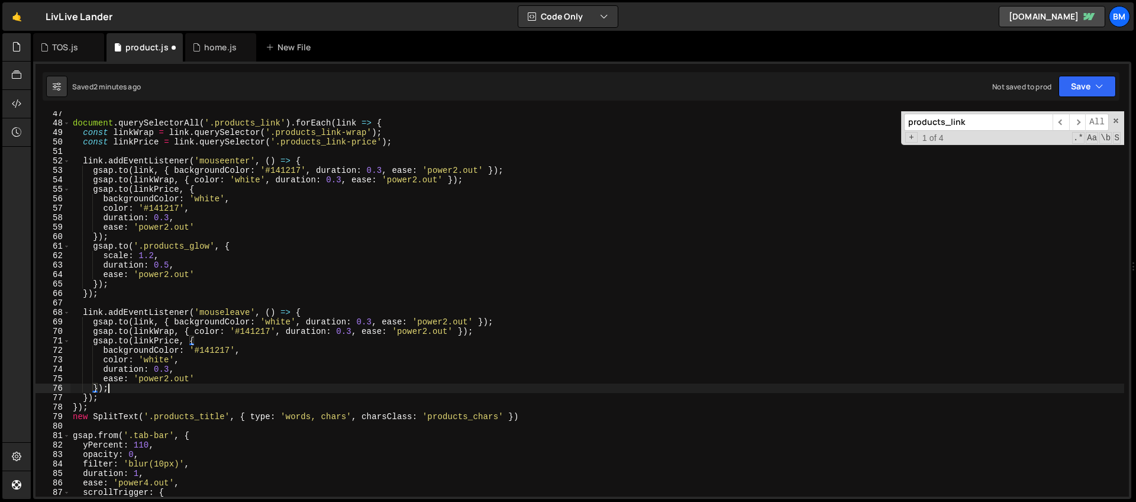
click at [110, 386] on div "document . querySelectorAll ( '.products_link' ) . forEach ( link => { const li…" at bounding box center [597, 311] width 1054 height 404
type textarea "});"
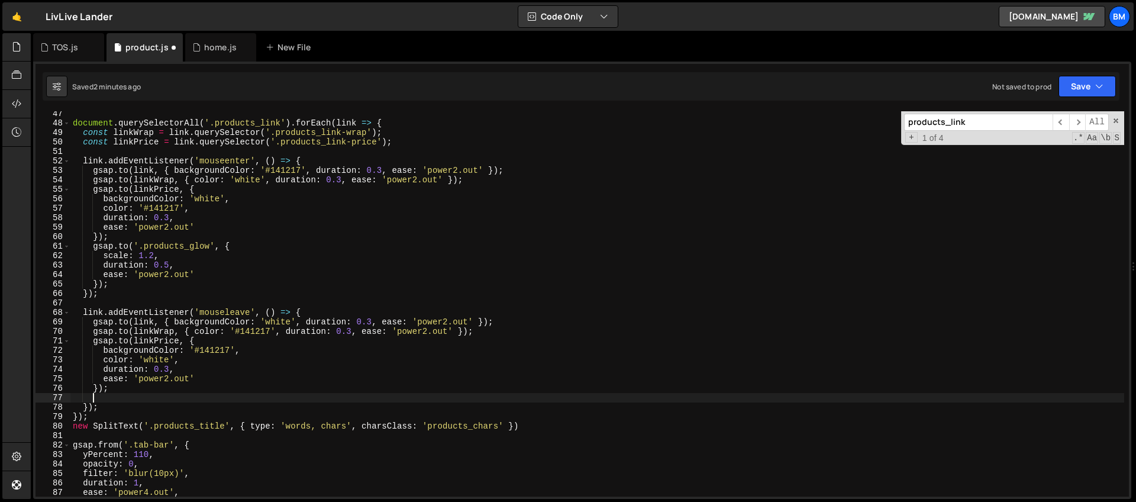
paste textarea "});"
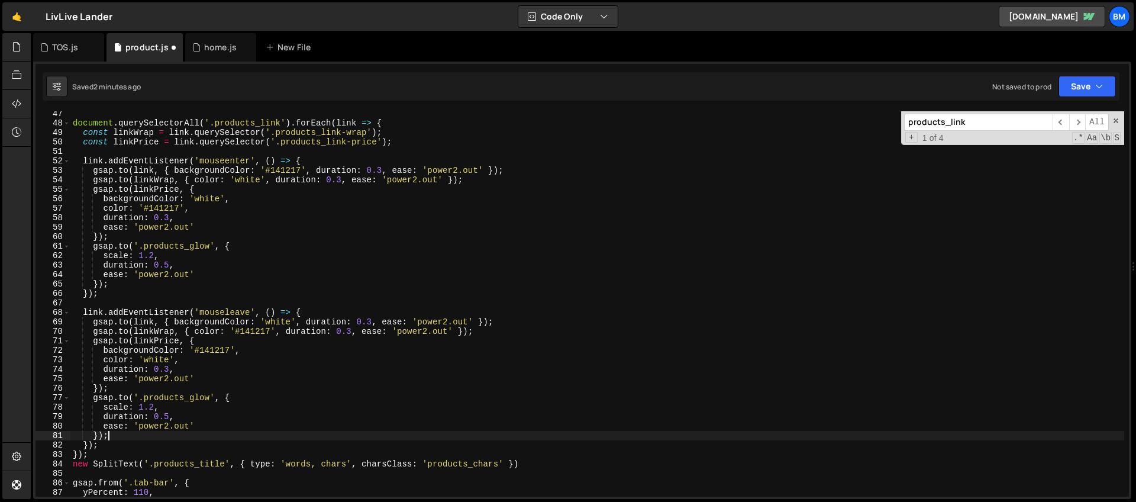
click at [156, 409] on div "document . querySelectorAll ( '.products_link' ) . forEach ( link => { const li…" at bounding box center [597, 311] width 1054 height 404
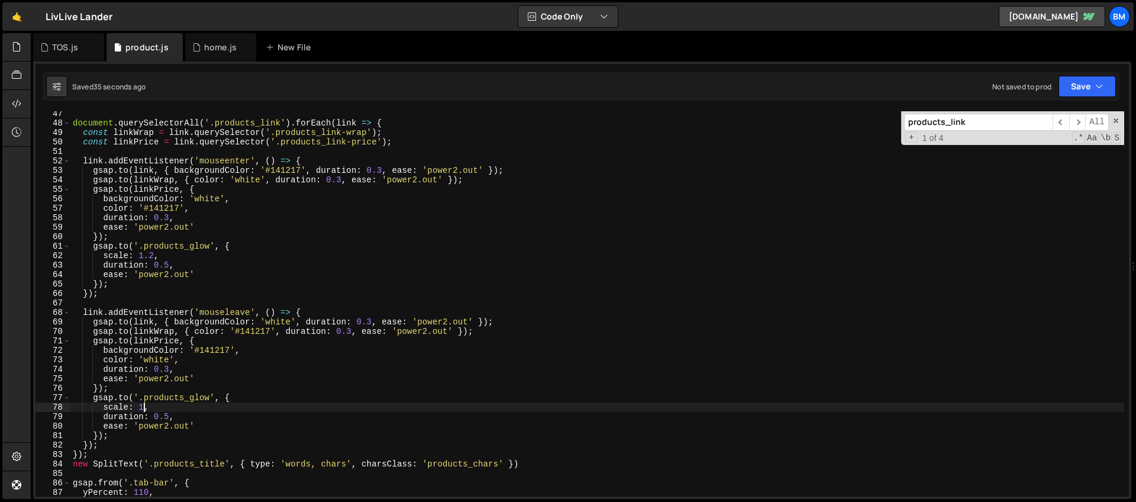
click at [154, 254] on div "document . querySelectorAll ( '.products_link' ) . forEach ( link => { const li…" at bounding box center [597, 311] width 1054 height 404
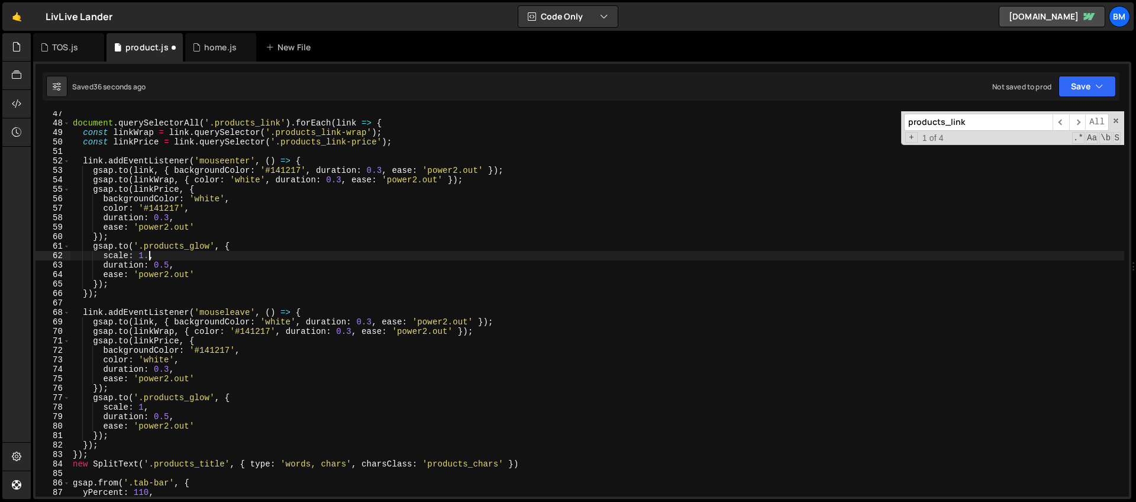
scroll to position [0, 5]
click at [153, 246] on div "document . querySelectorAll ( '.products_link' ) . forEach ( link => { const li…" at bounding box center [597, 311] width 1054 height 404
click at [160, 257] on div "document . querySelectorAll ( '.products_link' ) . forEach ( link => { const li…" at bounding box center [597, 311] width 1054 height 404
type textarea "scale: 1.5,"
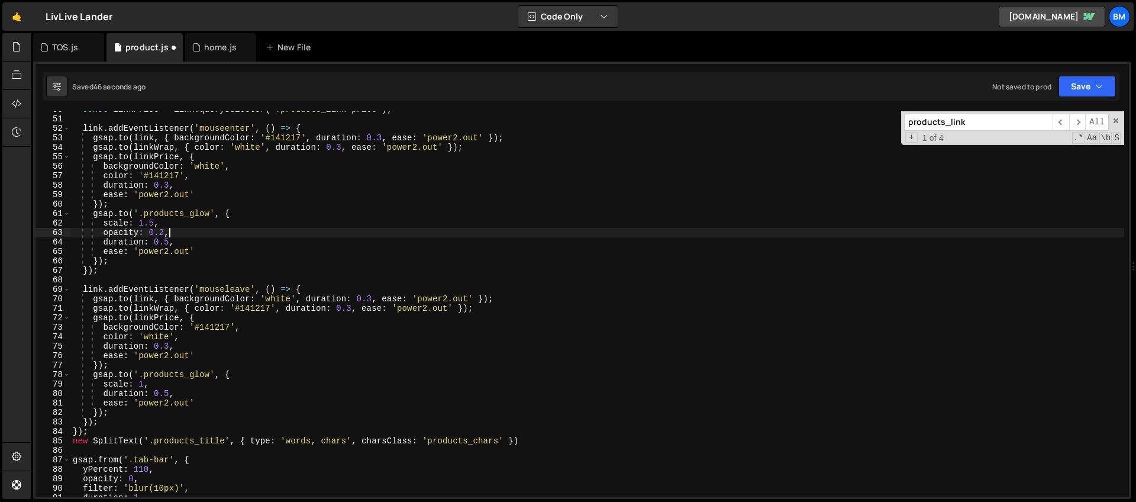
scroll to position [472, 0]
click at [157, 381] on div "const linkPrice = link . querySelector ( '.products_link-price' ) ; link . addE…" at bounding box center [597, 306] width 1054 height 404
type textarea "scale: 1,"
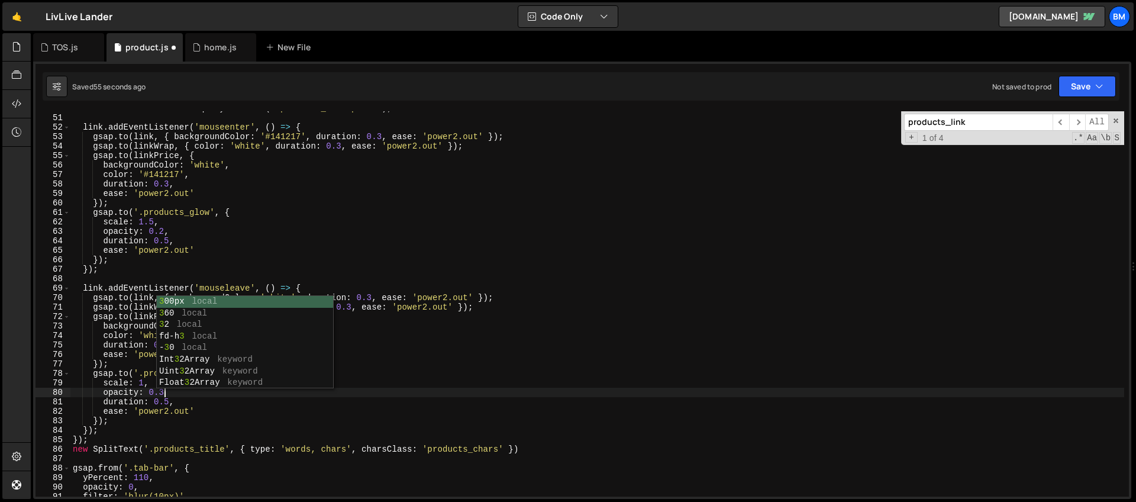
scroll to position [0, 6]
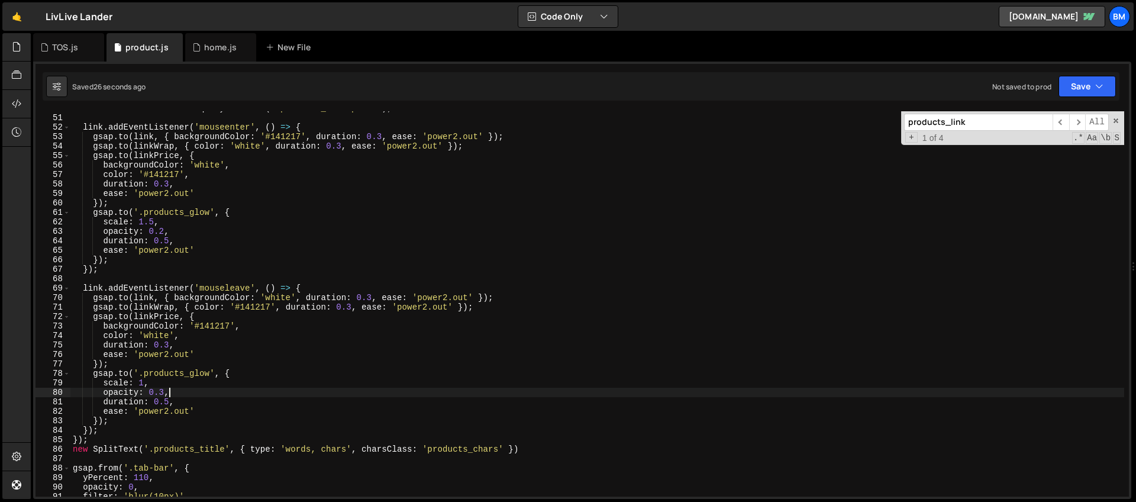
drag, startPoint x: 154, startPoint y: 221, endPoint x: 159, endPoint y: 238, distance: 17.4
click at [154, 221] on div "const linkPrice = link . querySelector ( '.products_link-price' ) ; link . addE…" at bounding box center [597, 306] width 1054 height 404
click at [106, 225] on div "const linkPrice = link . querySelector ( '.products_link-price' ) ; link . addE…" at bounding box center [597, 306] width 1054 height 404
click at [128, 223] on div "const linkPrice = link . querySelector ( '.products_link-price' ) ; link . addE…" at bounding box center [597, 306] width 1054 height 404
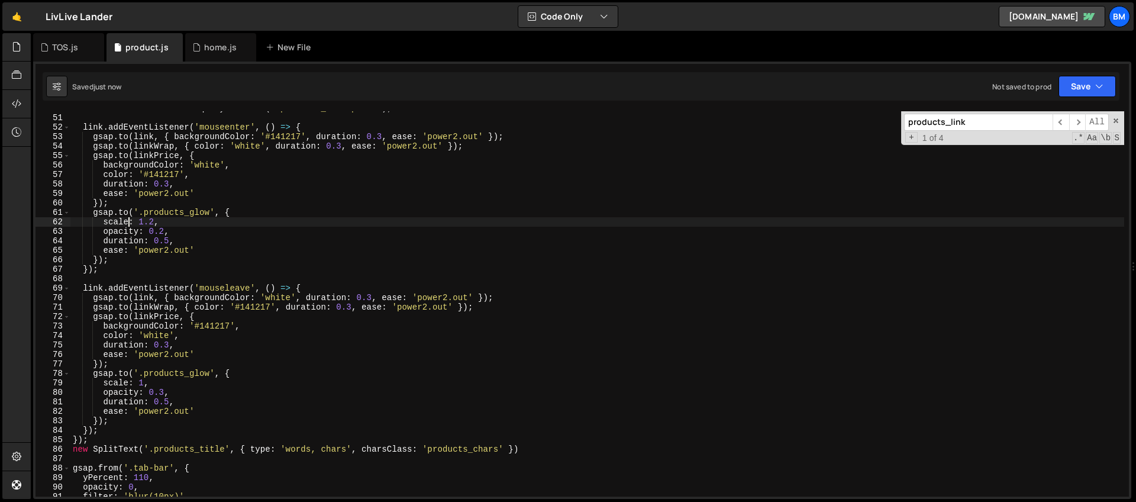
scroll to position [0, 5]
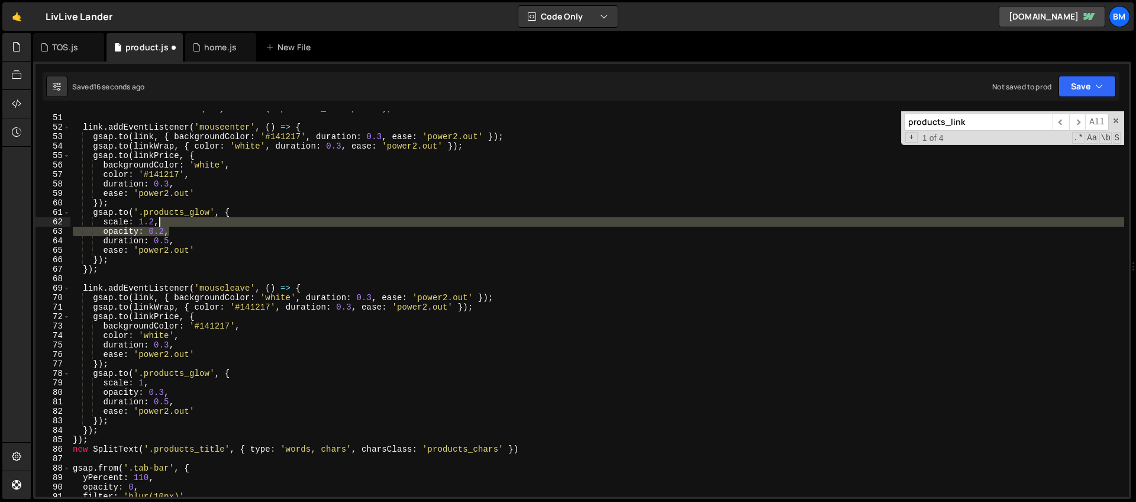
drag, startPoint x: 175, startPoint y: 233, endPoint x: 174, endPoint y: 222, distance: 10.7
click at [174, 222] on div "const linkPrice = link . querySelector ( '.products_link-price' ) ; link . addE…" at bounding box center [597, 306] width 1054 height 404
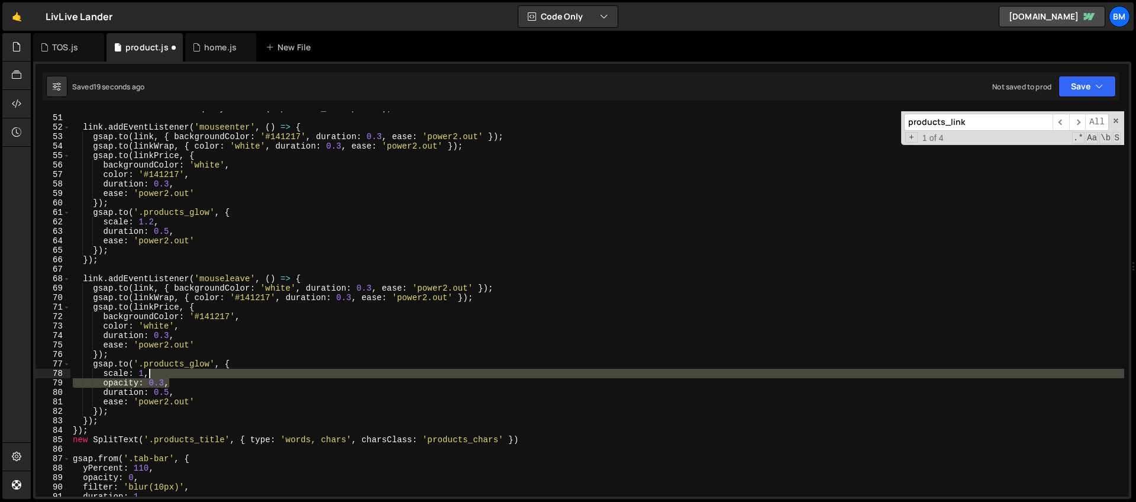
click at [173, 376] on div "const linkPrice = link . querySelector ( '.products_link-price' ) ; link . addE…" at bounding box center [597, 306] width 1054 height 404
type textarea "scale: 1,"
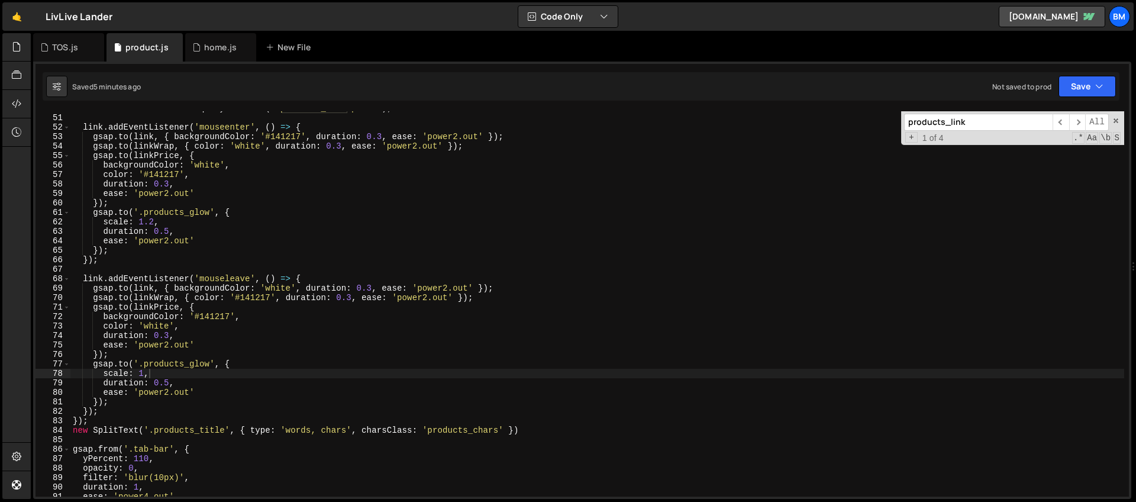
click at [970, 123] on input "products_link" at bounding box center [978, 122] width 149 height 17
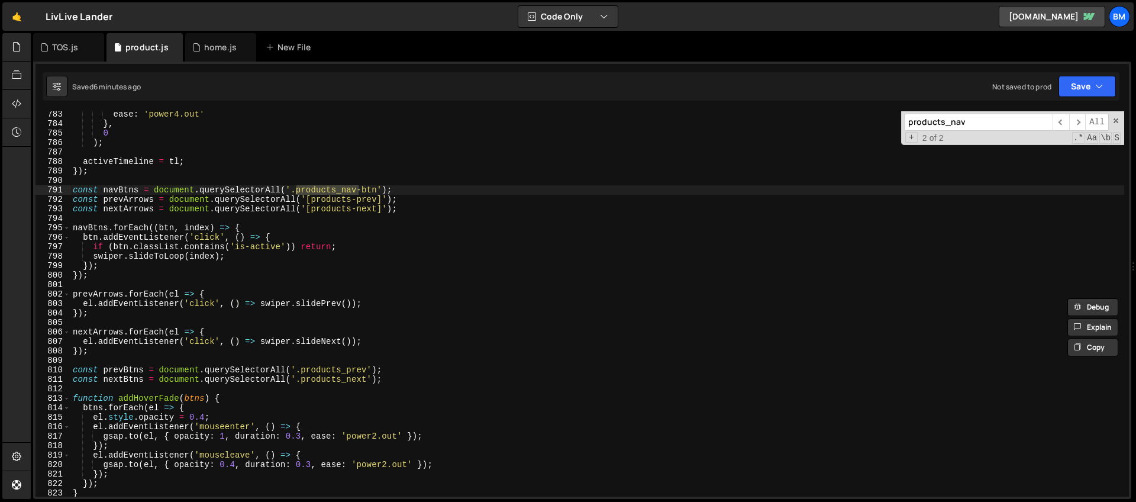
scroll to position [7439, 0]
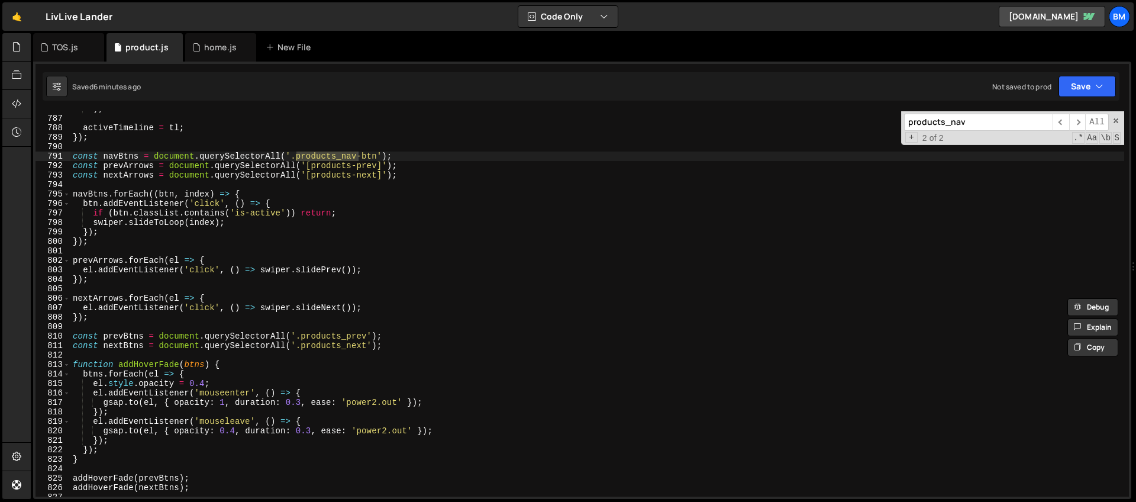
click at [970, 124] on input "products_nav" at bounding box center [978, 122] width 149 height 17
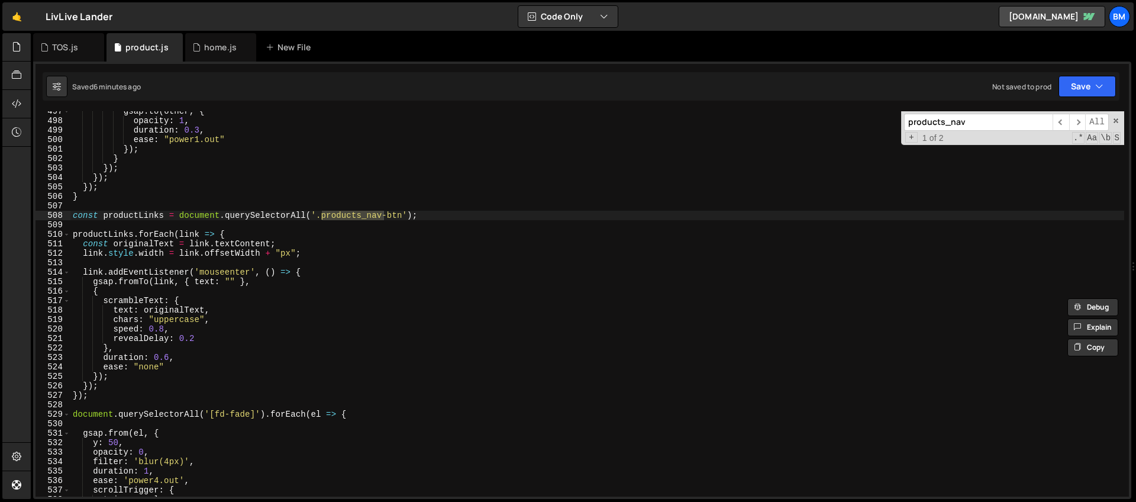
scroll to position [4701, 0]
type input "products_nav"
click at [198, 338] on div "gsap . to ( other , { opacity : 1 , duration : 0.3 , ease : "power1.out" }) ; }…" at bounding box center [597, 309] width 1054 height 404
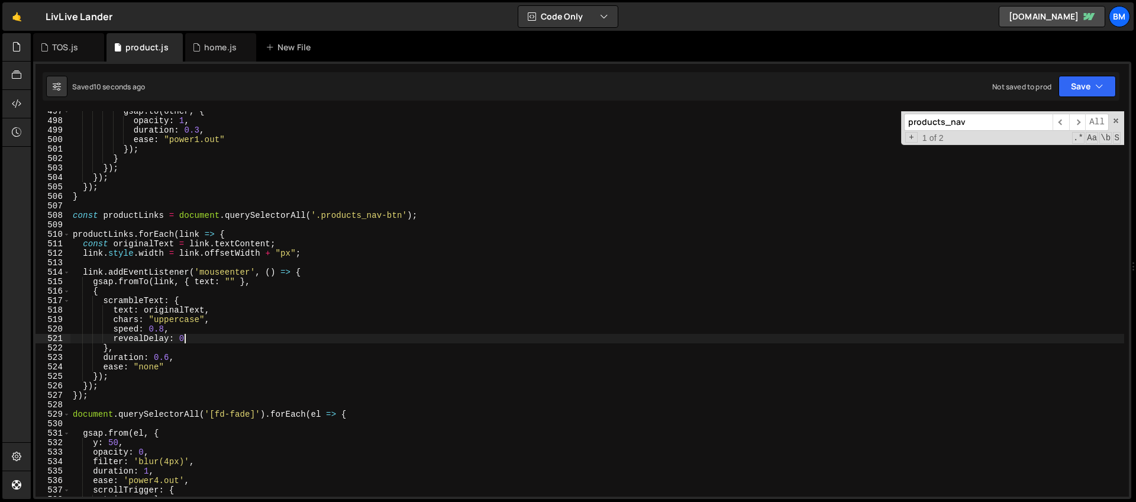
click at [170, 360] on div "gsap . to ( other , { opacity : 1 , duration : 0.3 , ease : "power1.out" }) ; }…" at bounding box center [597, 309] width 1054 height 404
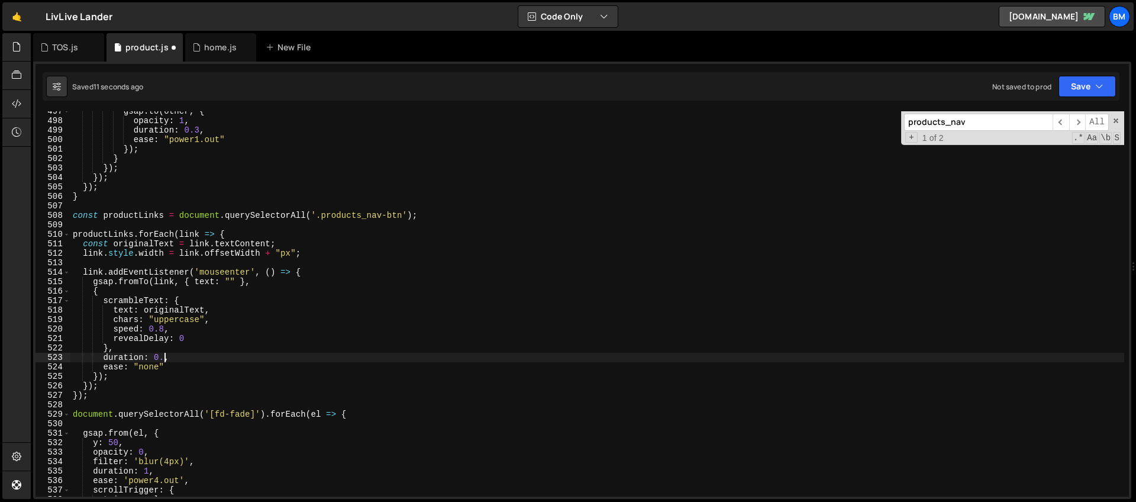
scroll to position [0, 7]
click at [186, 339] on div "gsap . to ( other , { opacity : 1 , duration : 0.3 , ease : "power1.out" }) ; }…" at bounding box center [597, 309] width 1054 height 404
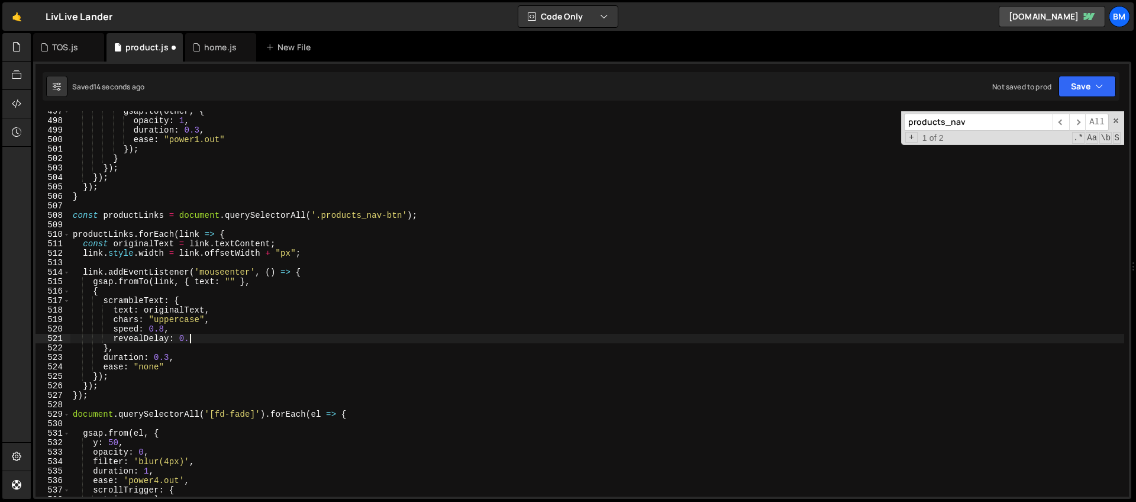
scroll to position [0, 8]
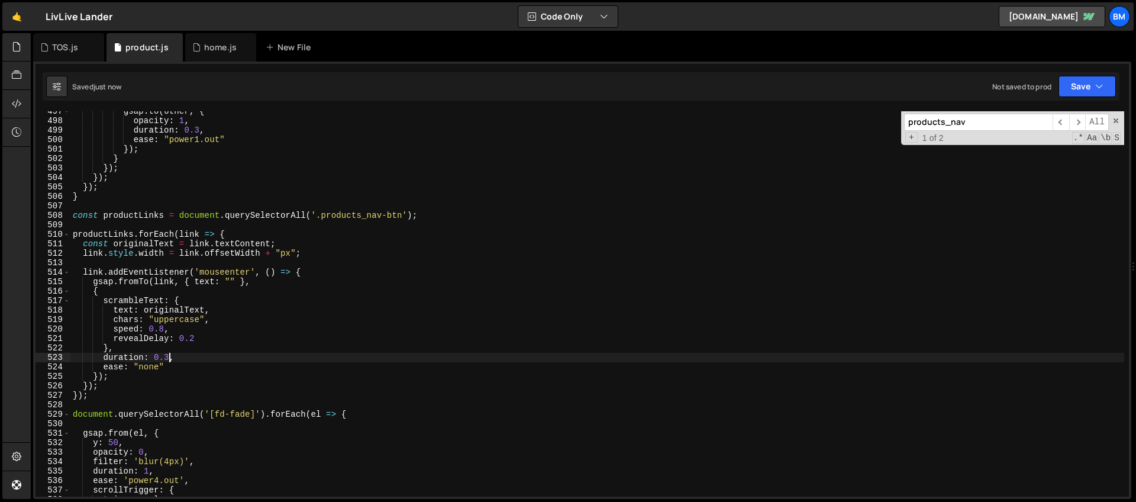
click at [170, 354] on div "gsap . to ( other , { opacity : 1 , duration : 0.3 , ease : "power1.out" }) ; }…" at bounding box center [597, 309] width 1054 height 404
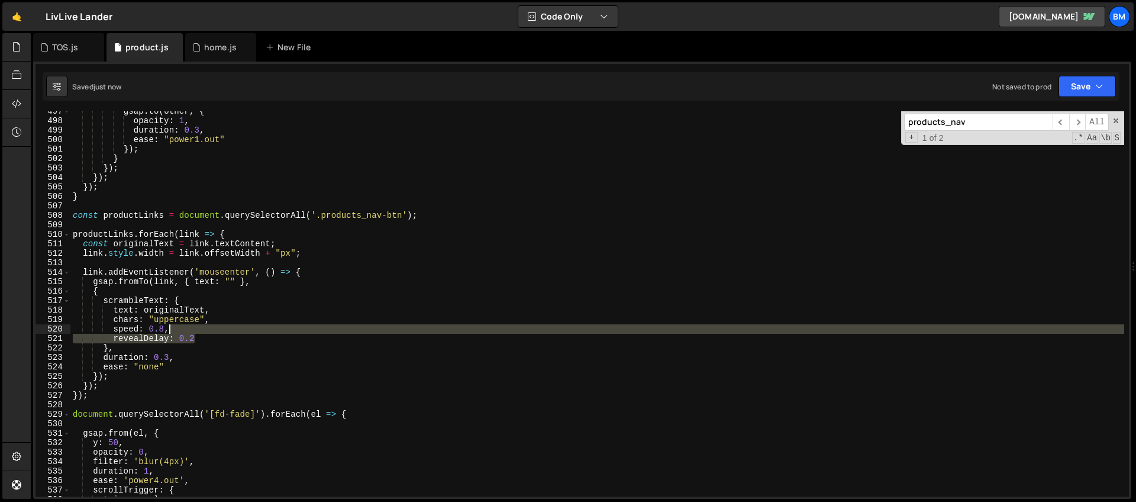
drag, startPoint x: 208, startPoint y: 339, endPoint x: 198, endPoint y: 325, distance: 17.3
click at [198, 325] on div "gsap . to ( other , { opacity : 1 , duration : 0.3 , ease : "power1.out" }) ; }…" at bounding box center [597, 309] width 1054 height 404
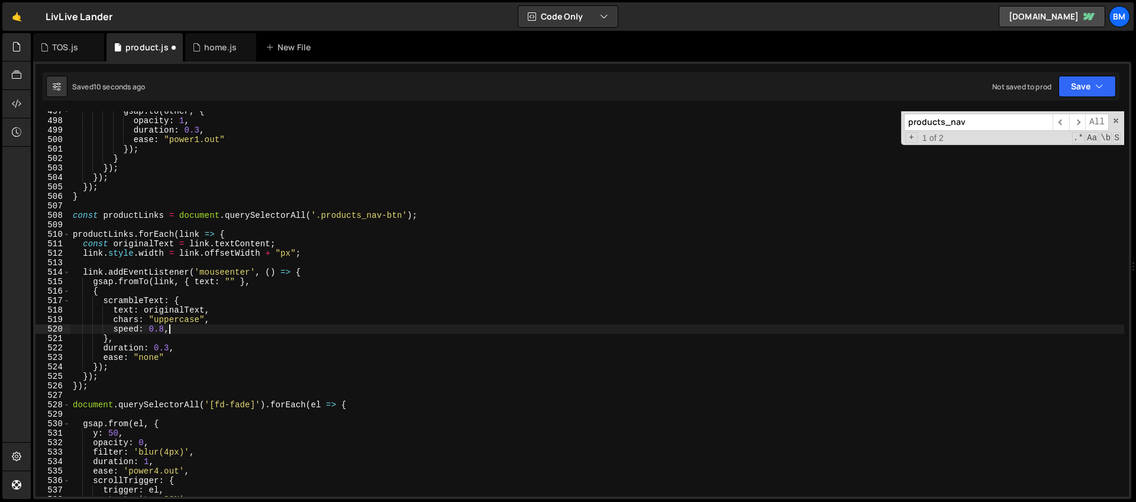
click at [163, 330] on div "gsap . to ( other , { opacity : 1 , duration : 0.3 , ease : "power1.out" }) ; }…" at bounding box center [597, 309] width 1054 height 404
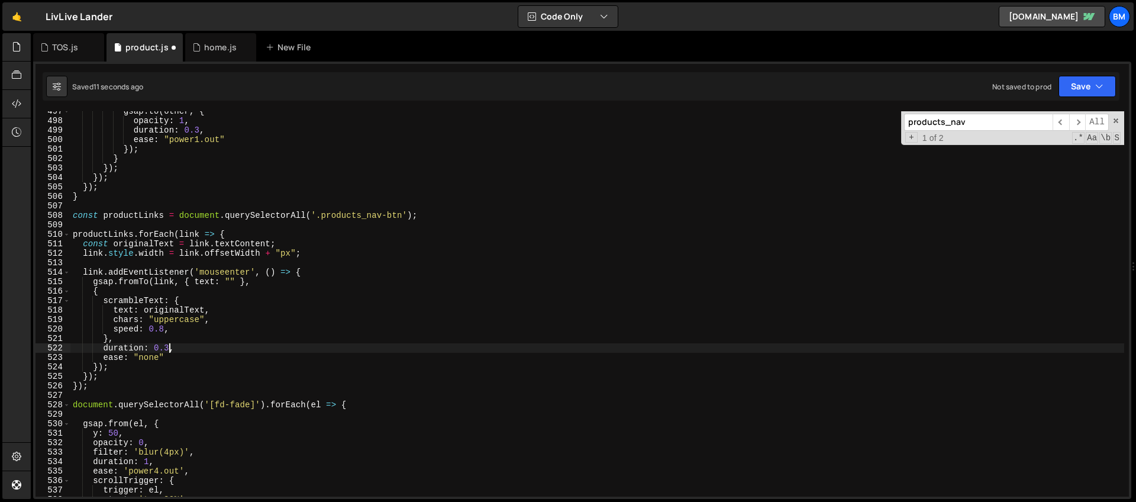
click at [169, 348] on div "gsap . to ( other , { opacity : 1 , duration : 0.3 , ease : "power1.out" }) ; }…" at bounding box center [597, 309] width 1054 height 404
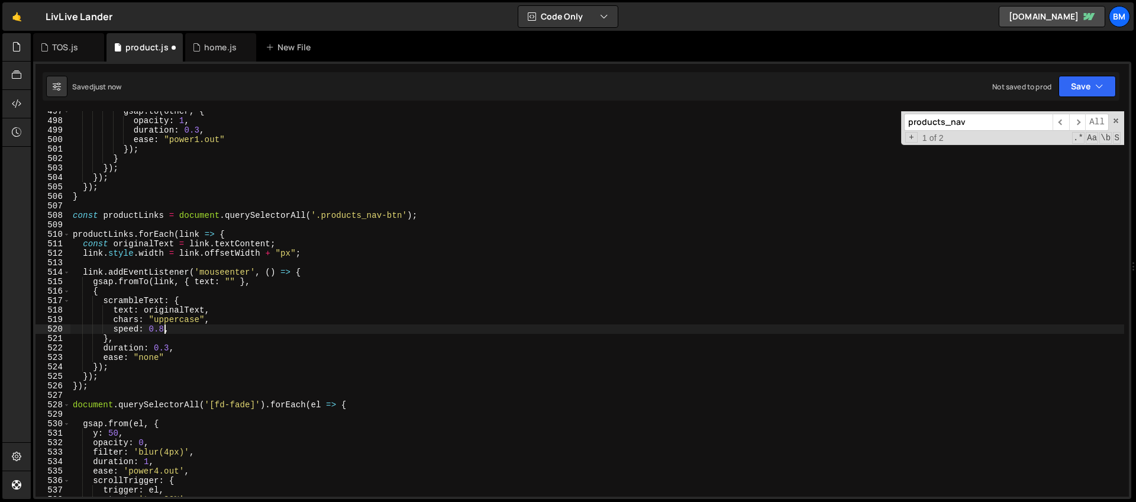
click at [165, 325] on div "gsap . to ( other , { opacity : 1 , duration : 0.3 , ease : "power1.out" }) ; }…" at bounding box center [597, 309] width 1054 height 404
type textarea "speed: 0.8,"
drag, startPoint x: 973, startPoint y: 121, endPoint x: 851, endPoint y: 125, distance: 122.0
click at [851, 125] on div "gsap . to ( other , { opacity : 1 , duration : 0.3 , ease : "power1.out" }) ; }…" at bounding box center [597, 303] width 1054 height 385
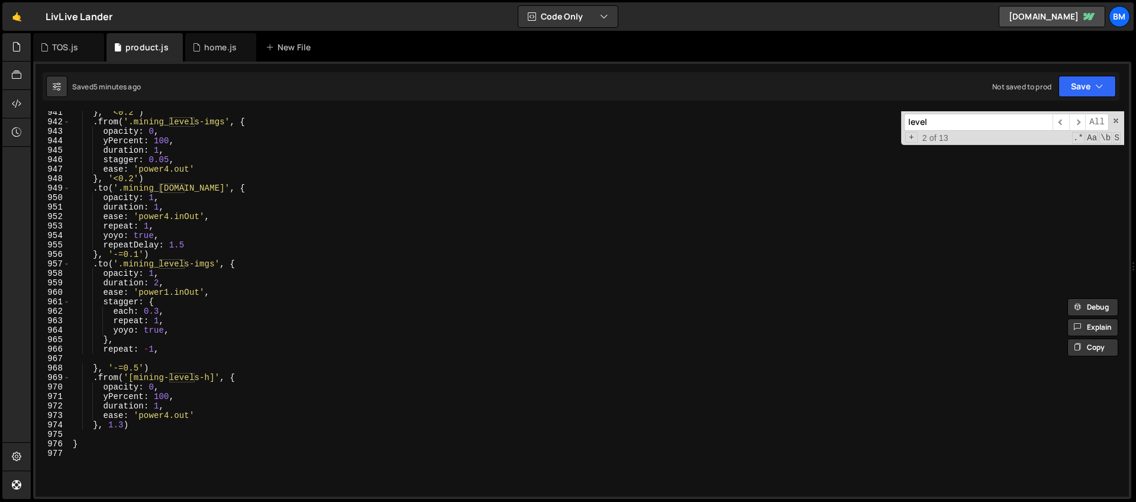
scroll to position [8909, 0]
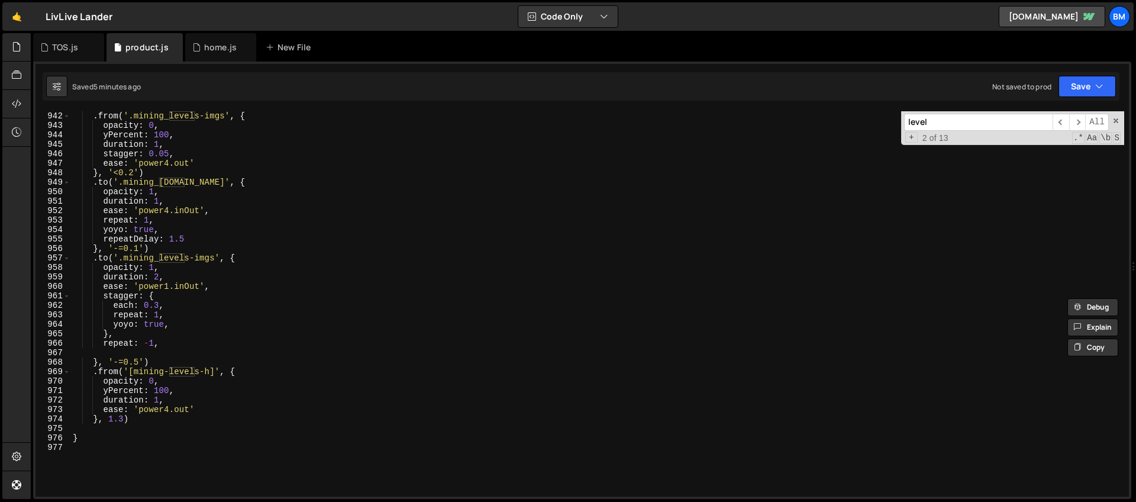
type input "level"
type textarea "}, '-=0.5')"
click at [154, 364] on div ". from ( '.mining_levels-imgs' , { opacity : 0 , yPercent : 100 , duration : 1 …" at bounding box center [597, 313] width 1054 height 404
type textarea "."
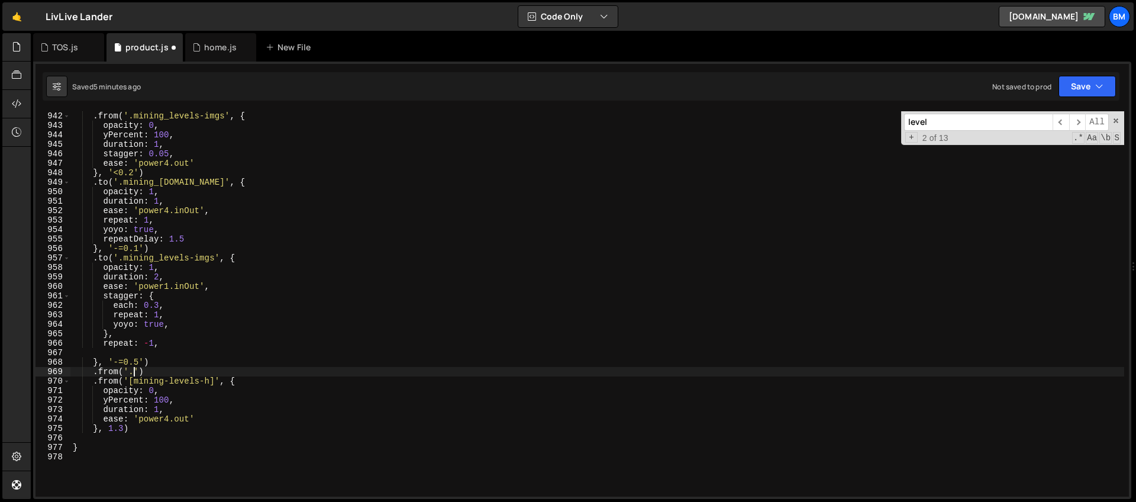
paste textarea "mining_ladder')"
type textarea ".from('.mining_ladder', {')"
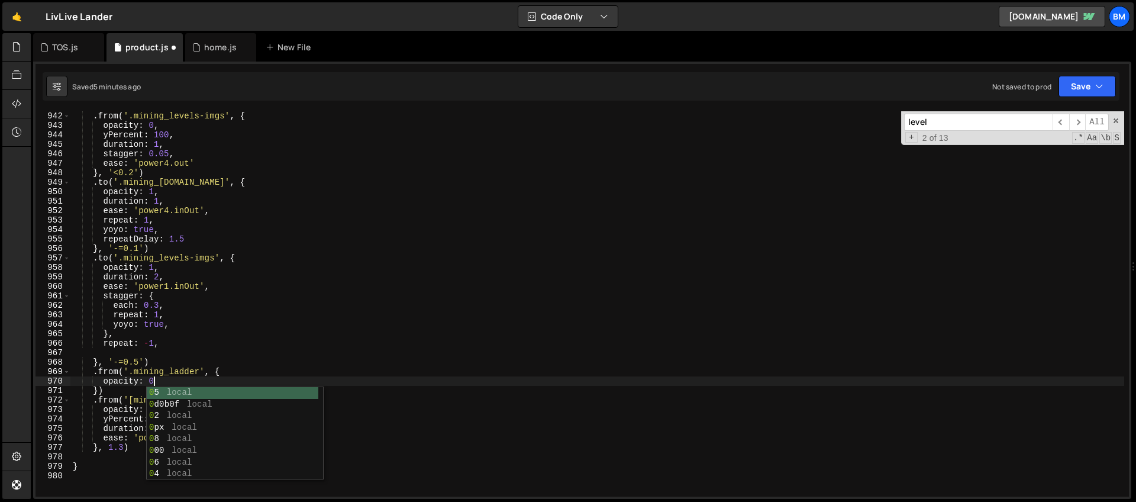
type textarea "opacity: 0,"
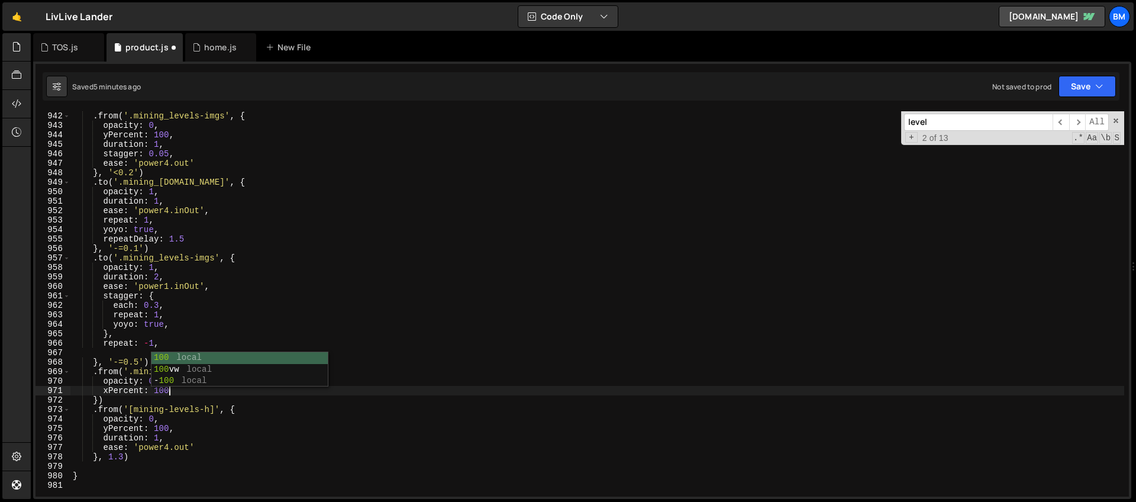
type textarea "xPercent: 100,"
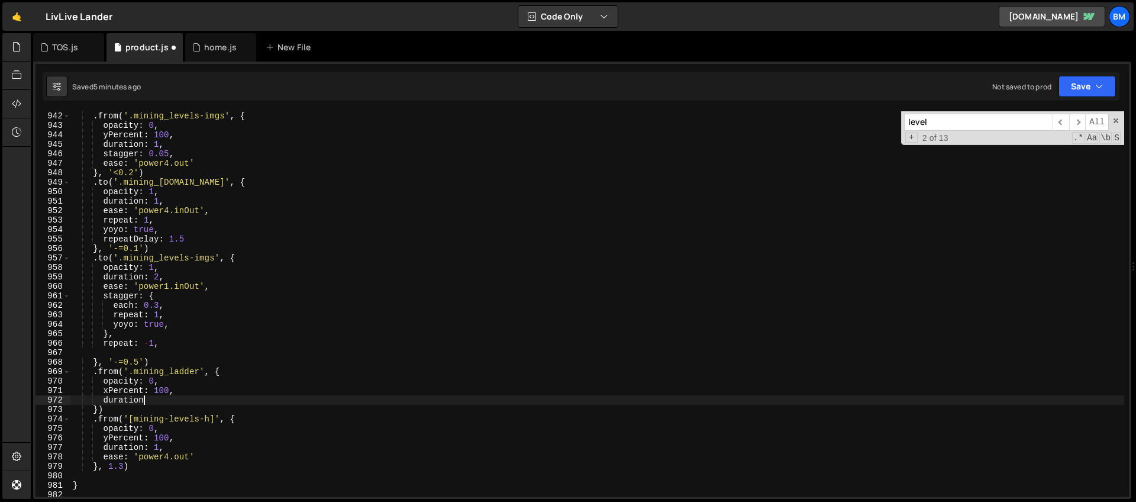
scroll to position [0, 5]
type textarea "duration: 2.5,"
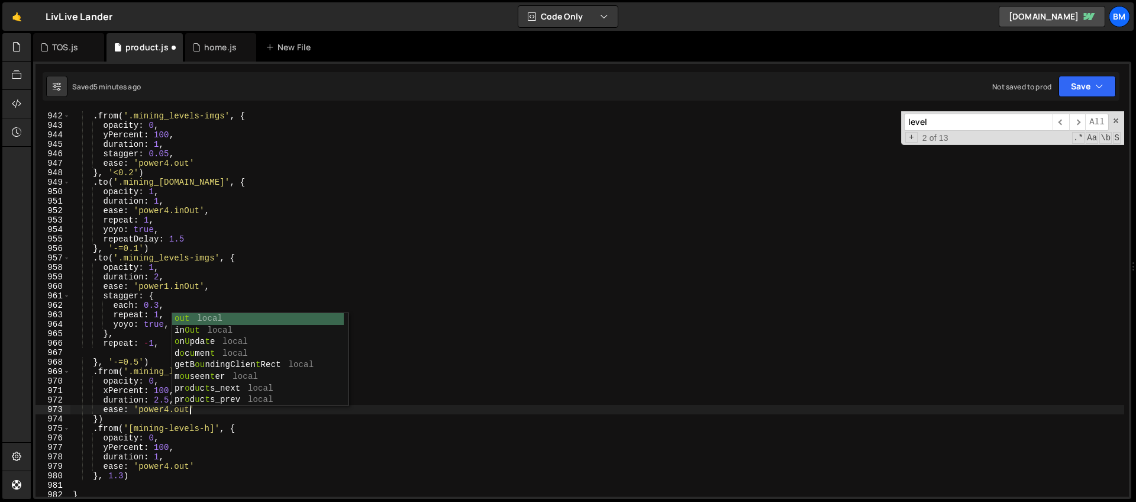
scroll to position [0, 8]
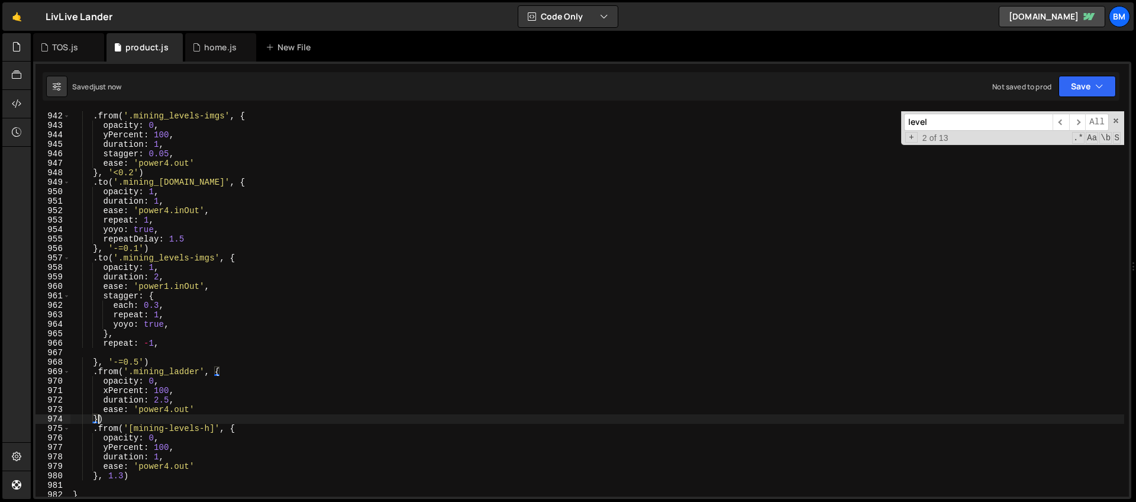
click at [98, 418] on div ". from ( '.mining_levels-imgs' , { opacity : 0 , yPercent : 100 , duration : 1 …" at bounding box center [597, 313] width 1054 height 404
click at [163, 393] on div ". from ( '.mining_levels-imgs' , { opacity : 0 , yPercent : 100 , duration : 1 …" at bounding box center [597, 313] width 1054 height 404
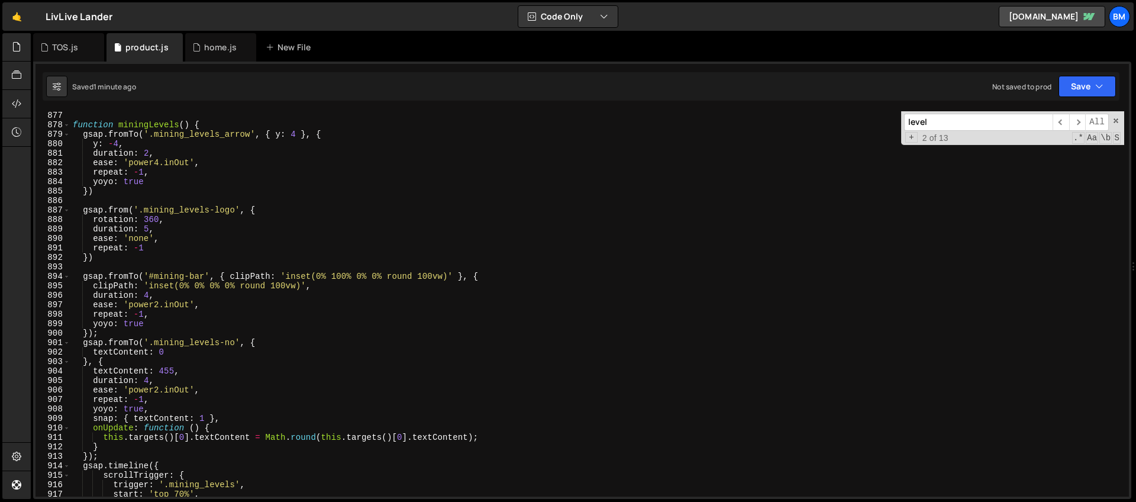
scroll to position [8244, 0]
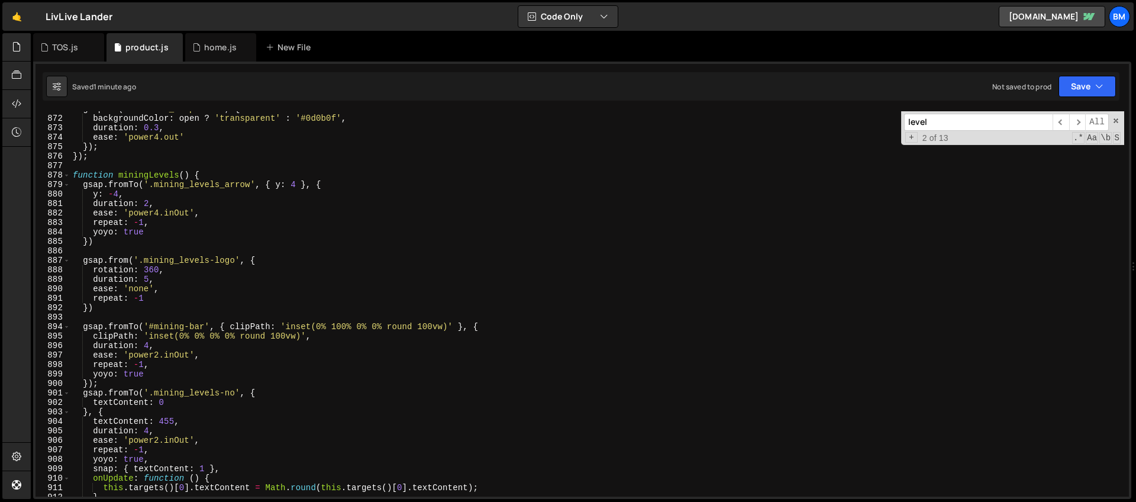
click at [116, 193] on div "gsap . to ( '.navbar1_component' , { backgroundColor : open ? 'transparent' : '…" at bounding box center [597, 306] width 1054 height 404
click at [131, 188] on div "gsap . to ( '.navbar1_component' , { backgroundColor : open ? 'transparent' : '…" at bounding box center [597, 306] width 1054 height 404
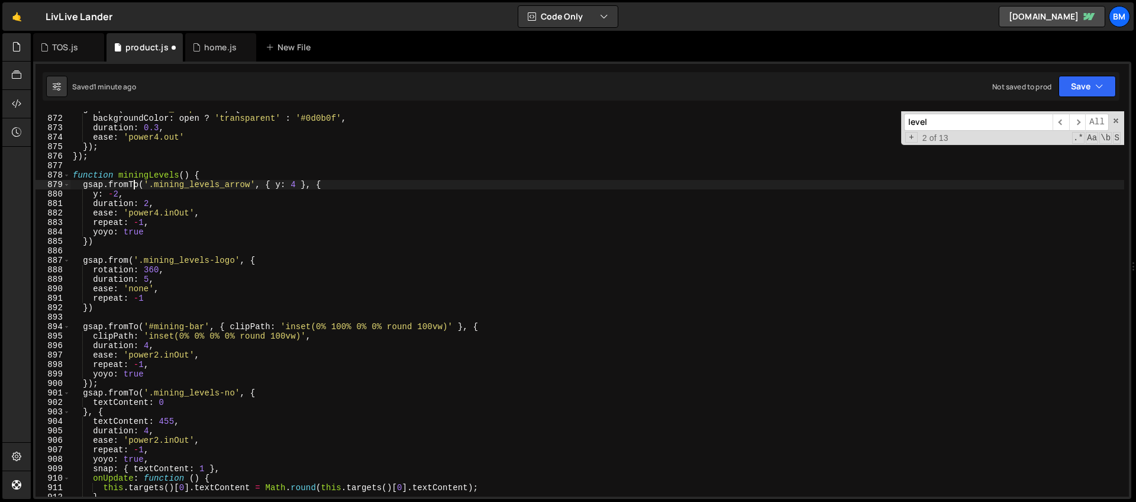
click at [148, 204] on div "gsap . to ( '.navbar1_component' , { backgroundColor : open ? 'transparent' : '…" at bounding box center [597, 306] width 1054 height 404
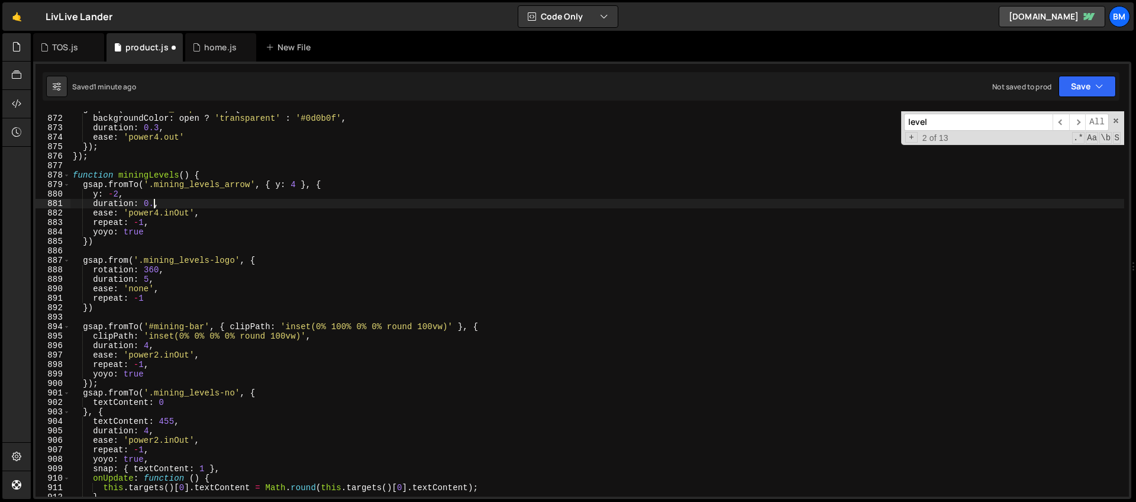
scroll to position [0, 5]
click at [112, 212] on div "gsap . to ( '.navbar1_component' , { backgroundColor : open ? 'transparent' : '…" at bounding box center [597, 306] width 1054 height 404
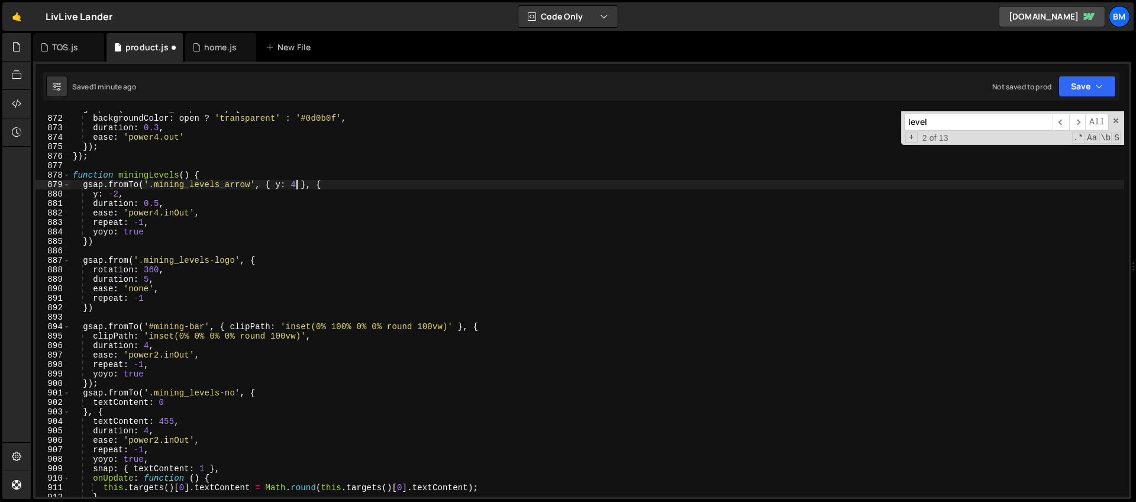
click at [295, 182] on div "gsap . to ( '.navbar1_component' , { backgroundColor : open ? 'transparent' : '…" at bounding box center [597, 306] width 1054 height 404
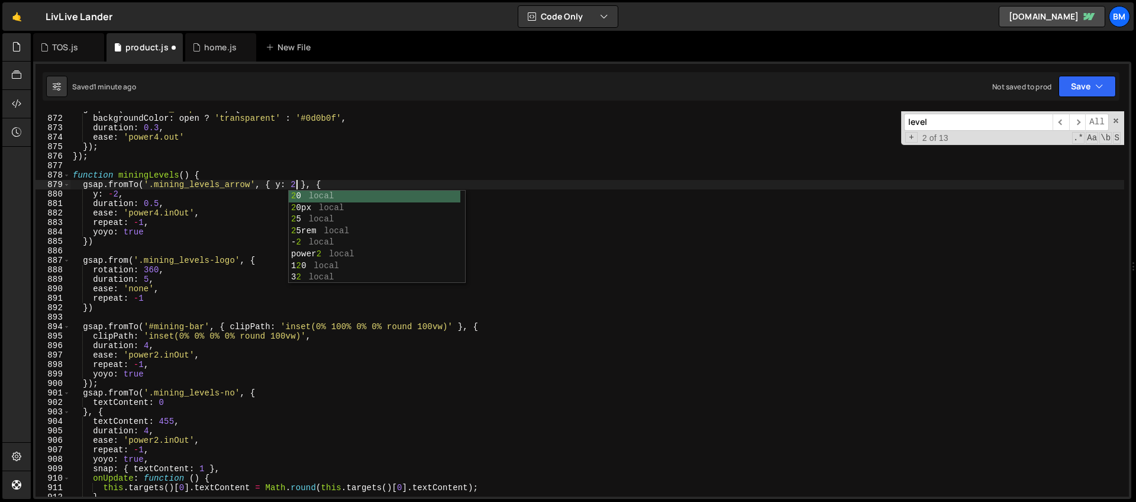
scroll to position [0, 15]
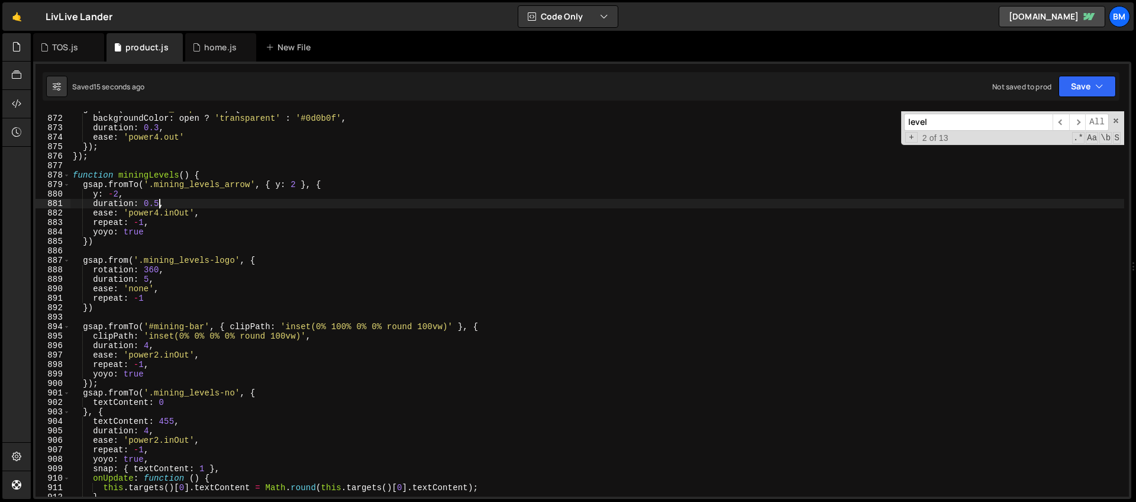
click at [160, 204] on div "gsap . to ( '.navbar1_component' , { backgroundColor : open ? 'transparent' : '…" at bounding box center [597, 306] width 1054 height 404
click at [158, 214] on div "gsap . to ( '.navbar1_component' , { backgroundColor : open ? 'transparent' : '…" at bounding box center [597, 306] width 1054 height 404
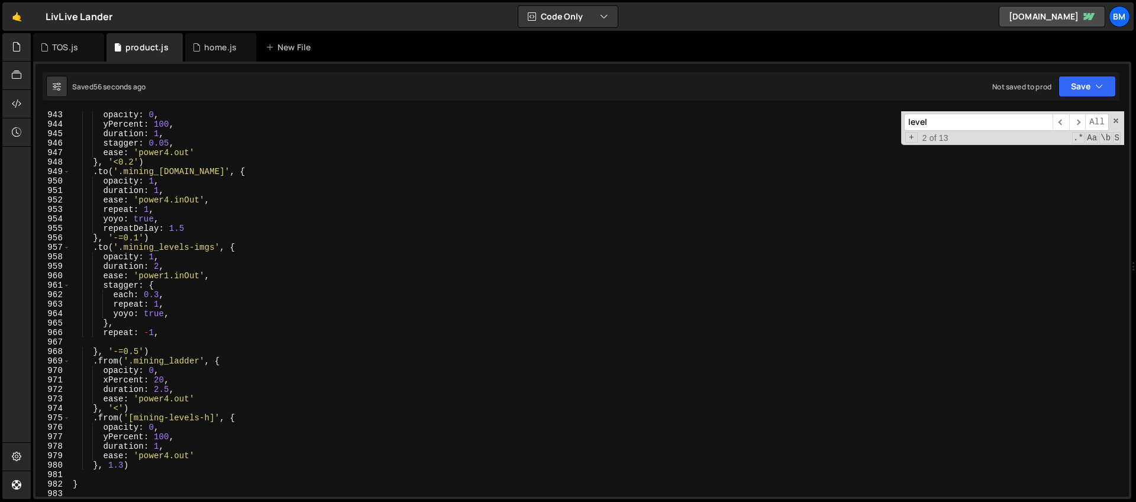
scroll to position [8979, 0]
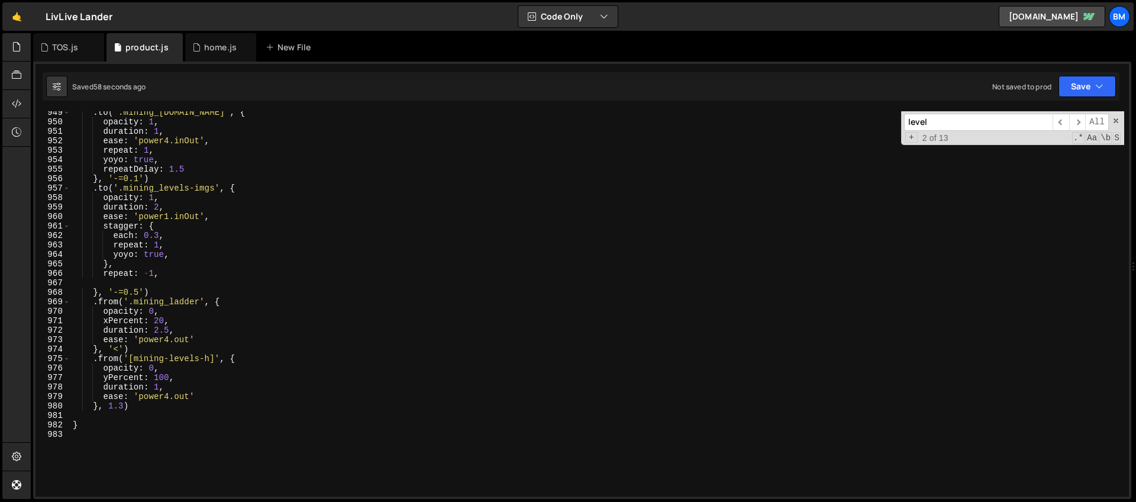
click at [123, 346] on div ". to ( '.mining_[DOMAIN_NAME]' , { opacity : 1 , duration : 1 , ease : 'power4.…" at bounding box center [597, 310] width 1054 height 404
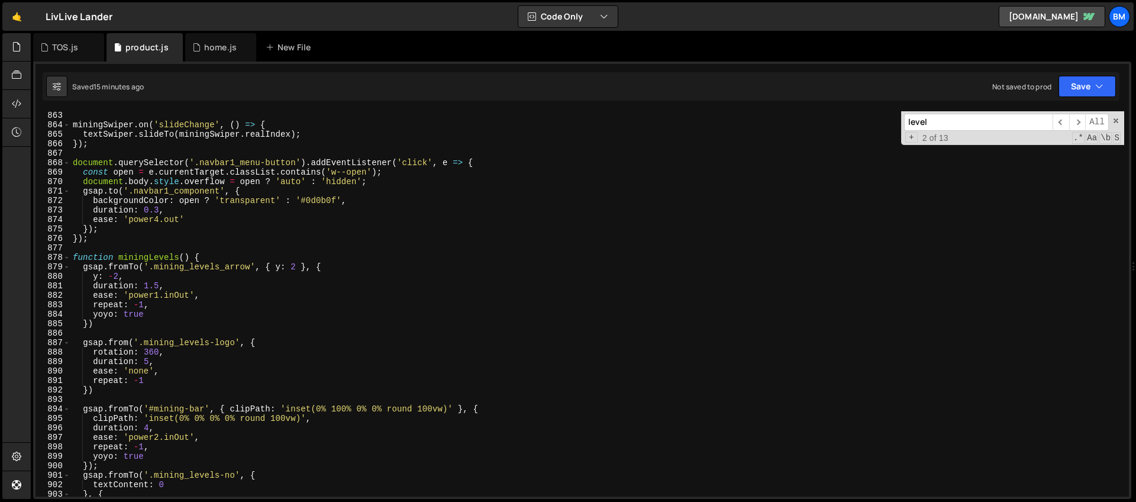
scroll to position [8162, 0]
click at [213, 256] on div "miningSwiper . on ( 'slideChange' , ( ) => { textSwiper . slideTo ( miningSwipe…" at bounding box center [597, 313] width 1054 height 404
type textarea "function miningLevels() {"
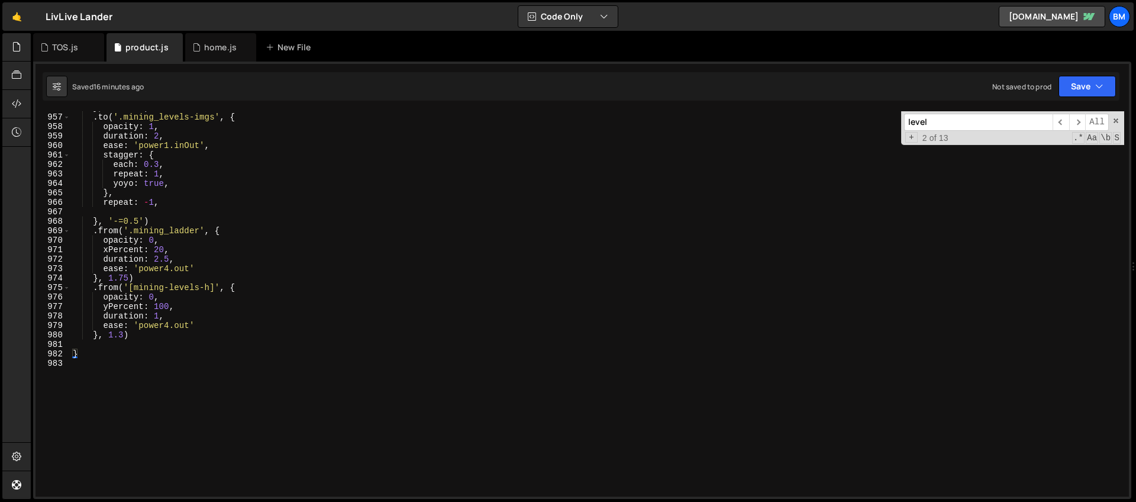
scroll to position [9110, 0]
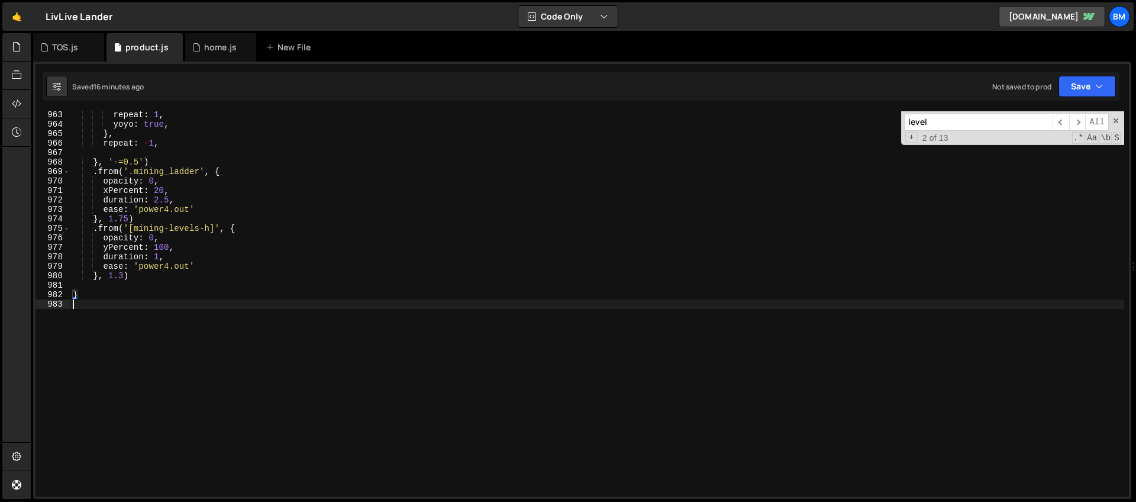
click at [108, 324] on div "repeat : 1 , yoyo : true , } , repeat : - 1 , } , '-=0.5' ) . from ( '.mining_l…" at bounding box center [597, 312] width 1054 height 404
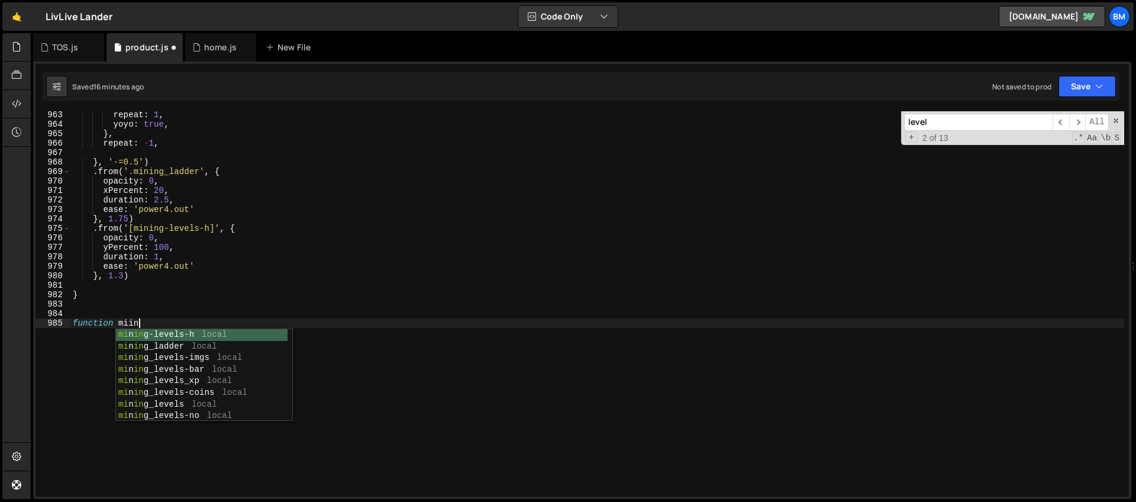
scroll to position [0, 4]
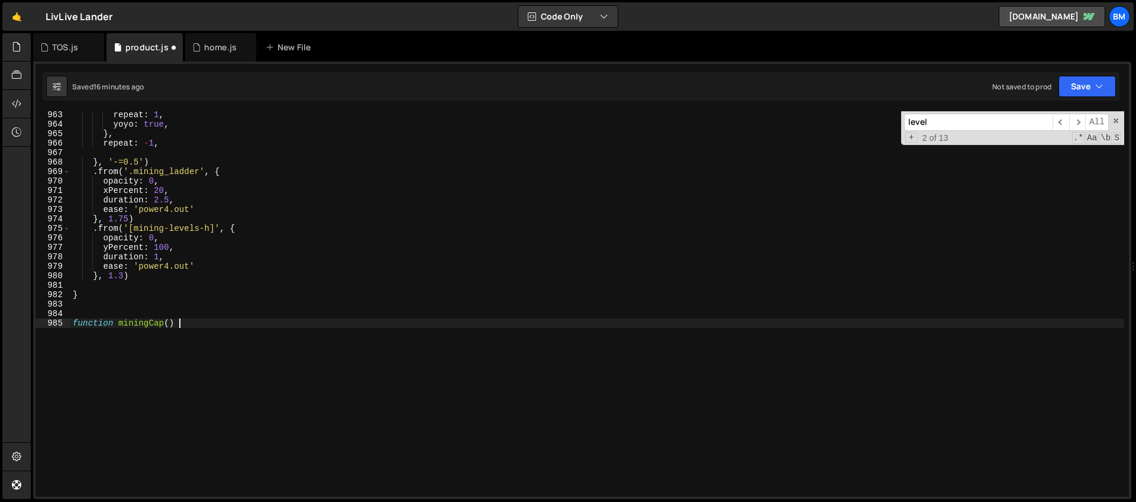
type textarea "function miningCap() {"
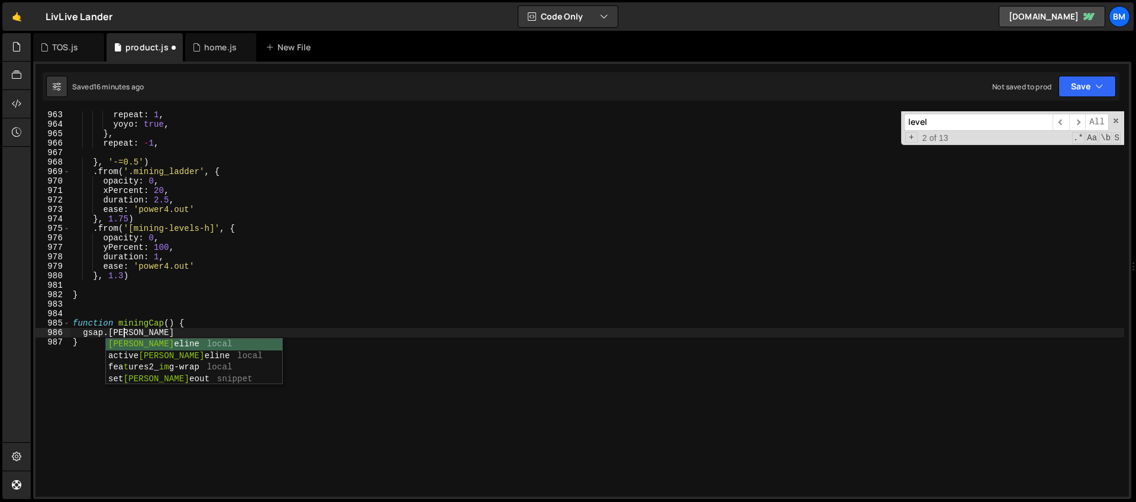
scroll to position [0, 3]
type textarea "gsap.timeline()"
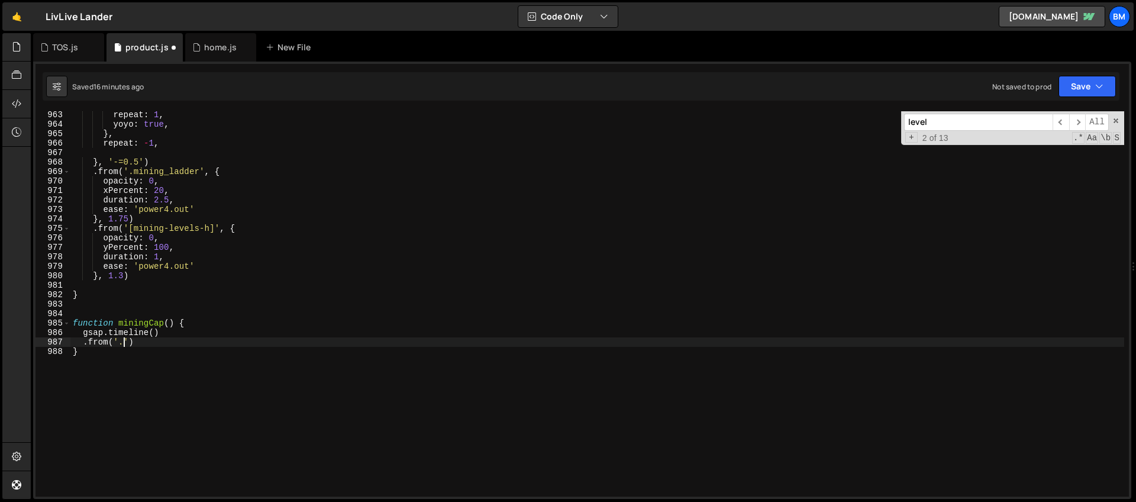
paste textarea "D3D3D3')"
paste textarea "mining_cap-coin"
type textarea ".from('.mining_cap-coin', {')"
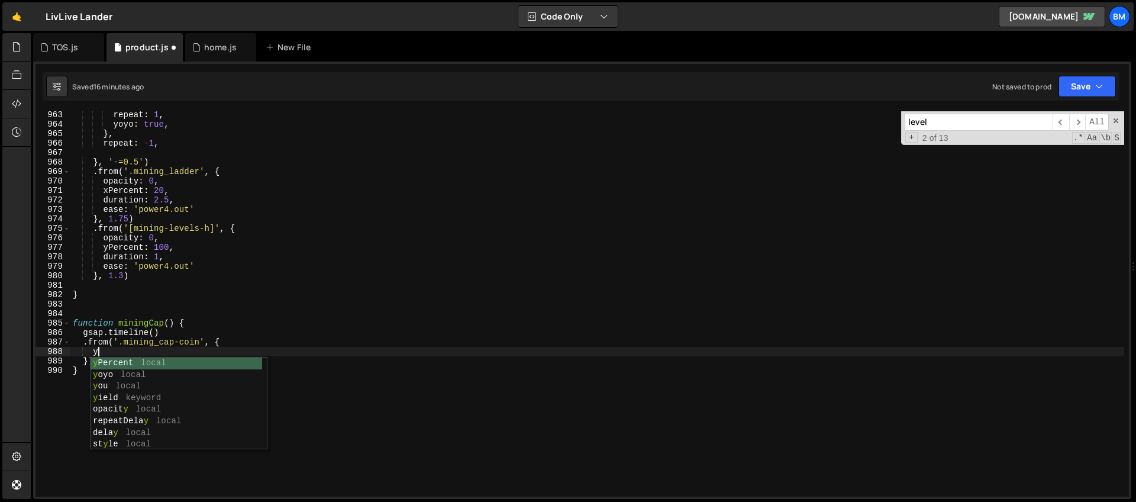
scroll to position [0, 1]
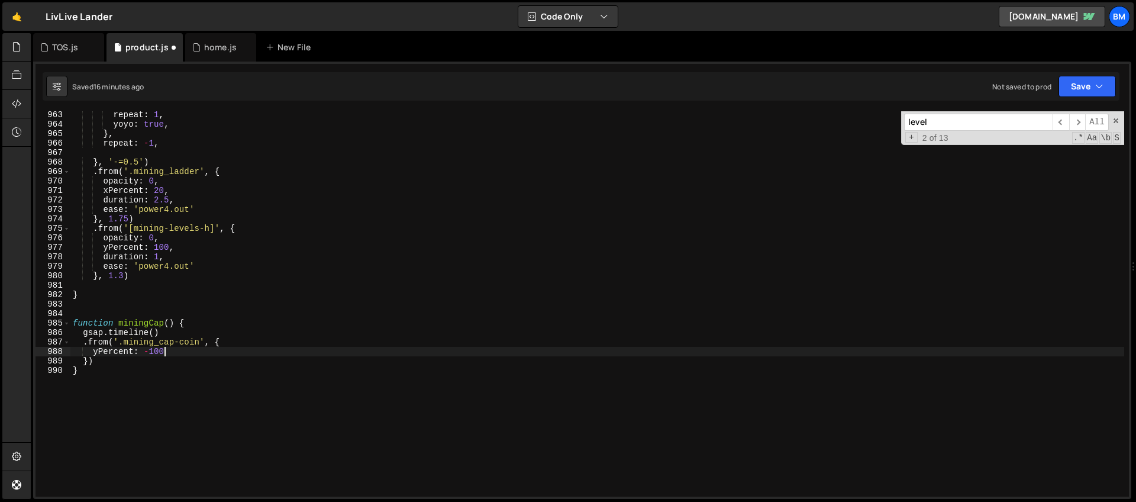
type textarea "yPercent: -100,"
type textarea "duration: 1.5,"
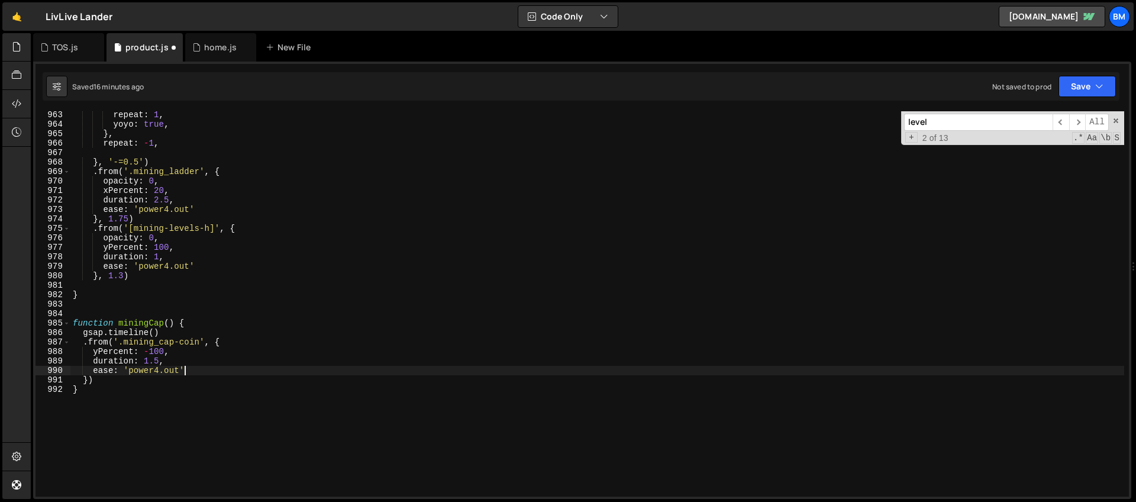
scroll to position [9195, 0]
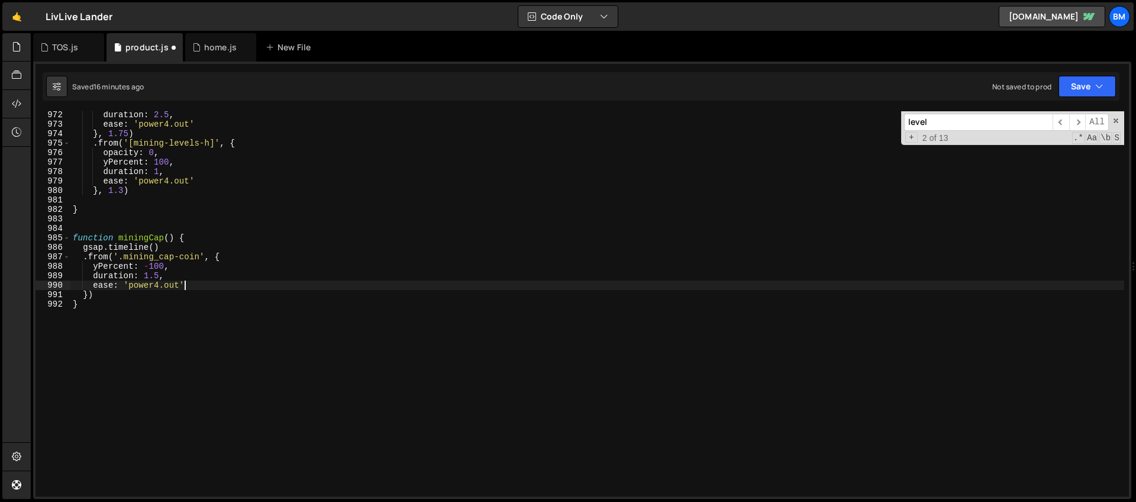
click at [238, 258] on div "duration : 2.5 , ease : 'power4.out' } , 1.75 ) . from ( '[mining-levels-h]' , …" at bounding box center [597, 312] width 1054 height 404
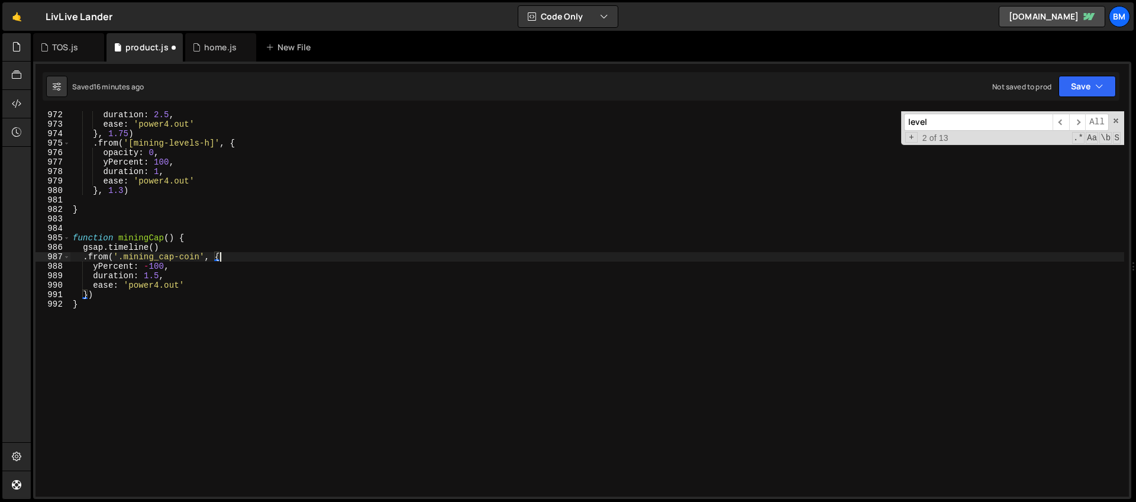
click at [181, 265] on div "duration : 2.5 , ease : 'power4.out' } , 1.75 ) . from ( '[mining-levels-h]' , …" at bounding box center [597, 312] width 1054 height 404
type textarea "yPercent: -100,"
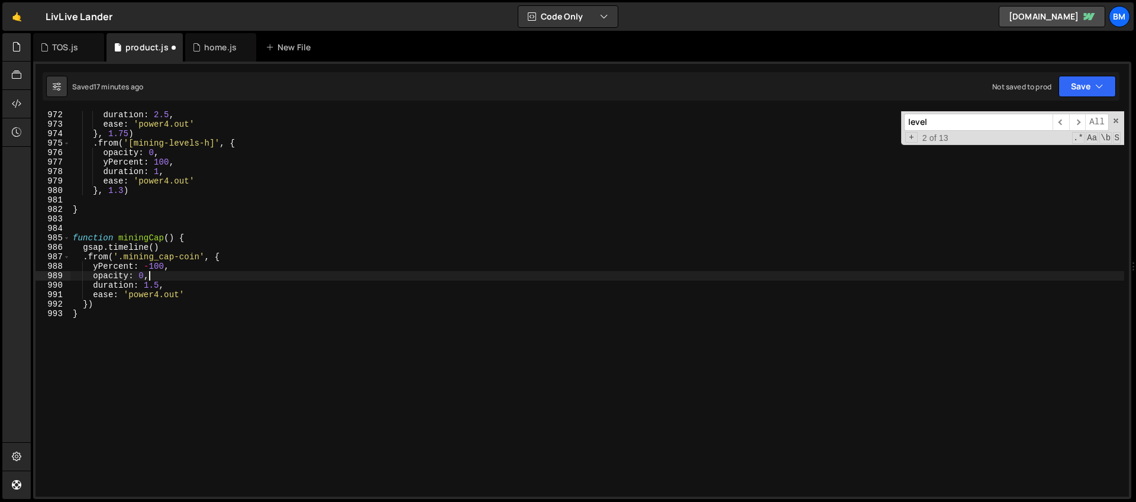
scroll to position [0, 5]
click at [222, 252] on div "duration : 2.5 , ease : 'power4.out' } , 1.75 ) . from ( '[mining-levels-h]' , …" at bounding box center [597, 312] width 1054 height 404
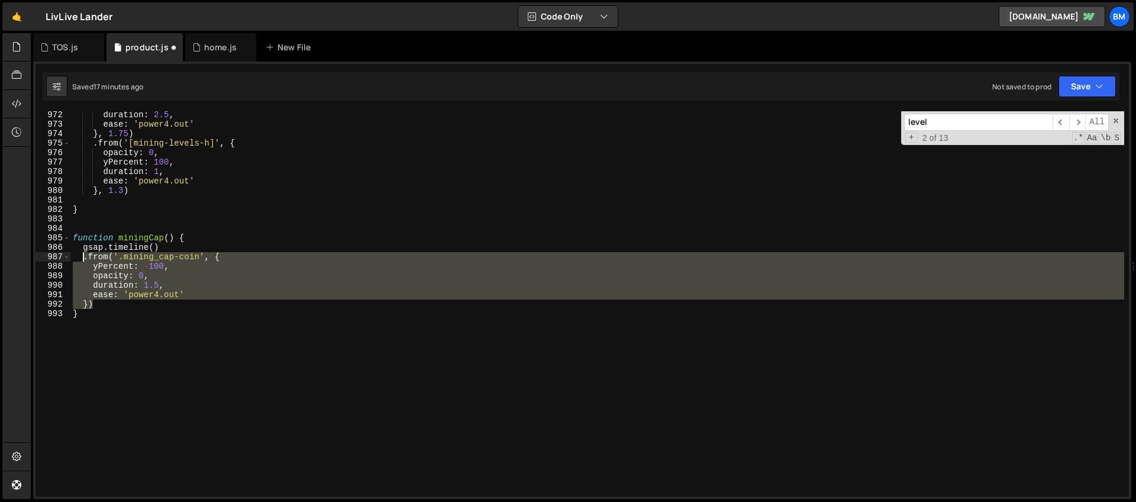
drag, startPoint x: 111, startPoint y: 305, endPoint x: 83, endPoint y: 259, distance: 53.9
click at [83, 259] on div "duration : 2.5 , ease : 'power4.out' } , 1.75 ) . from ( '[mining-levels-h]' , …" at bounding box center [597, 312] width 1054 height 404
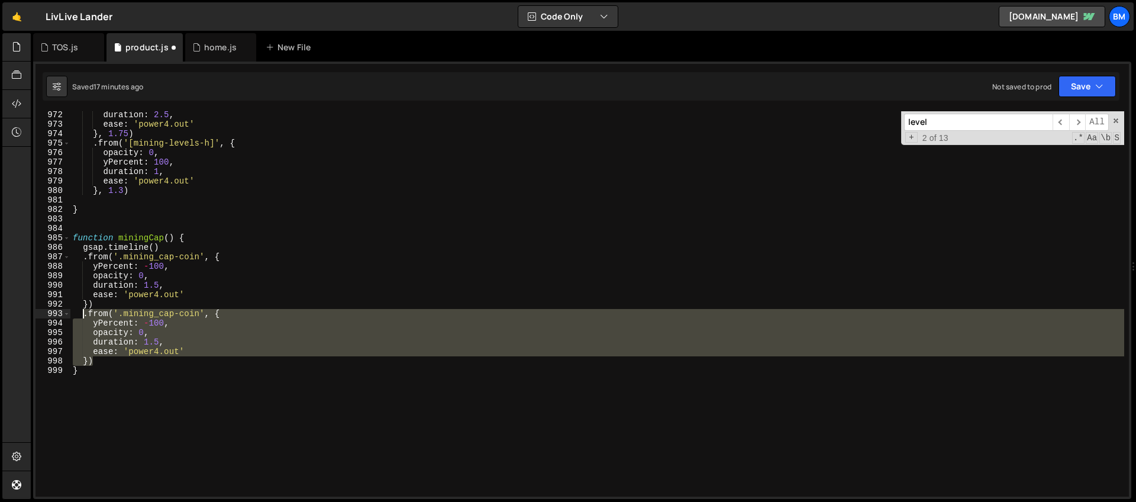
click at [156, 308] on div "duration : 2.5 , ease : 'power4.out' } , 1.75 ) . from ( '[mining-levels-h]' , …" at bounding box center [597, 312] width 1054 height 404
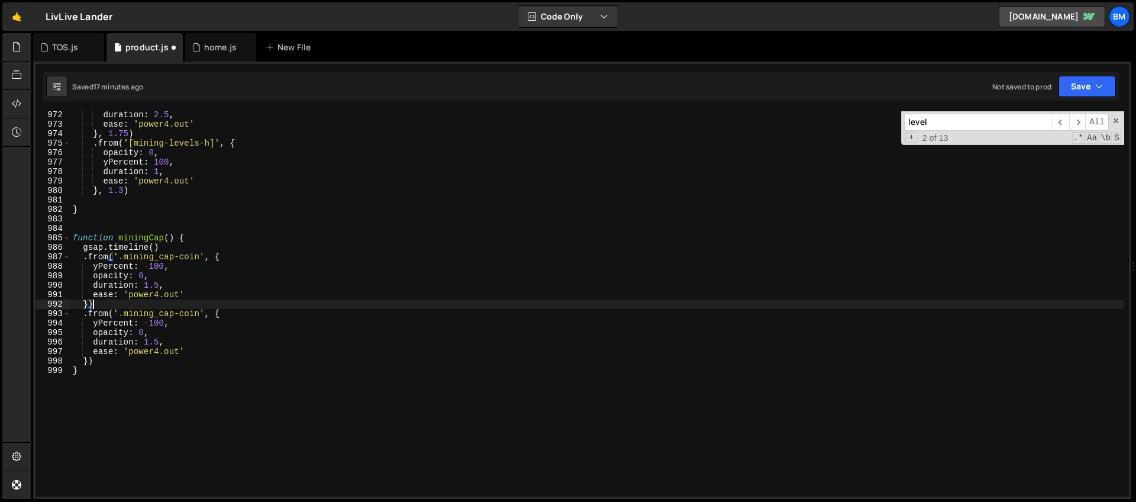
click at [149, 325] on div "duration : 2.5 , ease : 'power4.out' } , 1.75 ) . from ( '[mining-levels-h]' , …" at bounding box center [597, 312] width 1054 height 404
drag, startPoint x: 202, startPoint y: 312, endPoint x: 124, endPoint y: 317, distance: 77.7
click at [124, 317] on div "duration : 2.5 , ease : 'power4.out' } , 1.75 ) . from ( '[mining-levels-h]' , …" at bounding box center [597, 312] width 1054 height 404
paste textarea "wrap"
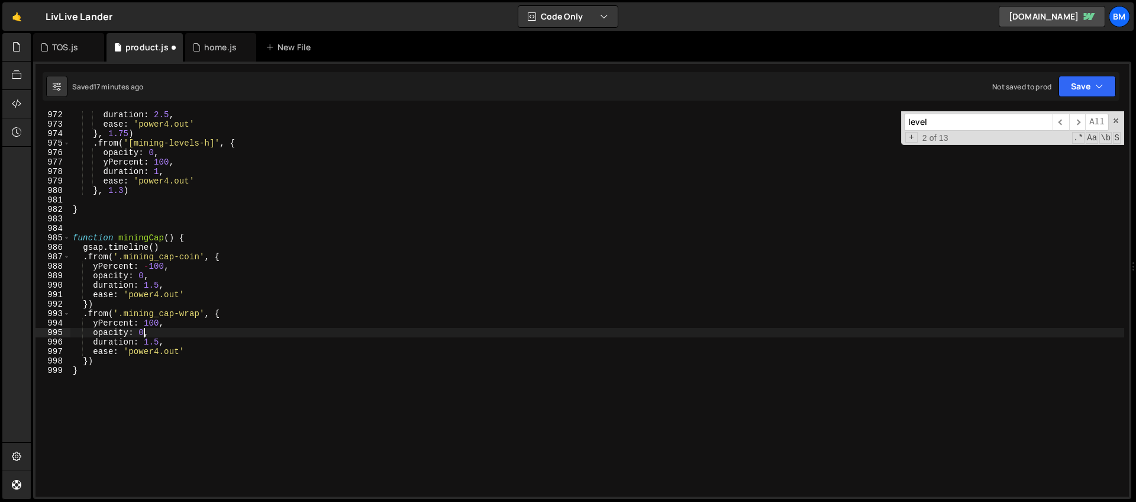
click at [143, 336] on div "duration : 2.5 , ease : 'power4.out' } , 1.75 ) . from ( '[mining-levels-h]' , …" at bounding box center [597, 312] width 1054 height 404
click at [88, 362] on div "duration : 2.5 , ease : 'power4.out' } , 1.75 ) . from ( '[mining-levels-h]' , …" at bounding box center [597, 312] width 1054 height 404
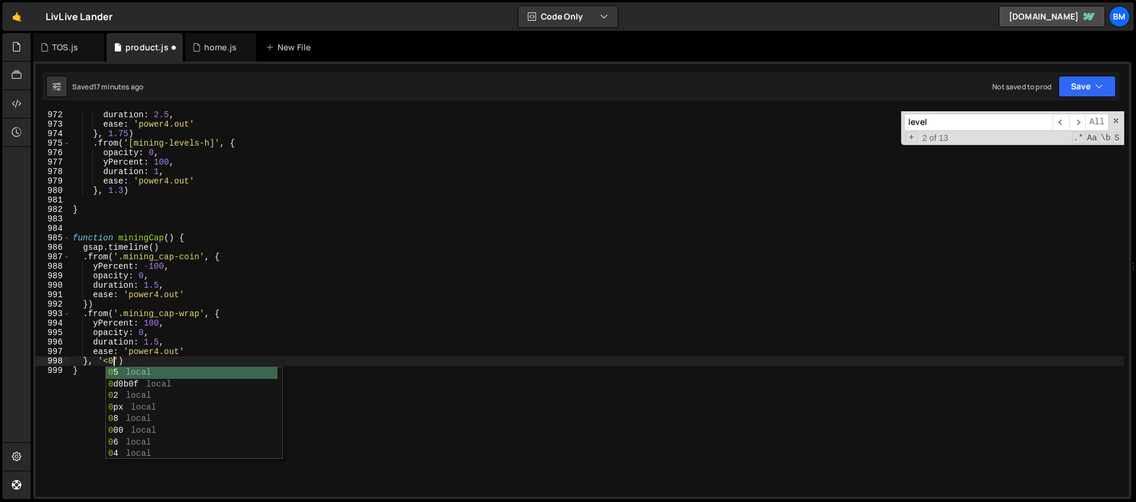
scroll to position [0, 3]
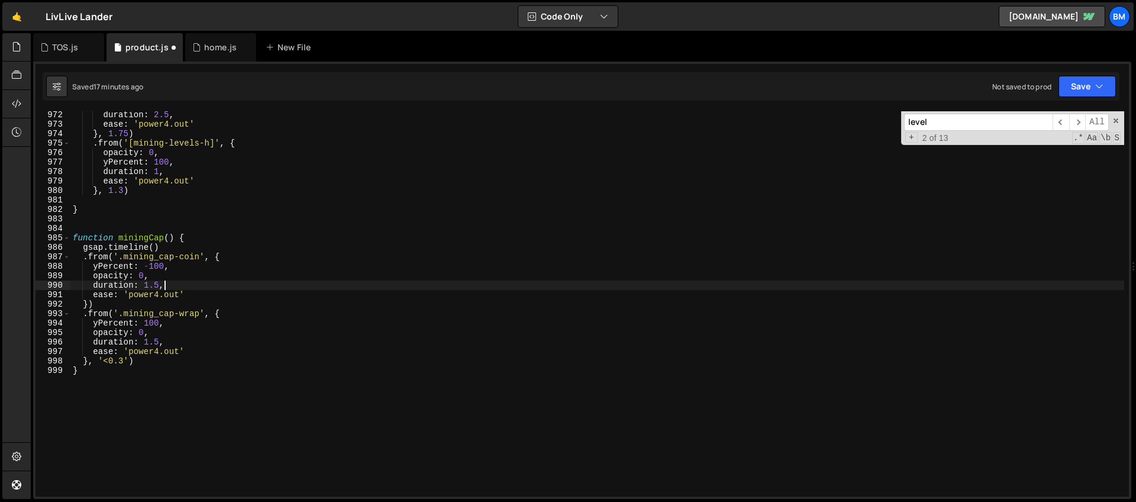
click at [163, 281] on div "duration : 2.5 , ease : 'power4.out' } , 1.75 ) . from ( '[mining-levels-h]' , …" at bounding box center [597, 312] width 1054 height 404
click at [148, 271] on div "duration : 2.5 , ease : 'power4.out' } , 1.75 ) . from ( '[mining-levels-h]' , …" at bounding box center [597, 312] width 1054 height 404
type textarea "opacity: 0,"
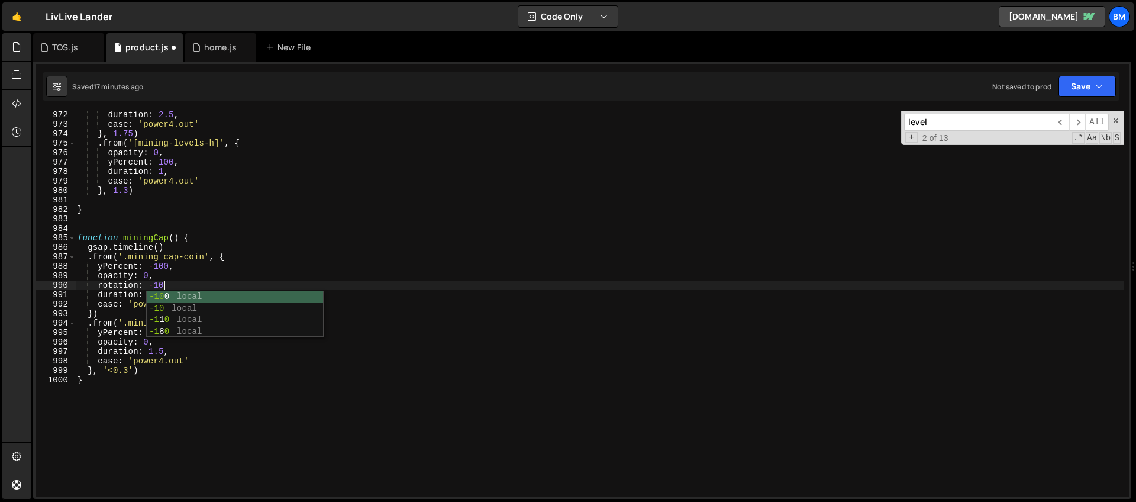
scroll to position [0, 5]
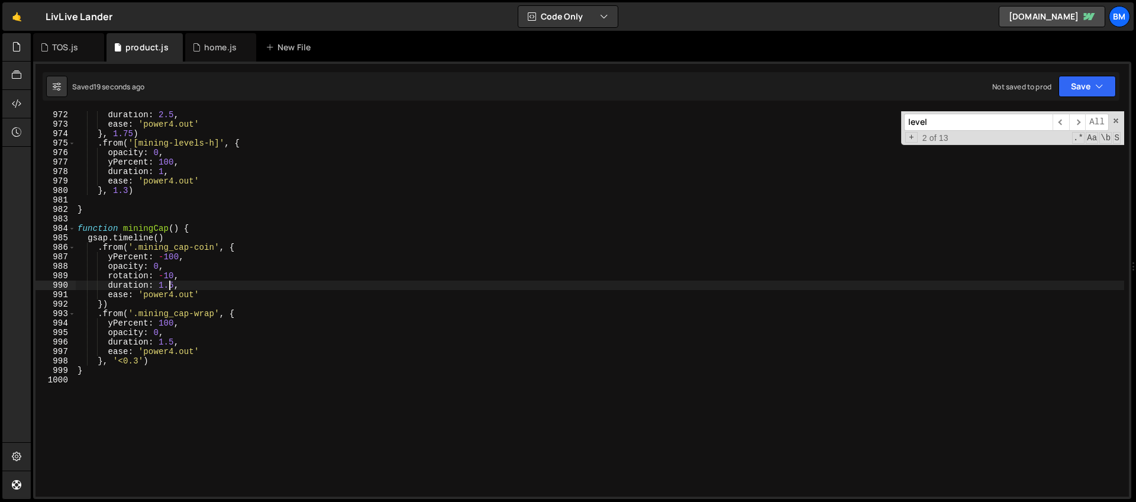
click at [259, 311] on div "duration : 2.5 , ease : 'power4.out' } , 1.75 ) . from ( '[mining-levels-h]' , …" at bounding box center [599, 312] width 1049 height 404
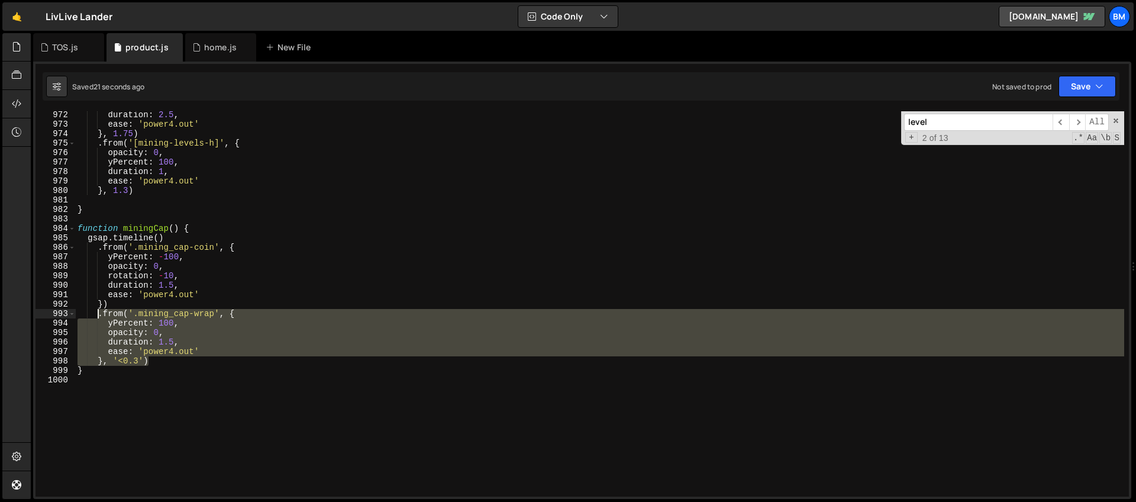
drag, startPoint x: 154, startPoint y: 359, endPoint x: 96, endPoint y: 317, distance: 72.1
click at [96, 317] on div "duration : 2.5 , ease : 'power4.out' } , 1.75 ) . from ( '[mining-levels-h]' , …" at bounding box center [599, 312] width 1049 height 404
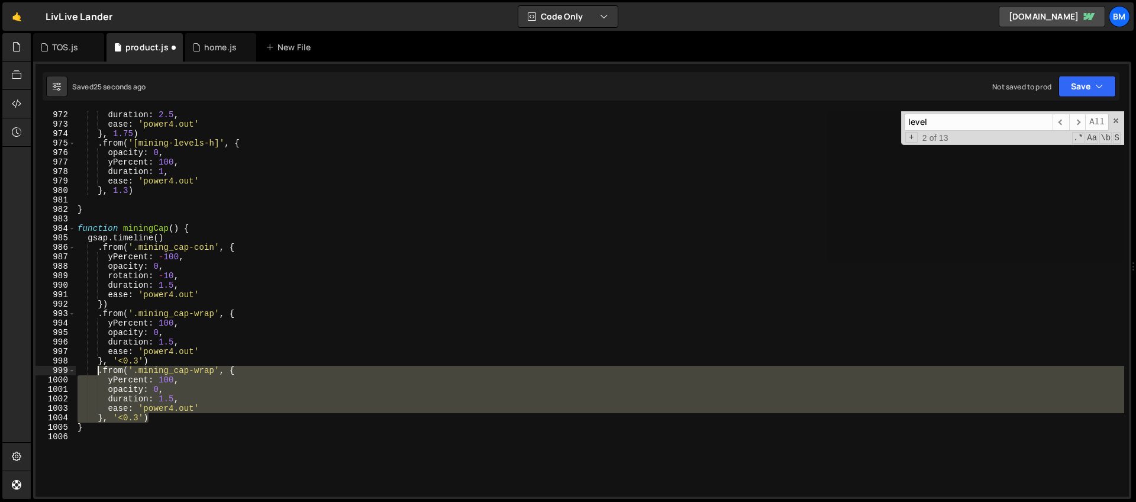
click at [213, 371] on div "duration : 2.5 , ease : 'power4.out' } , 1.75 ) . from ( '[mining-levels-h]' , …" at bounding box center [599, 303] width 1049 height 385
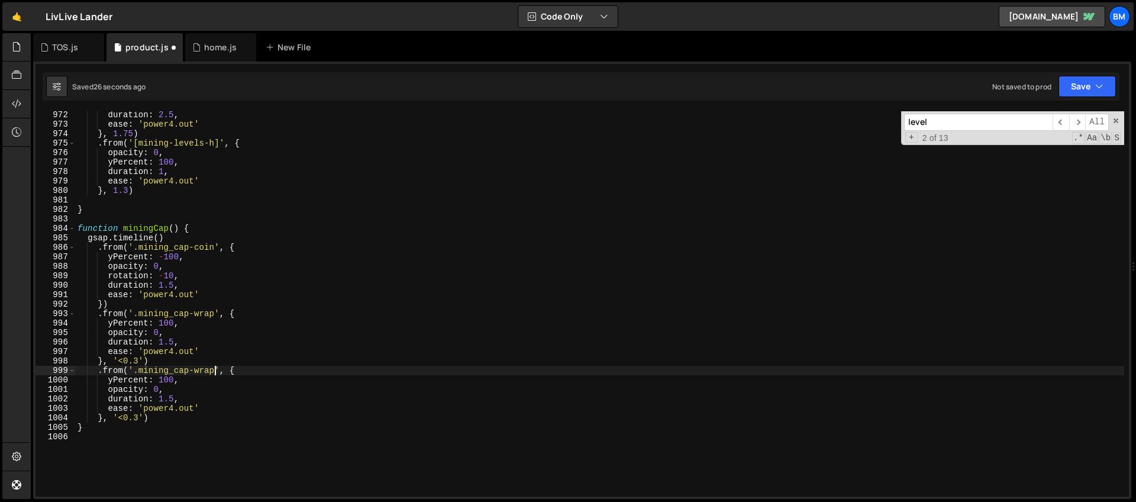
click at [138, 371] on div "duration : 2.5 , ease : 'power4.out' } , 1.75 ) . from ( '[mining-levels-h]' , …" at bounding box center [599, 312] width 1049 height 404
paste textarea "img"
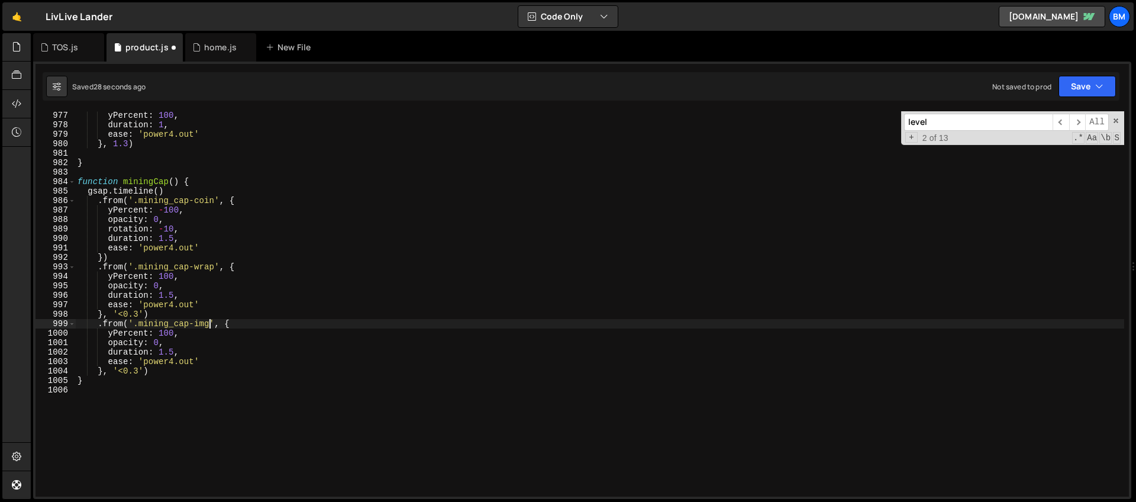
scroll to position [9294, 0]
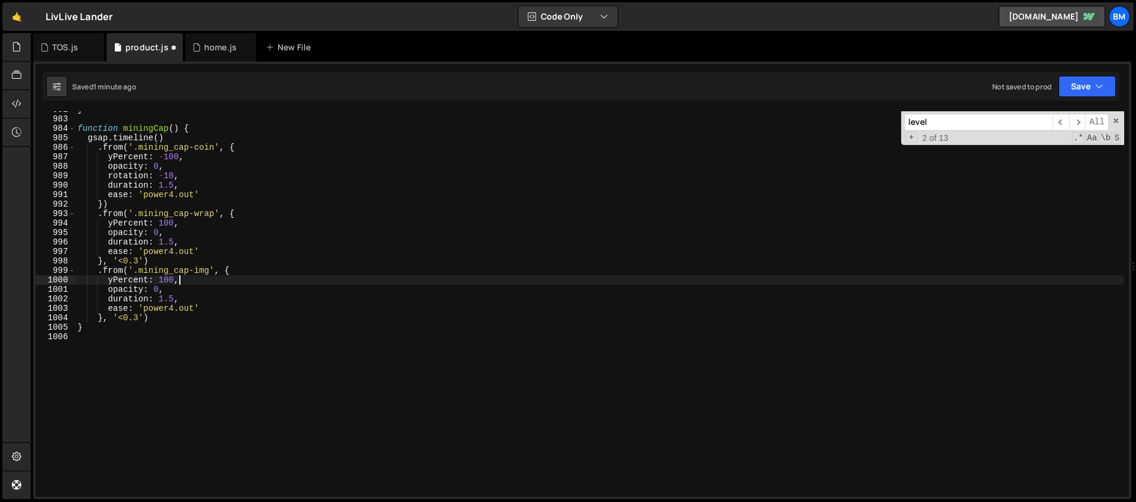
click at [184, 280] on div "} function miningCap ( ) { gsap . timeline ( ) . from ( '.mining_cap-coin' , { …" at bounding box center [599, 307] width 1049 height 404
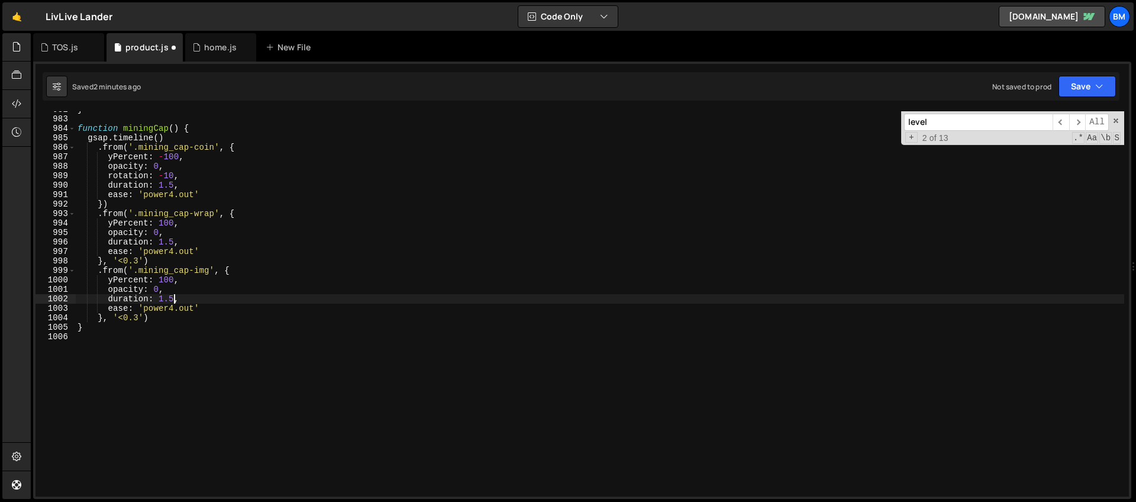
click at [175, 298] on div "} function miningCap ( ) { gsap . timeline ( ) . from ( '.mining_cap-coin' , { …" at bounding box center [599, 307] width 1049 height 404
type textarea "duration: 1,"
click at [185, 297] on div "} function miningCap ( ) { gsap . timeline ( ) . from ( '.mining_cap-coin' , { …" at bounding box center [599, 307] width 1049 height 404
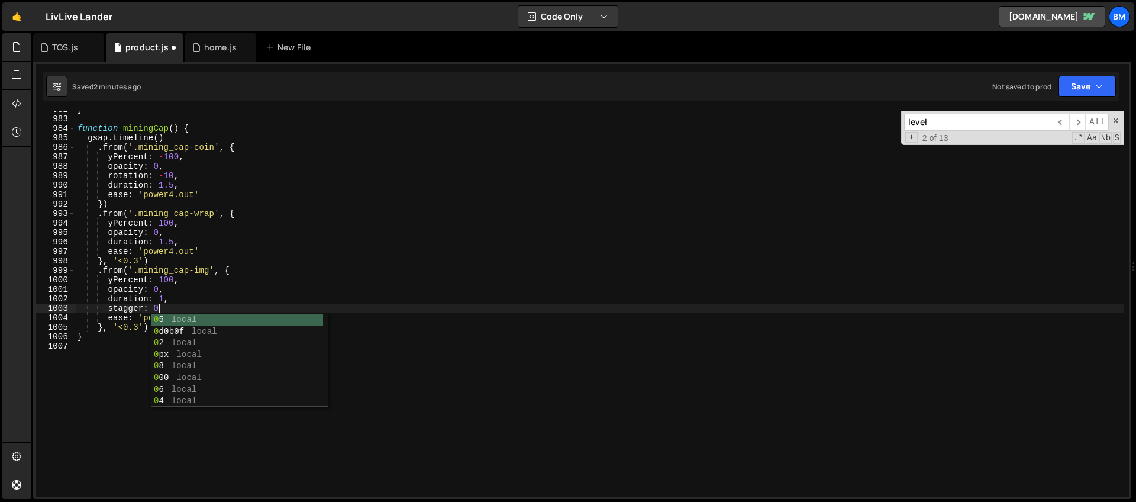
scroll to position [0, 5]
type textarea "stagger: 0.1,"
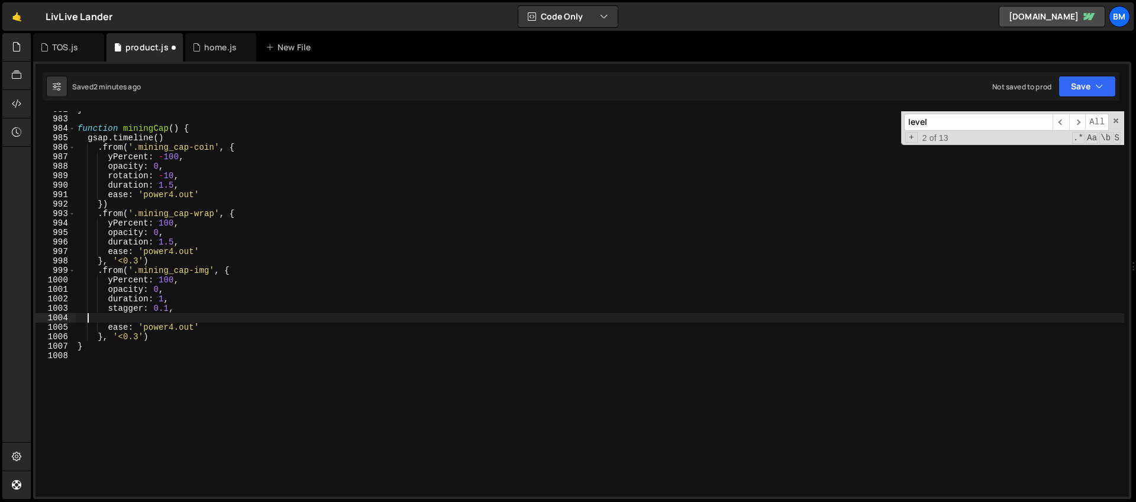
scroll to position [0, 0]
type textarea "stagger: {"
type textarea "each: 0.1,"
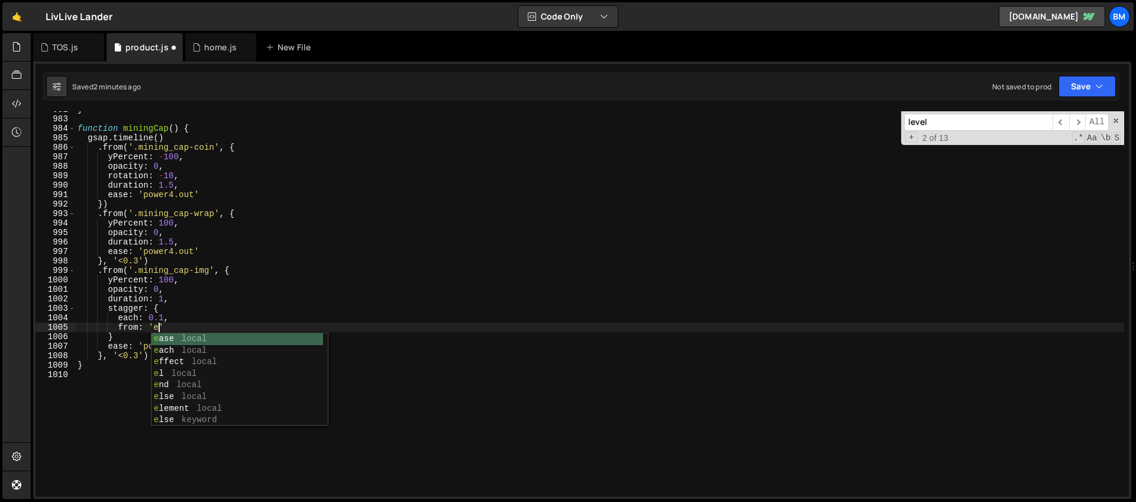
scroll to position [0, 5]
click at [124, 337] on div "} function miningCap ( ) { gsap . timeline ( ) . from ( '.mining_cap-coin' , { …" at bounding box center [599, 307] width 1049 height 404
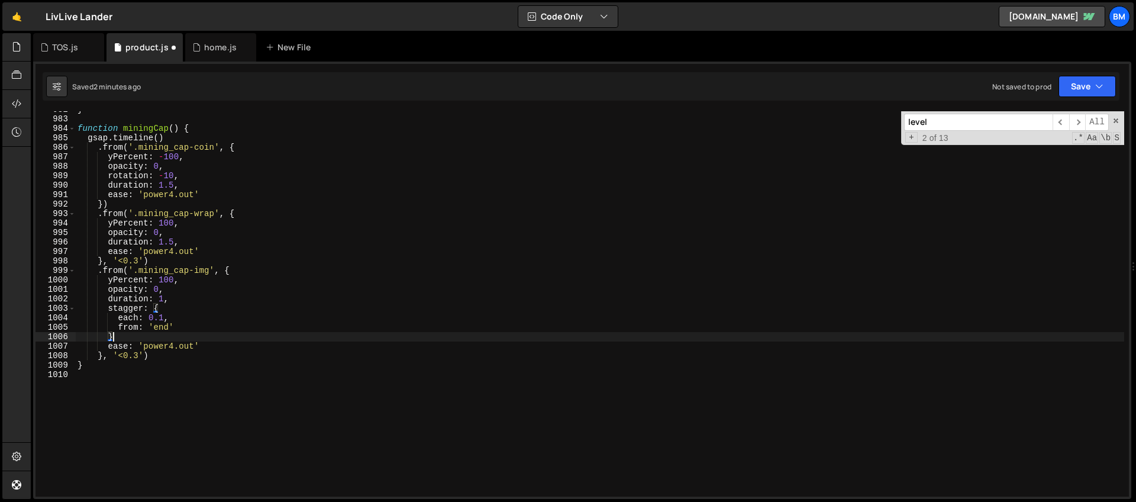
scroll to position [0, 2]
click at [138, 356] on div "} function miningCap ( ) { gsap . timeline ( ) . from ( '.mining_cap-coin' , { …" at bounding box center [599, 307] width 1049 height 404
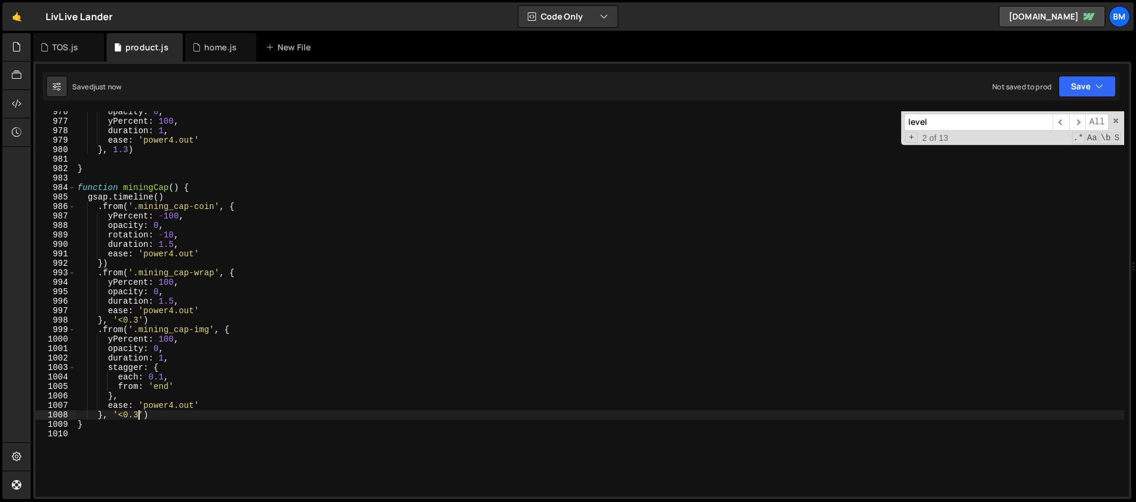
scroll to position [9187, 0]
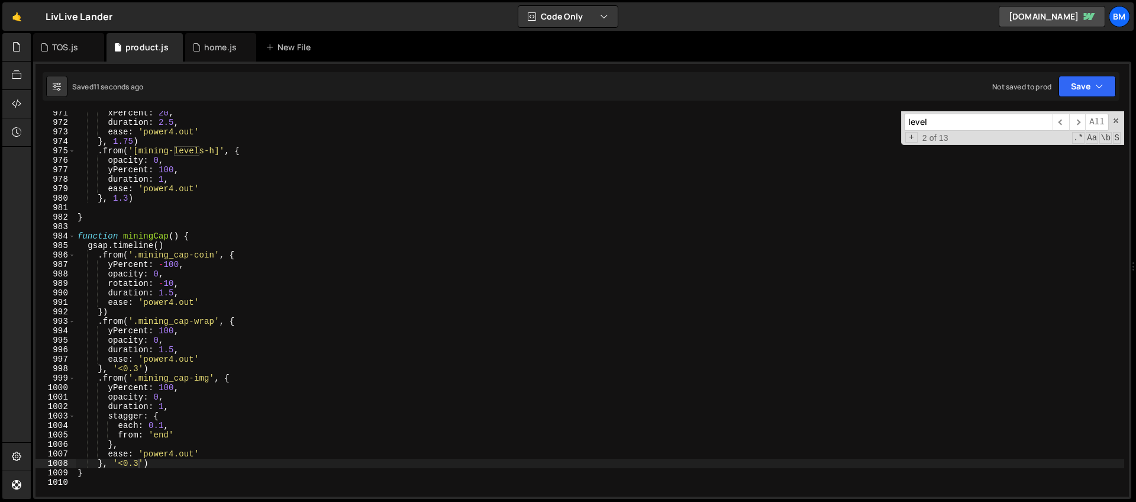
drag, startPoint x: 959, startPoint y: 124, endPoint x: 772, endPoint y: 127, distance: 187.0
click at [772, 127] on div "xPercent : 20 , duration : 2.5 , ease : 'power4.out' } , 1.75 ) . from ( '[mini…" at bounding box center [599, 303] width 1049 height 385
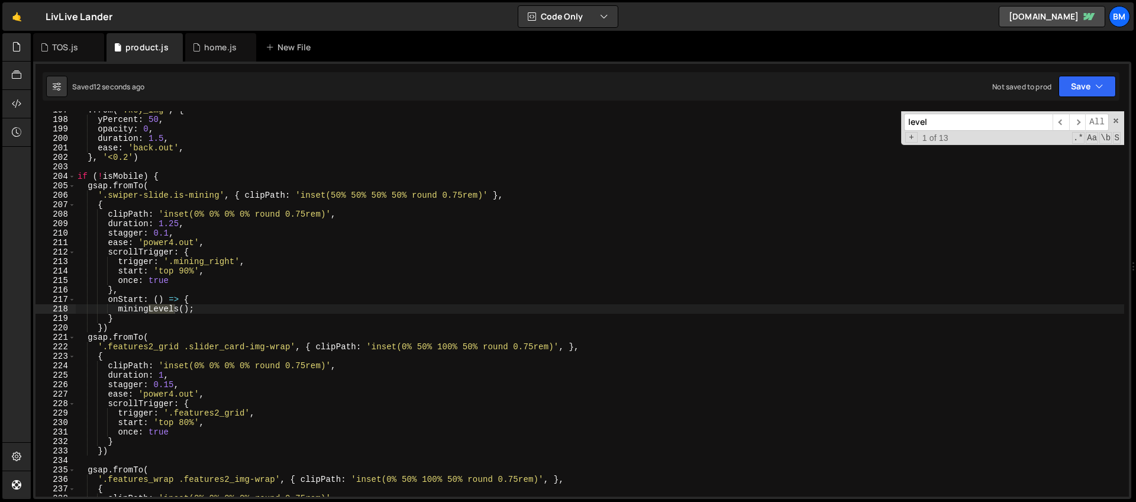
scroll to position [1862, 0]
type textarea "miningLevels();"
click at [198, 308] on div ". from ( '.key_img' , { yPercent : 50 , opacity : 0 , duration : 1.5 , ease : '…" at bounding box center [599, 307] width 1049 height 404
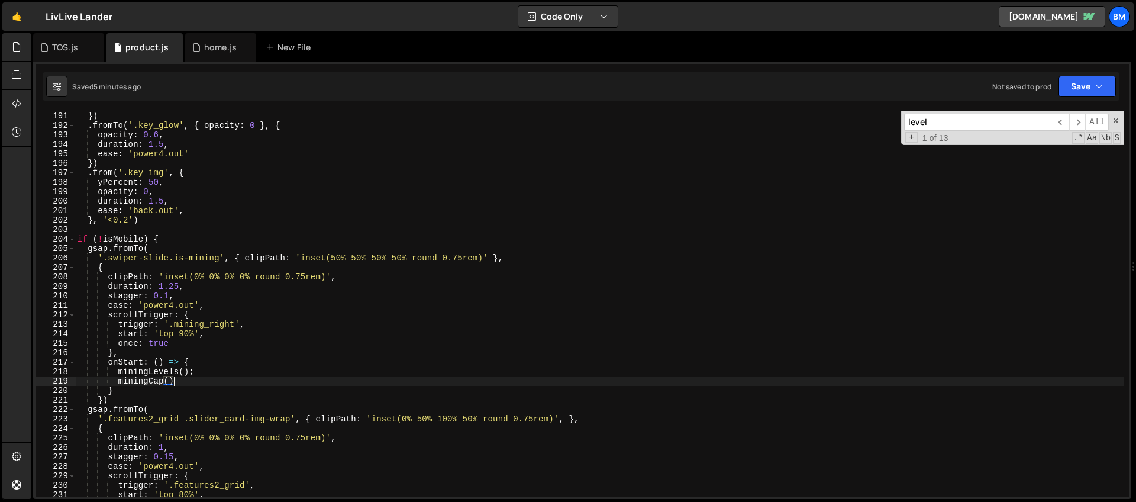
scroll to position [2119, 0]
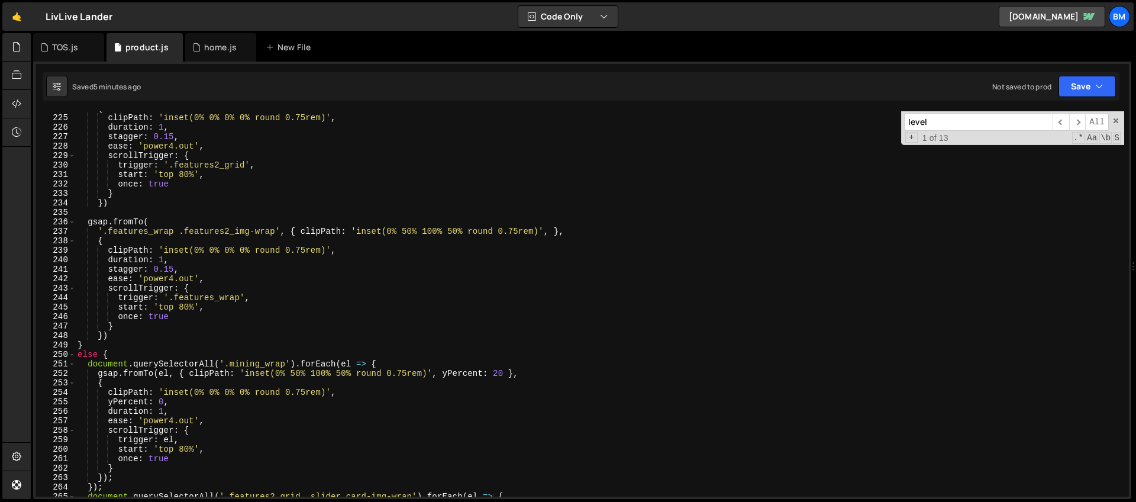
click at [975, 130] on input "level" at bounding box center [978, 122] width 149 height 17
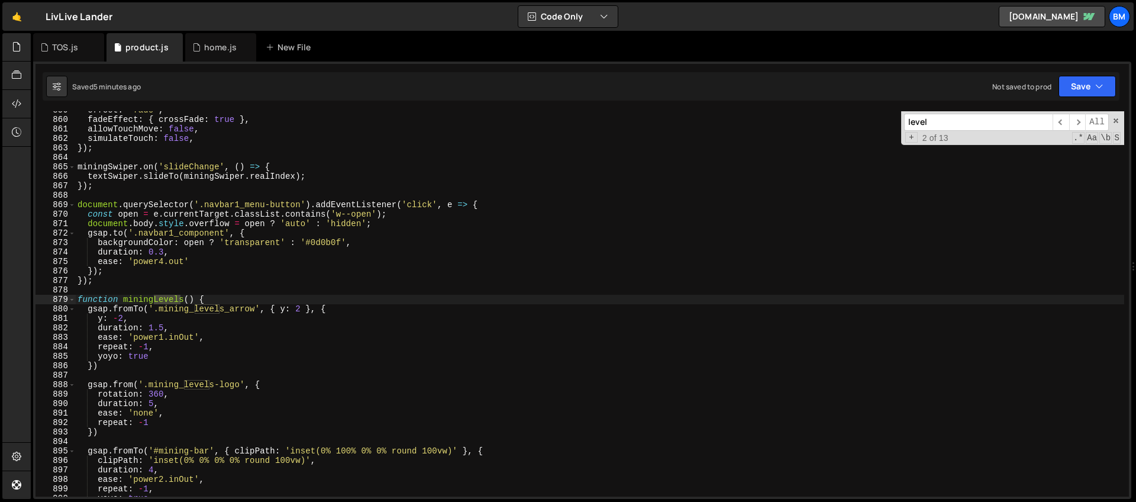
scroll to position [8192, 0]
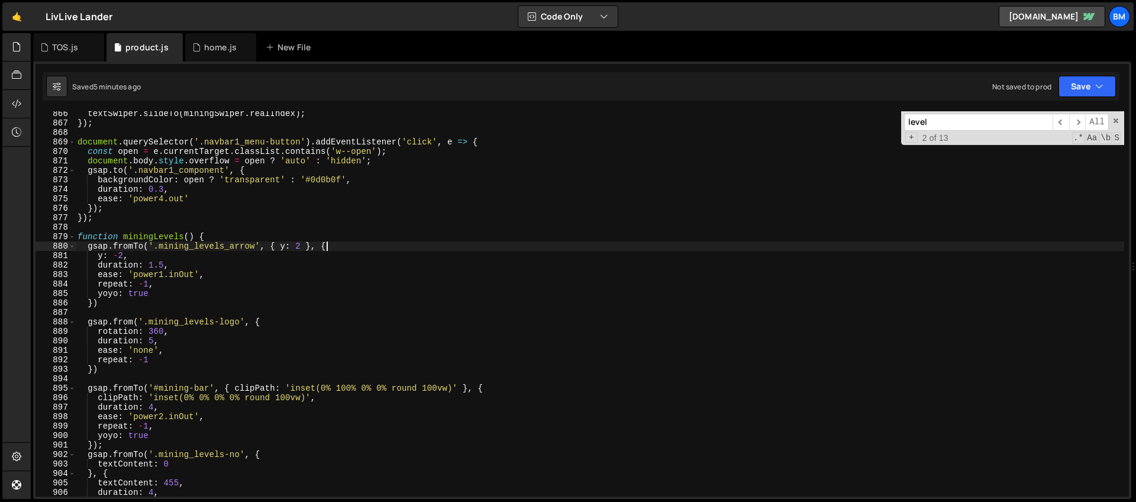
click at [334, 247] on div "textSwiper . slideTo ( miningSwiper . realIndex ) ; }) ; document . querySelect…" at bounding box center [599, 311] width 1049 height 404
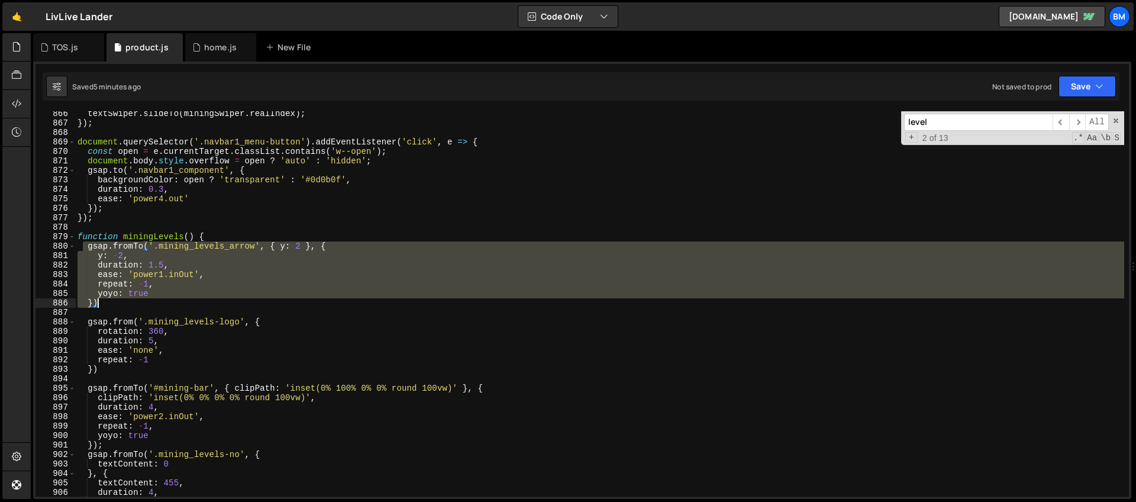
drag, startPoint x: 85, startPoint y: 246, endPoint x: 132, endPoint y: 307, distance: 76.3
click at [132, 307] on div "textSwiper . slideTo ( miningSwiper . realIndex ) ; }) ; document . querySelect…" at bounding box center [599, 311] width 1049 height 404
type textarea "yoyo: true })"
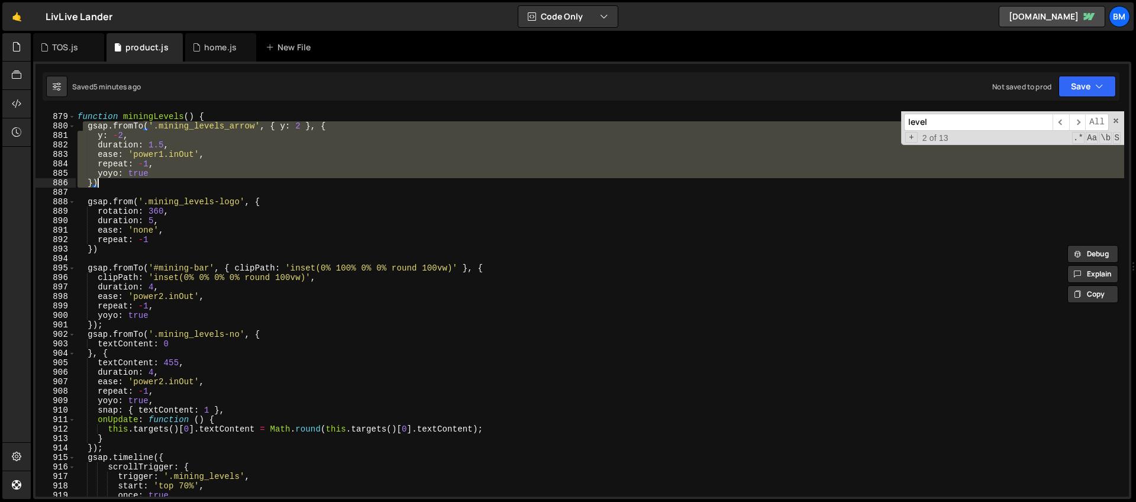
scroll to position [8362, 0]
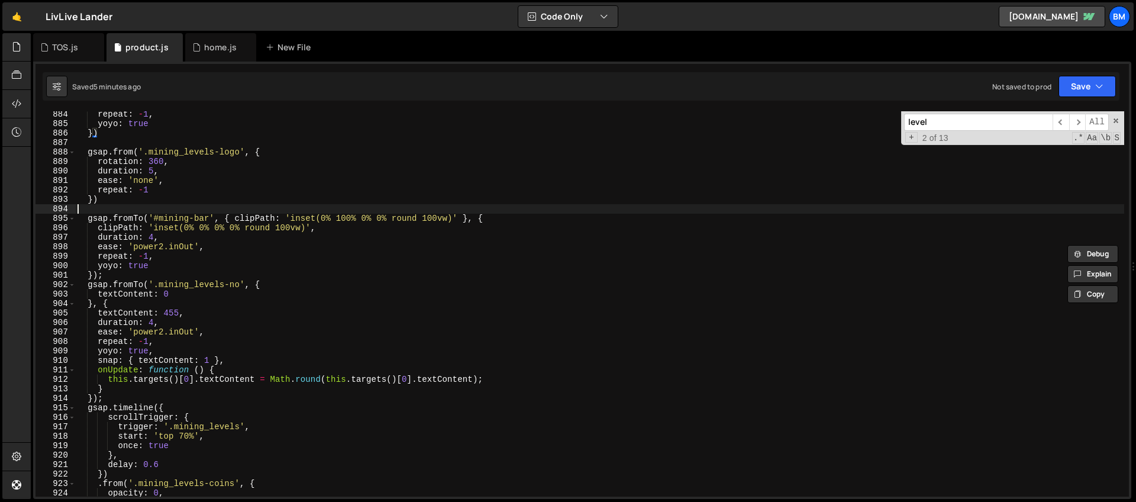
click at [159, 211] on div "repeat : - 1 , yoyo : true }) gsap . from ( '.mining_levels-logo' , { rotation …" at bounding box center [599, 311] width 1049 height 404
click at [136, 200] on div "repeat : - 1 , yoyo : true }) gsap . from ( '.mining_levels-logo' , { rotation …" at bounding box center [599, 311] width 1049 height 404
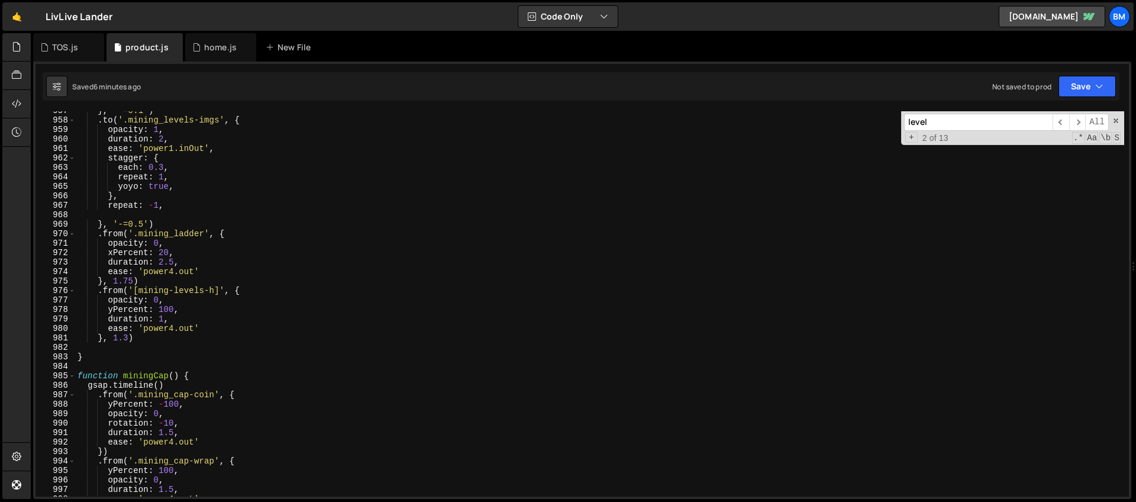
scroll to position [9127, 0]
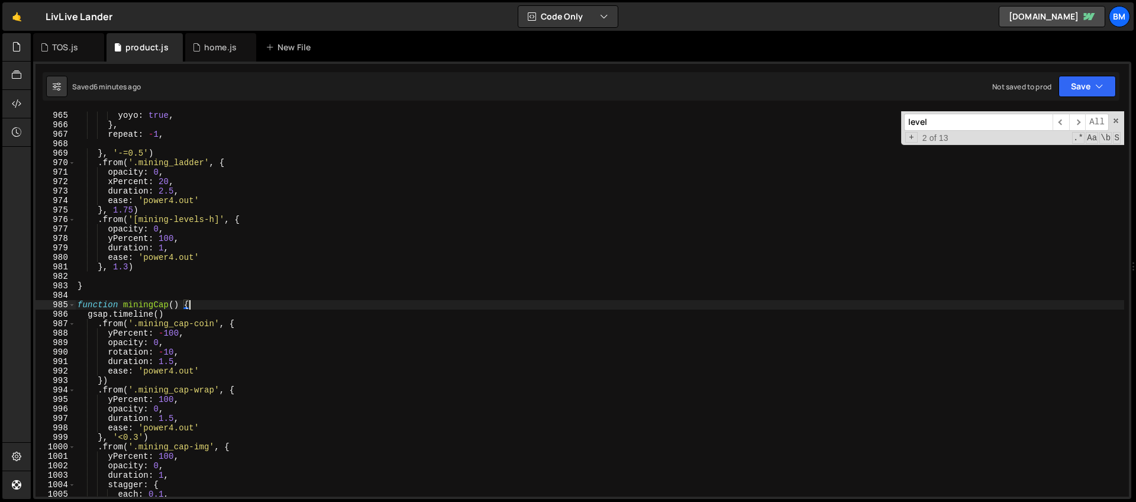
click at [207, 307] on div "yoyo : true , } , repeat : - 1 , } , '-=0.5' ) . from ( '.mining_ladder' , { op…" at bounding box center [599, 313] width 1049 height 404
type textarea "function miningCap() {"
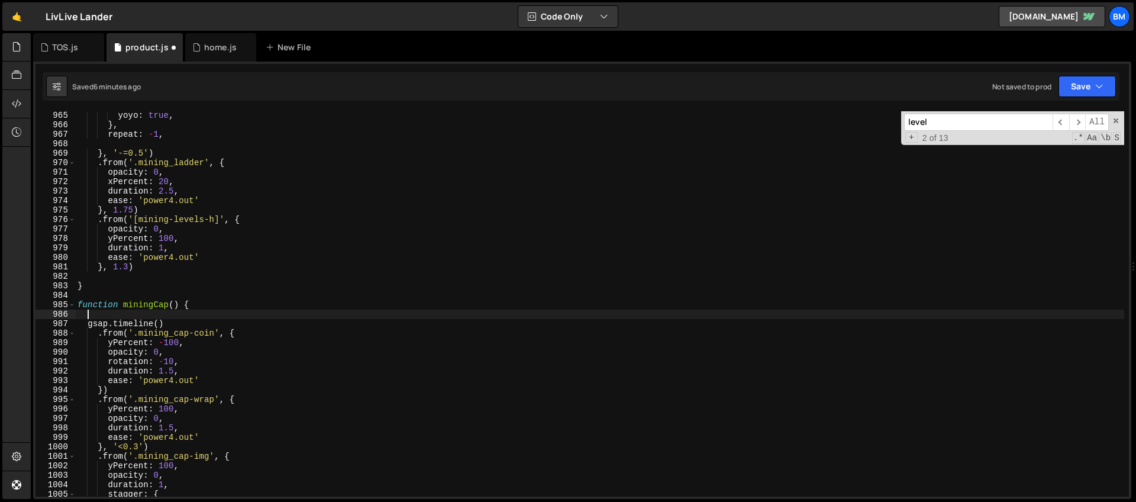
paste textarea "})"
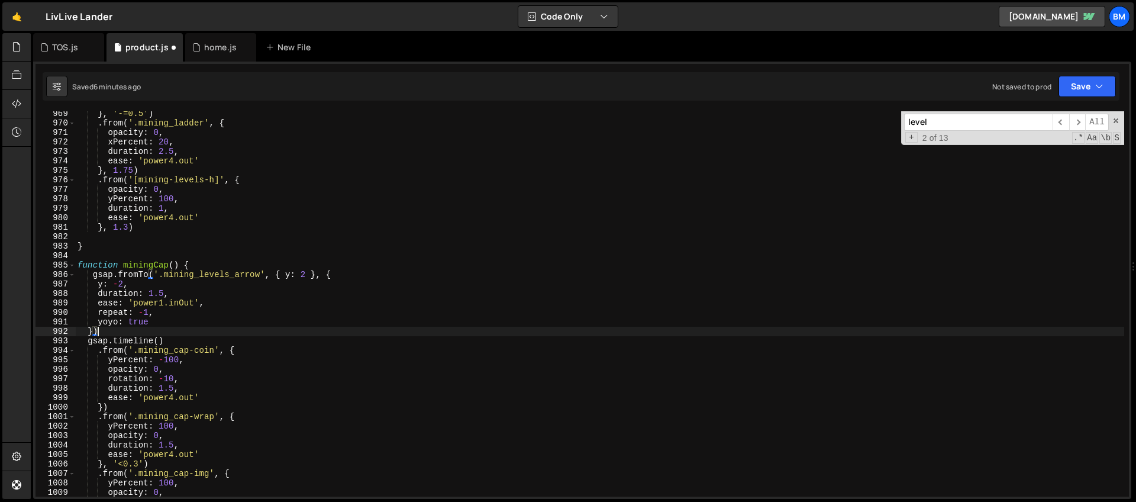
scroll to position [9206, 0]
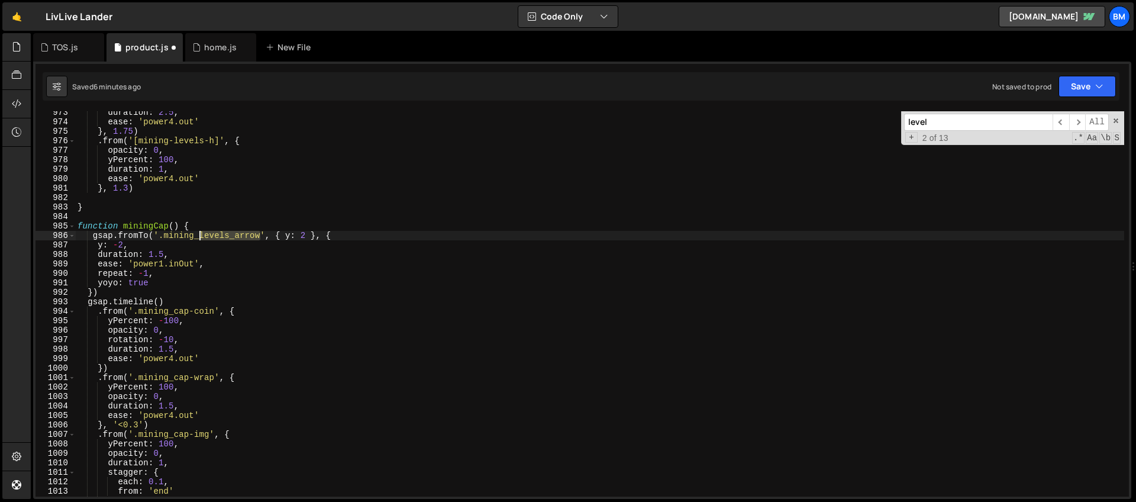
drag, startPoint x: 261, startPoint y: 234, endPoint x: 202, endPoint y: 234, distance: 59.2
click at [202, 234] on div "duration : 2.5 , ease : 'power4.out' } , 1.75 ) . from ( '[mining-levels-h]' , …" at bounding box center [599, 310] width 1049 height 404
click at [283, 236] on div "duration : 2.5 , ease : 'power4.out' } , 1.75 ) . from ( '[mining-levels-h]' , …" at bounding box center [599, 310] width 1049 height 404
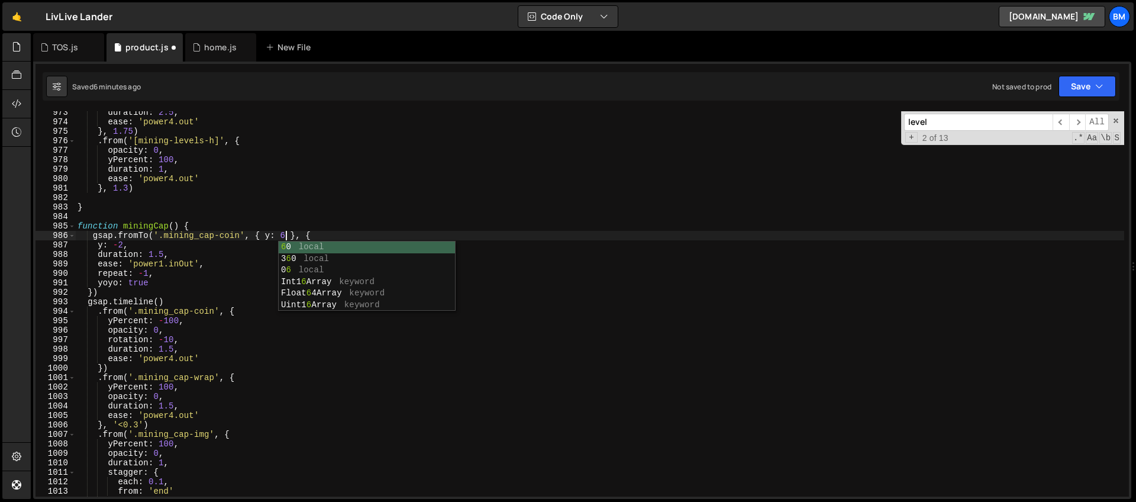
click at [122, 247] on div "duration : 2.5 , ease : 'power4.out' } , 1.75 ) . from ( '[mining-levels-h]' , …" at bounding box center [599, 310] width 1049 height 404
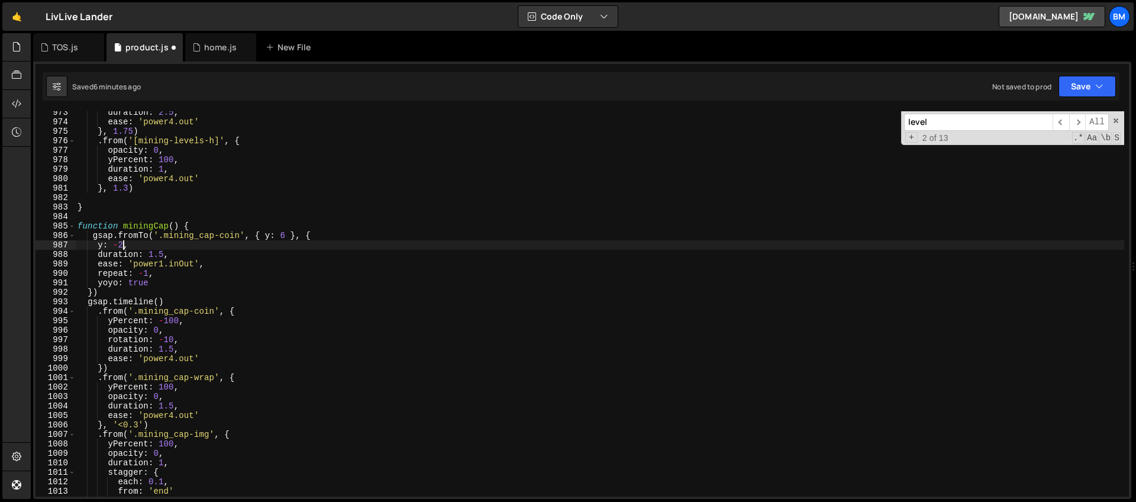
scroll to position [0, 3]
type textarea "y: -6,"
click at [131, 247] on div "duration : 2.5 , ease : 'power4.out' } , 1.75 ) . from ( '[mining-levels-h]' , …" at bounding box center [599, 310] width 1049 height 404
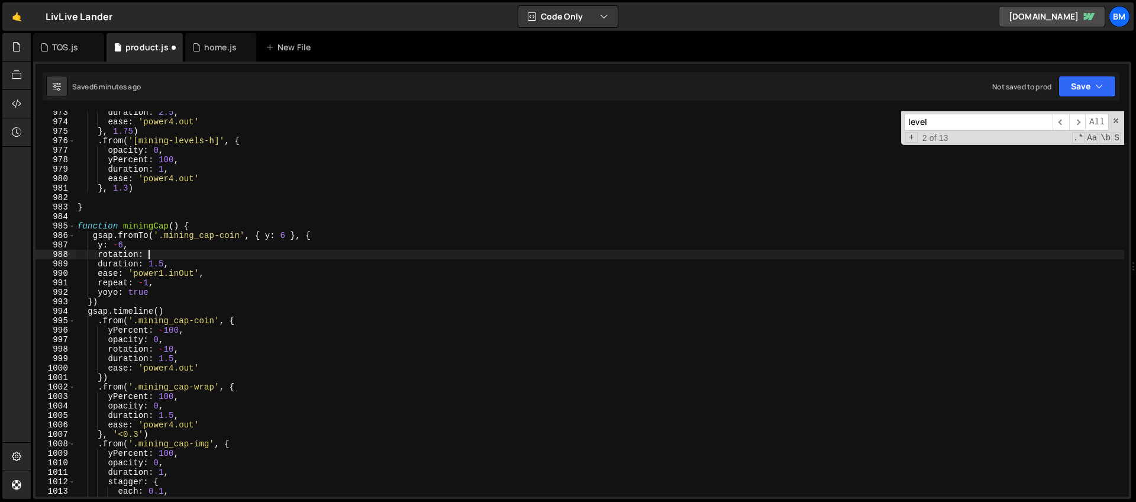
scroll to position [0, 5]
click at [158, 311] on div "duration : 2.5 , ease : 'power4.out' } , 1.75 ) . from ( '[mining-levels-h]' , …" at bounding box center [599, 310] width 1049 height 404
type textarea "gsap.timeline({)"
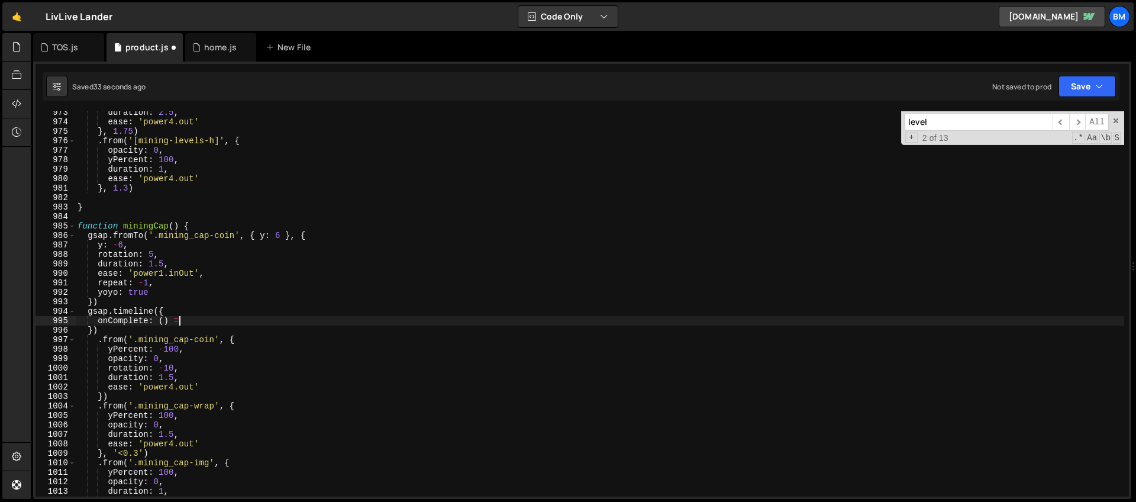
scroll to position [0, 7]
type textarea "onComplete: () => {"
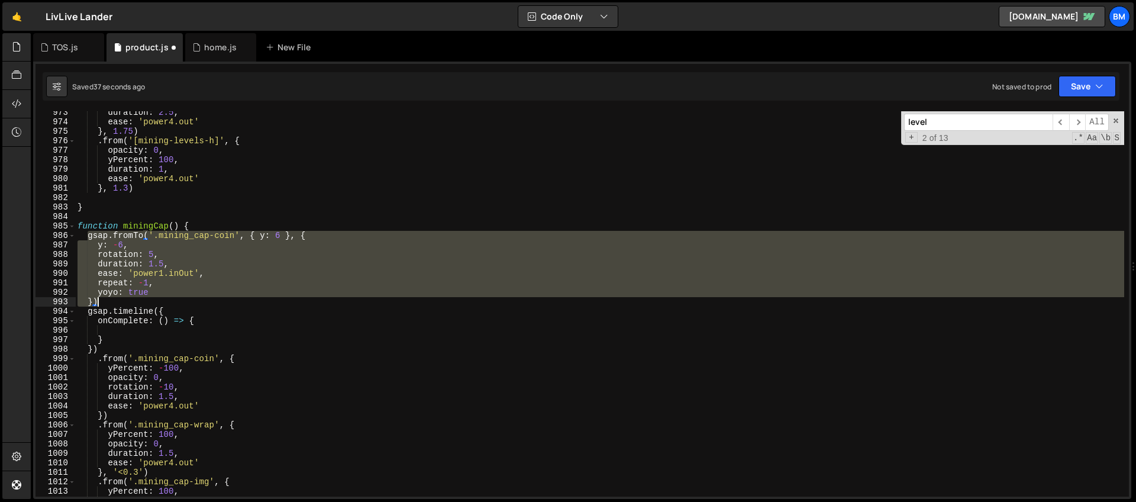
drag, startPoint x: 86, startPoint y: 235, endPoint x: 165, endPoint y: 298, distance: 101.1
click at [165, 298] on div "duration : 2.5 , ease : 'power4.out' } , 1.75 ) . from ( '[mining-levels-h]' , …" at bounding box center [599, 310] width 1049 height 404
type textarea "yoyo: true })"
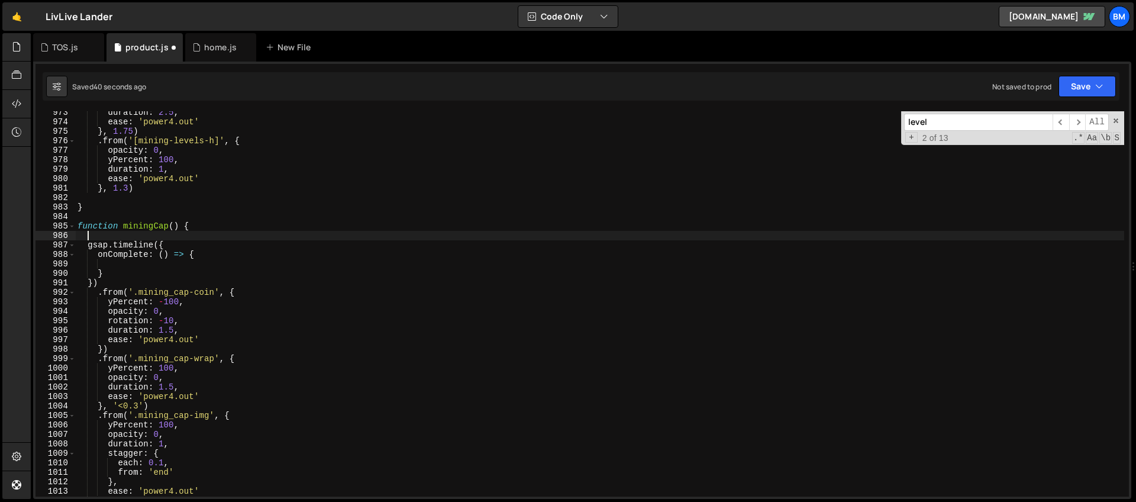
click at [128, 263] on div "duration : 2.5 , ease : 'power4.out' } , 1.75 ) . from ( '[mining-levels-h]' , …" at bounding box center [599, 310] width 1049 height 404
paste textarea "})"
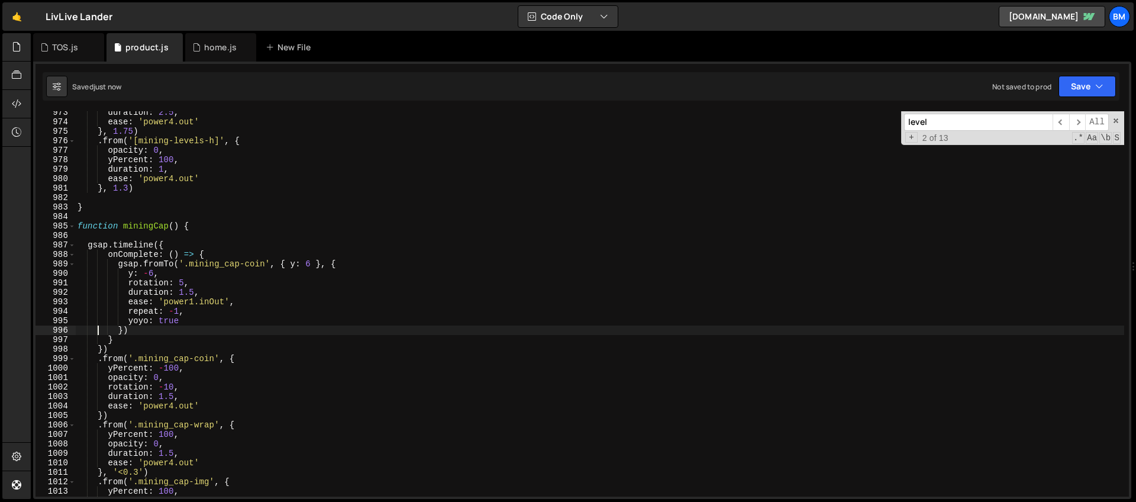
click at [173, 264] on div "duration : 2.5 , ease : 'power4.out' } , 1.75 ) . from ( '[mining-levels-h]' , …" at bounding box center [599, 310] width 1049 height 404
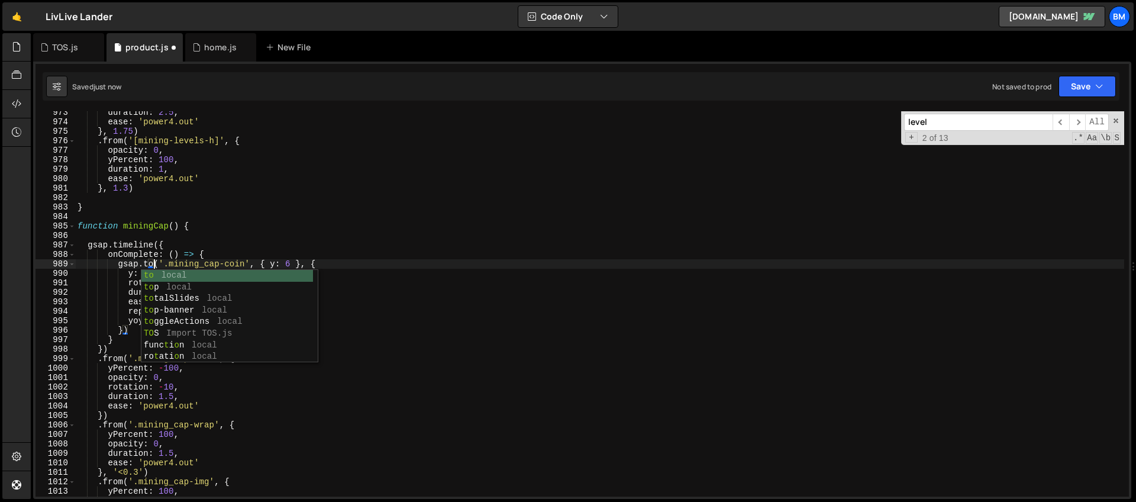
scroll to position [0, 5]
click at [221, 256] on div "duration : 2.5 , ease : 'power4.out' } , 1.75 ) . from ( '[mining-levels-h]' , …" at bounding box center [599, 310] width 1049 height 404
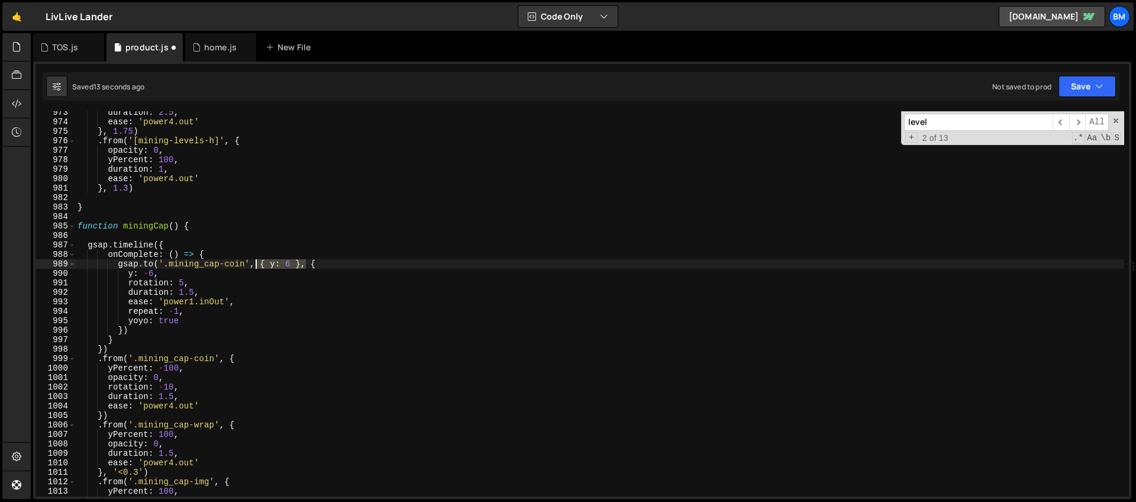
drag, startPoint x: 307, startPoint y: 264, endPoint x: 254, endPoint y: 262, distance: 52.7
click at [254, 262] on div "duration : 2.5 , ease : 'power4.out' } , 1.75 ) . from ( '[mining-levels-h]' , …" at bounding box center [599, 310] width 1049 height 404
click at [149, 273] on div "duration : 2.5 , ease : 'power4.out' } , 1.75 ) . from ( '[mining-levels-h]' , …" at bounding box center [599, 310] width 1049 height 404
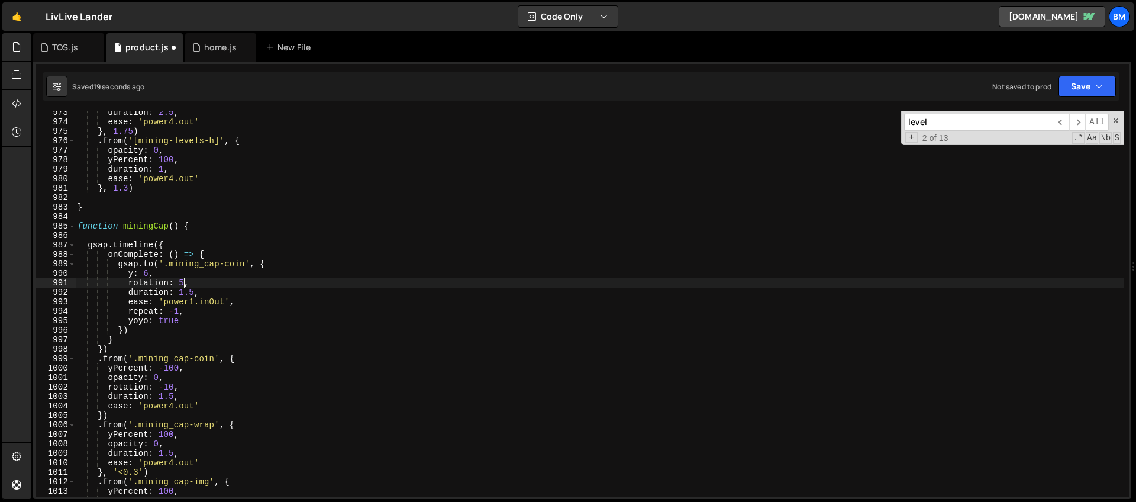
click at [187, 280] on div "duration : 2.5 , ease : 'power4.out' } , 1.75 ) . from ( '[mining-levels-h]' , …" at bounding box center [599, 310] width 1049 height 404
click at [222, 256] on div "duration : 2.5 , ease : 'power4.out' } , 1.75 ) . from ( '[mining-levels-h]' , …" at bounding box center [599, 310] width 1049 height 404
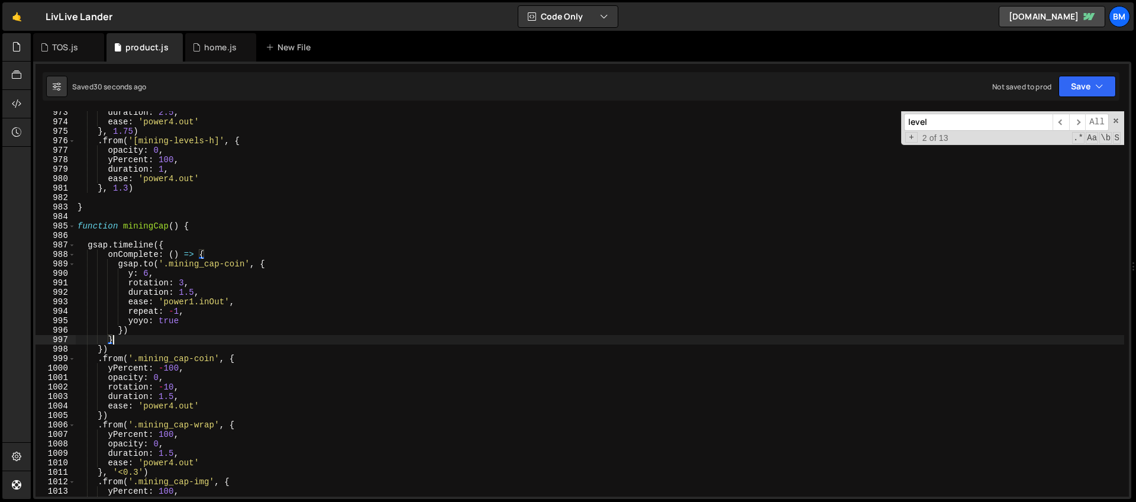
click at [118, 340] on div "duration : 2.5 , ease : 'power4.out' } , 1.75 ) . from ( '[mining-levels-h]' , …" at bounding box center [599, 310] width 1049 height 404
type textarea "},"
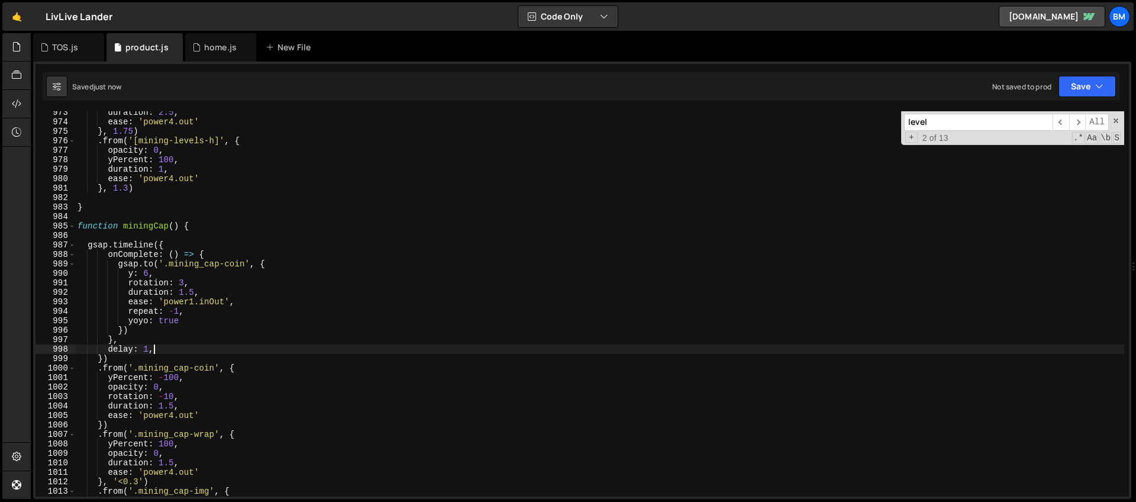
scroll to position [0, 4]
click at [149, 273] on div "duration : 2.5 , ease : 'power4.out' } , 1.75 ) . from ( '[mining-levels-h]' , …" at bounding box center [599, 310] width 1049 height 404
drag, startPoint x: 182, startPoint y: 282, endPoint x: 183, endPoint y: 300, distance: 17.8
click at [182, 282] on div "duration : 2.5 , ease : 'power4.out' } , 1.75 ) . from ( '[mining-levels-h]' , …" at bounding box center [599, 310] width 1049 height 404
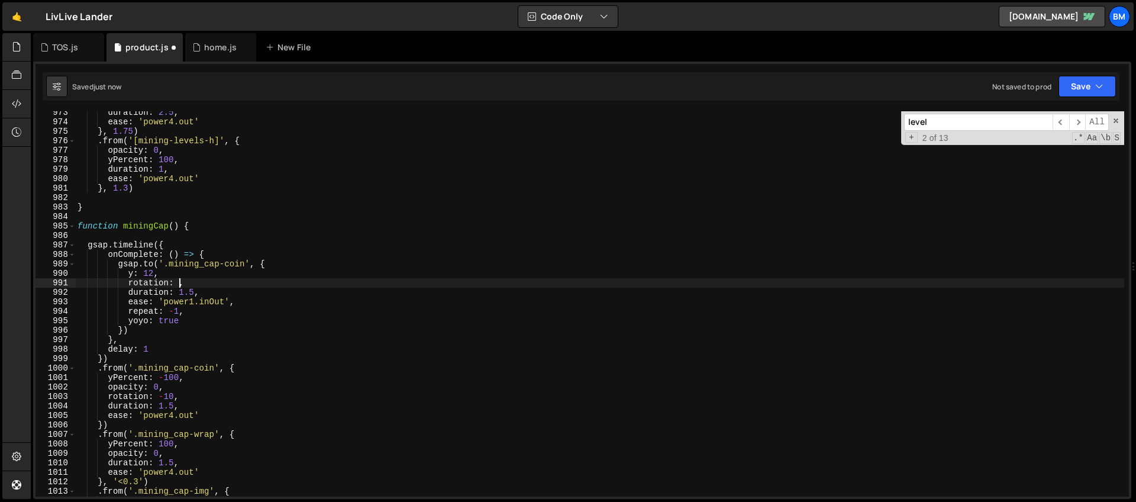
scroll to position [0, 7]
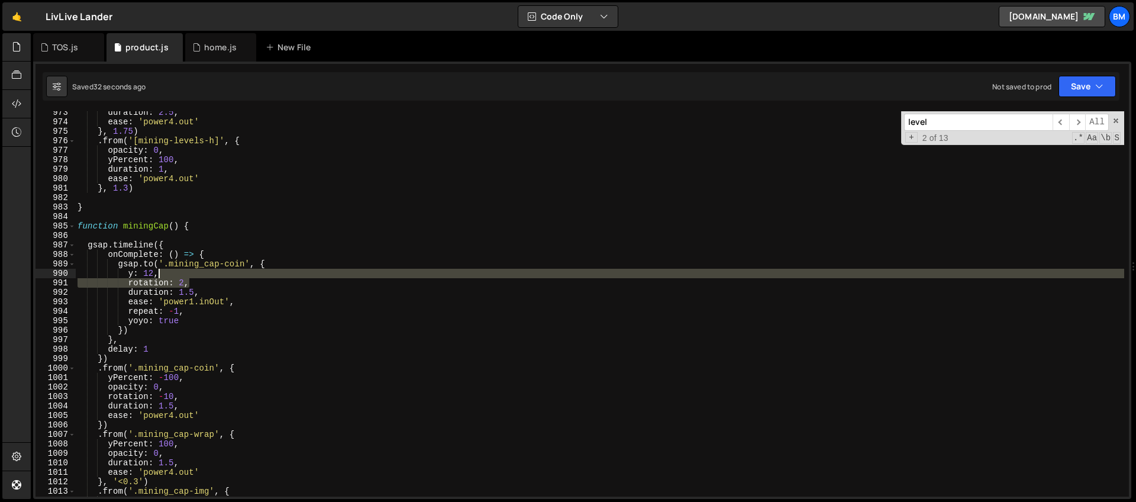
drag, startPoint x: 192, startPoint y: 284, endPoint x: 188, endPoint y: 275, distance: 10.6
click at [188, 275] on div "duration : 2.5 , ease : 'power4.out' } , 1.75 ) . from ( '[mining-levels-h]' , …" at bounding box center [599, 310] width 1049 height 404
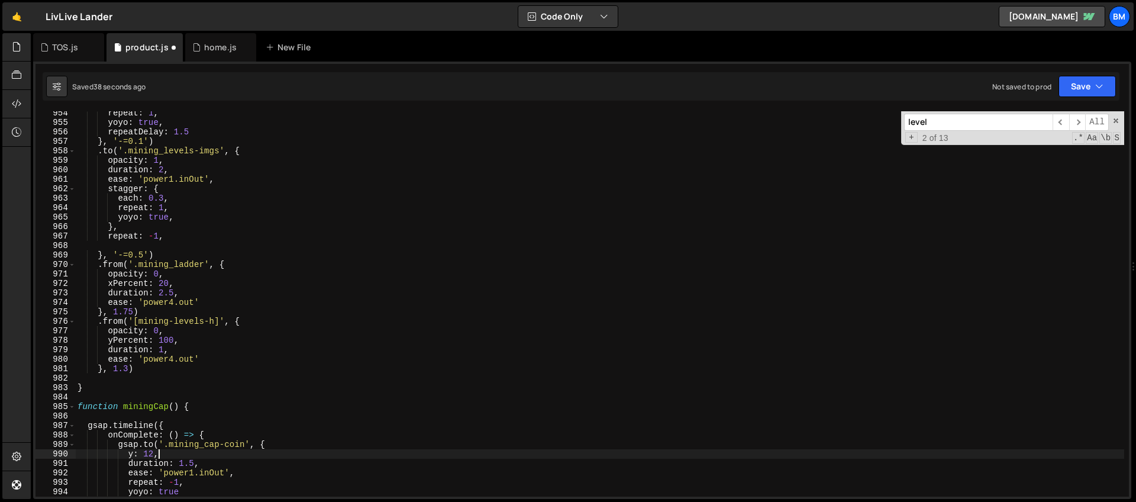
scroll to position [9026, 0]
click at [250, 153] on div "repeat : 1 , yoyo : true , repeatDelay : 1.5 } , '-=0.1' ) . to ( '.mining_leve…" at bounding box center [599, 310] width 1049 height 404
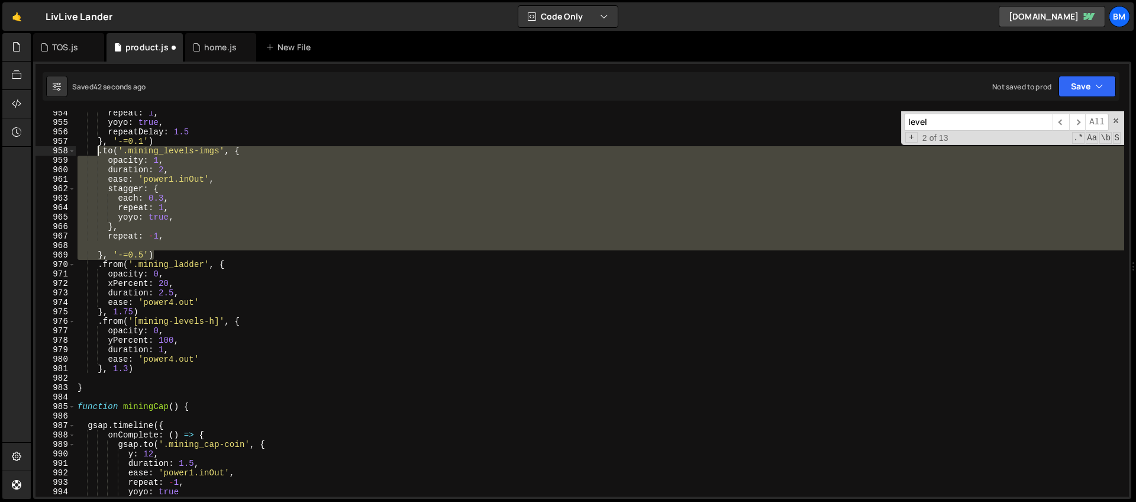
drag, startPoint x: 154, startPoint y: 253, endPoint x: 98, endPoint y: 149, distance: 118.3
click at [98, 149] on div "repeat : 1 , yoyo : true , repeatDelay : 1.5 } , '-=0.1' ) . to ( '.mining_leve…" at bounding box center [599, 310] width 1049 height 404
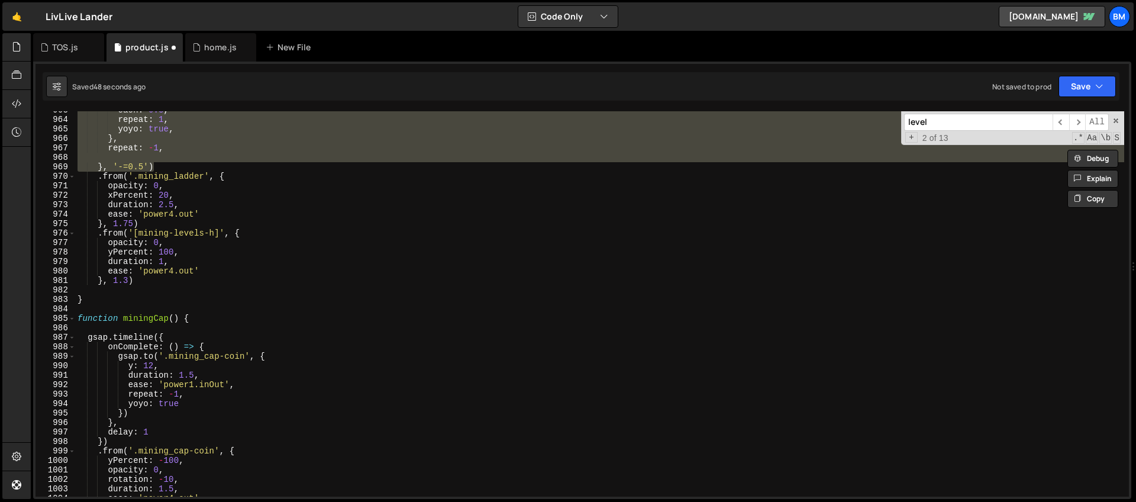
scroll to position [9159, 0]
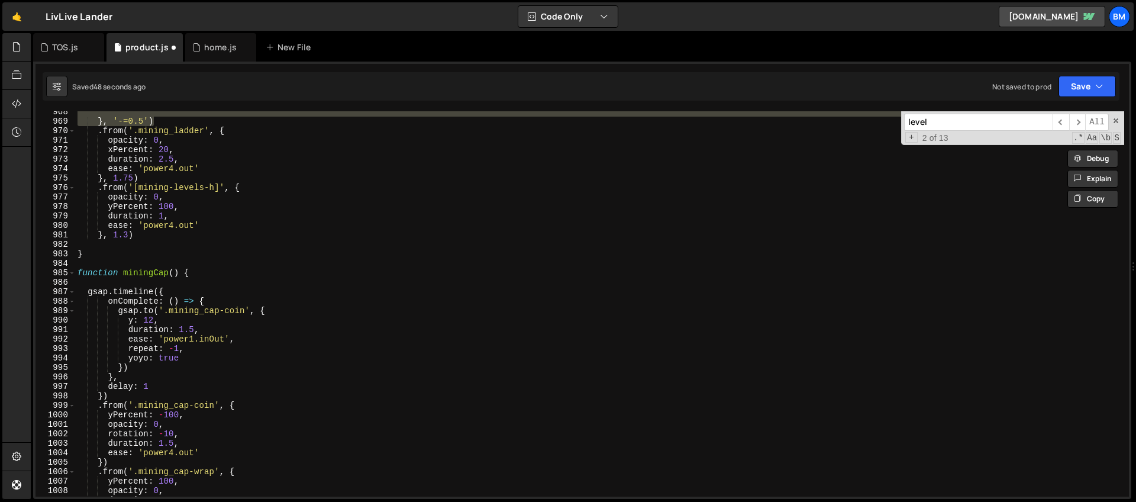
click at [218, 303] on div "} , '-=0.5' ) . from ( '.mining_ladder' , { opacity : 0 , xPercent : 20 , durat…" at bounding box center [599, 309] width 1049 height 404
type textarea "onComplete: () => {"
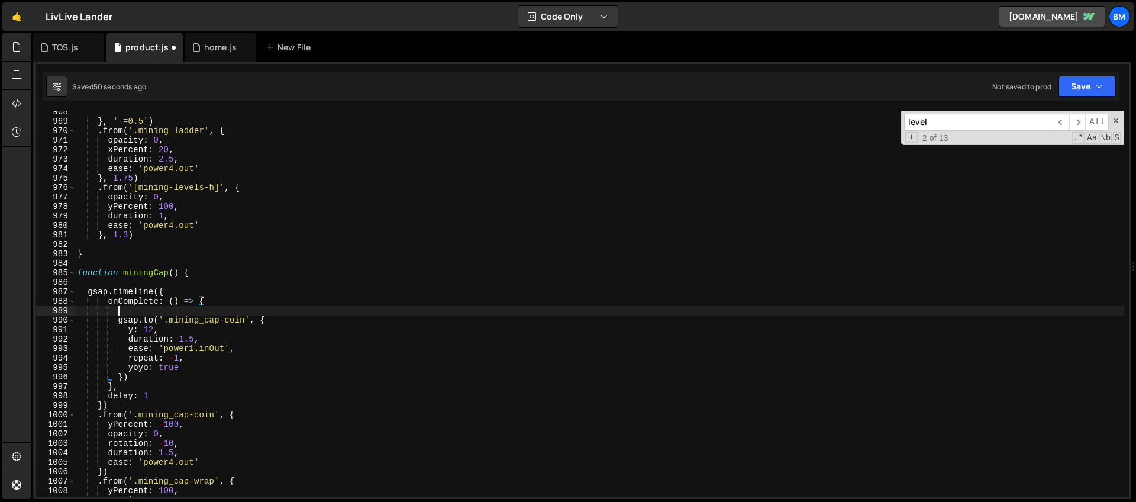
scroll to position [0, 2]
paste textarea "}, '-=0.5')"
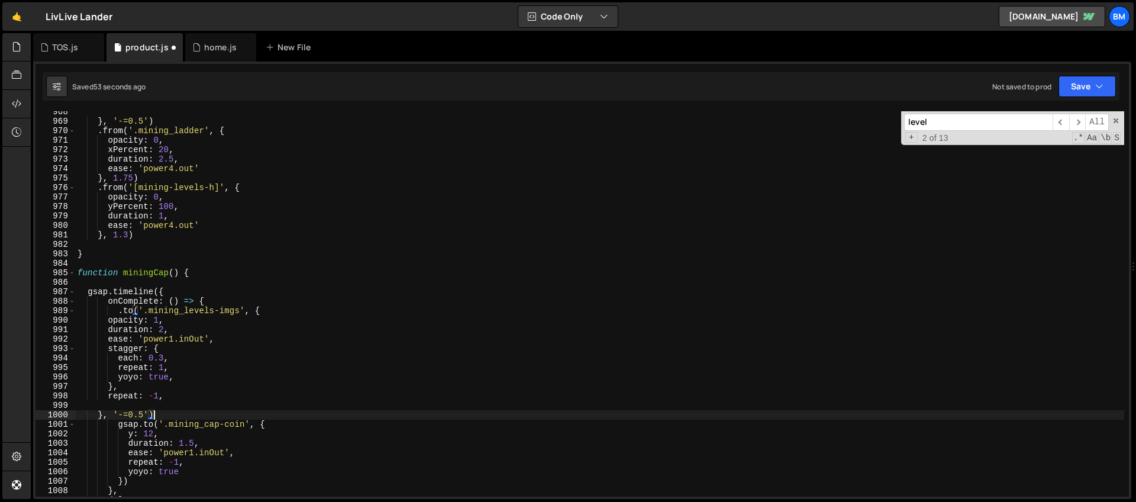
click at [117, 308] on div "} , '-=0.5' ) . from ( '.mining_ladder' , { opacity : 0 , xPercent : 20 , durat…" at bounding box center [599, 309] width 1049 height 404
click at [148, 414] on div "} , '-=0.5' ) . from ( '.mining_ladder' , { opacity : 0 , xPercent : 20 , durat…" at bounding box center [599, 309] width 1049 height 404
drag, startPoint x: 260, startPoint y: 309, endPoint x: 169, endPoint y: 312, distance: 91.2
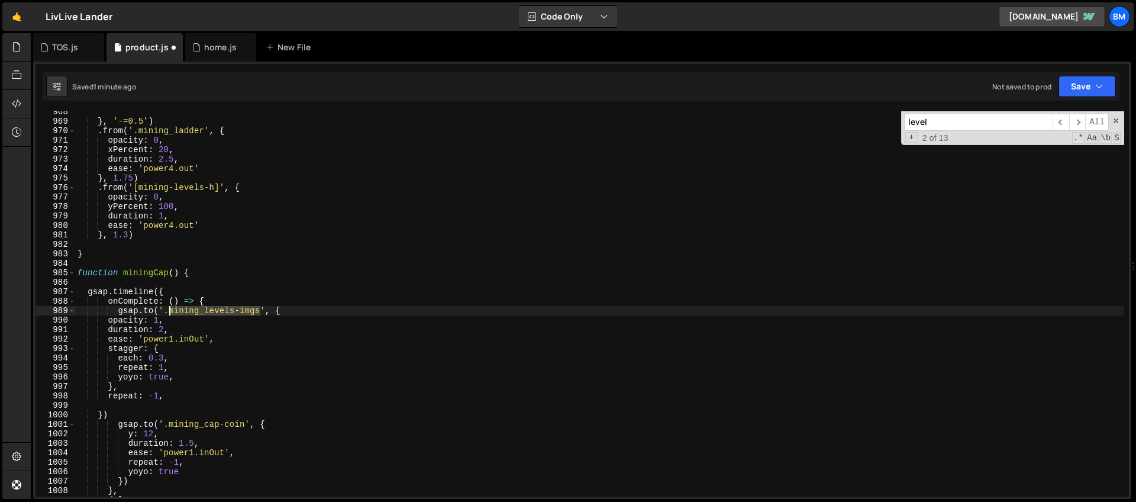
click at [169, 312] on div "} , '-=0.5' ) . from ( '.mining_ladder' , { opacity : 0 , xPercent : 20 , durat…" at bounding box center [599, 309] width 1049 height 404
paste textarea "cap-img"
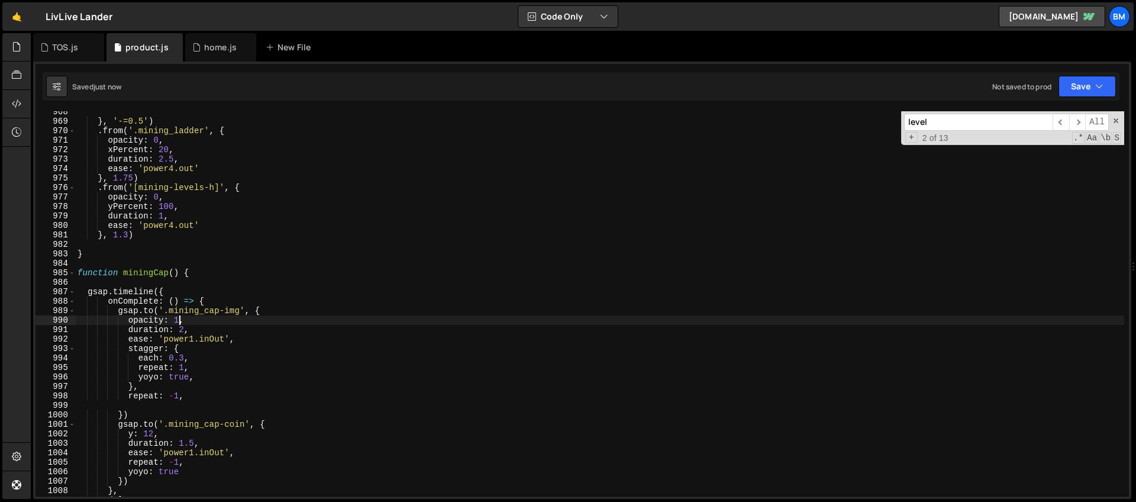
click at [180, 318] on div "} , '-=0.5' ) . from ( '.mining_ladder' , { opacity : 0 , xPercent : 20 , durat…" at bounding box center [599, 309] width 1049 height 404
click at [185, 359] on div "} , '-=0.5' ) . from ( '.mining_ladder' , { opacity : 0 , xPercent : 20 , durat…" at bounding box center [599, 309] width 1049 height 404
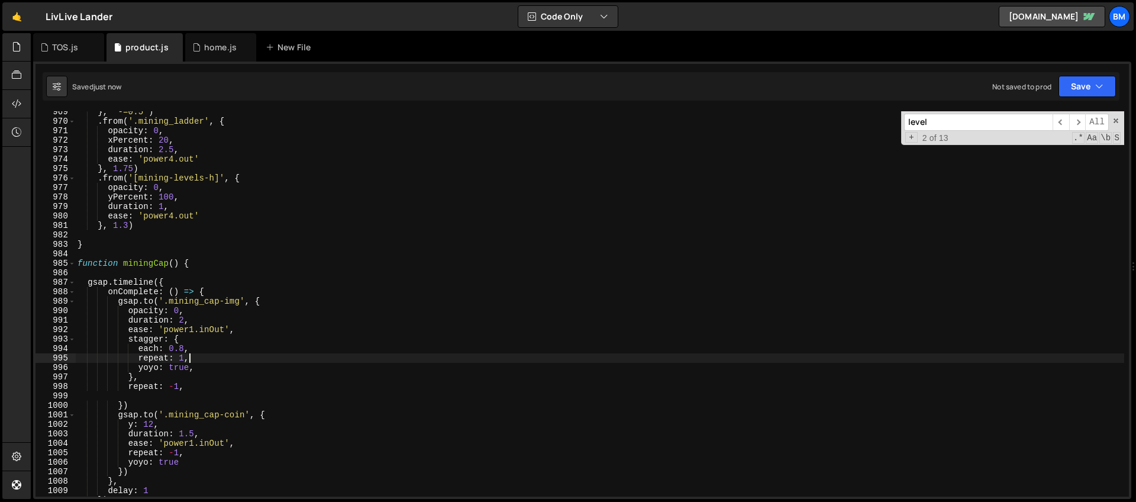
click at [196, 359] on div "} , '-=0.5' ) . from ( '.mining_ladder' , { opacity : 0 , xPercent : 20 , durat…" at bounding box center [599, 309] width 1049 height 404
type textarea "repeat: 1,"
click at [185, 349] on div "} , '-=0.5' ) . from ( '.mining_ladder' , { opacity : 0 , xPercent : 20 , durat…" at bounding box center [599, 309] width 1049 height 404
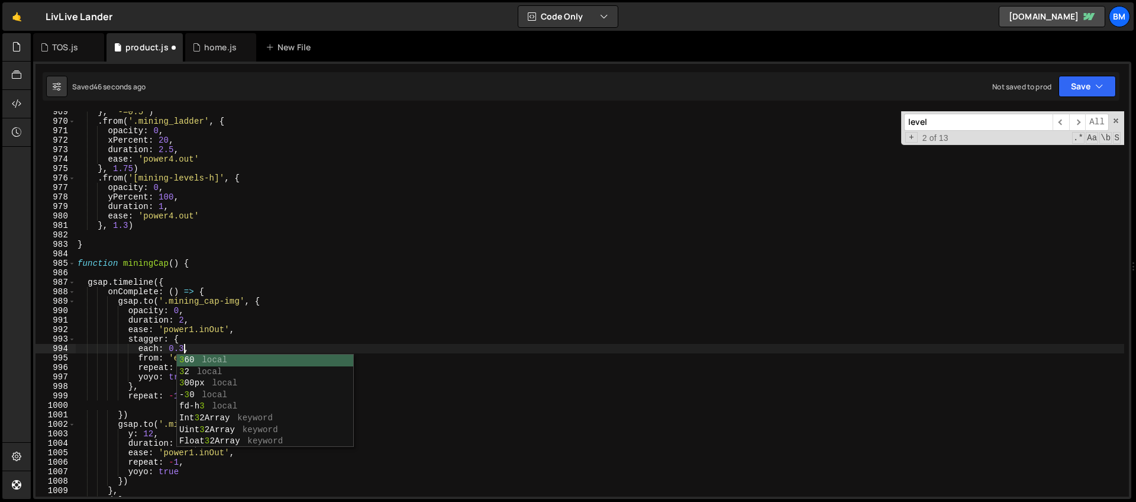
click at [183, 314] on div "} , '-=0.5' ) . from ( '.mining_ladder' , { opacity : 0 , xPercent : 20 , durat…" at bounding box center [599, 309] width 1049 height 404
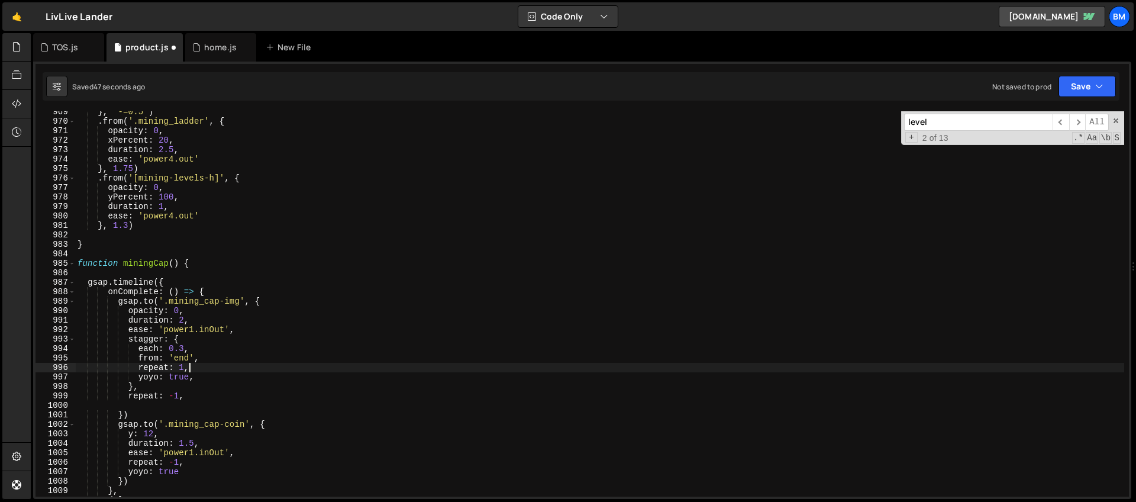
click at [191, 367] on div "} , '-=0.5' ) . from ( '.mining_ladder' , { opacity : 0 , xPercent : 20 , durat…" at bounding box center [599, 309] width 1049 height 404
type textarea "repeat: 1,"
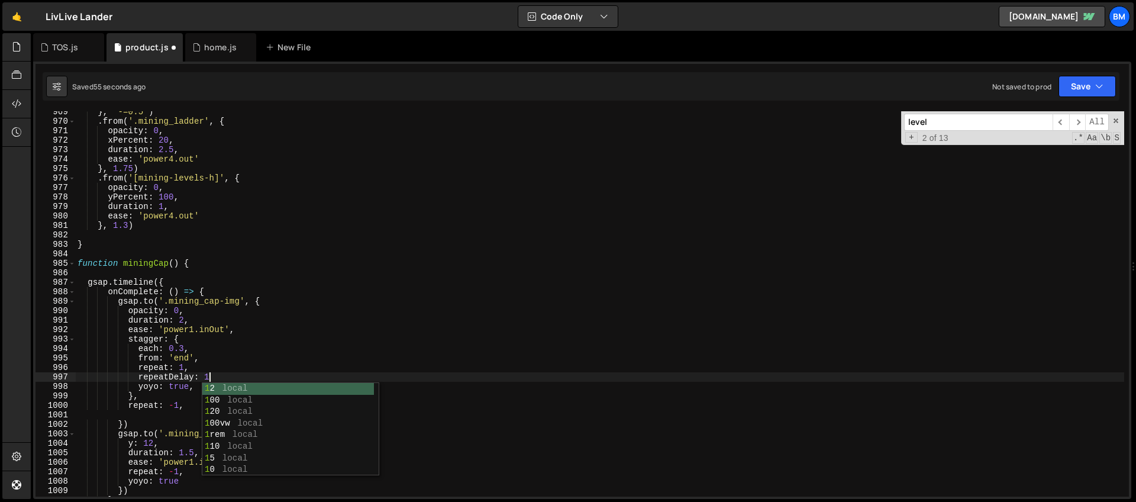
scroll to position [0, 9]
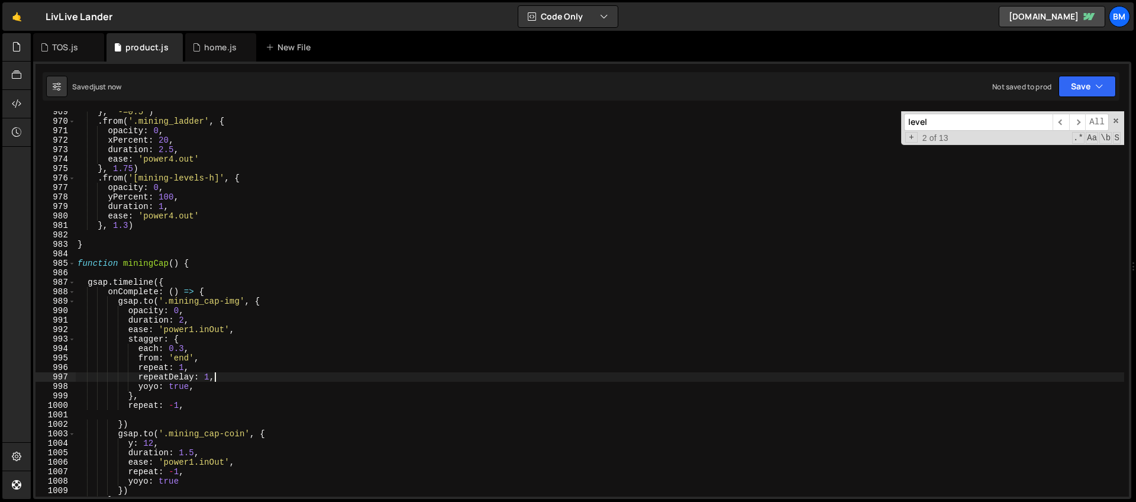
type textarea "repeatDelay: 1,"
drag, startPoint x: 946, startPoint y: 126, endPoint x: 829, endPoint y: 124, distance: 117.2
click at [829, 124] on div "} , '-=0.5' ) . from ( '.mining_ladder' , { opacity : 0 , xPercent : 20 , durat…" at bounding box center [599, 303] width 1049 height 385
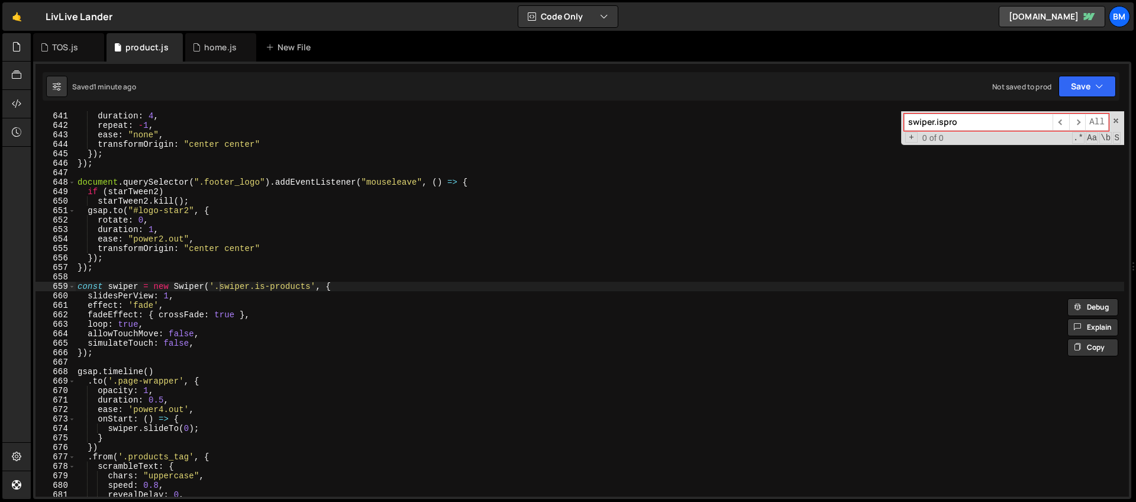
scroll to position [6111, 0]
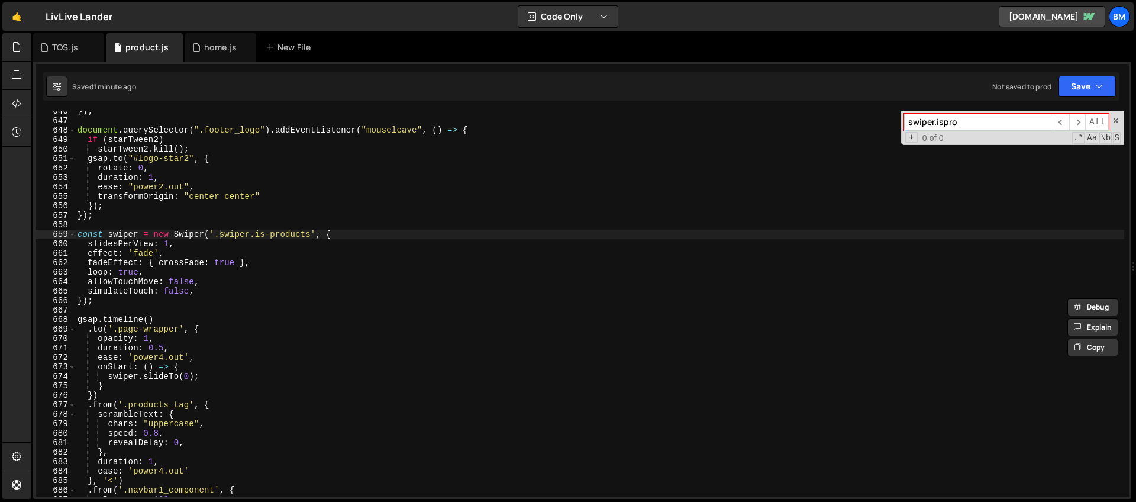
type input "swiper.ispro"
click at [345, 237] on div "}) ; document . querySelector ( ".footer_logo" ) . addEventListener ( "mouselea…" at bounding box center [599, 309] width 1049 height 404
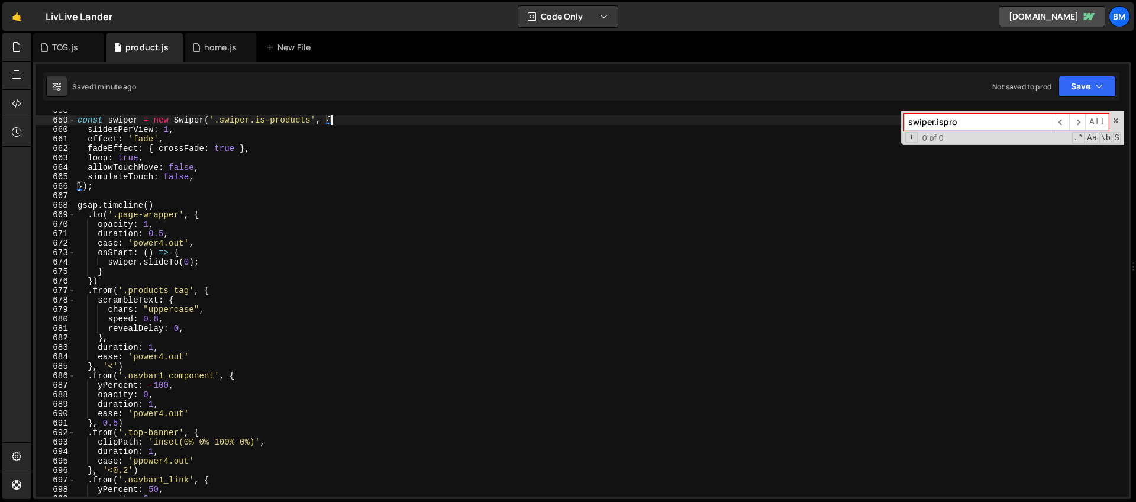
scroll to position [6159, 0]
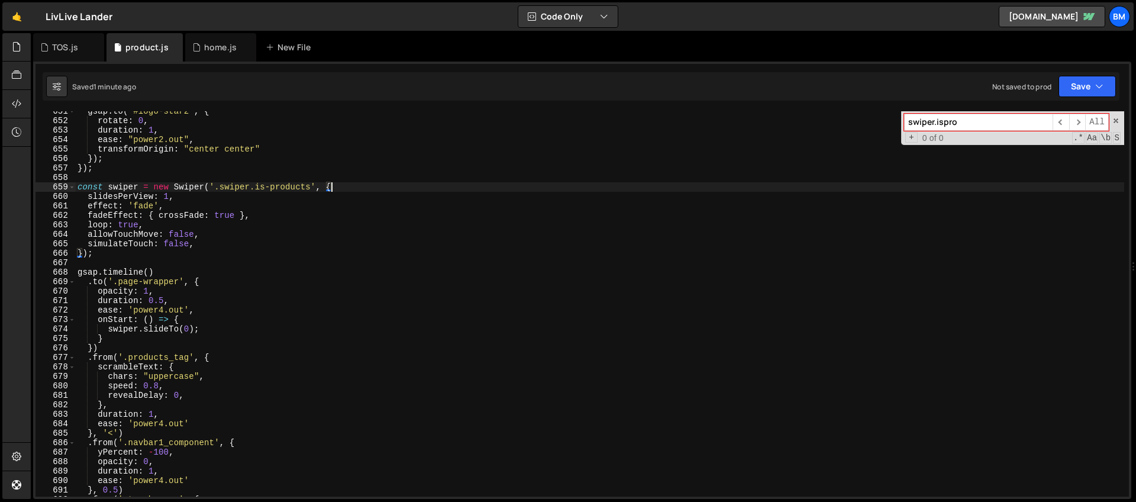
click at [336, 186] on div "gsap . to ( "#logo-star2" , { rotate : 0 , duration : 1 , ease : "power2.out" ,…" at bounding box center [599, 309] width 1049 height 404
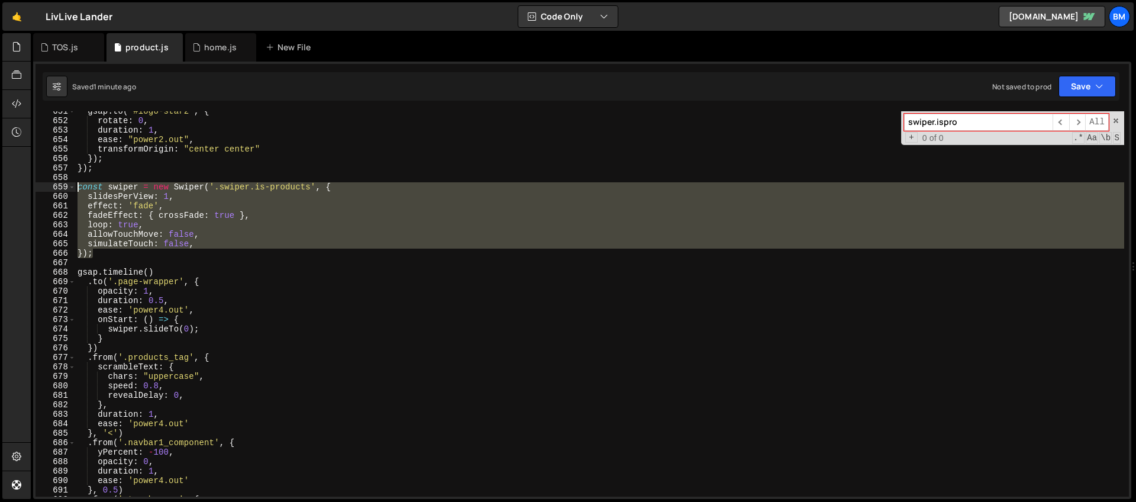
drag, startPoint x: 96, startPoint y: 254, endPoint x: 57, endPoint y: 188, distance: 76.9
click at [57, 188] on div "const swiper = new Swiper('.swiper.is-products', { 651 652 653 654 655 656 657 …" at bounding box center [583, 303] width 1094 height 385
paste textarea "});"
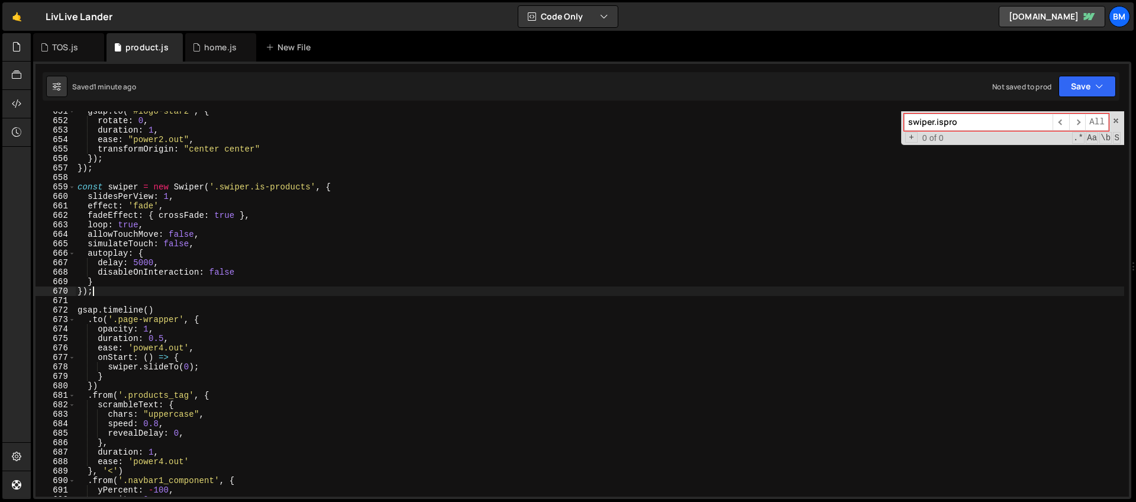
click at [140, 260] on div "gsap . to ( "#logo-star2" , { rotate : 0 , duration : 1 , ease : "power2.out" ,…" at bounding box center [599, 309] width 1049 height 404
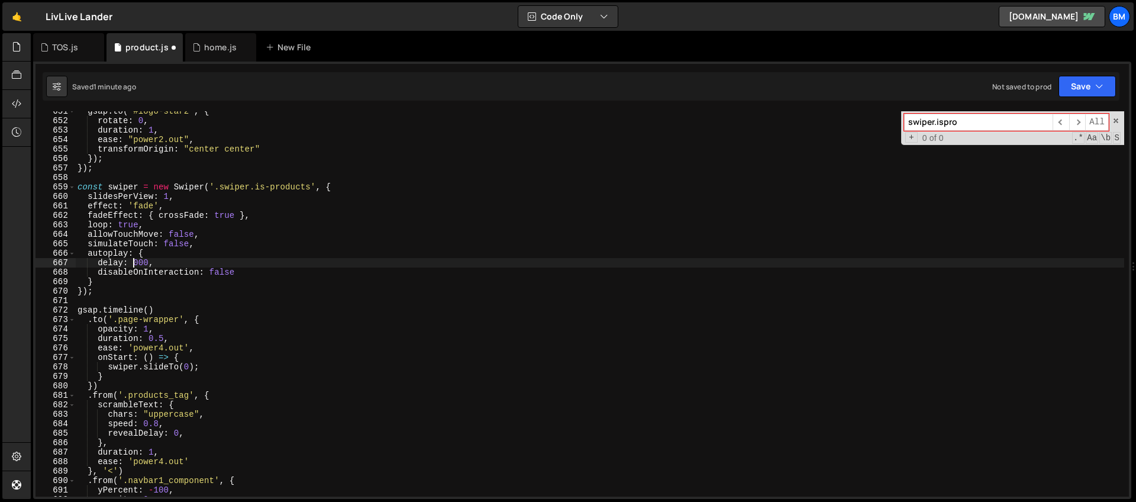
scroll to position [0, 4]
type textarea "delay: 7000,"
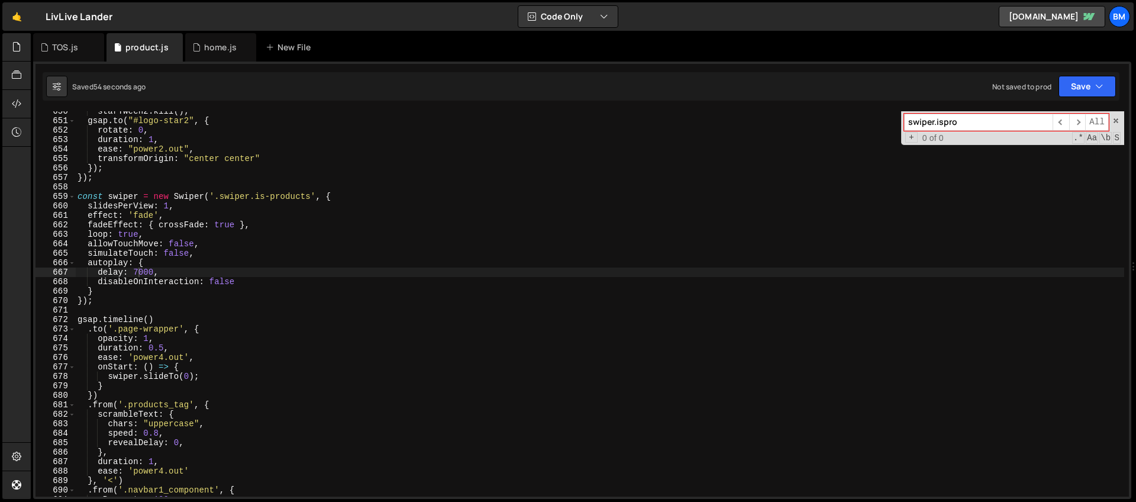
drag, startPoint x: 994, startPoint y: 128, endPoint x: 756, endPoint y: 117, distance: 238.2
click at [756, 117] on div "starTween2 . kill ( ) ; gsap . to ( "#logo-star2" , { rotate : 0 , duration : 1…" at bounding box center [599, 303] width 1049 height 385
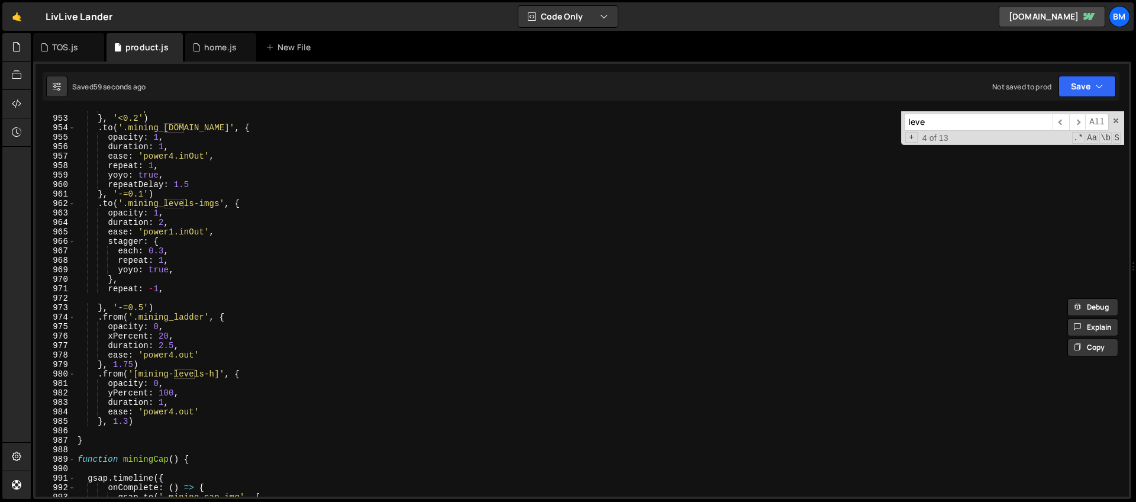
scroll to position [9074, 0]
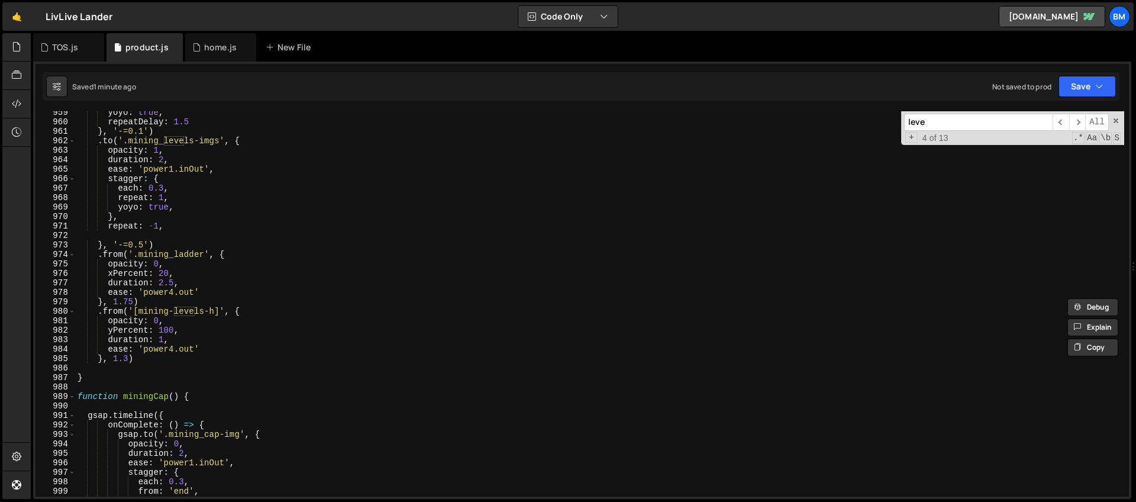
type input "leve"
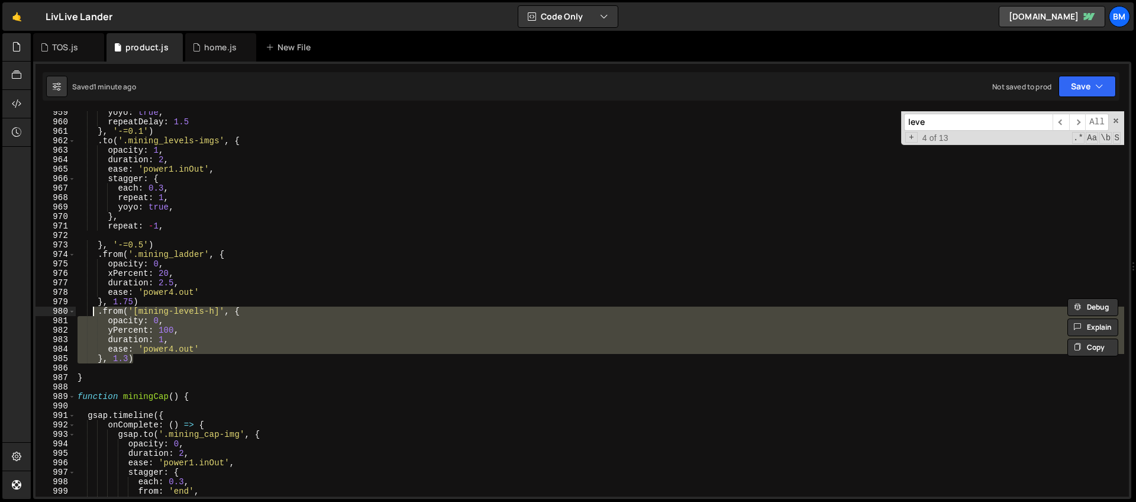
drag, startPoint x: 137, startPoint y: 359, endPoint x: 94, endPoint y: 312, distance: 63.6
click at [94, 312] on div "yoyo : true , repeatDelay : 1.5 } , '-=0.1' ) . to ( '.mining_levels-imgs' , { …" at bounding box center [599, 310] width 1049 height 404
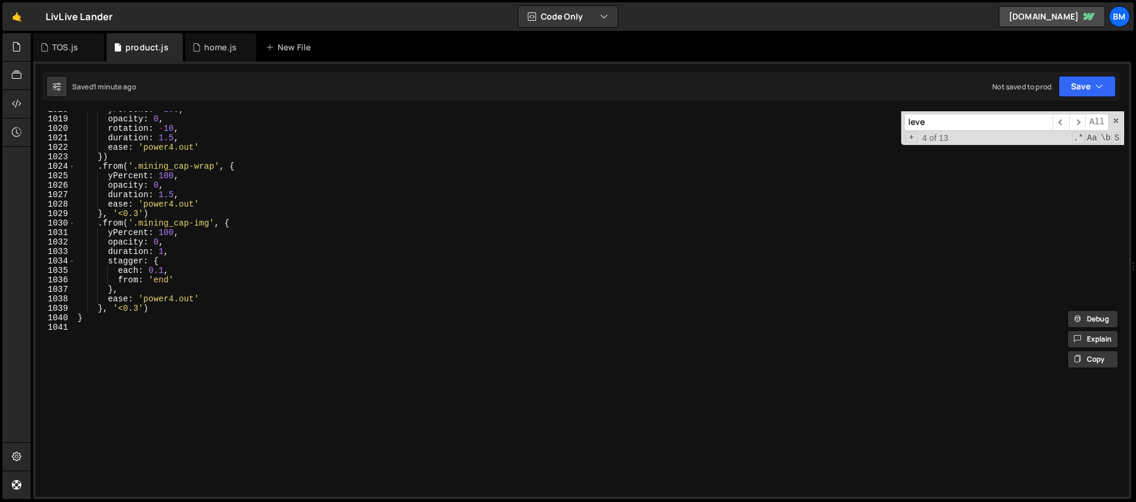
scroll to position [9585, 0]
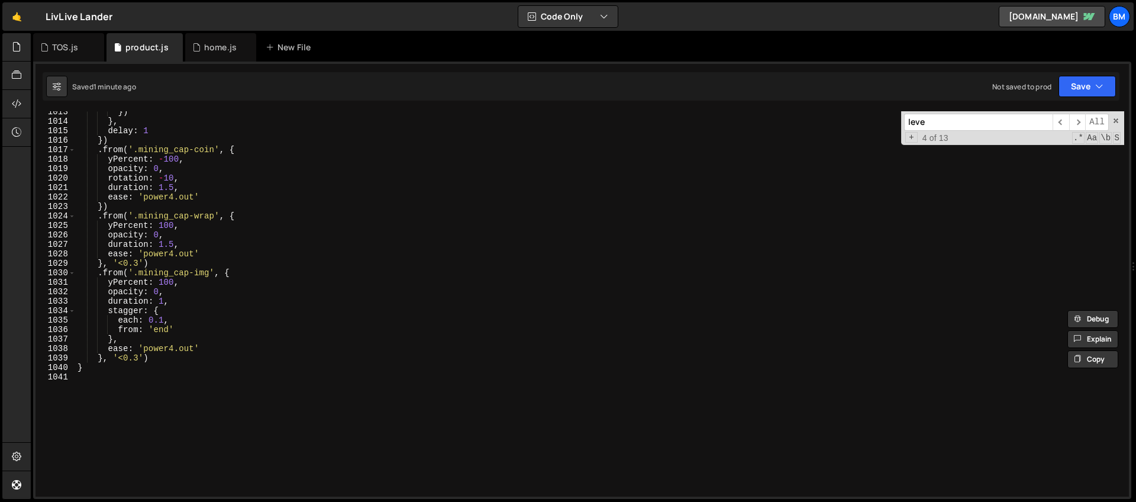
click at [169, 357] on div "}) } , delay : 1 }) . from ( '.mining_cap-coin' , { yPercent : - 100 , opacity …" at bounding box center [599, 309] width 1049 height 404
type textarea "}, '<0.3')"
paste textarea "}, 1.3)"
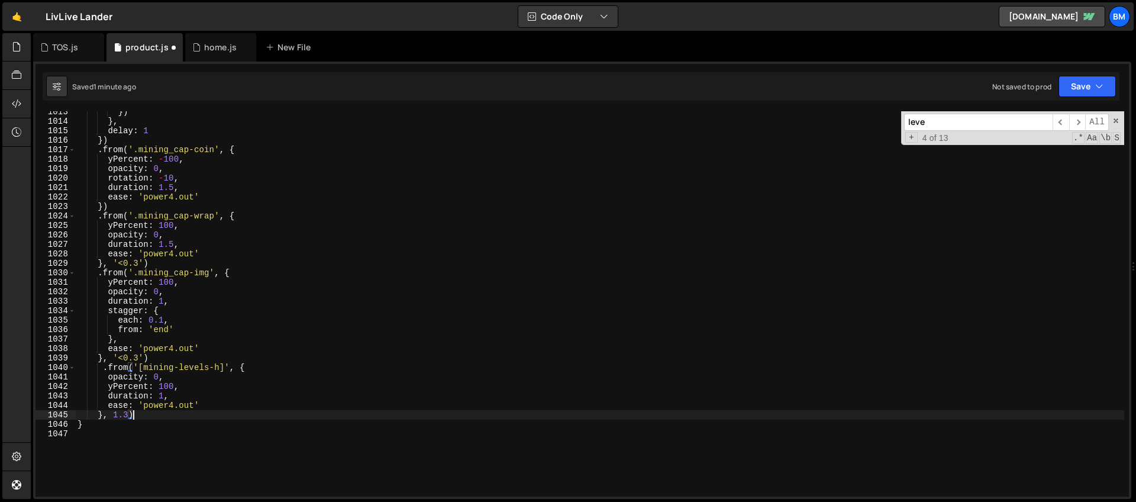
click at [193, 369] on div "}) } , delay : 1 }) . from ( '.mining_cap-coin' , { yPercent : - 100 , opacity …" at bounding box center [599, 309] width 1049 height 404
type textarea ".from('[mining-cap-h]', {"
